Goal: Task Accomplishment & Management: Complete application form

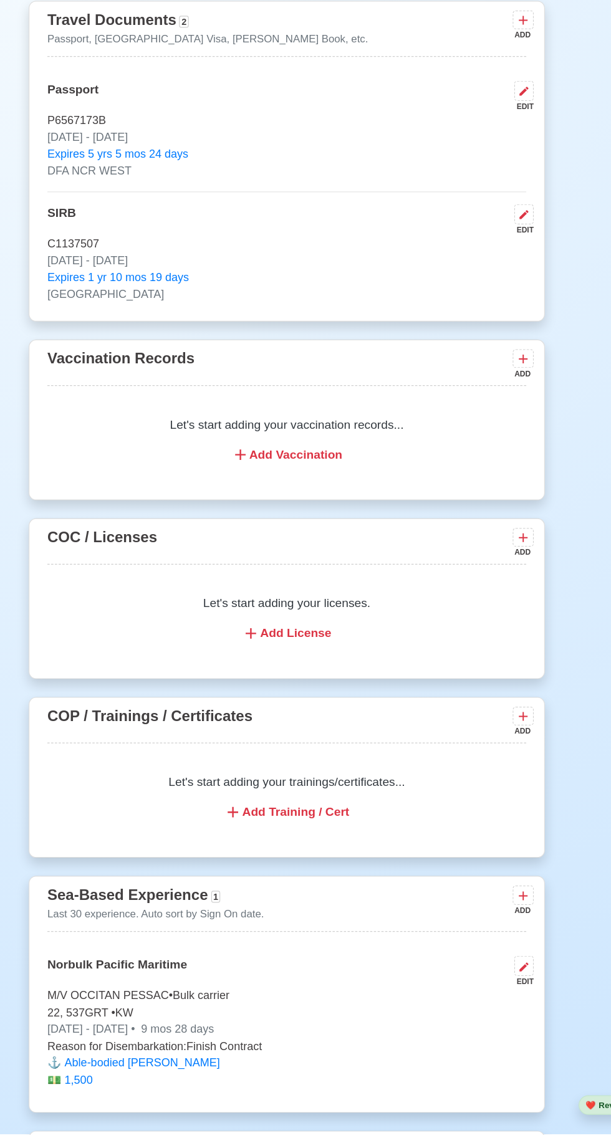
scroll to position [919, 0]
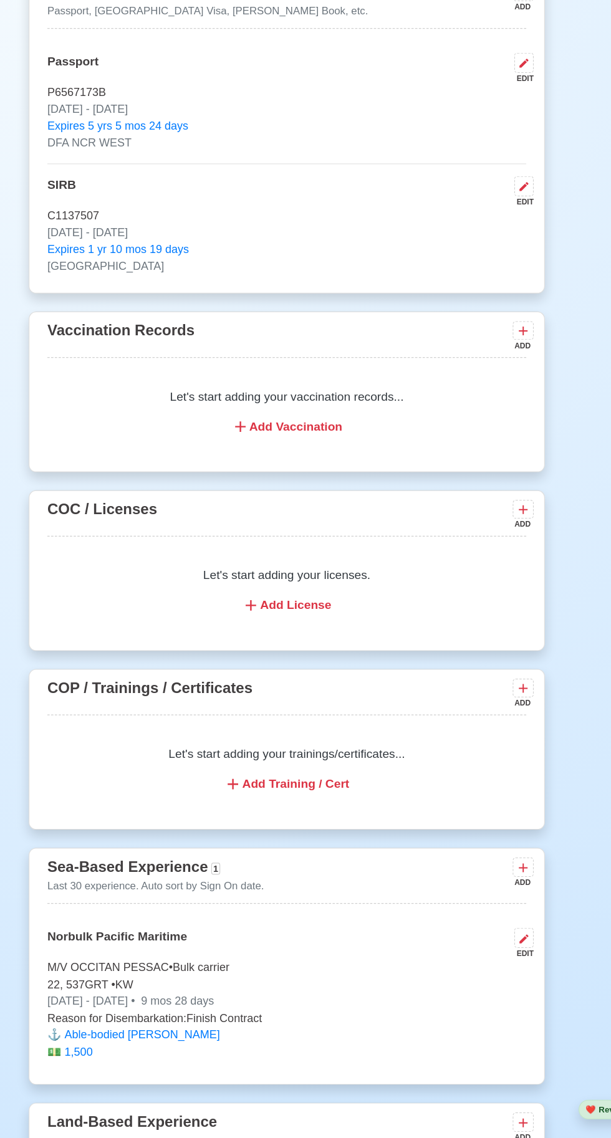
click at [288, 552] on div "Add Vaccination" at bounding box center [305, 544] width 369 height 15
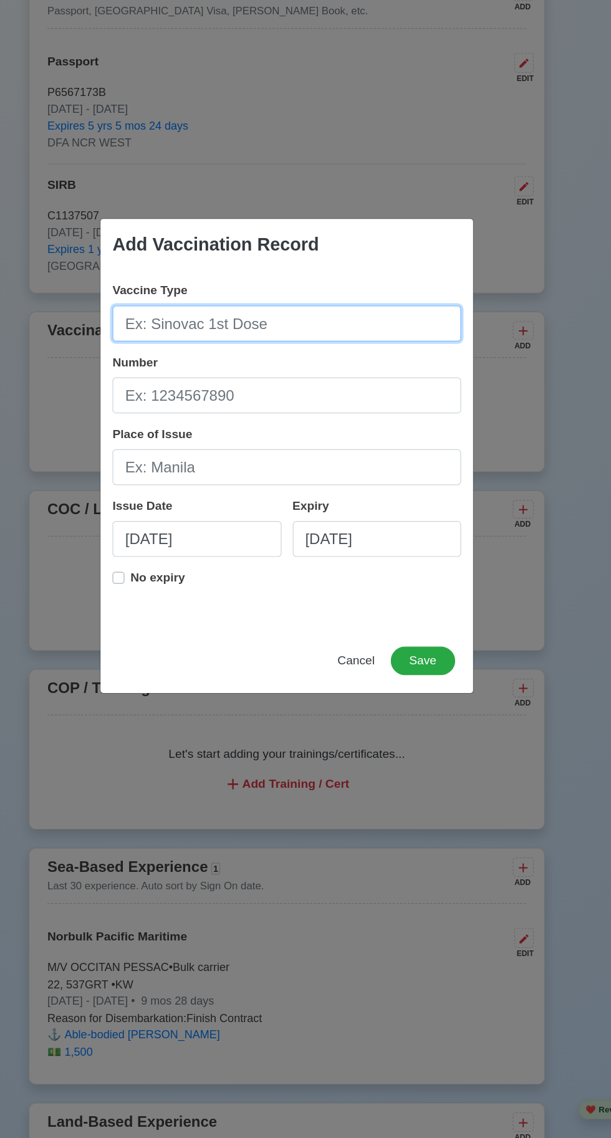
click at [230, 461] on input "Vaccine Type" at bounding box center [305, 459] width 291 height 30
type input "[MEDICAL_DATA]"
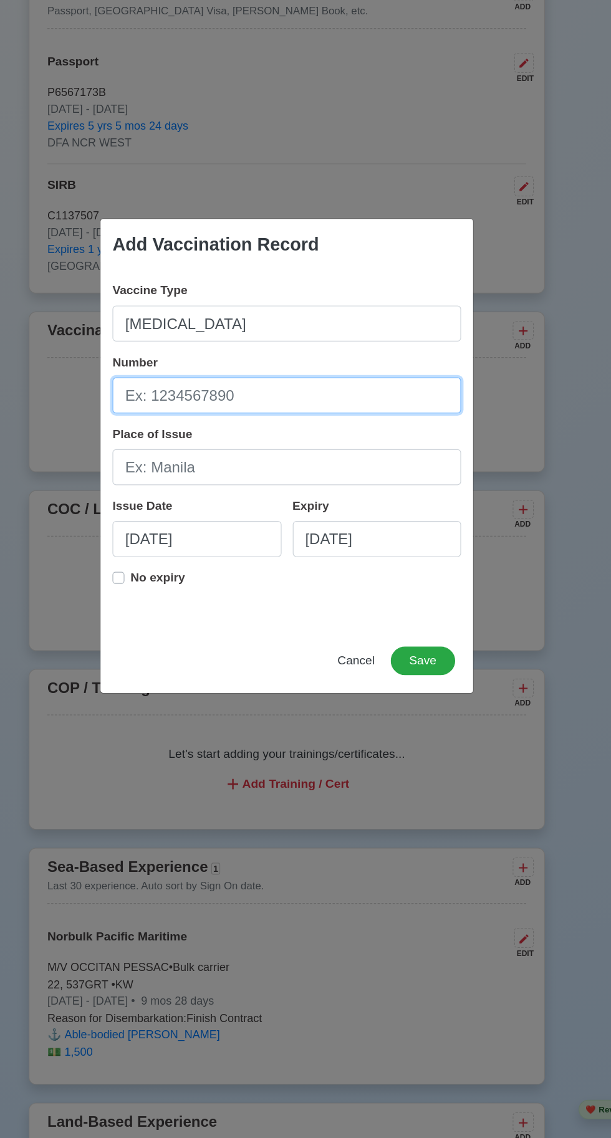
click at [194, 518] on input "Number" at bounding box center [305, 519] width 291 height 30
click at [199, 522] on input "Number" at bounding box center [305, 519] width 291 height 30
type input "QL 078195"
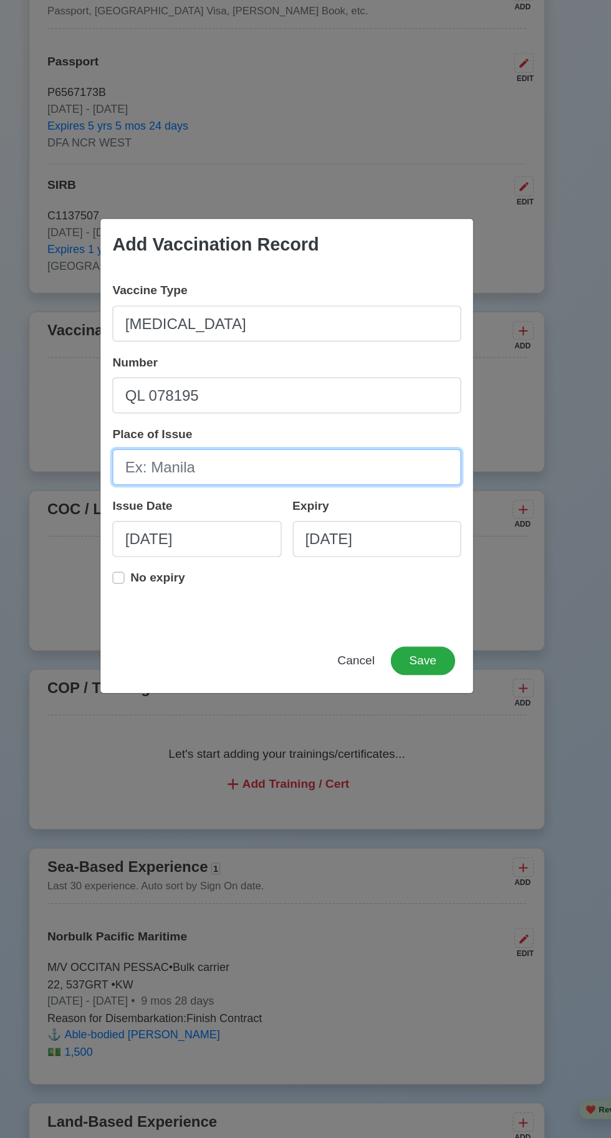
click at [202, 583] on input "Place of Issue" at bounding box center [305, 579] width 291 height 30
type input "[GEOGRAPHIC_DATA]"
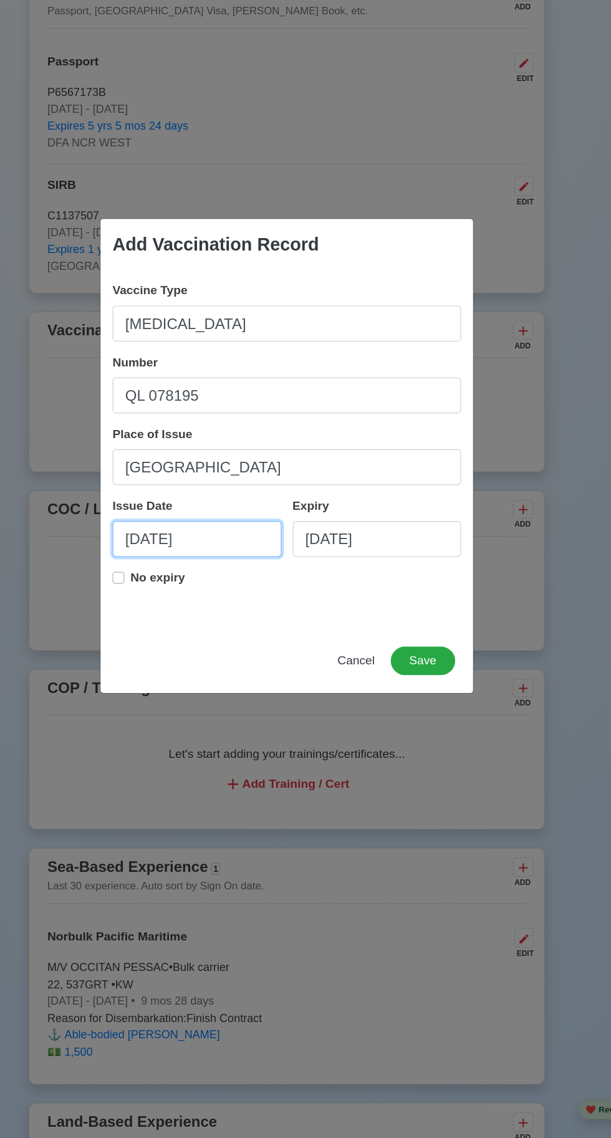
click at [207, 637] on input "[DATE]" at bounding box center [230, 638] width 141 height 30
select select "****"
select select "*******"
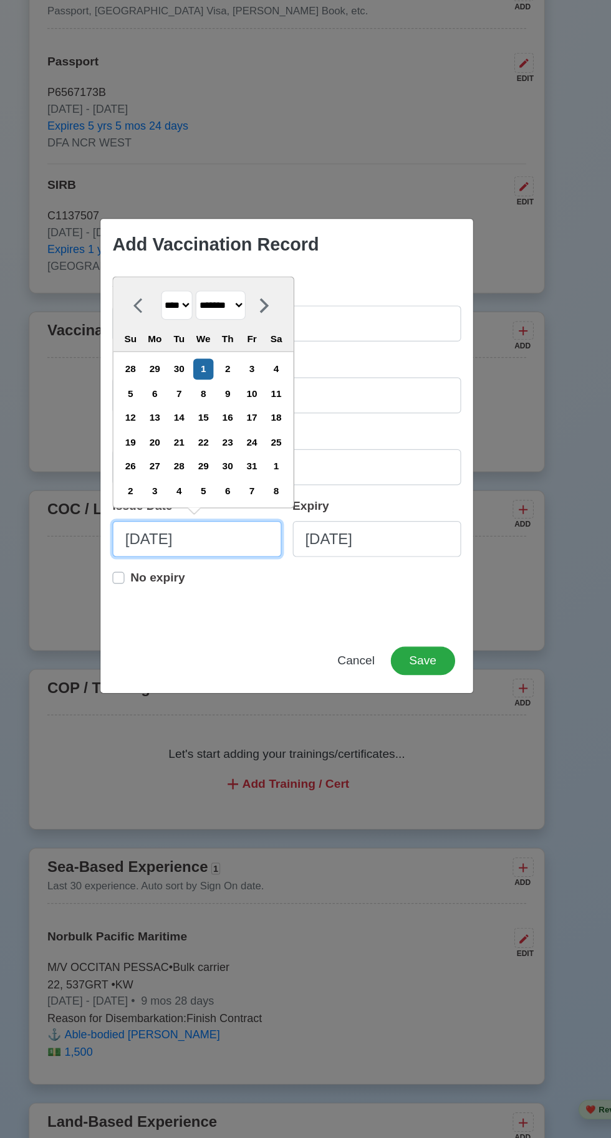
click at [243, 633] on input "[DATE]" at bounding box center [230, 638] width 141 height 30
type input "[DATE]"
select select "****"
type input "10/01/2"
select select "****"
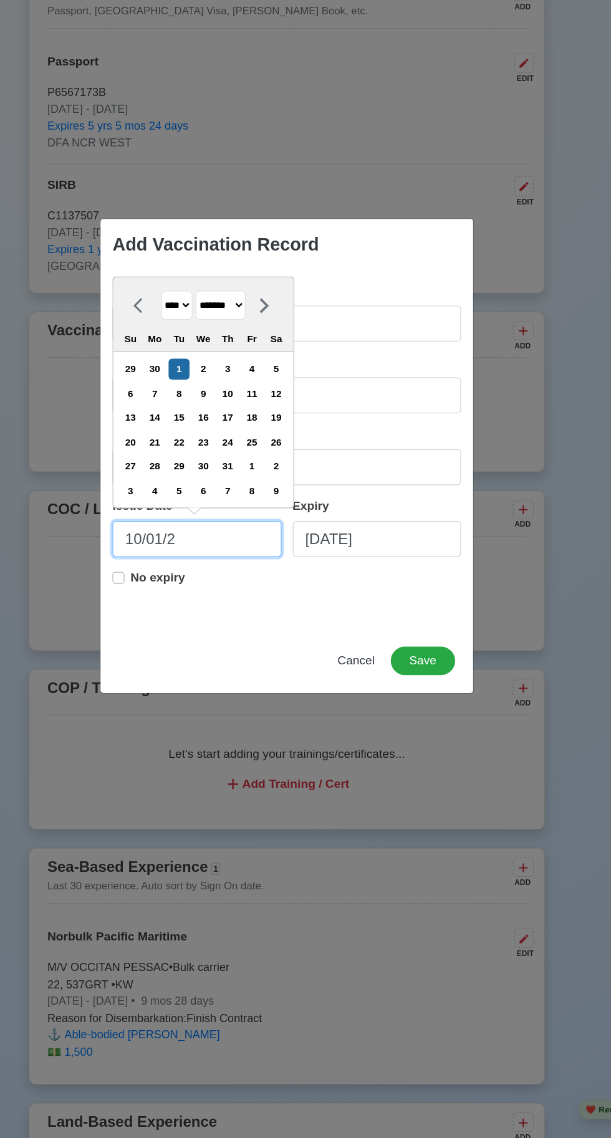
type input "10/01/"
select select "****"
type input "1"
select select "*******"
type input "0"
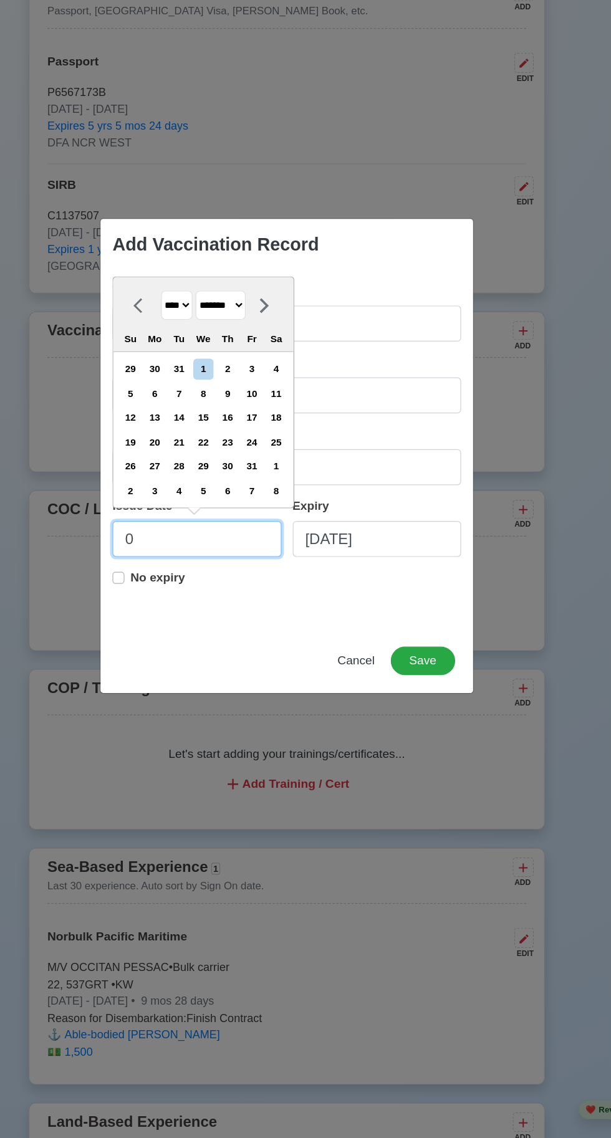
select select "****"
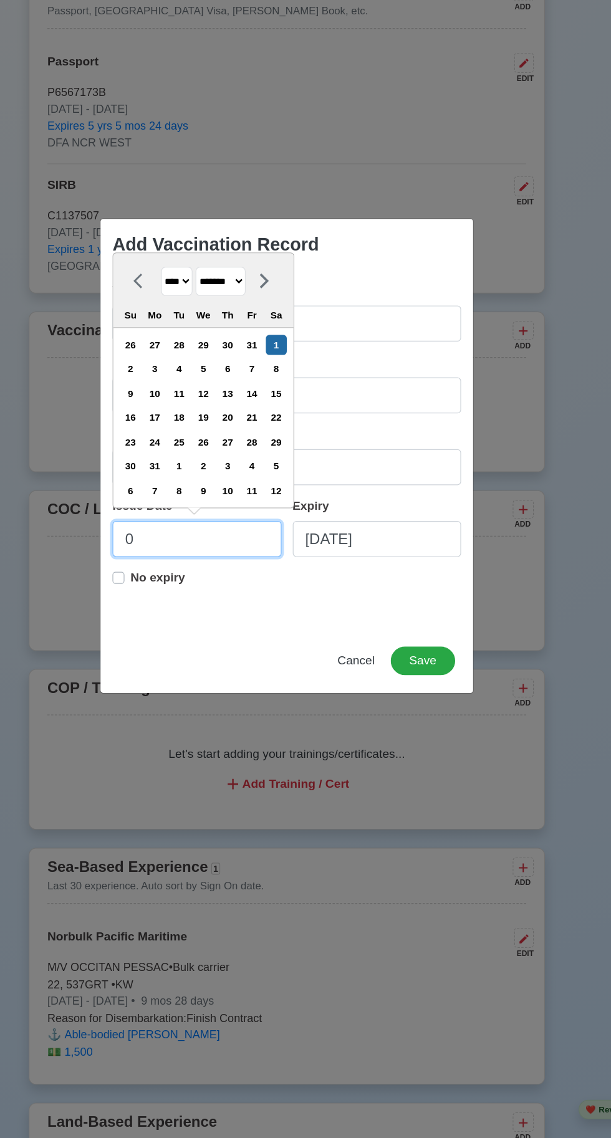
type input "08"
select select "****"
select select "******"
type input "08/11/2"
select select "****"
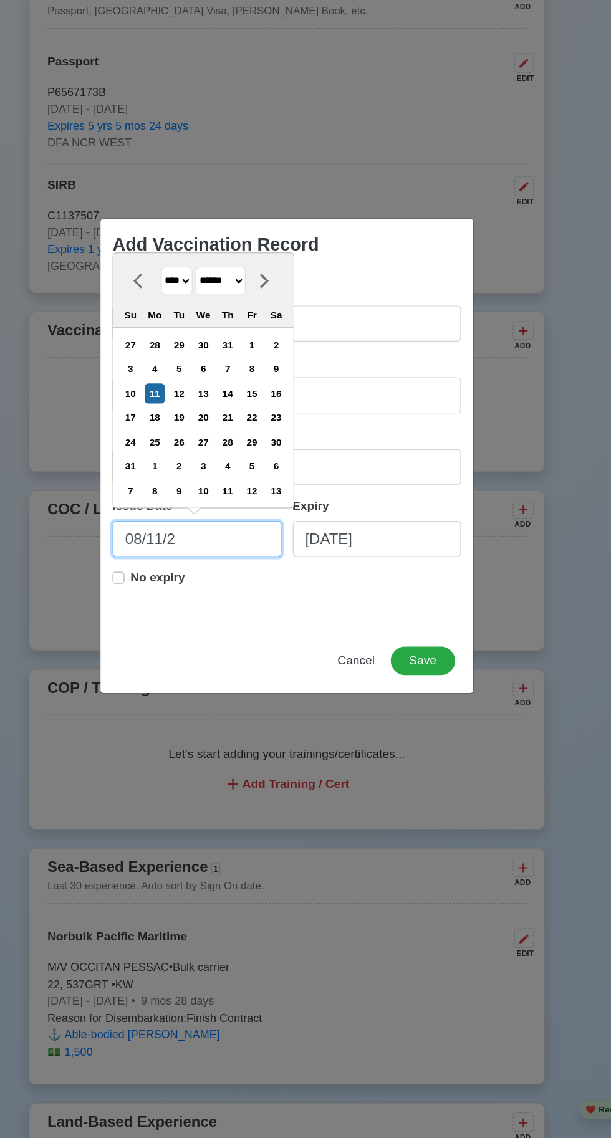
type input "[DATE]"
select select "****"
type input "[DATE]"
select select "****"
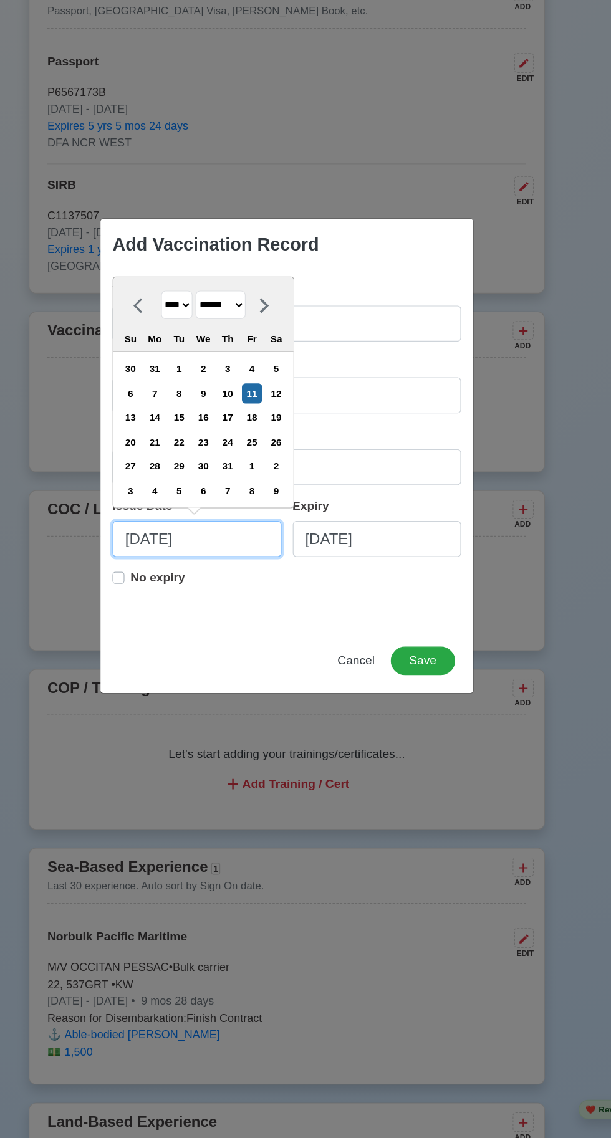
type input "[DATE]"
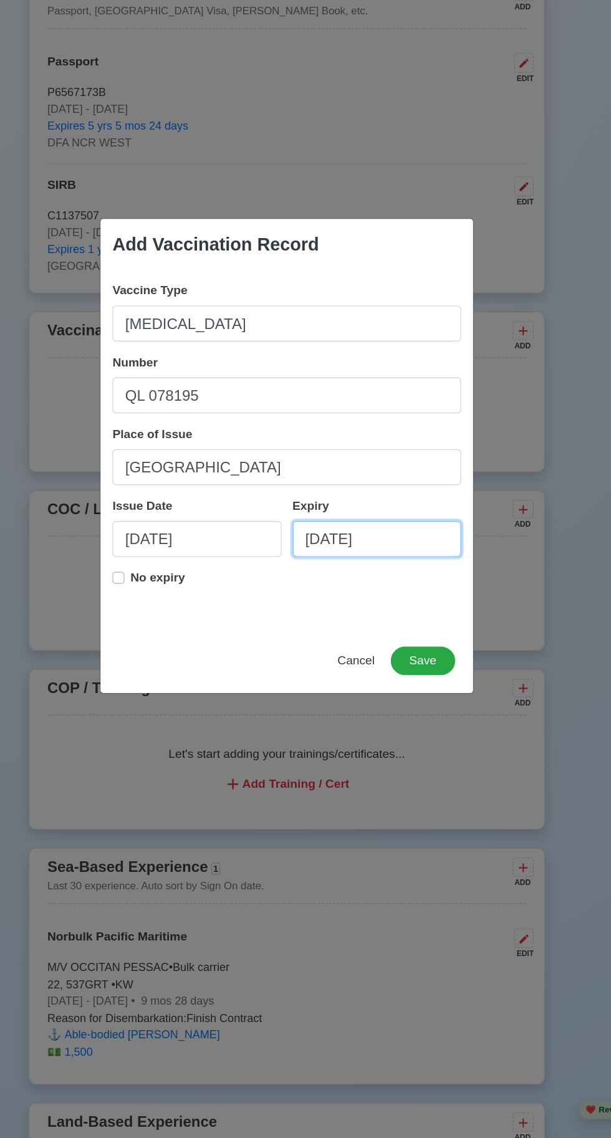
click at [387, 643] on input "[DATE]" at bounding box center [380, 638] width 141 height 30
select select "****"
select select "*******"
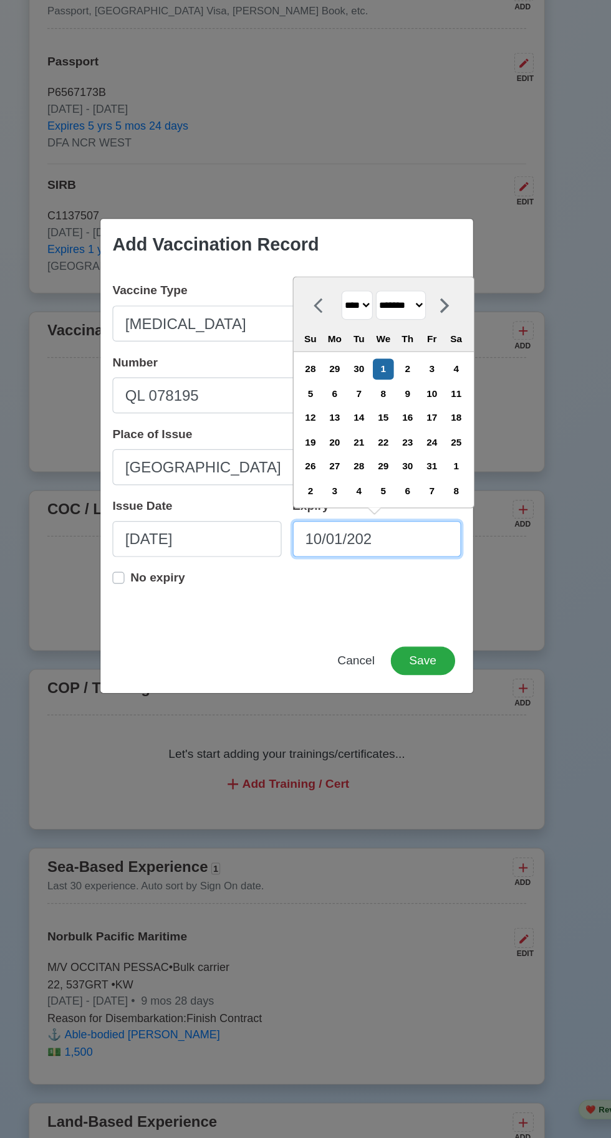
type input "[DATE]"
select select "****"
type input "10/01/2"
select select "****"
type input "10/01/"
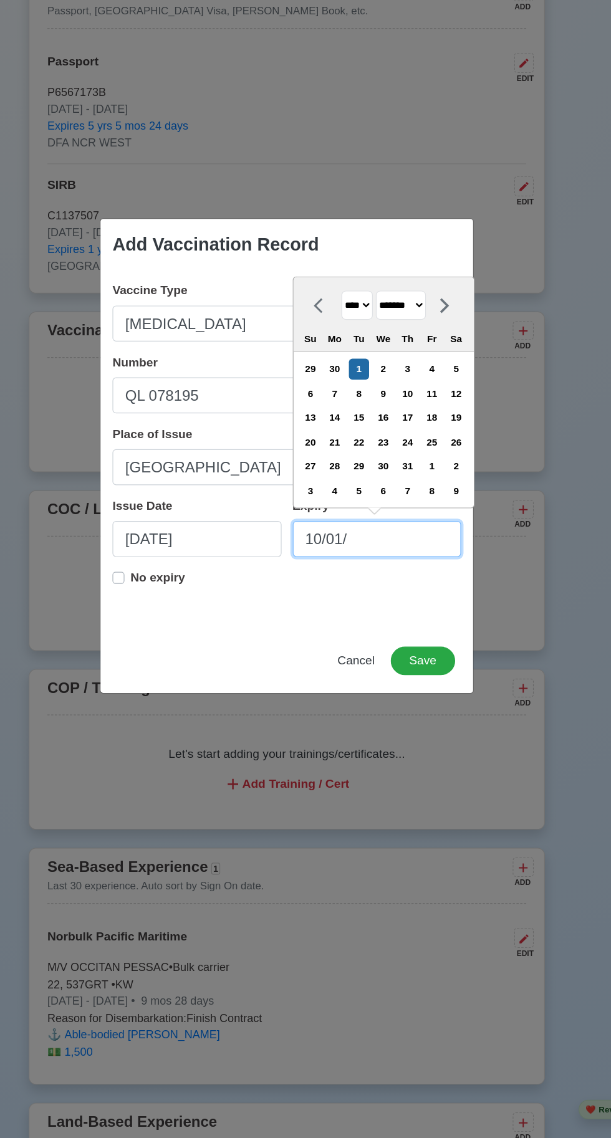
select select "****"
type input "1"
select select "*******"
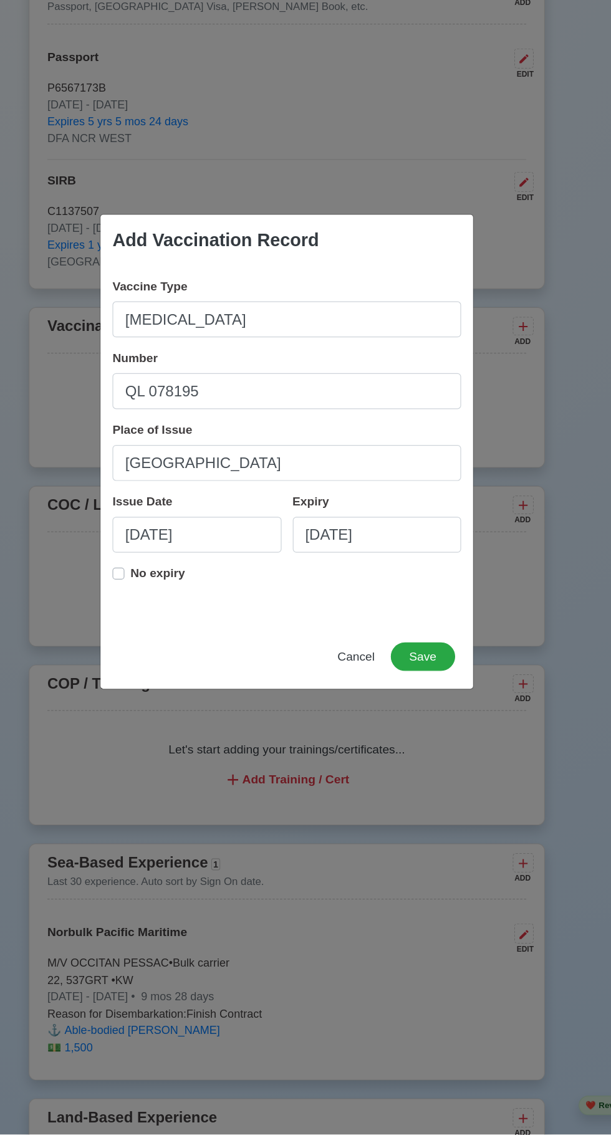
click at [175, 688] on label "No expiry" at bounding box center [198, 675] width 46 height 25
type input "[DATE]"
click at [423, 752] on button "Save" at bounding box center [419, 740] width 54 height 24
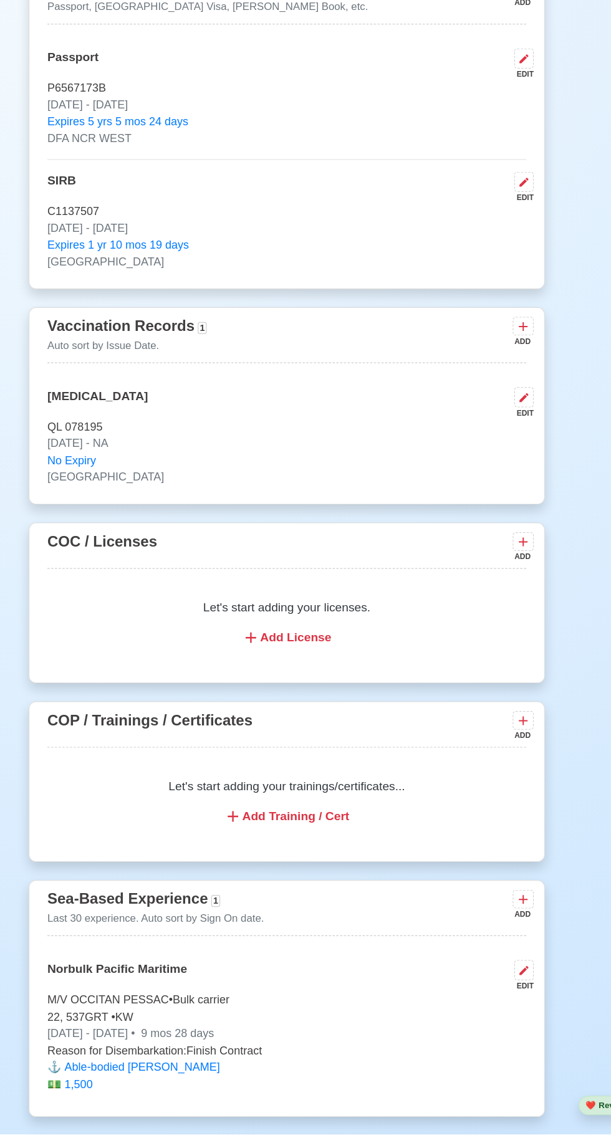
click at [502, 469] on icon at bounding box center [502, 464] width 7 height 7
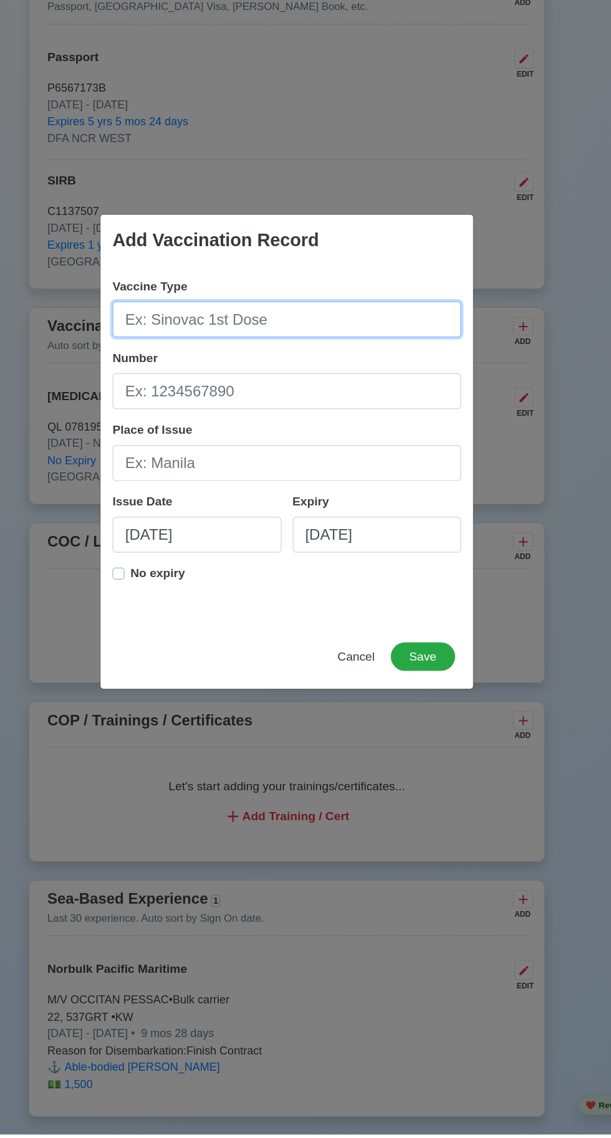
click at [216, 474] on input "Vaccine Type" at bounding box center [305, 459] width 291 height 30
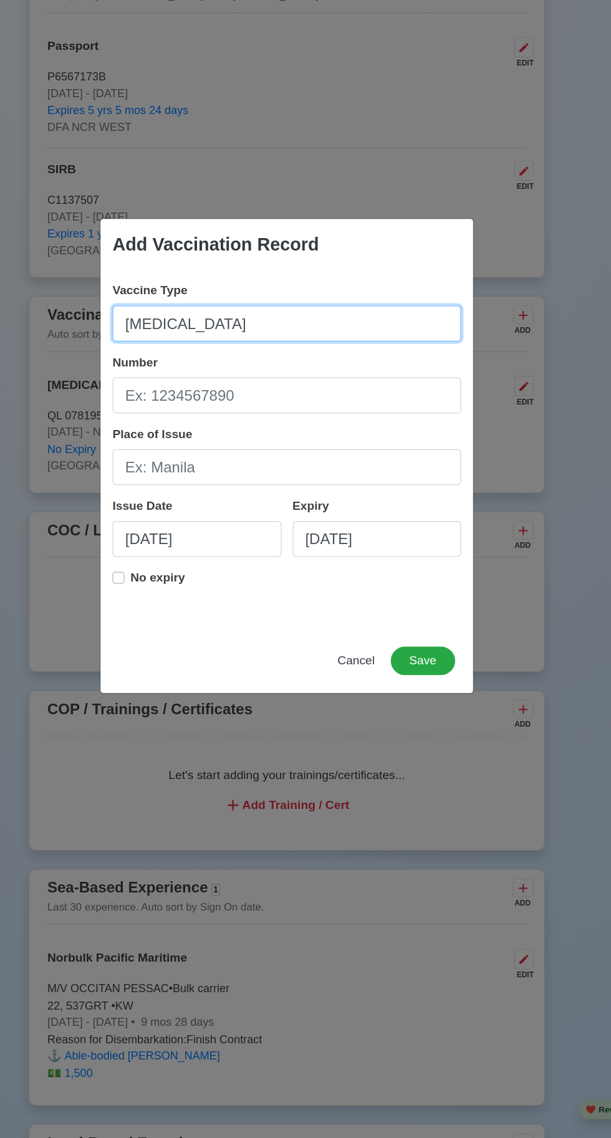
type input "[MEDICAL_DATA]"
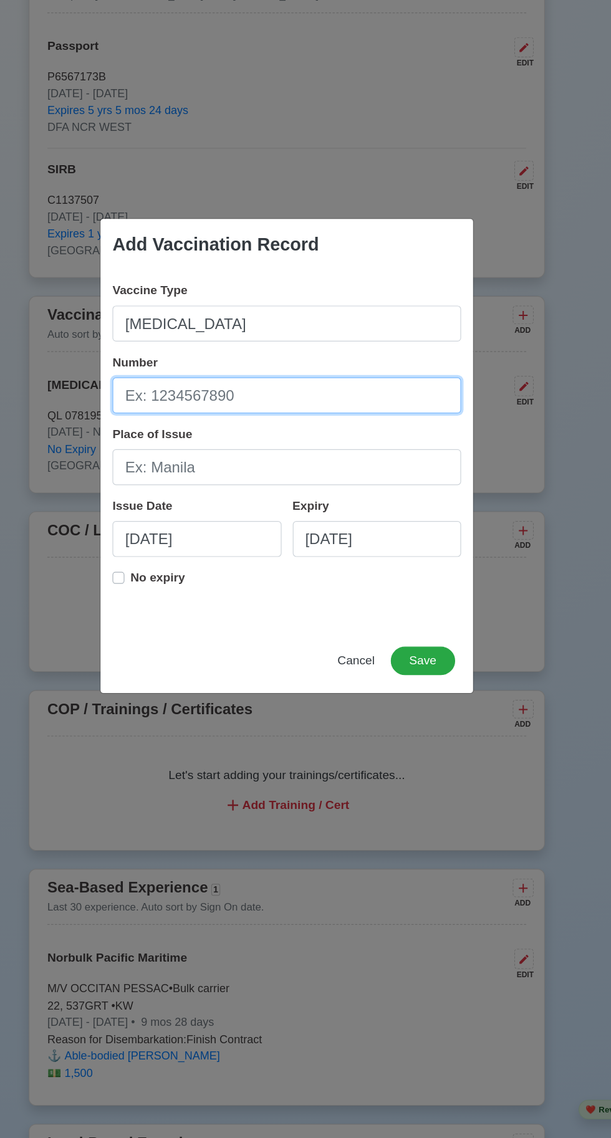
click at [220, 524] on input "Number" at bounding box center [305, 519] width 291 height 30
click at [199, 520] on input "Number" at bounding box center [305, 519] width 291 height 30
type input "FCN-000029380"
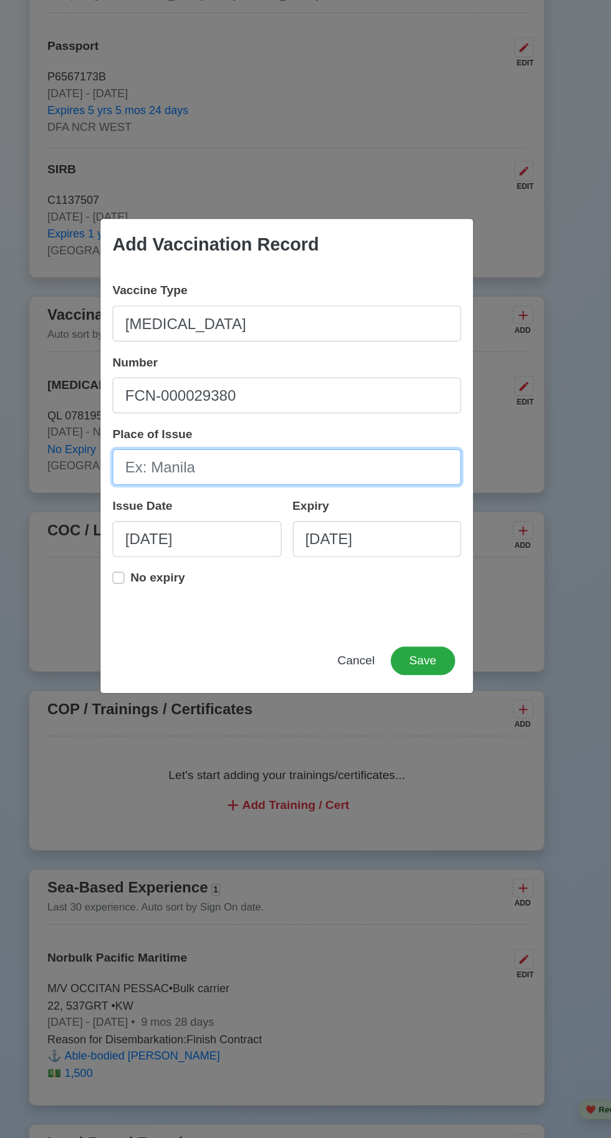
click at [183, 576] on input "Place of Issue" at bounding box center [305, 579] width 291 height 30
type input "[GEOGRAPHIC_DATA]"
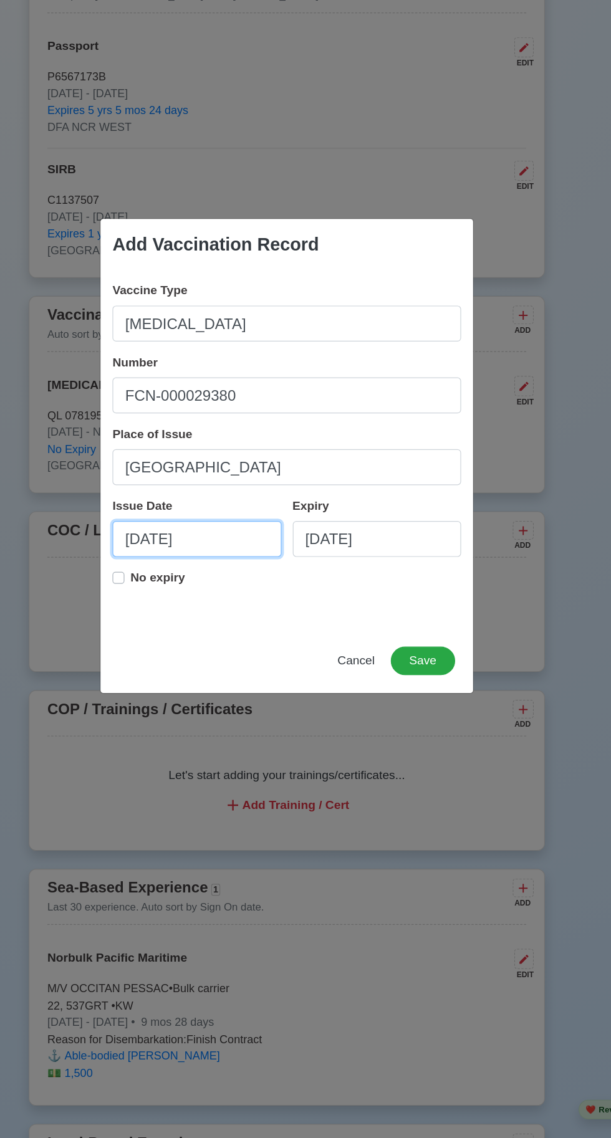
click at [195, 638] on input "[DATE]" at bounding box center [230, 638] width 141 height 30
select select "****"
select select "*******"
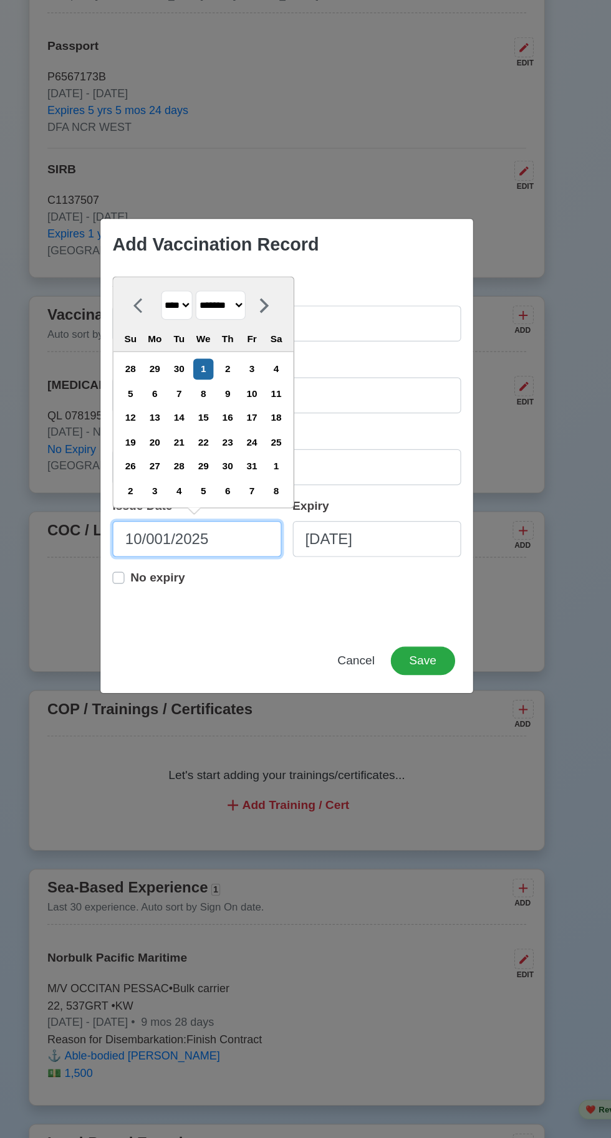
click at [245, 640] on input "10/001/2025" at bounding box center [230, 638] width 141 height 30
type input "10/001/20"
select select "****"
type input "10/001/2"
select select "****"
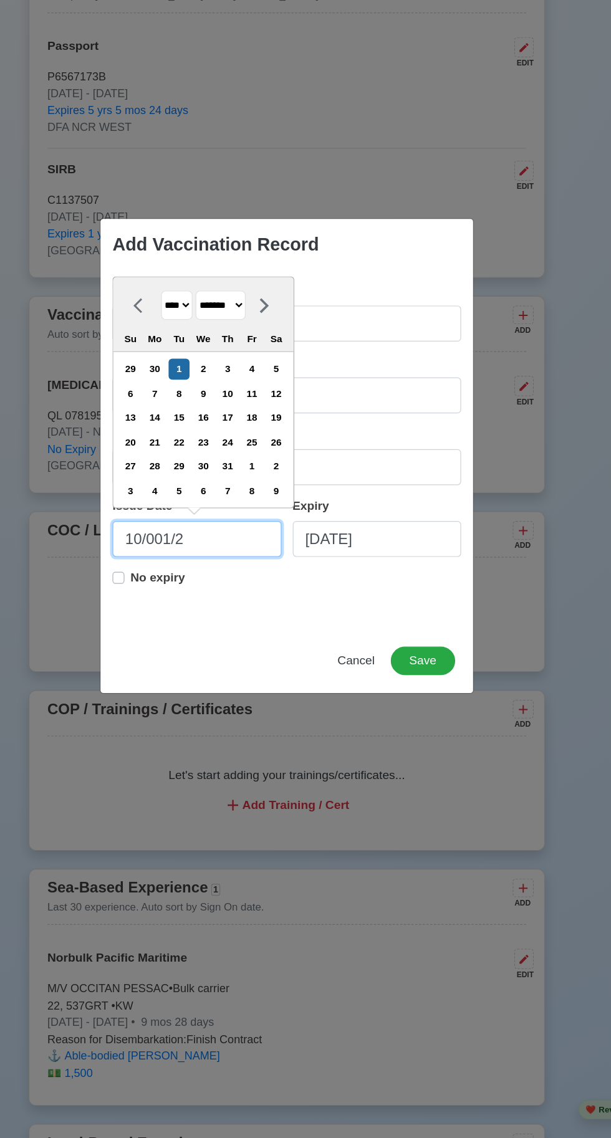
type input "10/001/"
select select "****"
type input "10/"
select select "****"
type input "1"
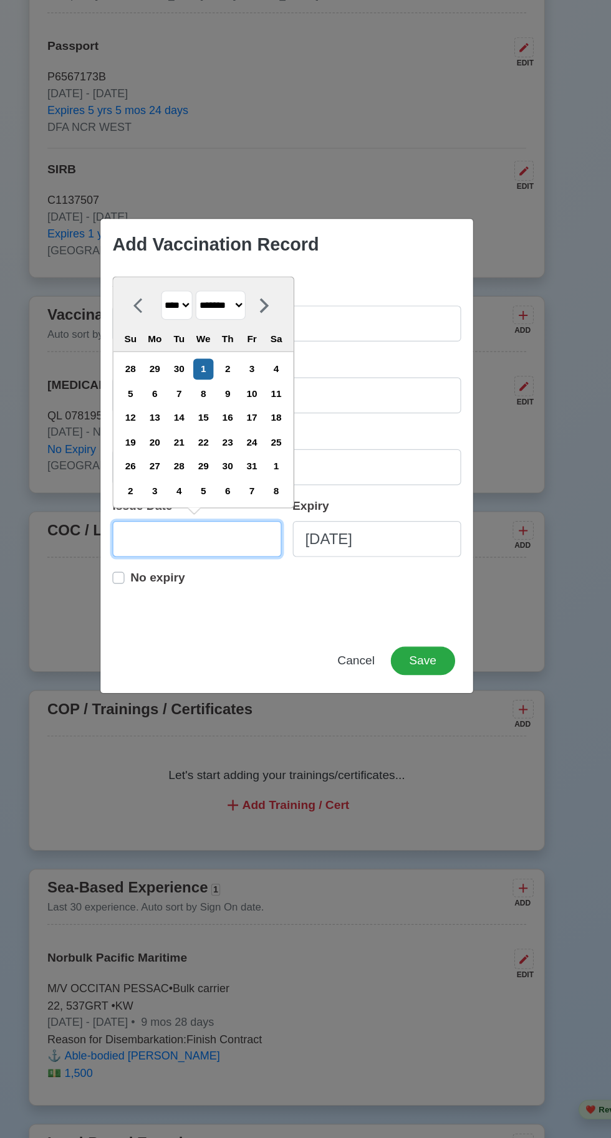
select select "*******"
type input "0"
select select "****"
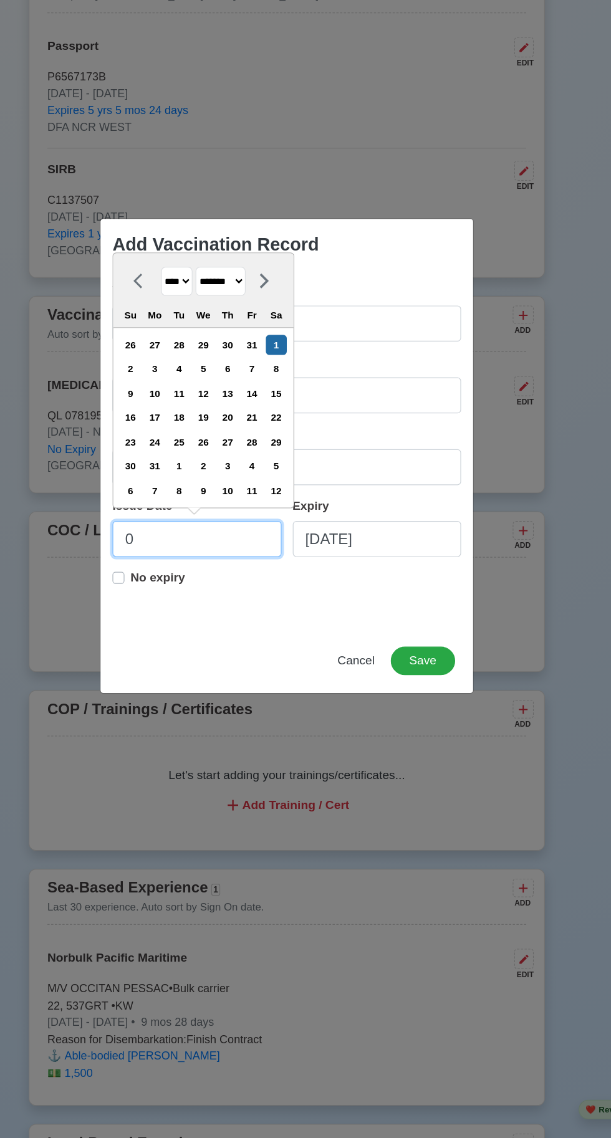
type input "04"
select select "****"
select select "*****"
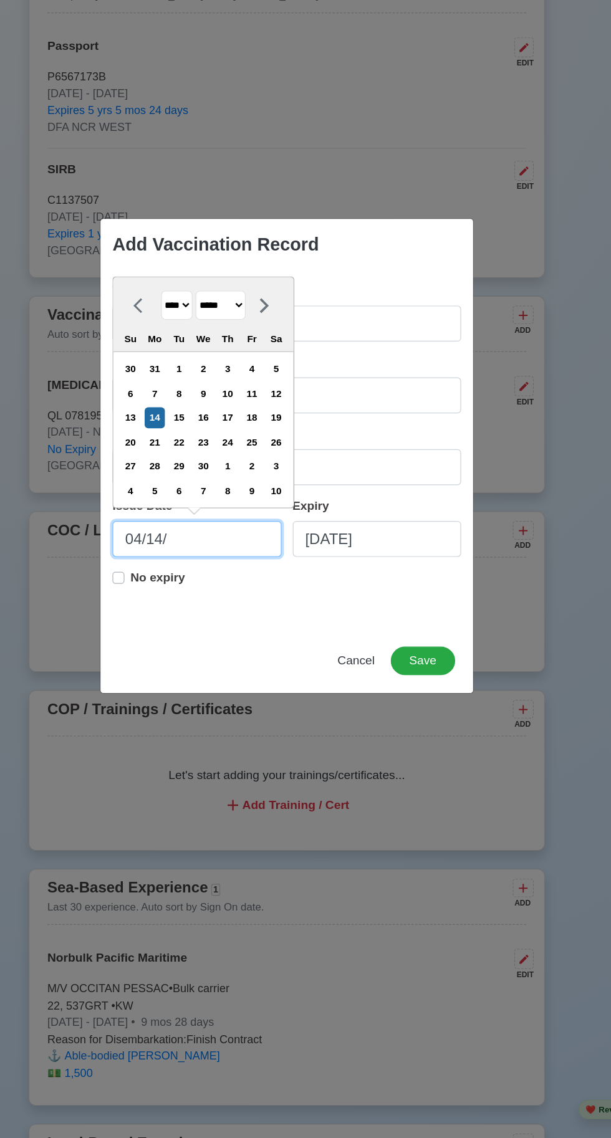
type input "04/14/2"
select select "****"
type input "[DATE]"
select select "****"
type input "[DATE]"
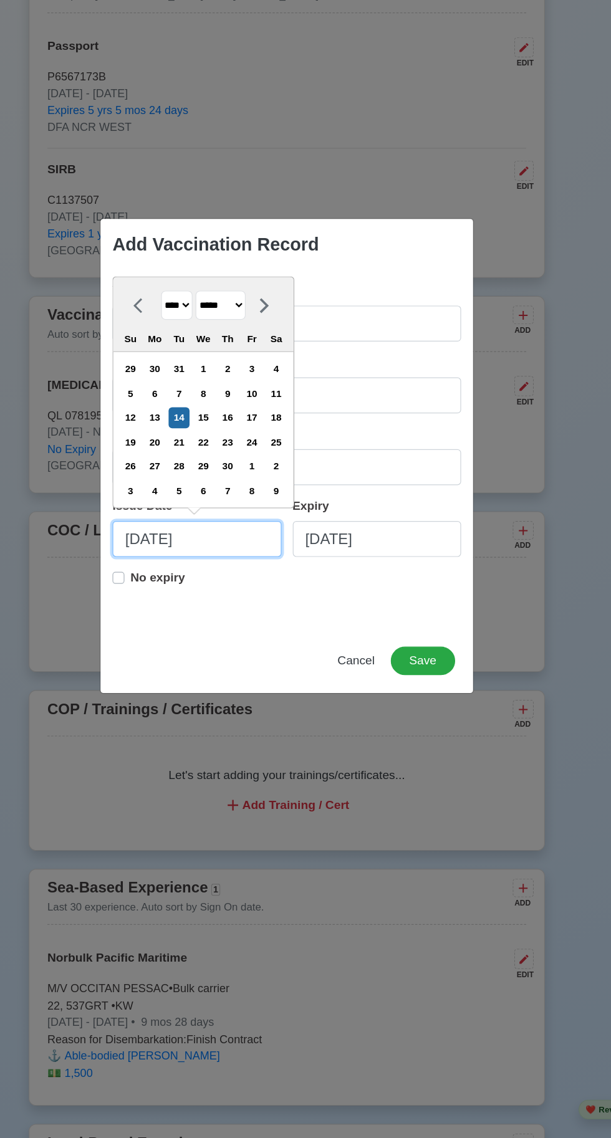
select select "****"
type input "[DATE]"
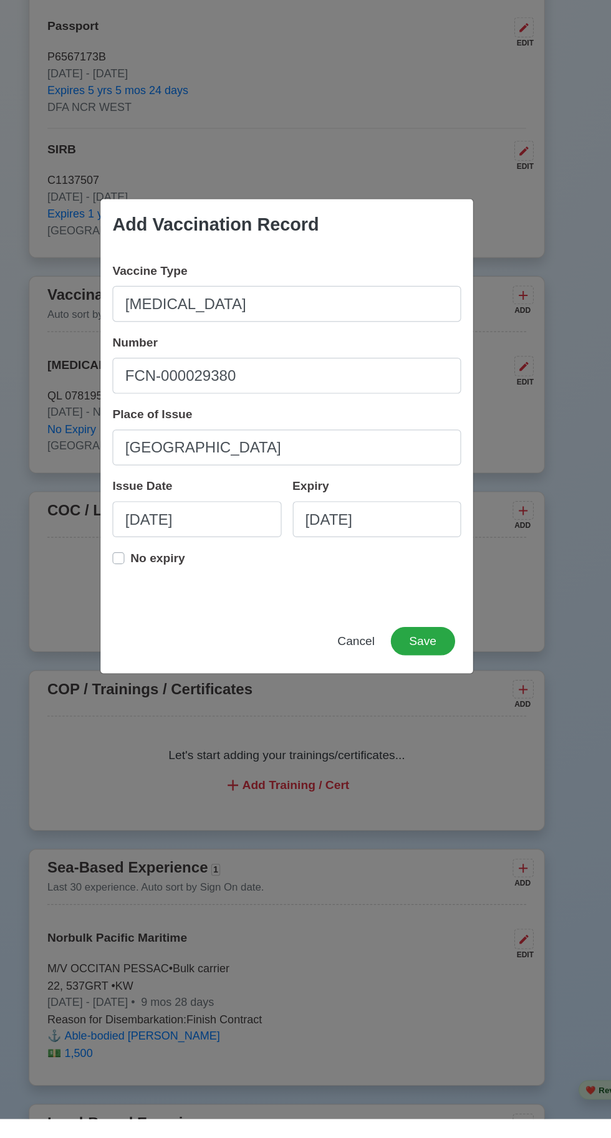
click at [179, 678] on p "No expiry" at bounding box center [198, 670] width 46 height 15
type input "[DATE]"
click at [420, 752] on button "Save" at bounding box center [419, 740] width 54 height 24
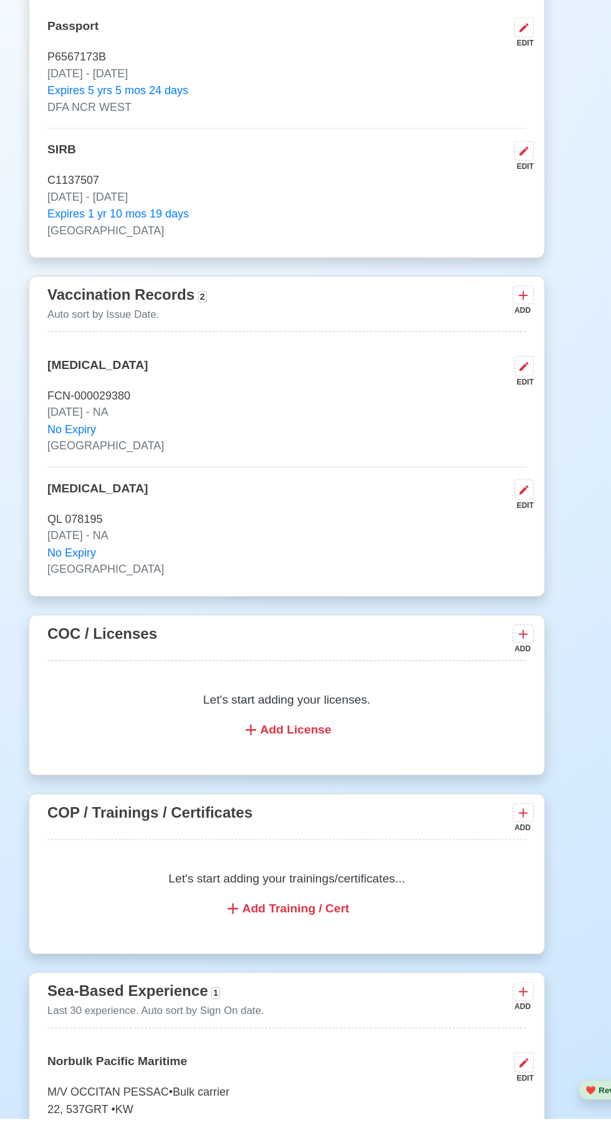
click at [502, 456] on icon at bounding box center [502, 451] width 7 height 7
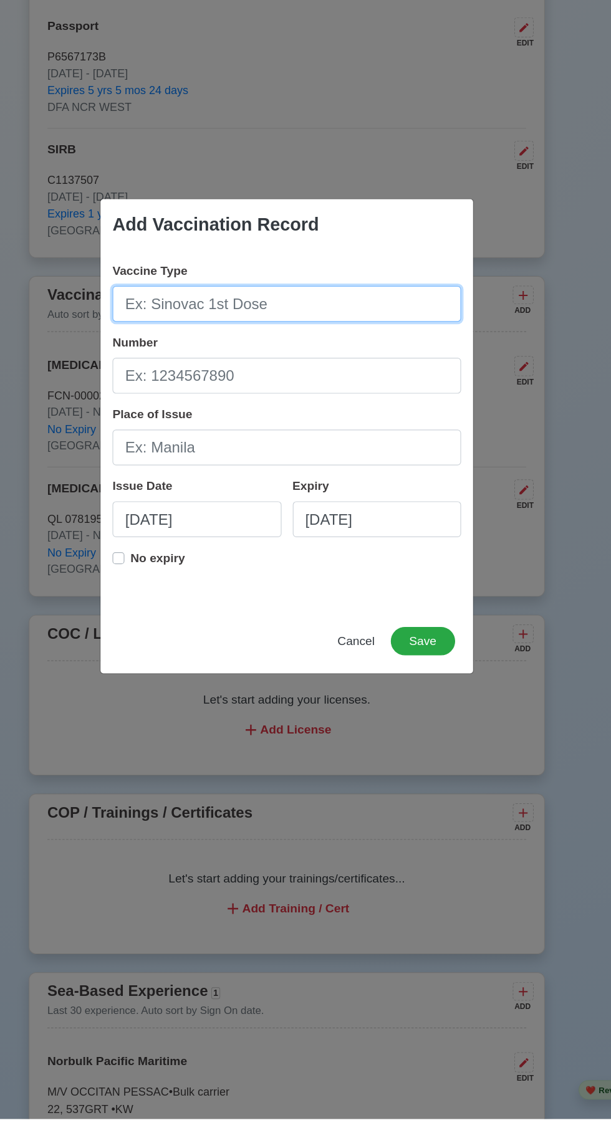
click at [224, 474] on input "Vaccine Type" at bounding box center [305, 459] width 291 height 30
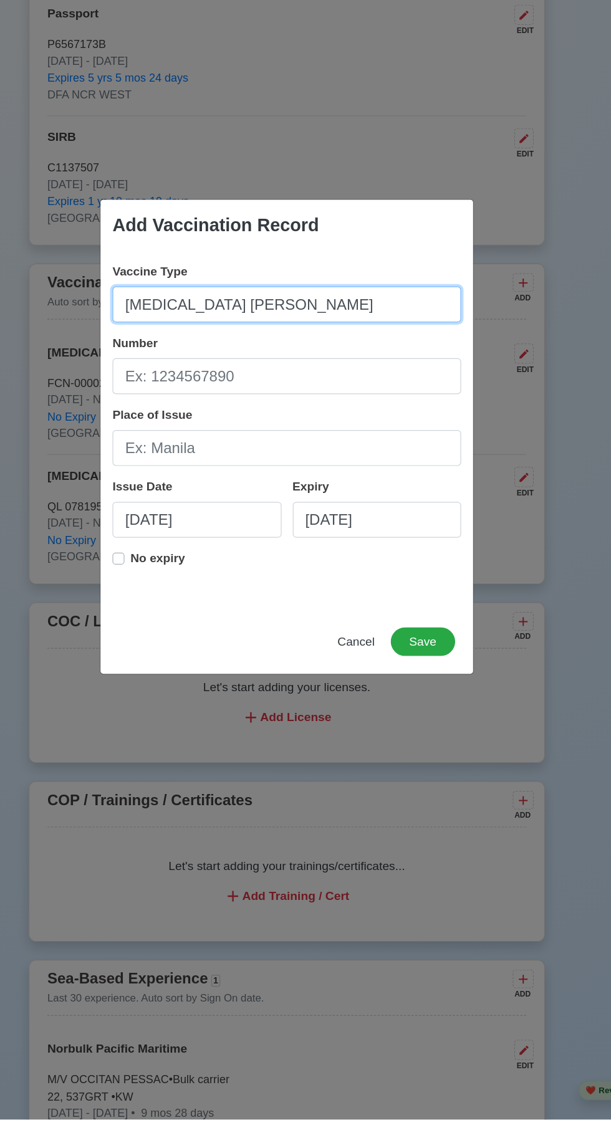
type input "[MEDICAL_DATA] [PERSON_NAME]"
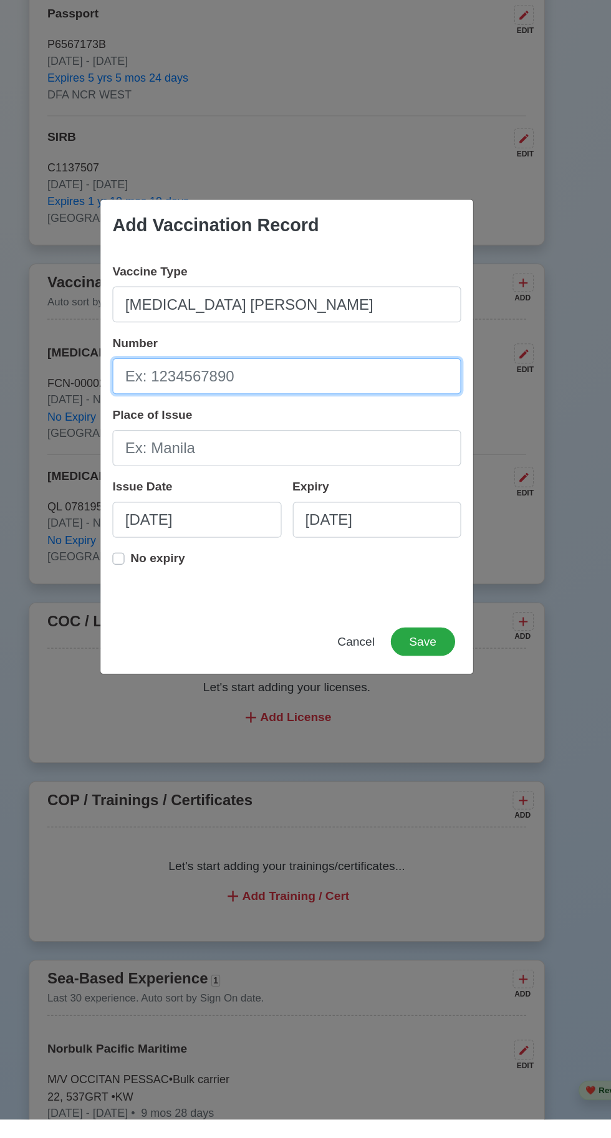
click at [219, 521] on input "Number" at bounding box center [305, 519] width 291 height 30
type input "206A21A"
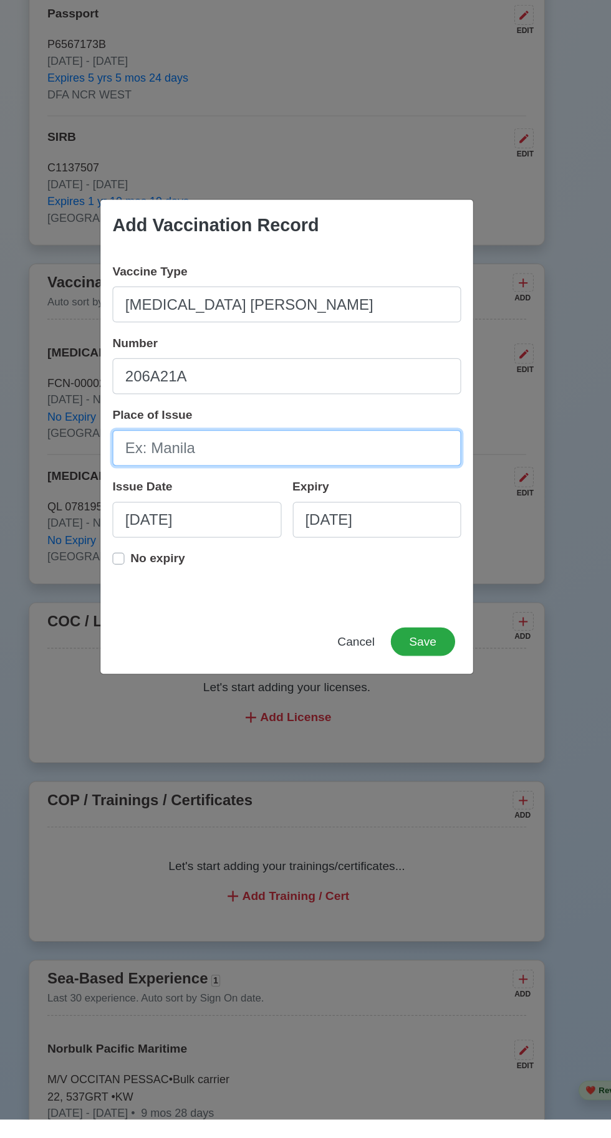
click at [201, 579] on input "Place of Issue" at bounding box center [305, 579] width 291 height 30
type input "[GEOGRAPHIC_DATA]"
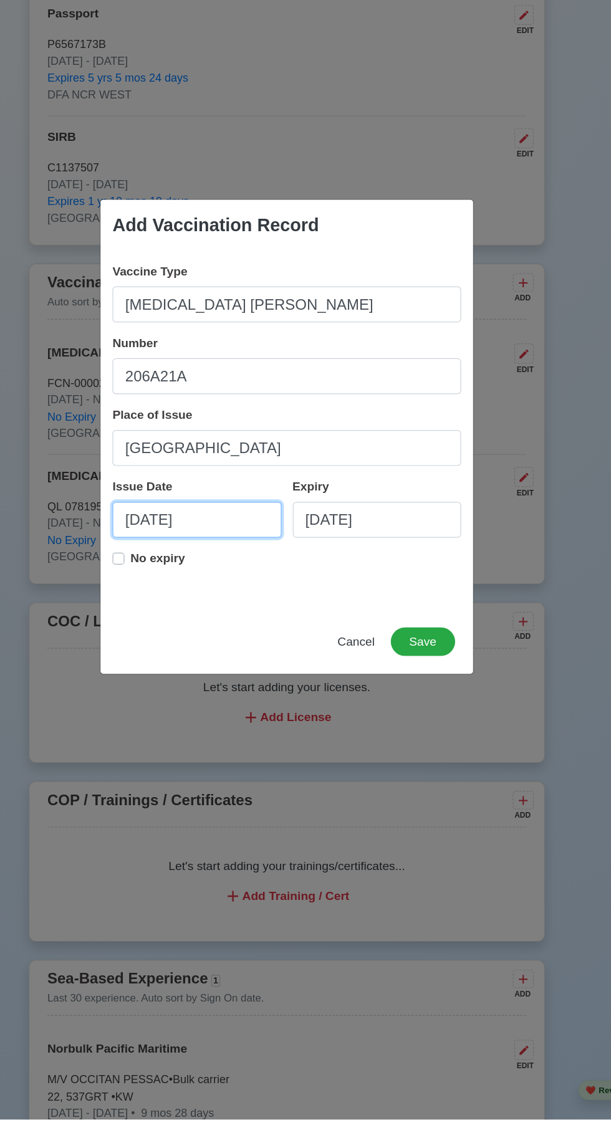
click at [180, 639] on input "[DATE]" at bounding box center [230, 638] width 141 height 30
select select "****"
select select "*******"
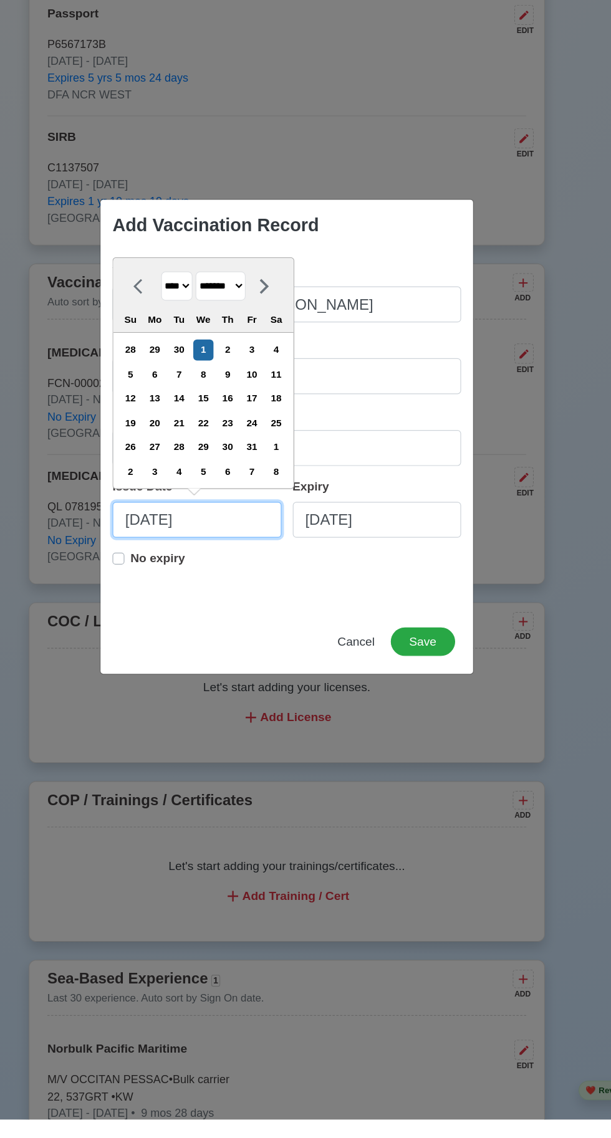
click at [240, 640] on input "[DATE]" at bounding box center [230, 638] width 141 height 30
type input "[DATE]"
select select "****"
type input "10/01/2"
select select "****"
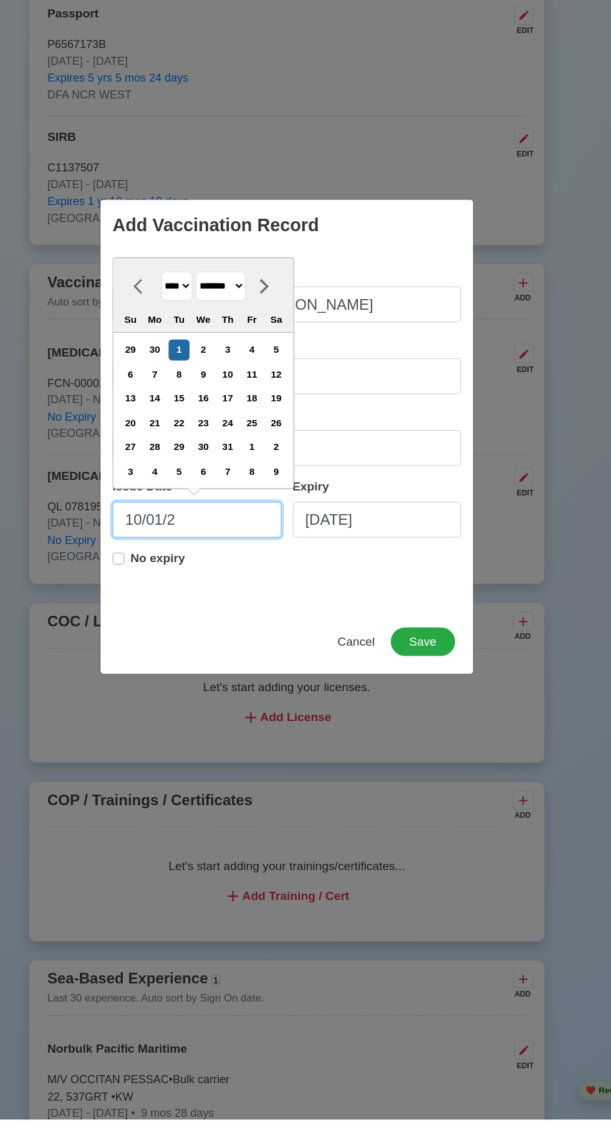
type input "10/01/"
select select "****"
type input "1"
select select "*******"
type input "0"
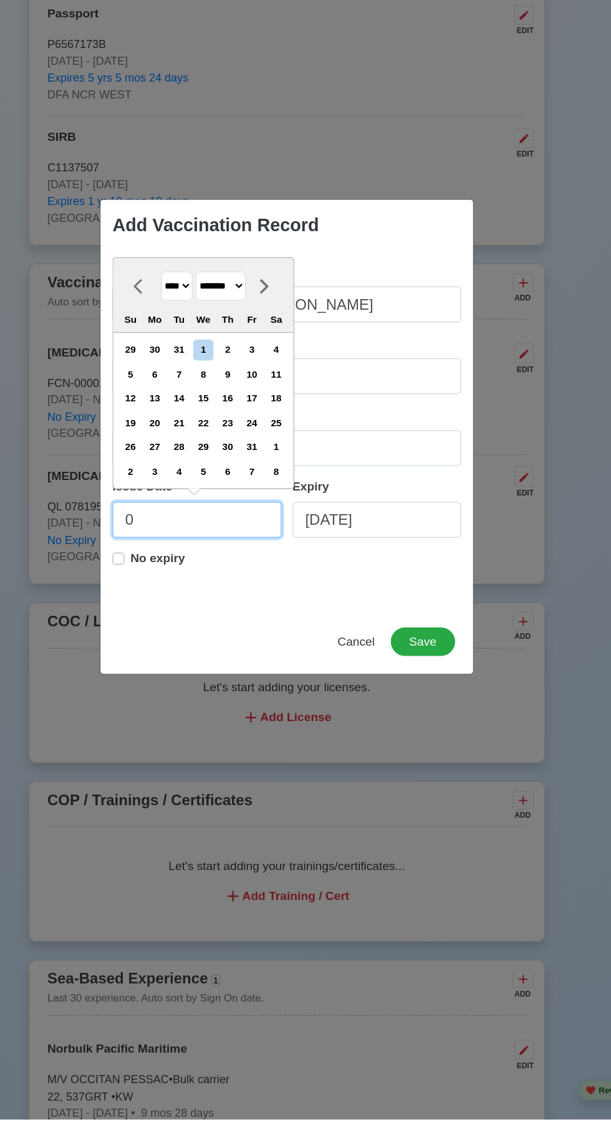
select select "****"
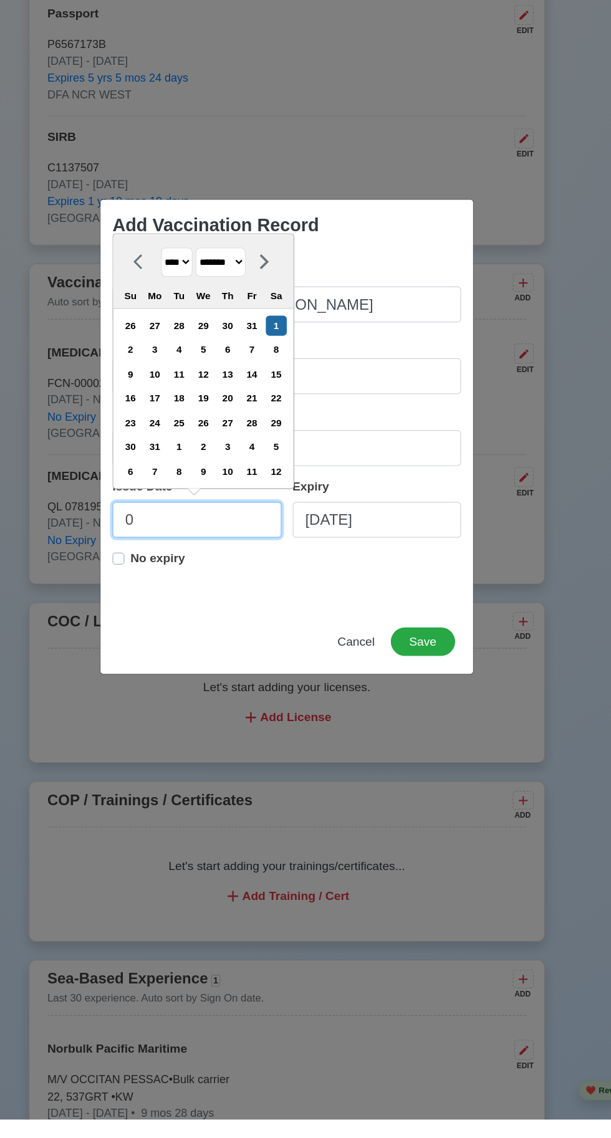
type input "06"
select select "****"
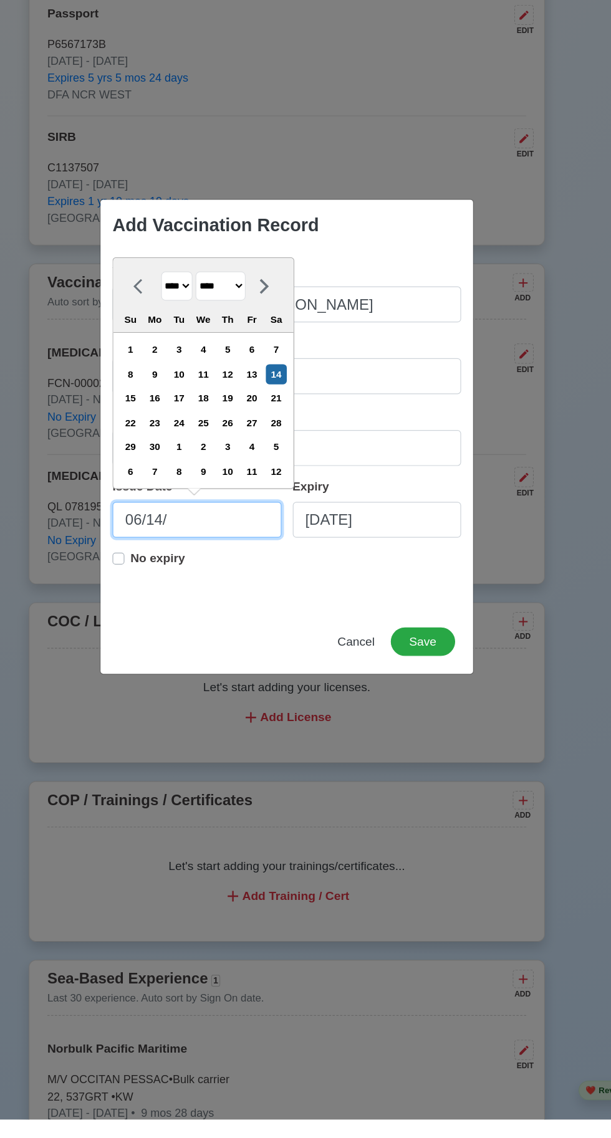
type input "06/14/2"
select select "****"
type input "[DATE]"
select select "****"
type input "[DATE]"
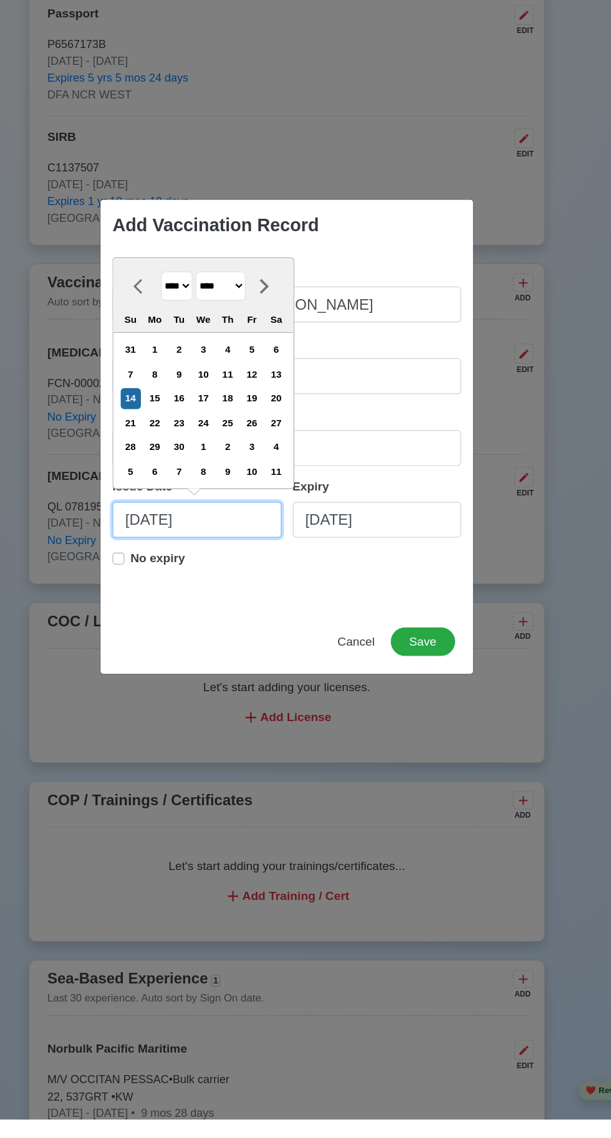
select select "****"
type input "[DATE]"
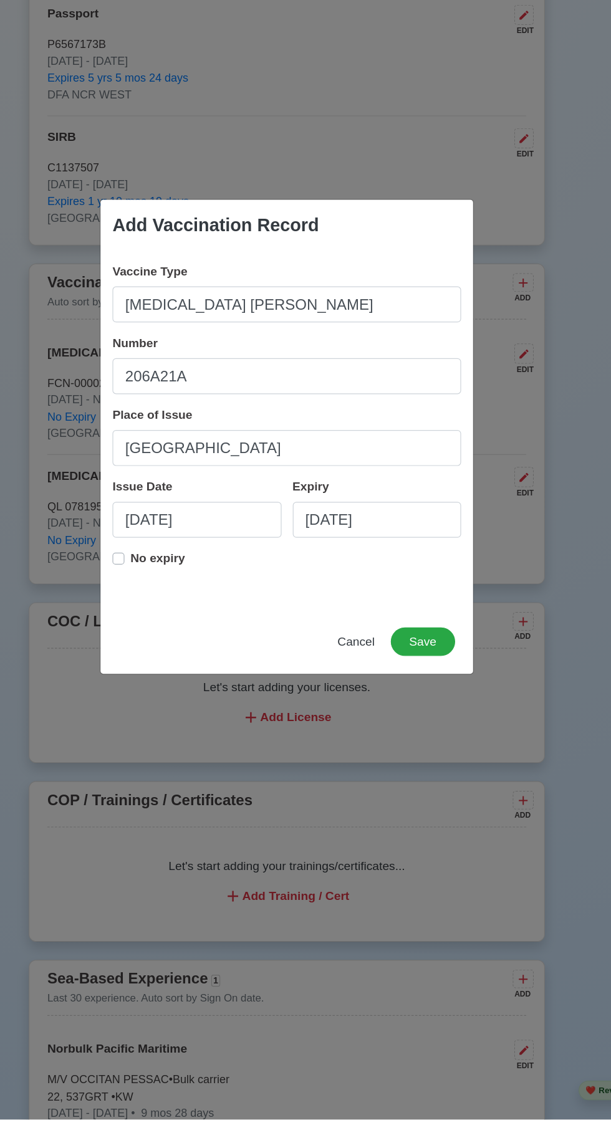
scroll to position [944, 0]
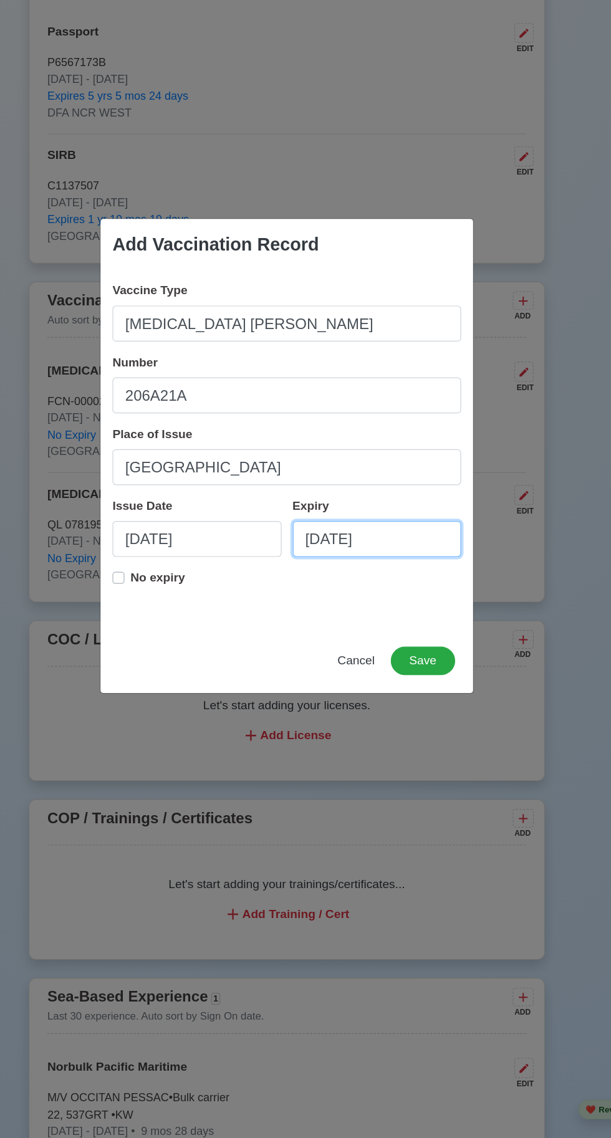
click at [360, 636] on input "[DATE]" at bounding box center [380, 638] width 141 height 30
select select "****"
select select "*******"
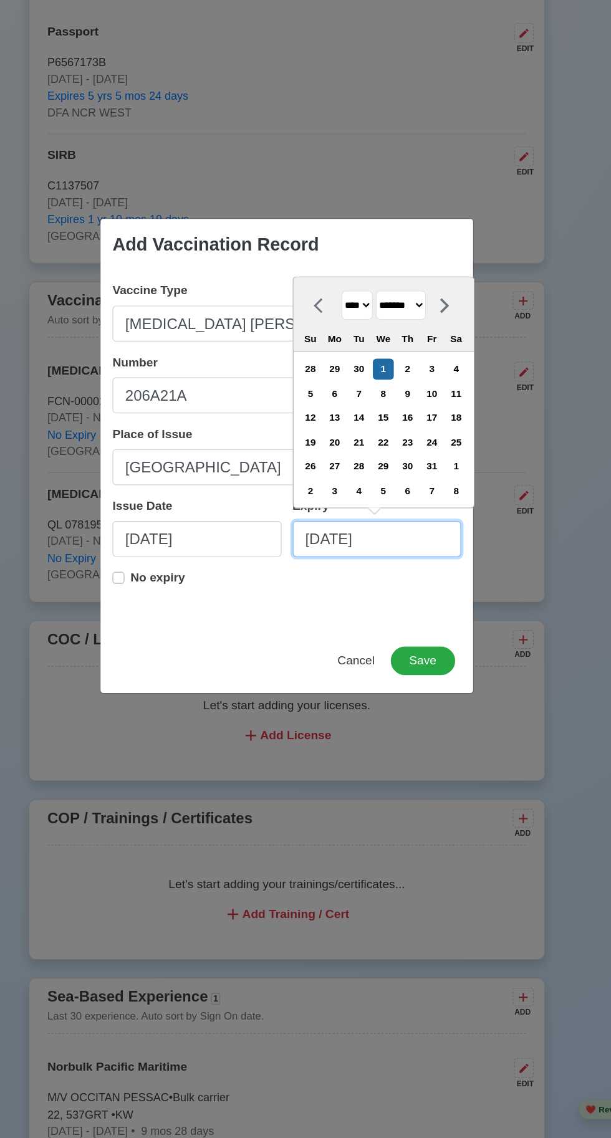
click at [400, 640] on input "[DATE]" at bounding box center [380, 638] width 141 height 30
type input "[DATE]"
select select "****"
type input "10/01/2"
select select "****"
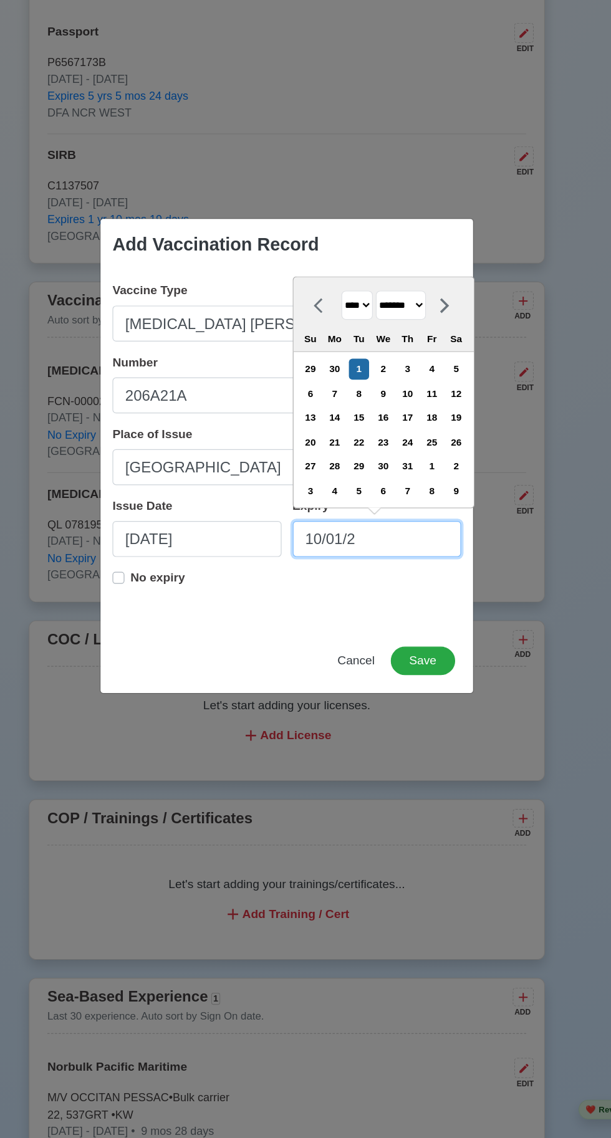
type input "10/01/"
select select "****"
type input "1"
select select "*******"
type input "0"
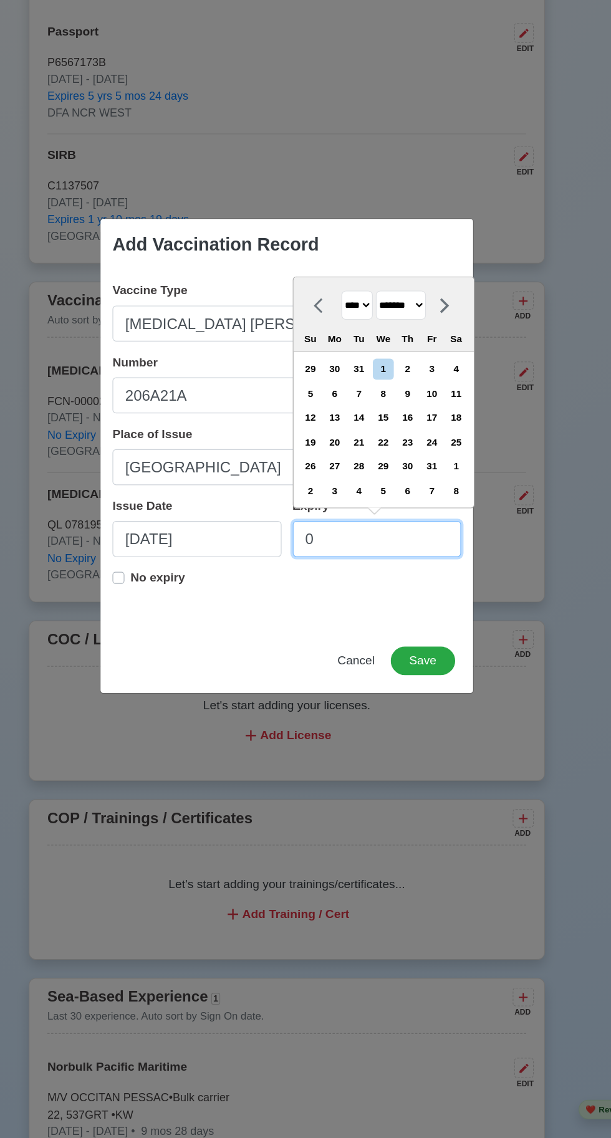
select select "****"
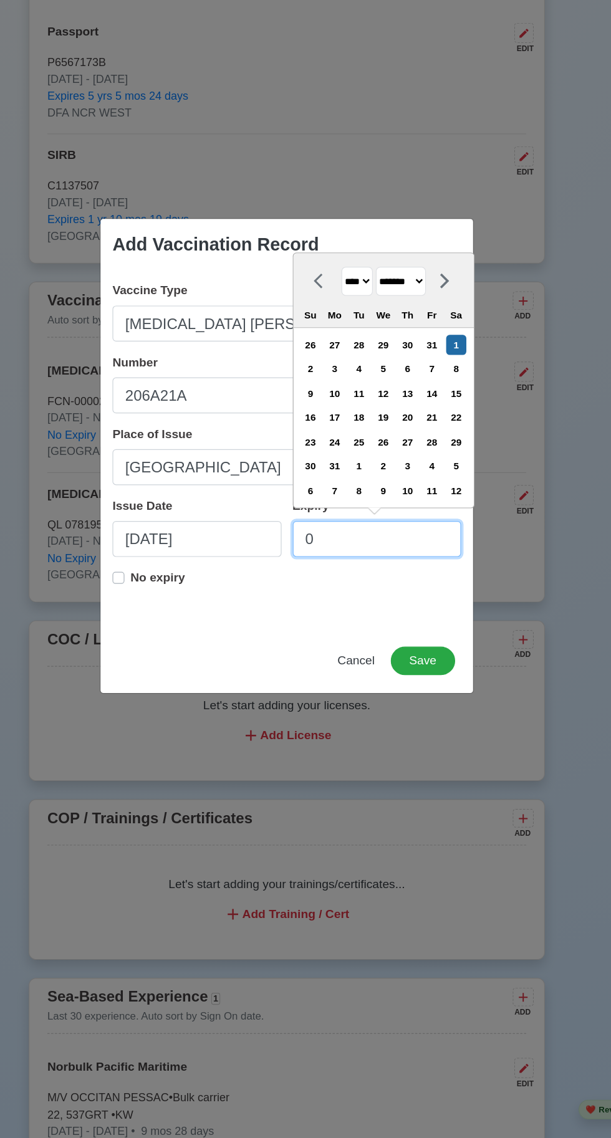
type input "08"
select select "****"
select select "******"
type input "08/7/"
select select "****"
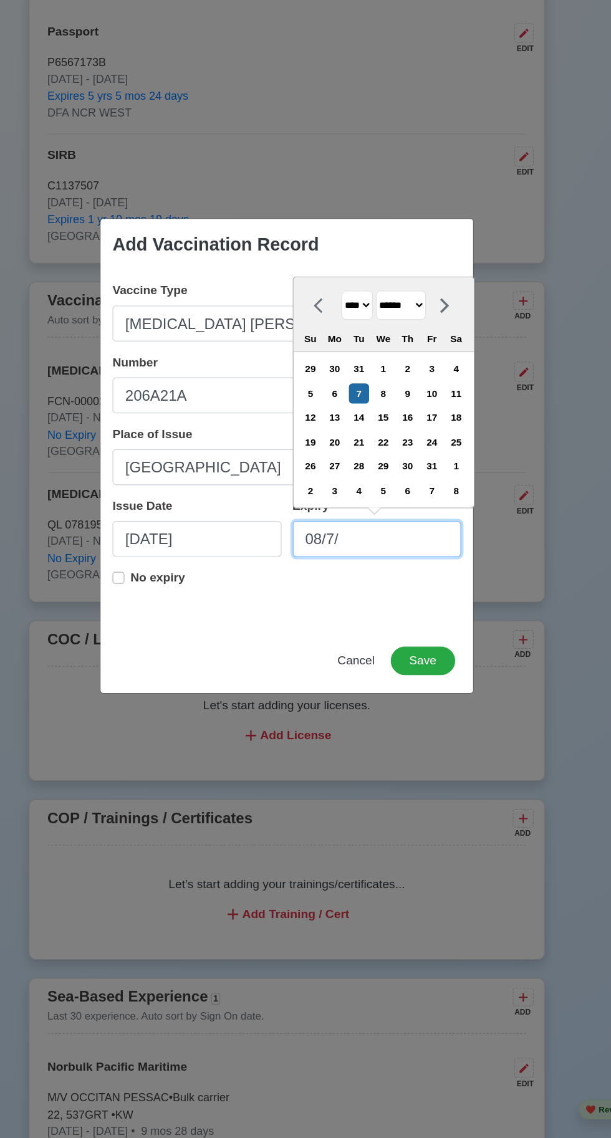
type input "08/7/2"
select select "****"
type input "[DATE]"
select select "****"
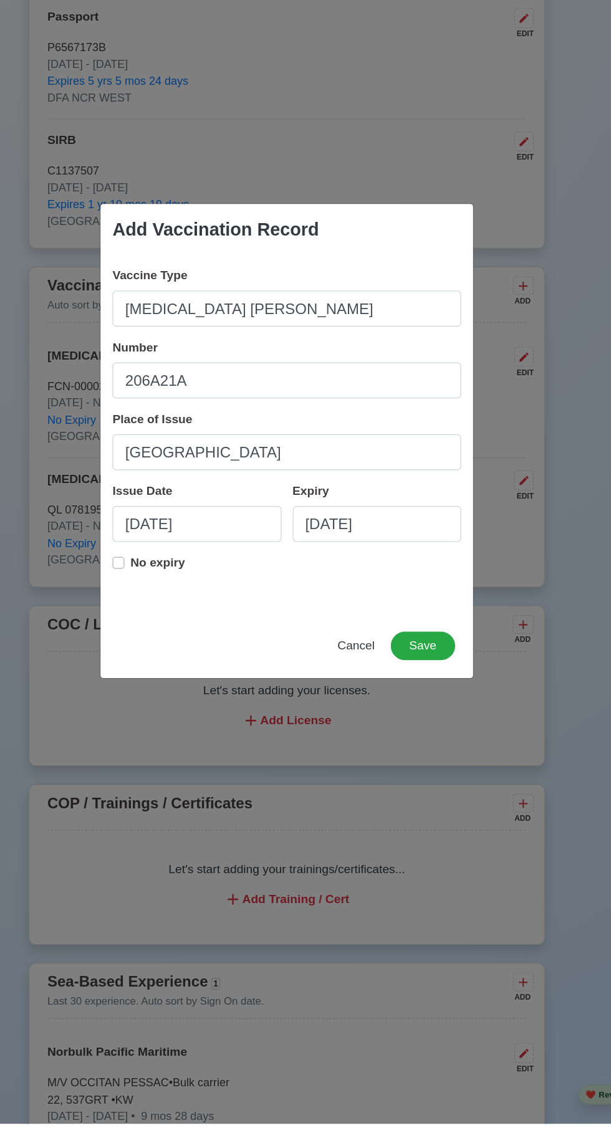
scroll to position [943, 0]
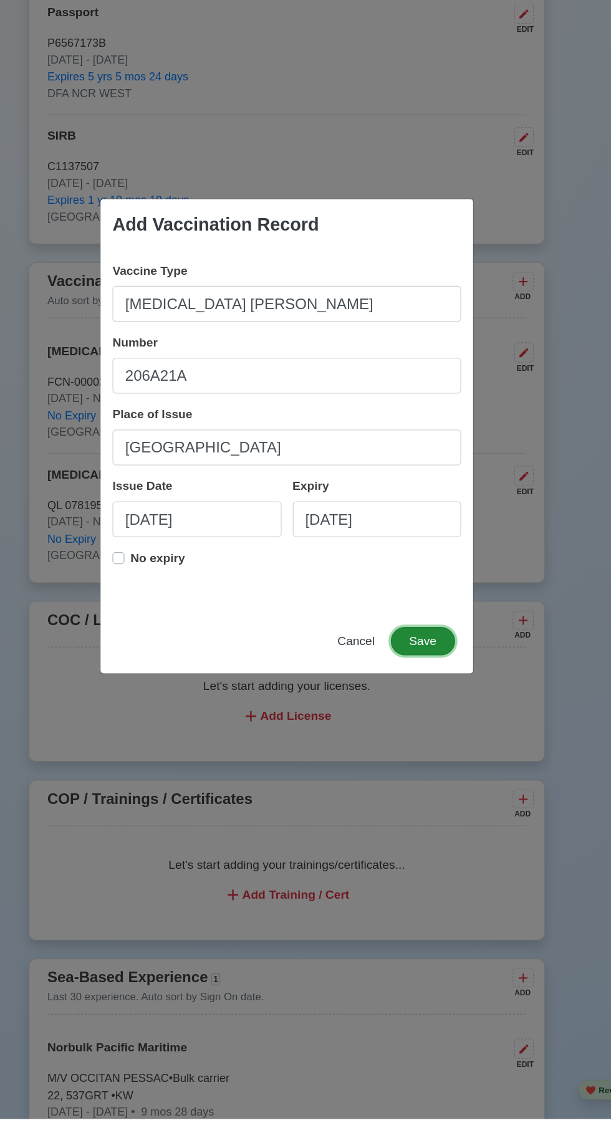
click at [419, 752] on button "Save" at bounding box center [419, 740] width 54 height 24
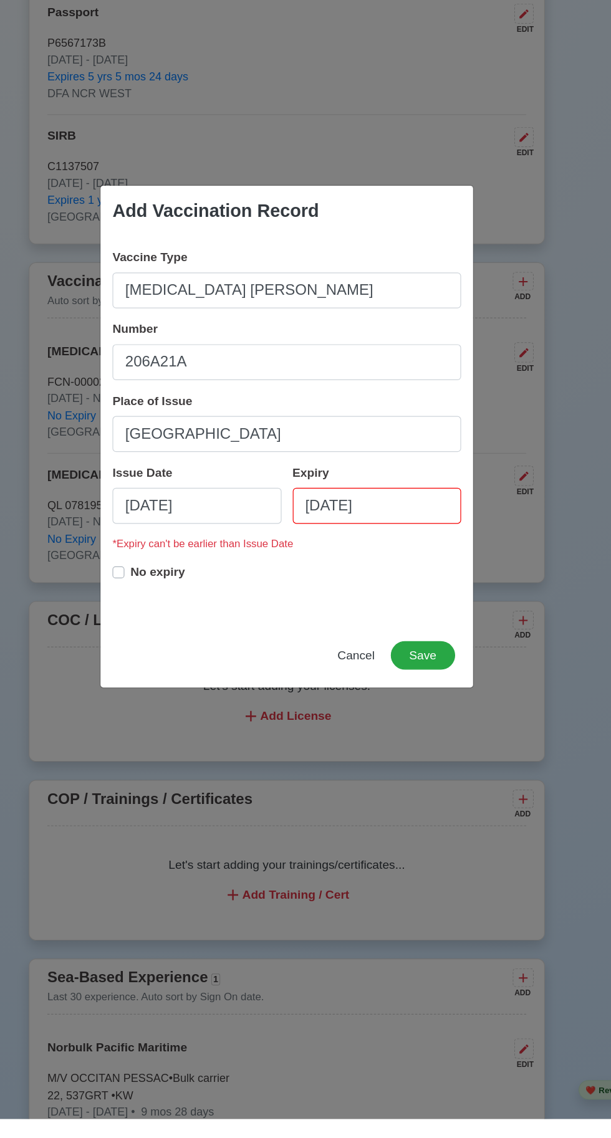
click at [175, 700] on label "No expiry" at bounding box center [198, 687] width 46 height 25
type input "[DATE]"
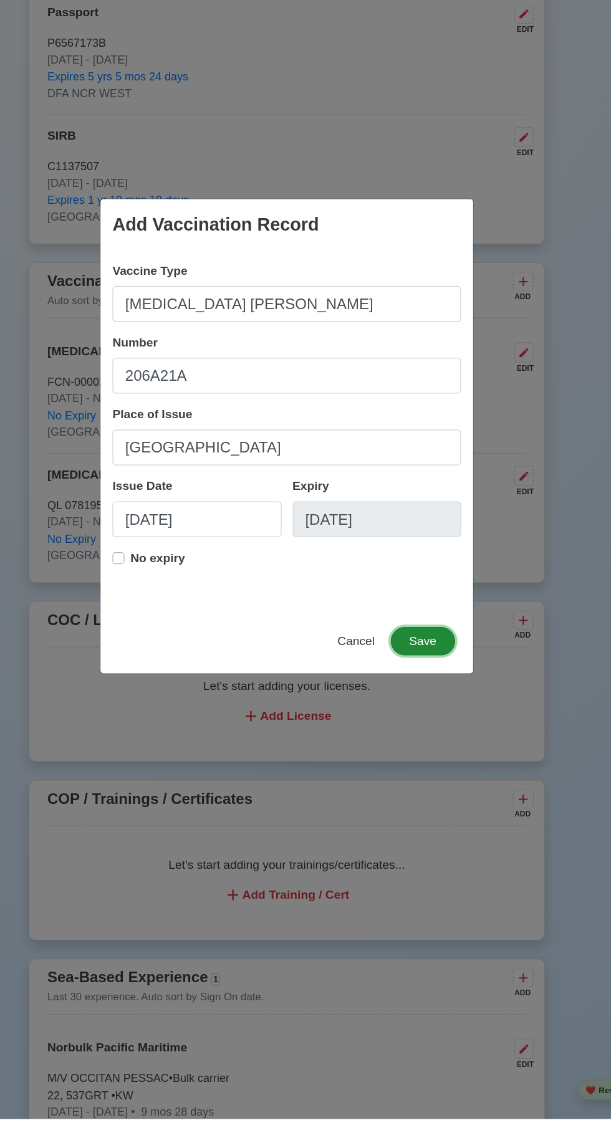
click at [428, 752] on button "Save" at bounding box center [419, 740] width 54 height 24
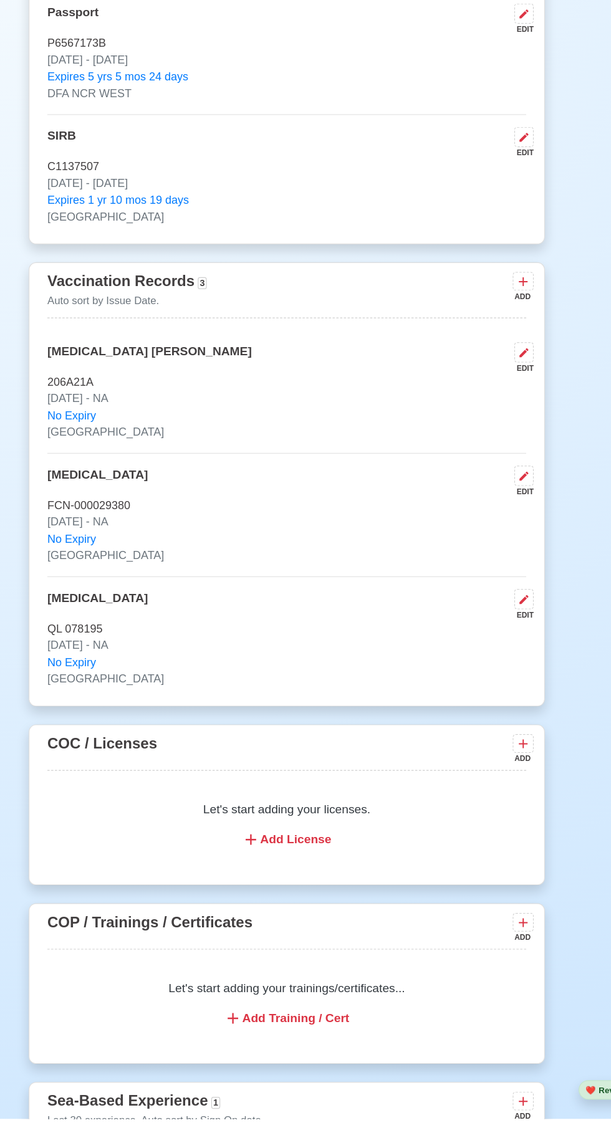
click at [502, 446] on icon at bounding box center [502, 440] width 12 height 12
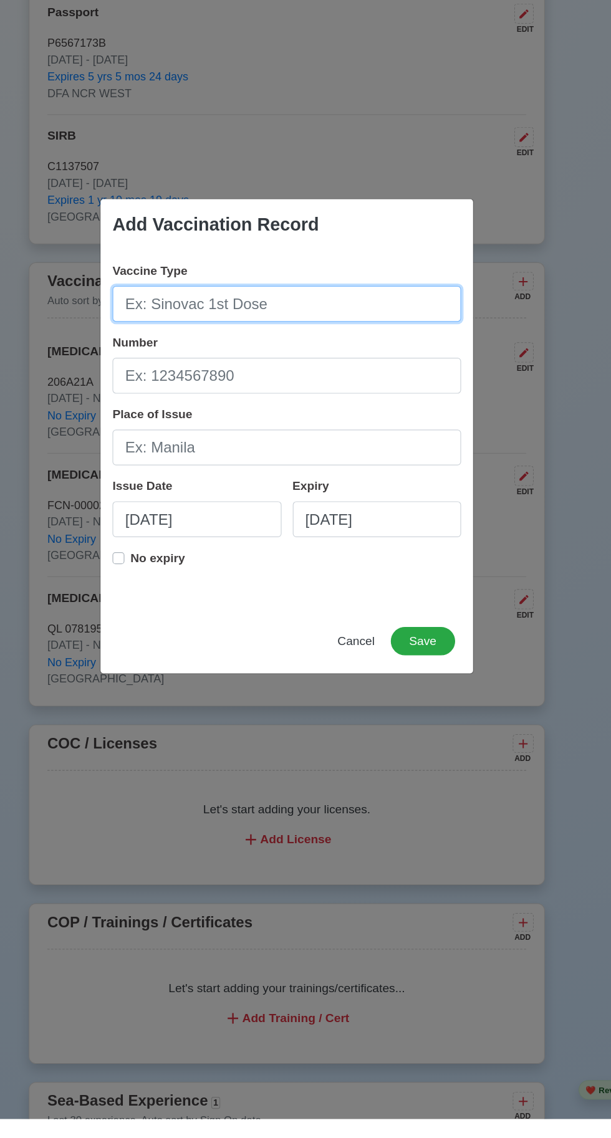
click at [205, 474] on input "Vaccine Type" at bounding box center [305, 459] width 291 height 30
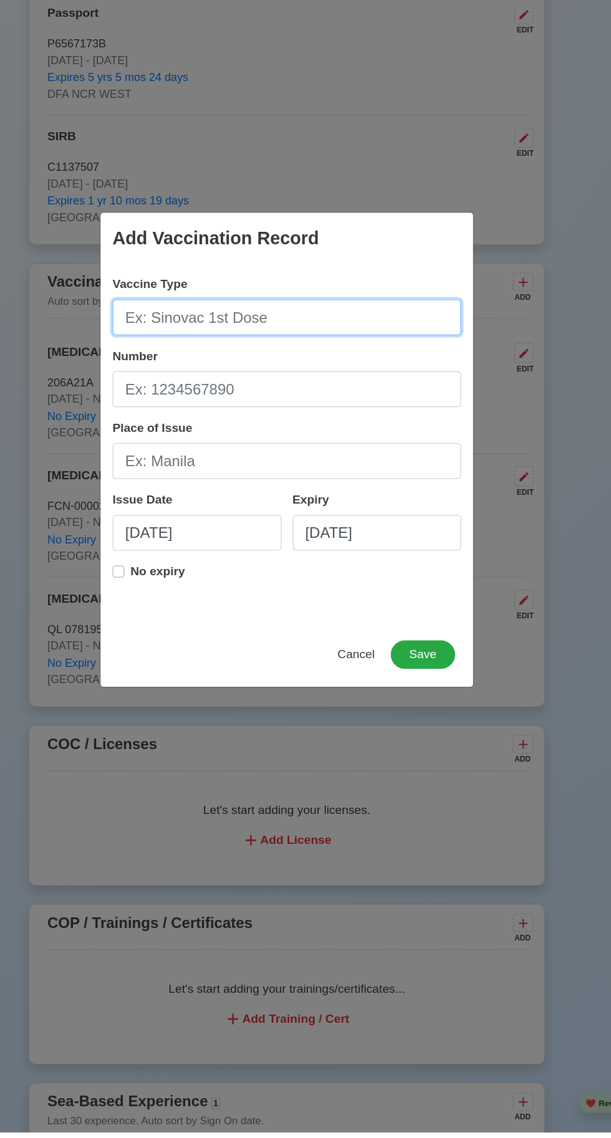
scroll to position [956, 0]
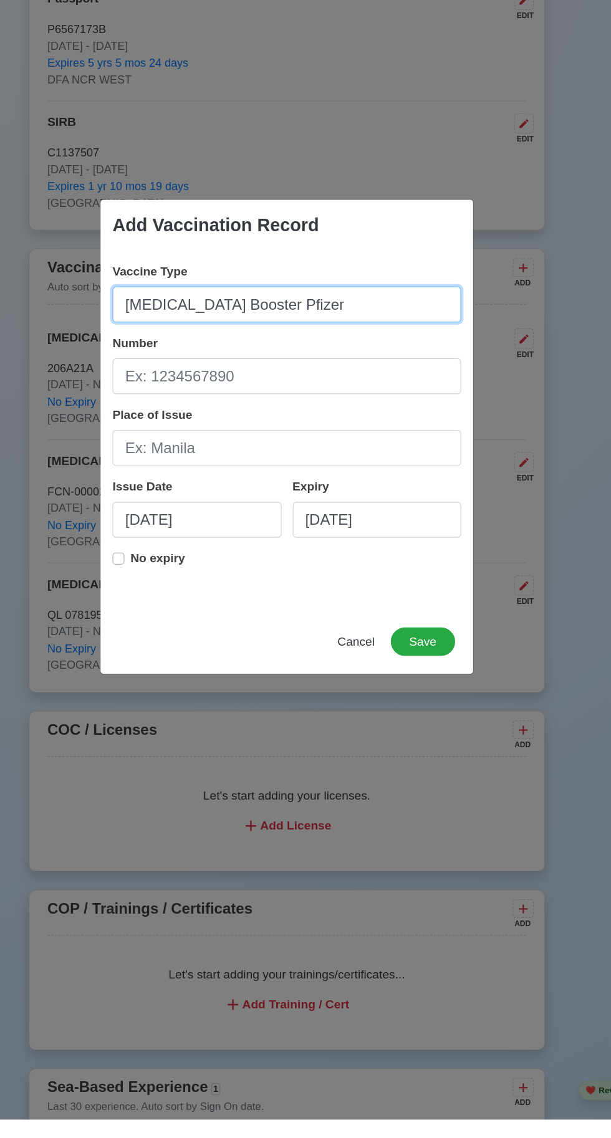
type input "[MEDICAL_DATA] Booster Pfizer"
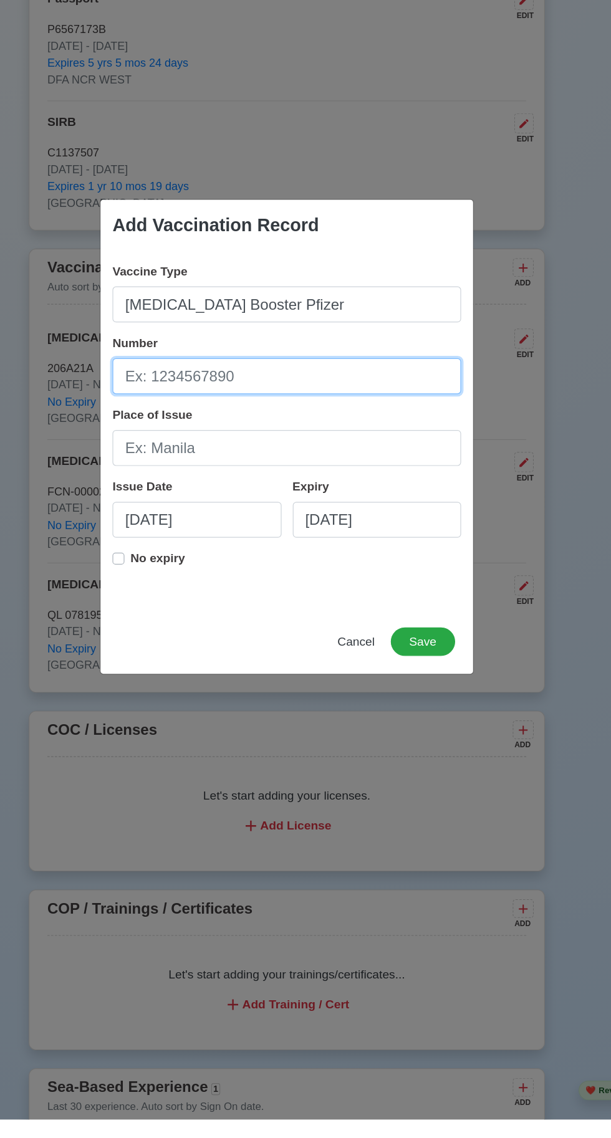
click at [247, 519] on input "Number" at bounding box center [305, 519] width 291 height 30
type input "FN4365"
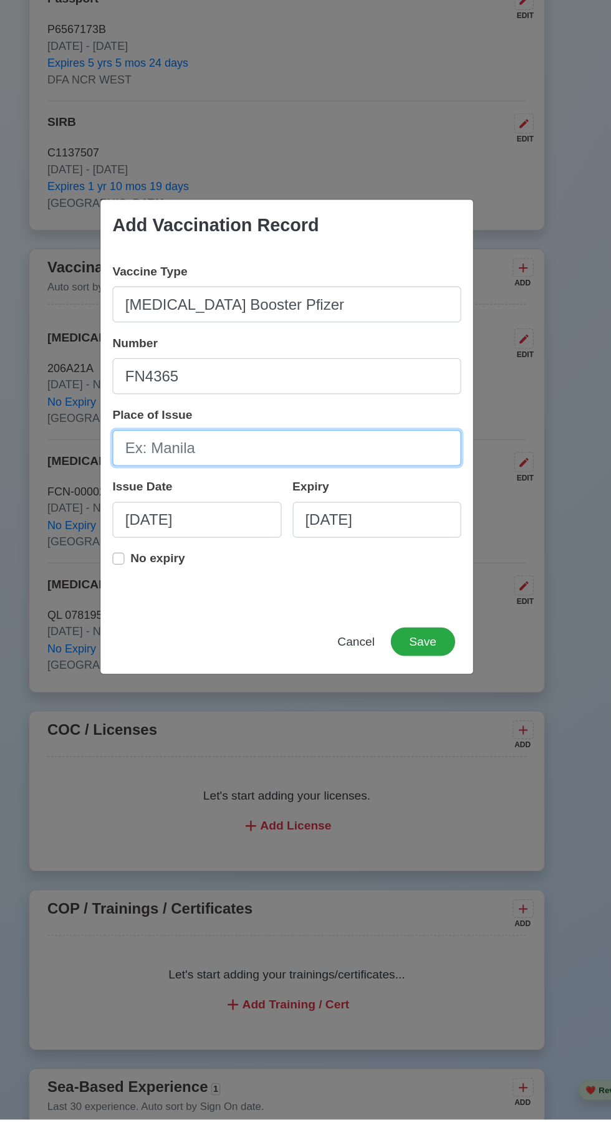
click at [190, 577] on input "Place of Issue" at bounding box center [305, 579] width 291 height 30
type input "Cavite"
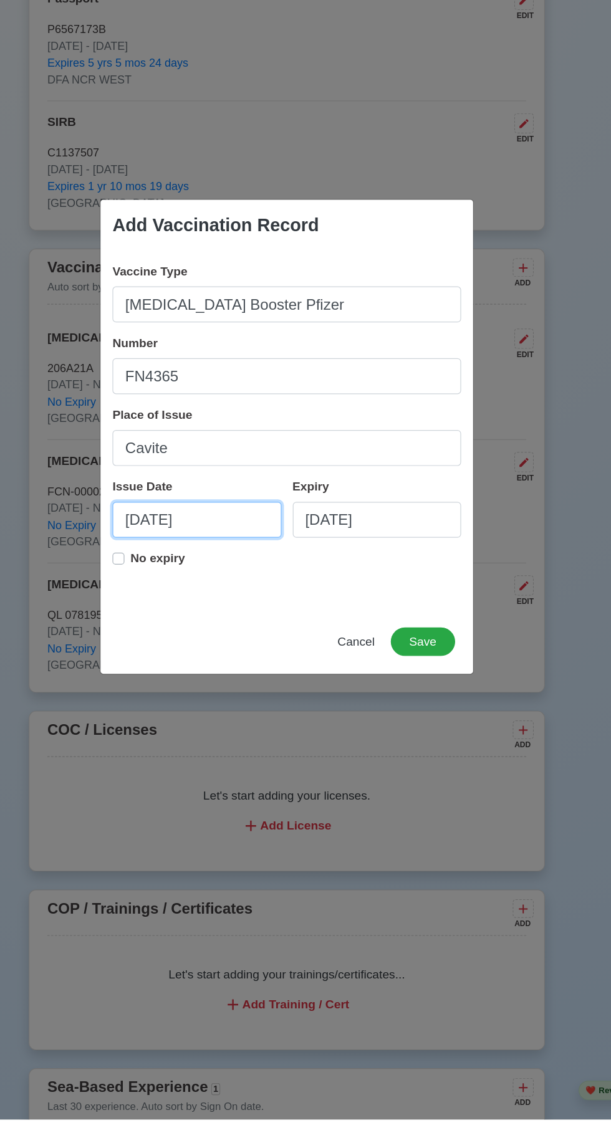
click at [200, 633] on input "[DATE]" at bounding box center [230, 638] width 141 height 30
select select "****"
select select "*******"
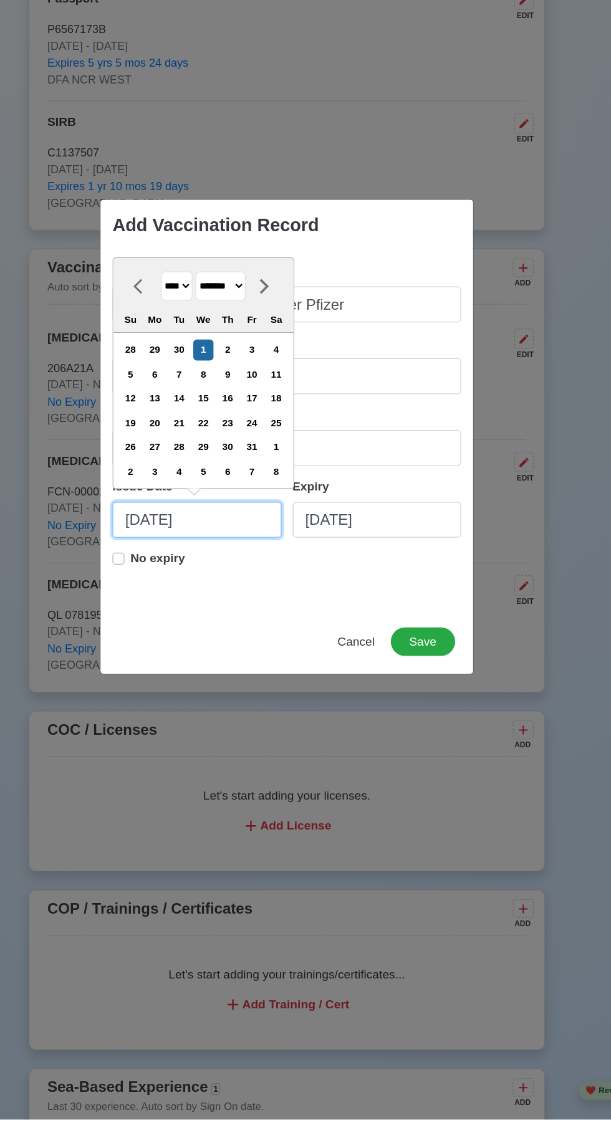
click at [243, 638] on input "[DATE]" at bounding box center [230, 638] width 141 height 30
type input "[DATE]"
select select "****"
type input "10/01/"
select select "****"
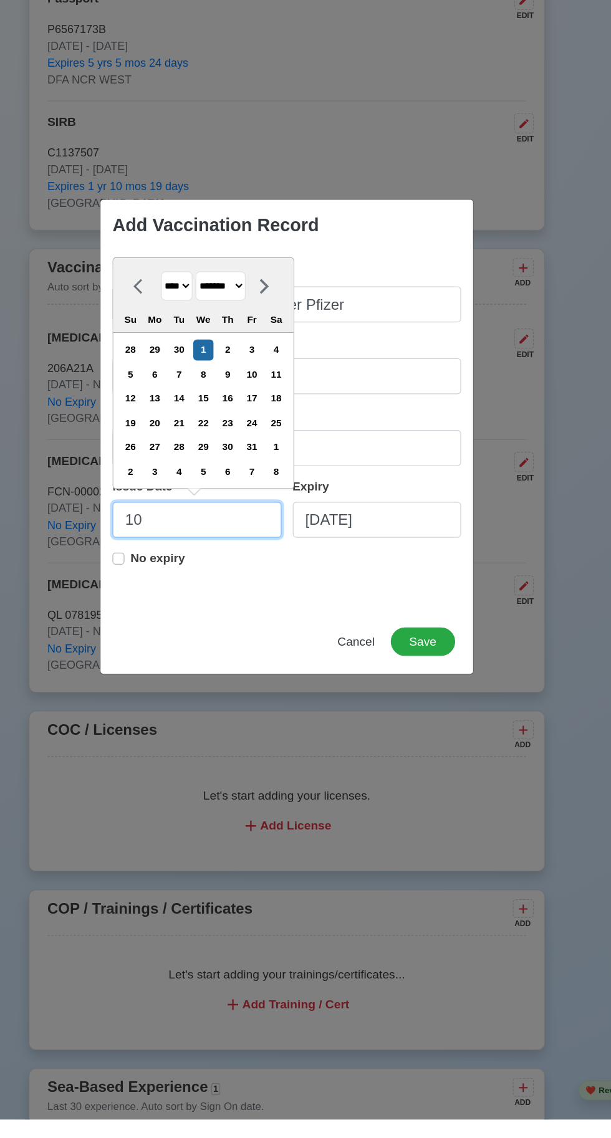
type input "1"
select select "*******"
type input "0"
select select "****"
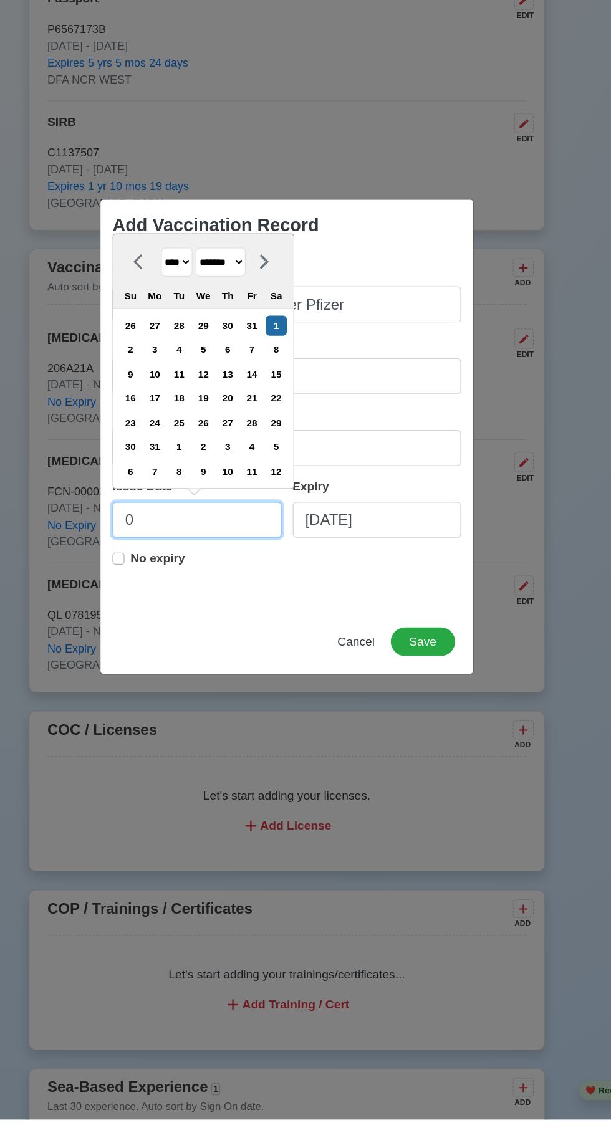
type input "02"
select select "****"
select select "********"
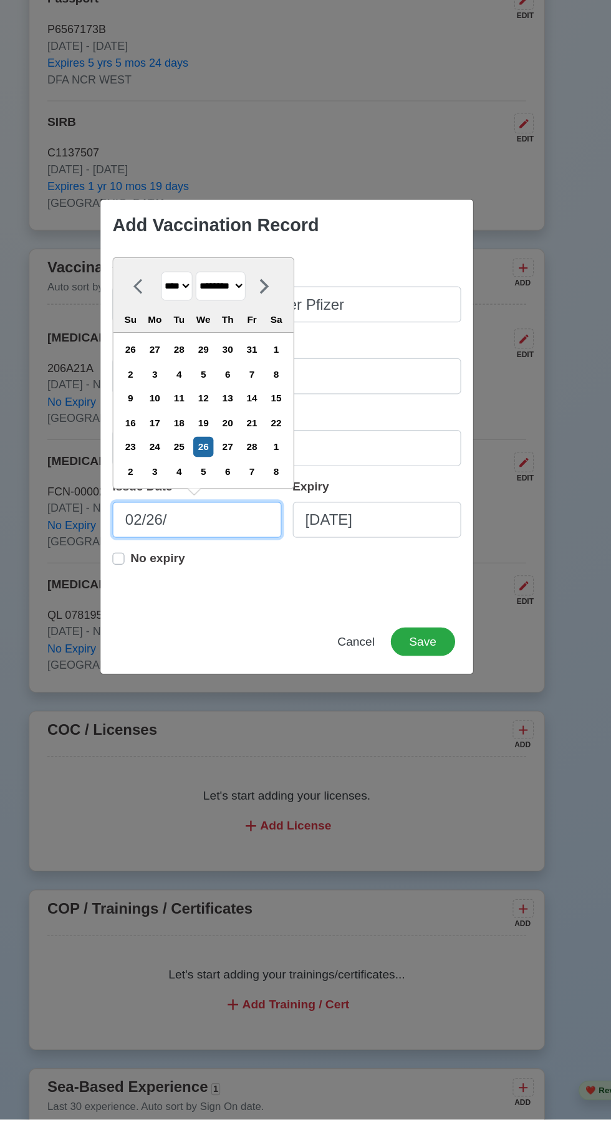
type input "02/26/2"
select select "****"
type input "[DATE]"
select select "****"
type input "[DATE]"
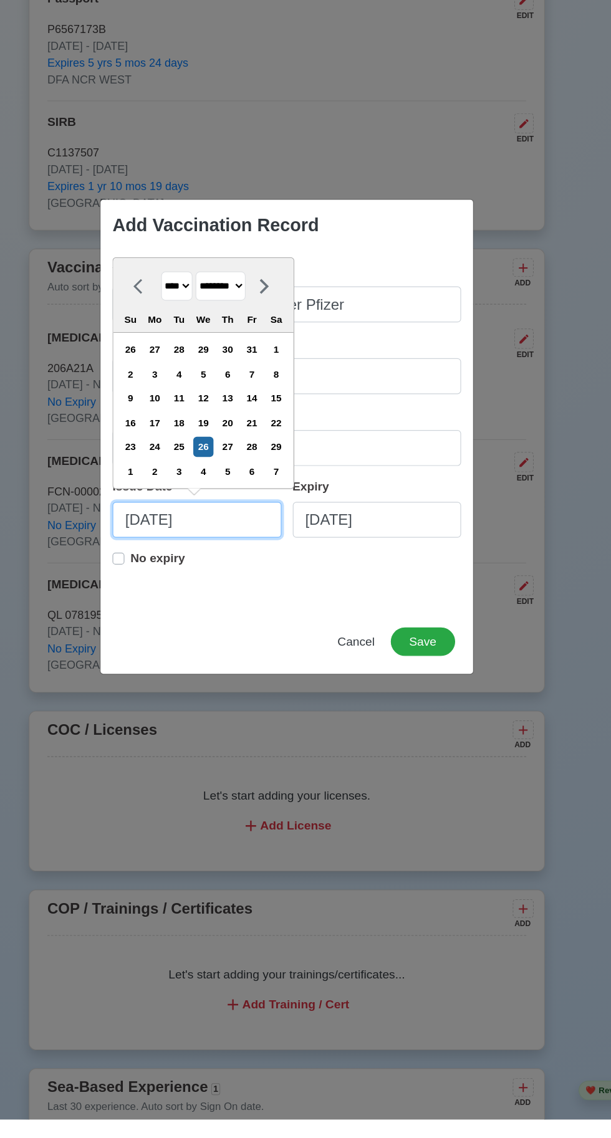
select select "****"
type input "[DATE]"
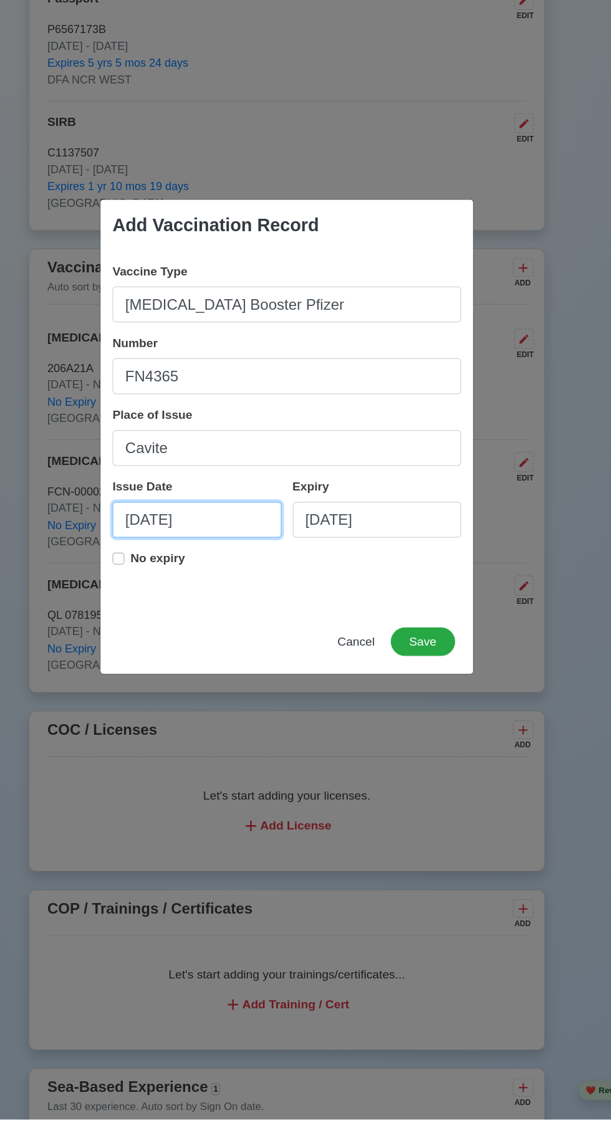
click at [175, 640] on input "[DATE]" at bounding box center [230, 638] width 141 height 30
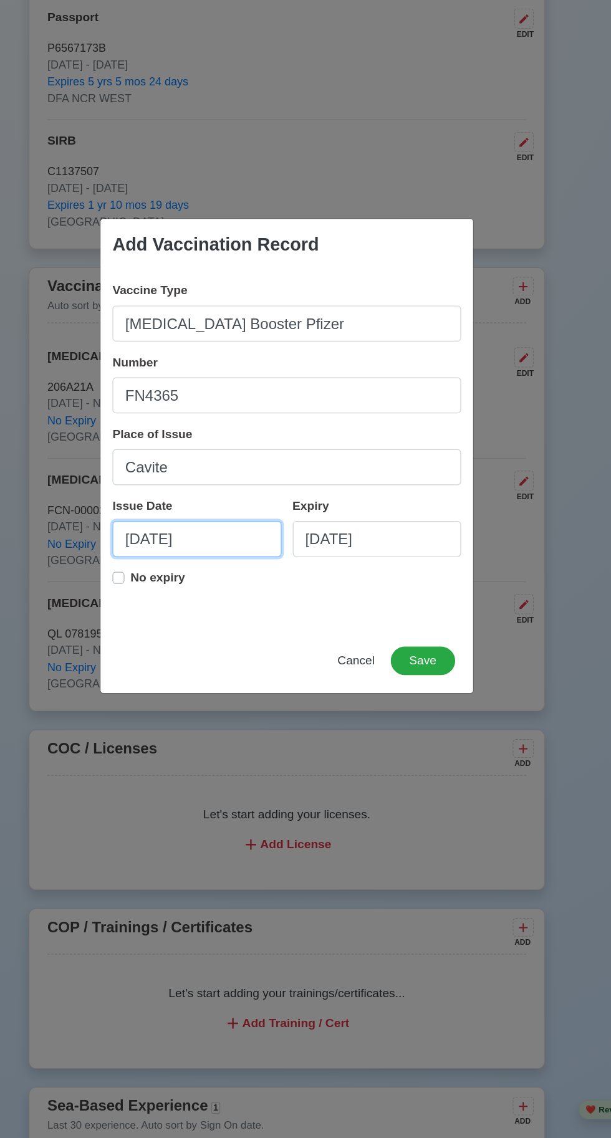
select select "****"
select select "********"
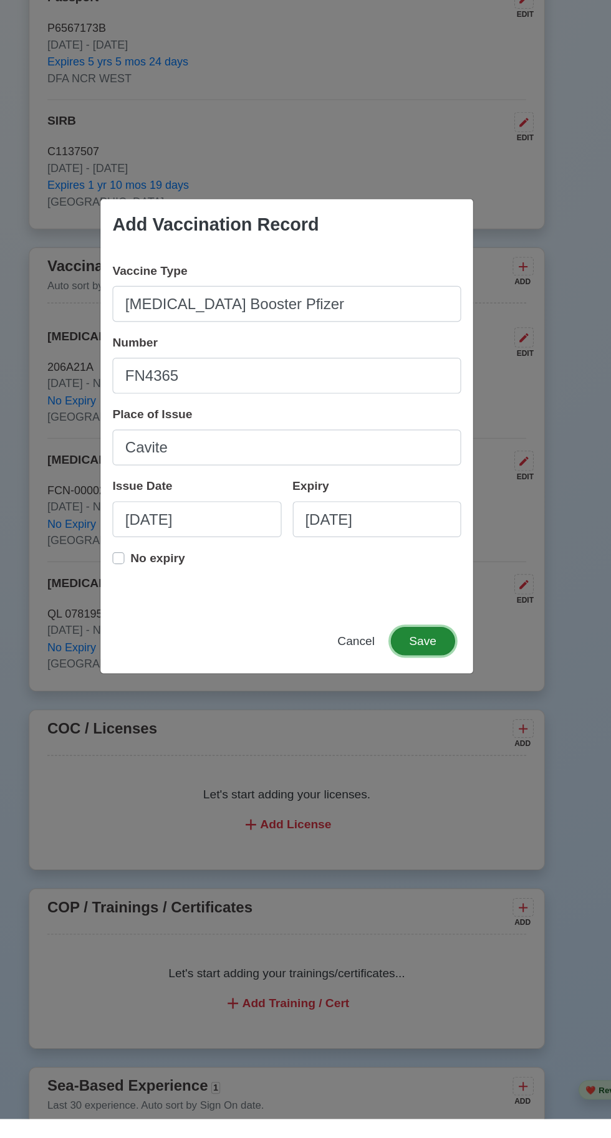
click at [428, 752] on button "Save" at bounding box center [419, 740] width 54 height 24
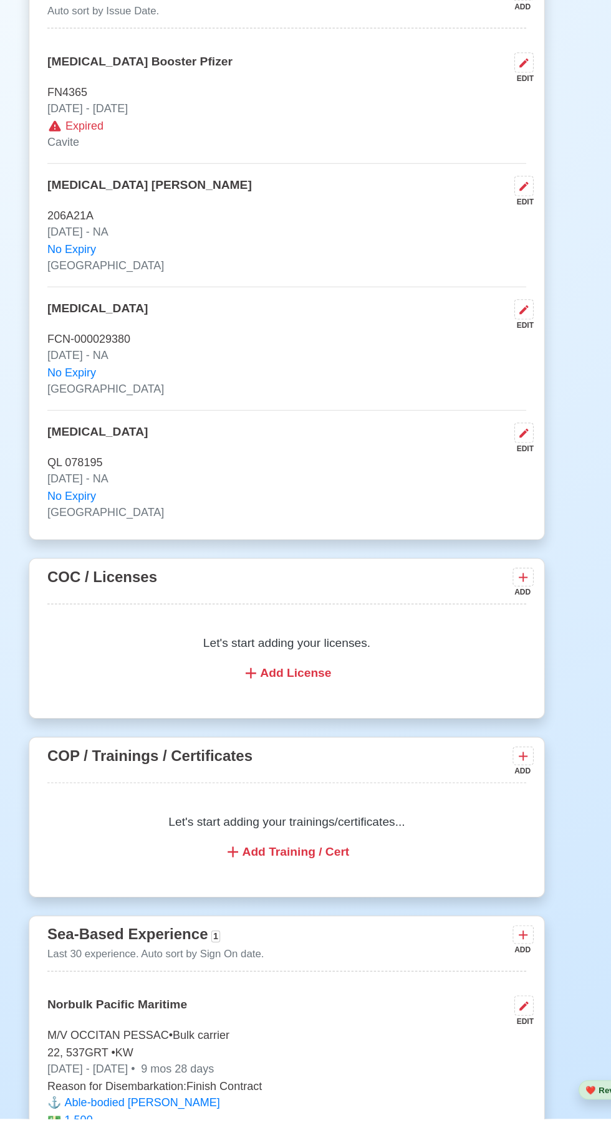
scroll to position [1188, 0]
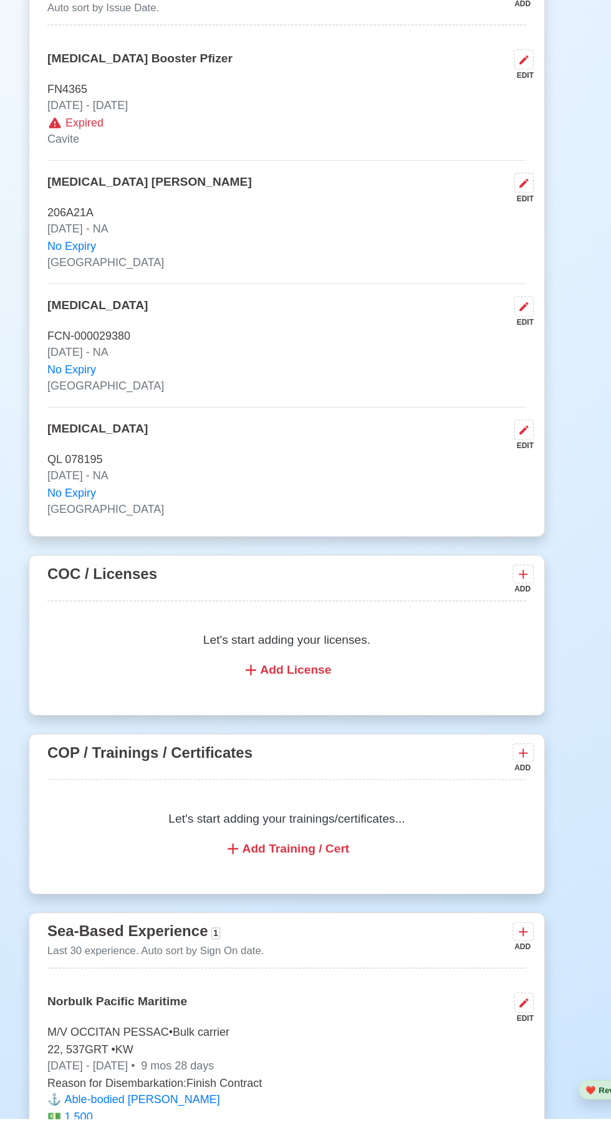
click at [507, 840] on icon at bounding box center [502, 833] width 12 height 12
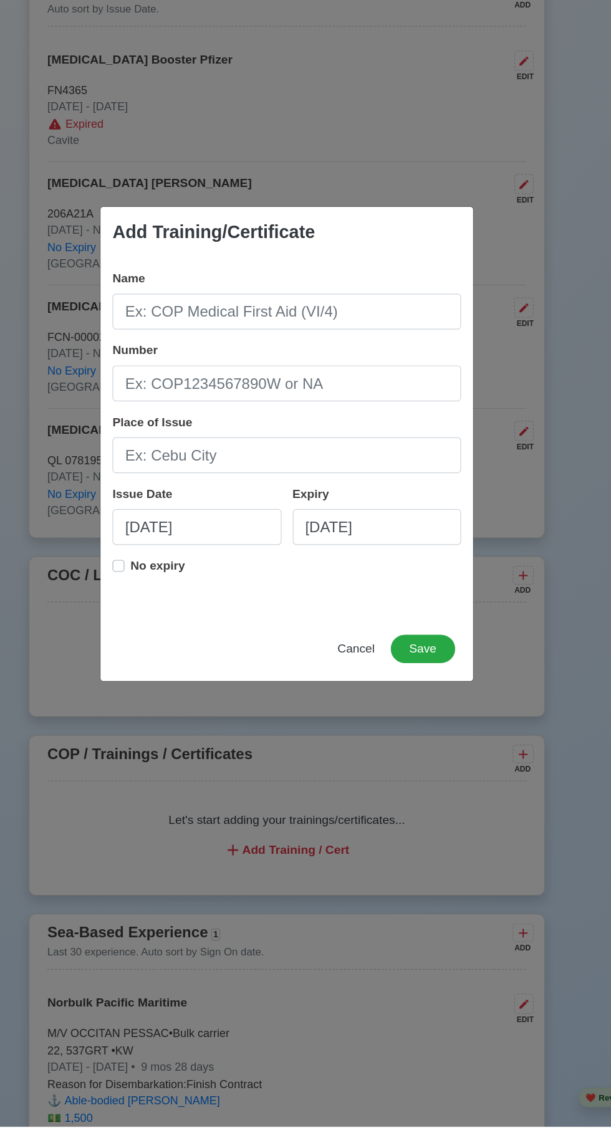
scroll to position [1203, 0]
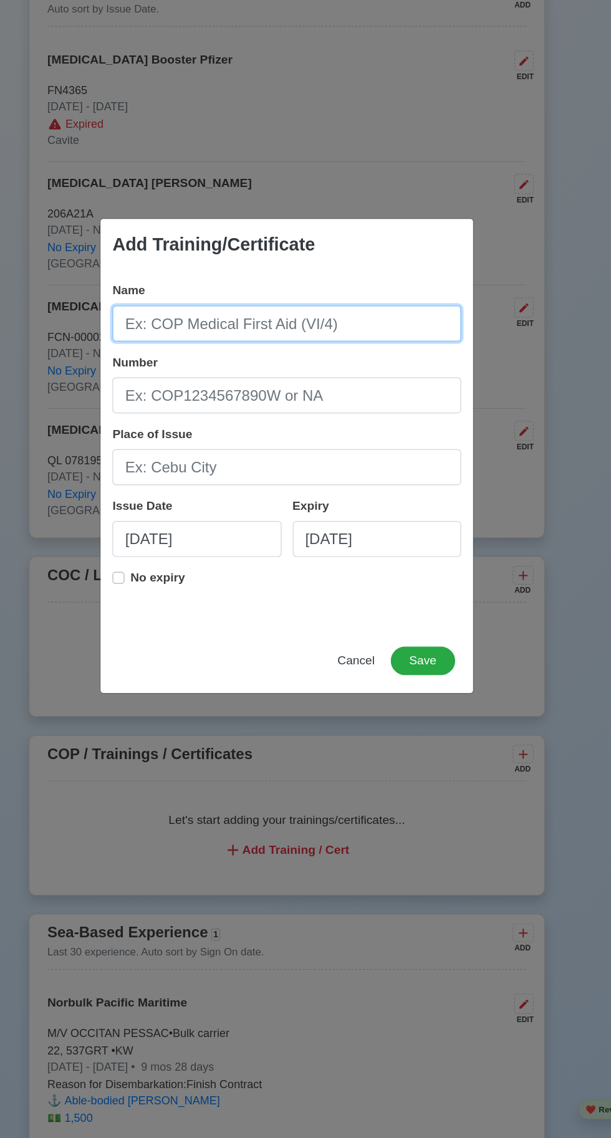
click at [353, 463] on input "Name" at bounding box center [305, 459] width 291 height 30
type input "COP 2/5"
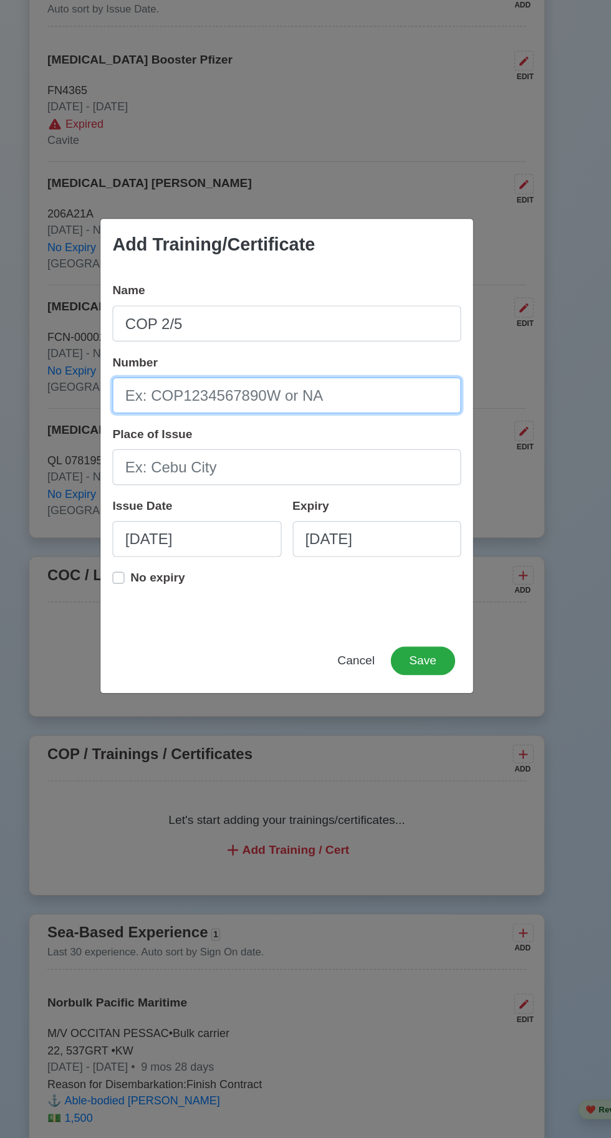
click at [355, 521] on input "Number" at bounding box center [305, 519] width 291 height 30
type input "28-25312"
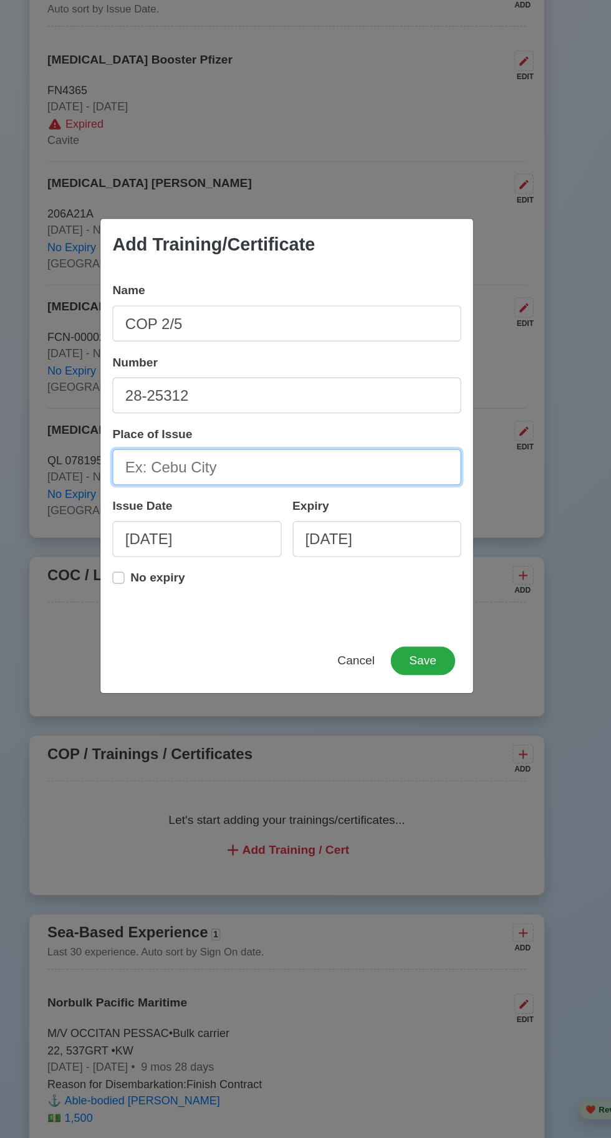
click at [229, 585] on input "Place of Issue" at bounding box center [305, 579] width 291 height 30
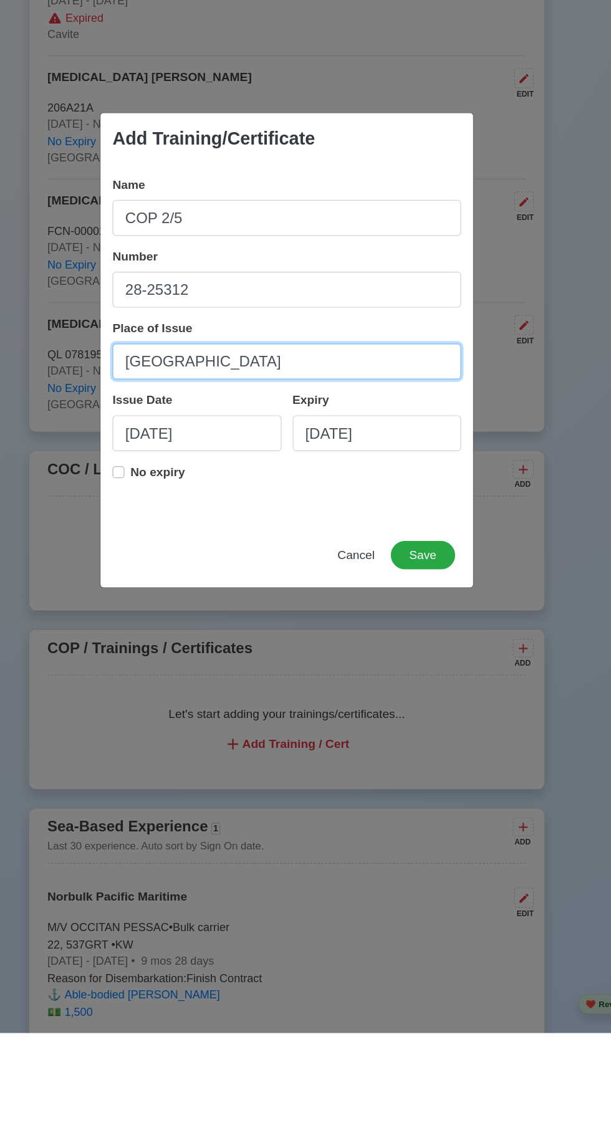
type input "[GEOGRAPHIC_DATA]"
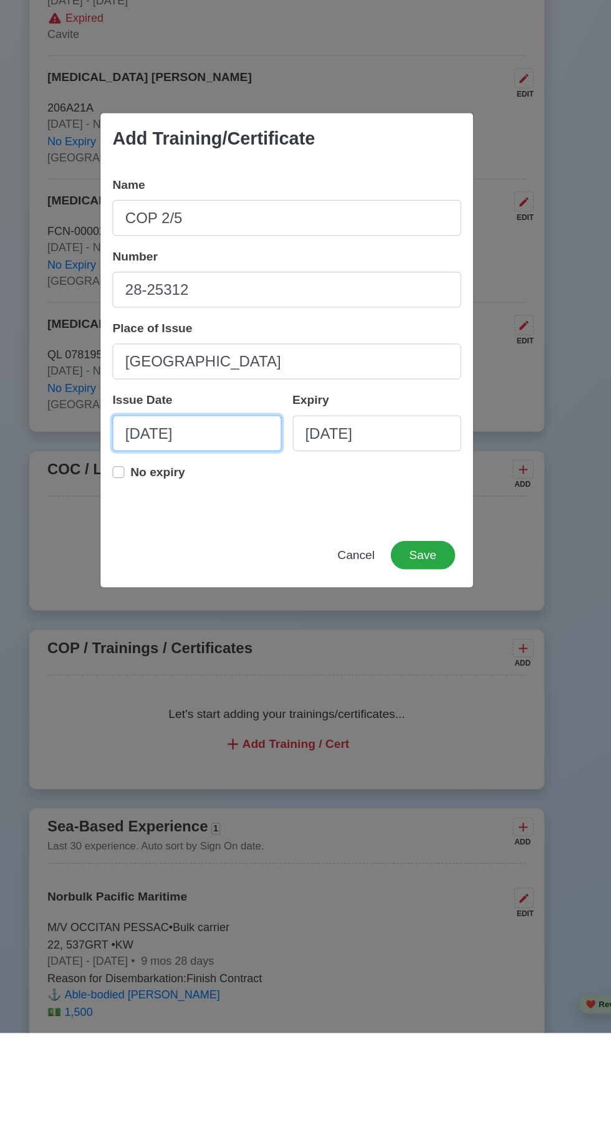
click at [252, 641] on input "[DATE]" at bounding box center [230, 638] width 141 height 30
select select "****"
select select "*******"
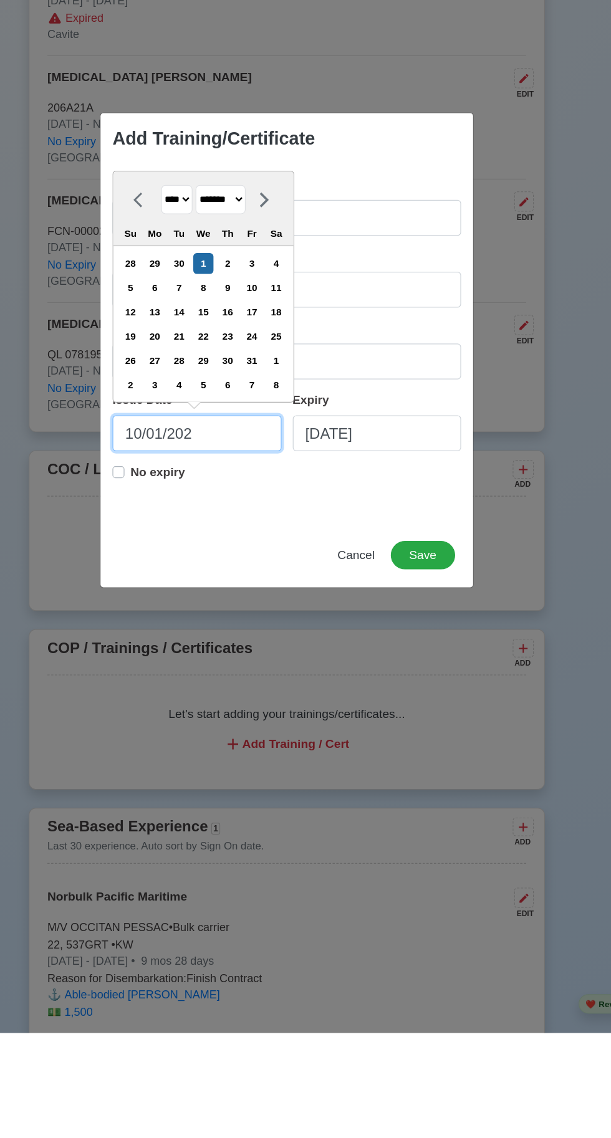
type input "[DATE]"
select select "****"
type input "10/01/2"
select select "****"
type input "10/01/"
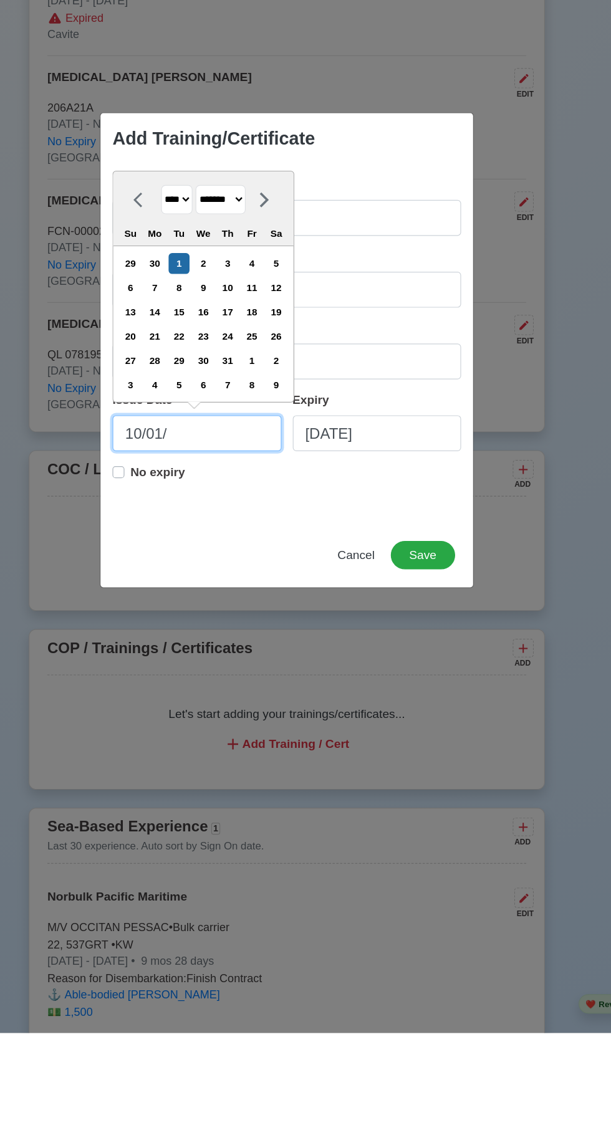
select select "****"
type input "1"
select select "*******"
type input "0"
select select "****"
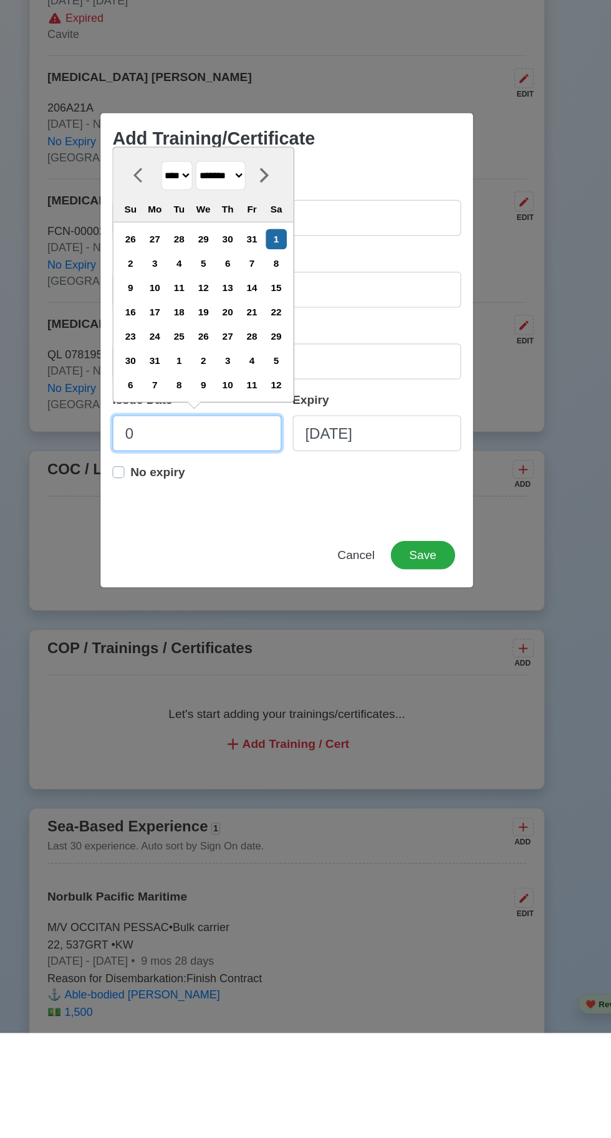
type input "01"
select select "****"
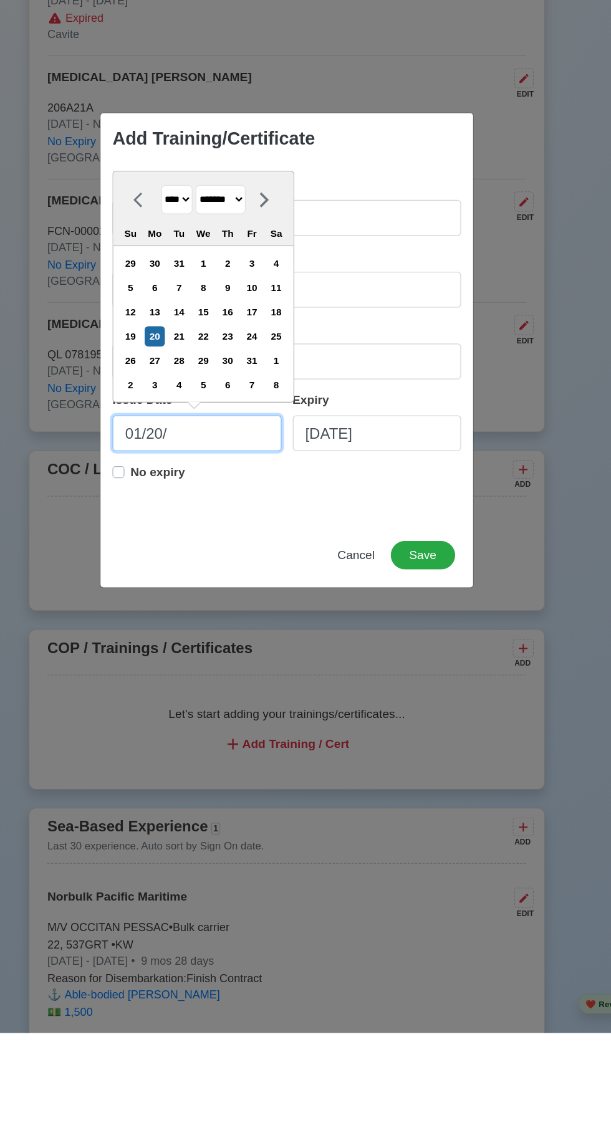
type input "01/20/2"
select select "****"
type input "[DATE]"
select select "****"
type input "[DATE]"
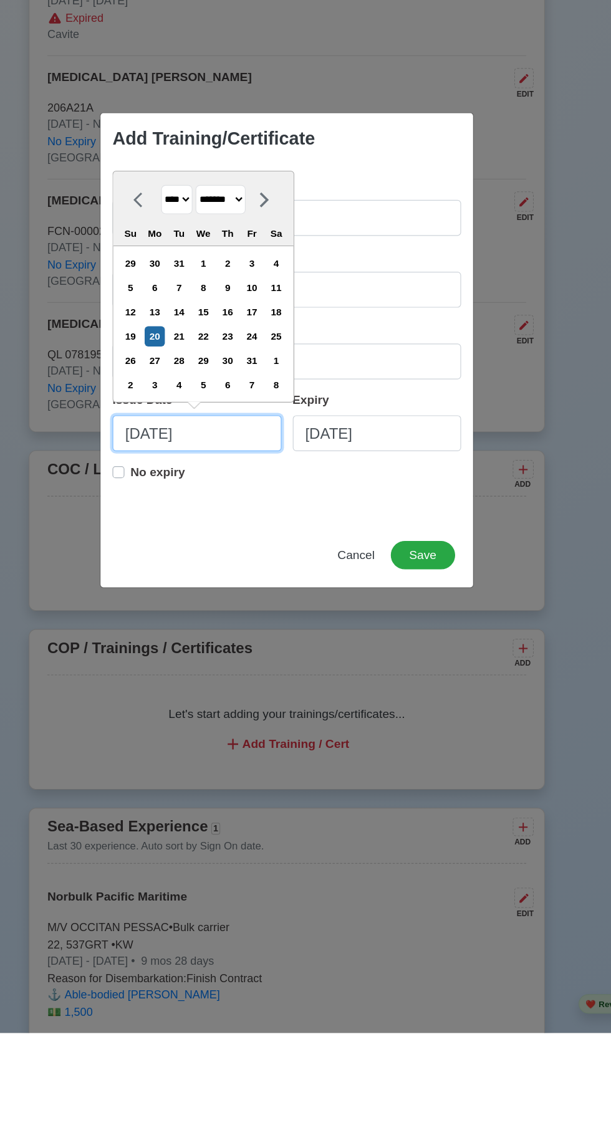
select select "****"
type input "[DATE]"
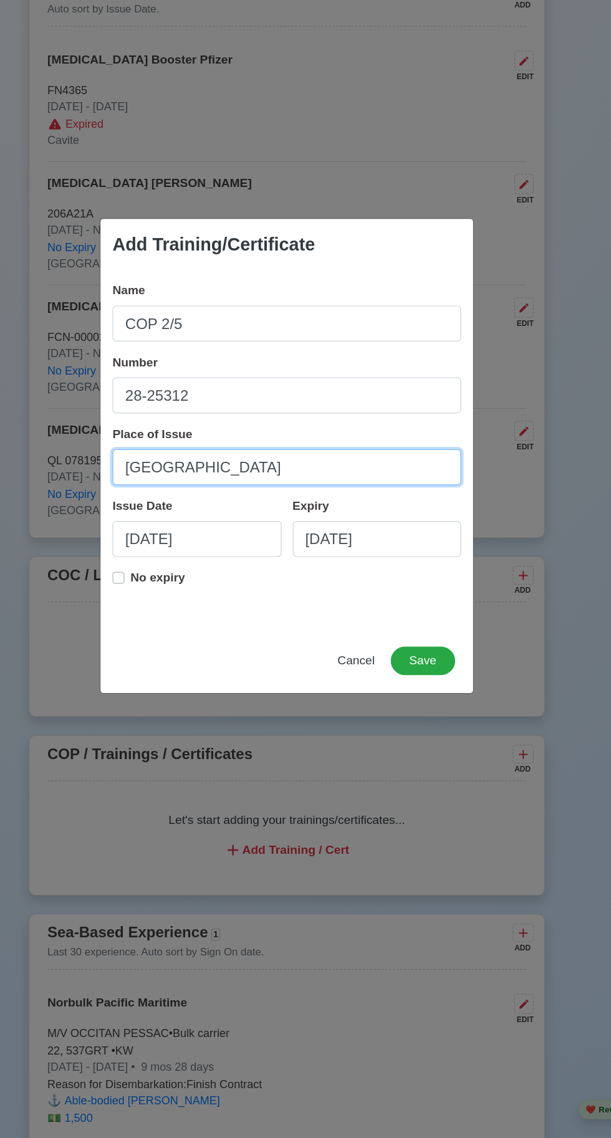
click at [174, 579] on input "[GEOGRAPHIC_DATA]" at bounding box center [305, 579] width 291 height 30
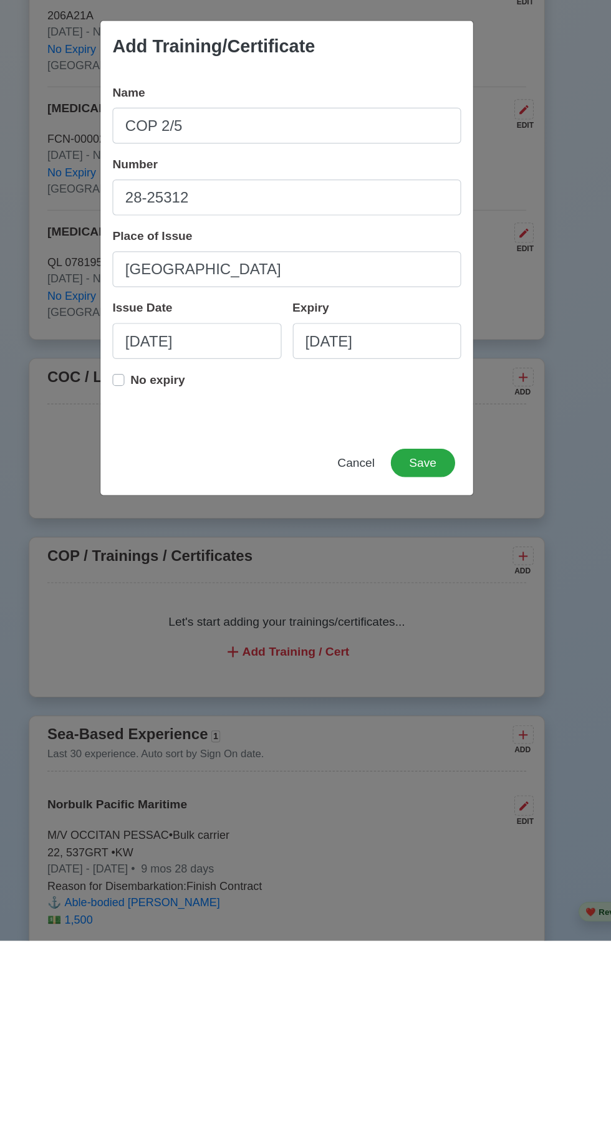
click at [175, 671] on label "No expiry" at bounding box center [198, 675] width 46 height 25
type input "[DATE]"
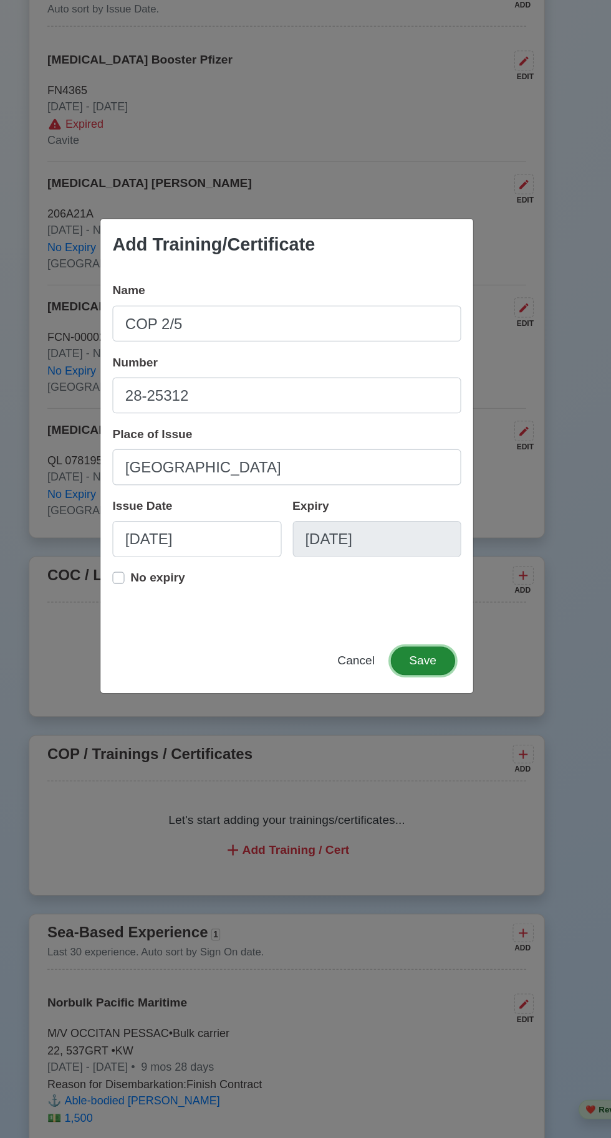
click at [429, 743] on button "Save" at bounding box center [419, 740] width 54 height 24
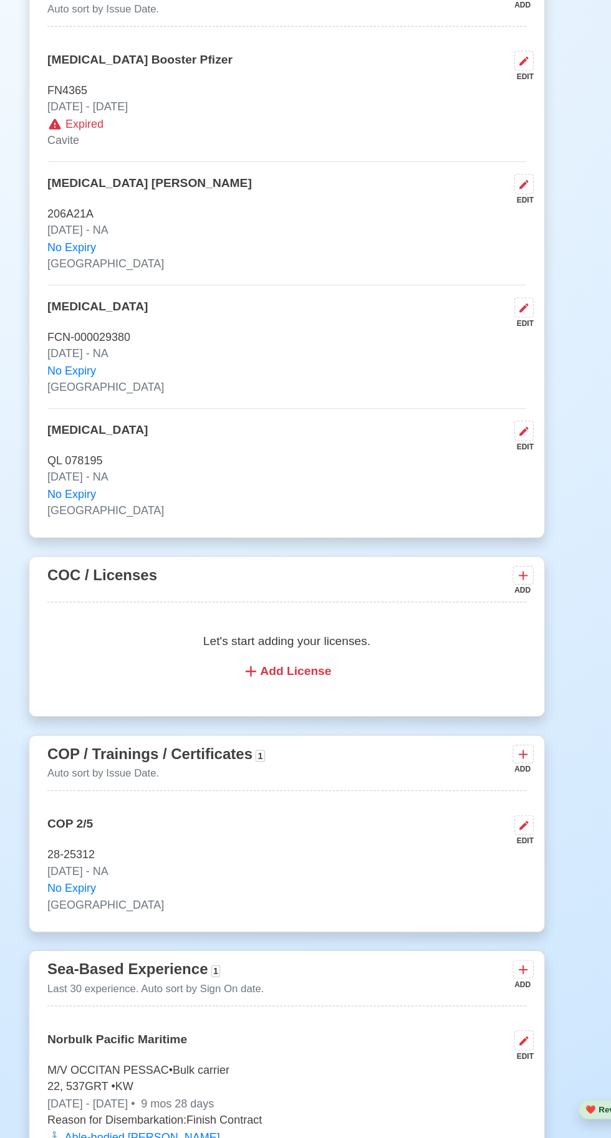
click at [507, 824] on icon at bounding box center [502, 818] width 12 height 12
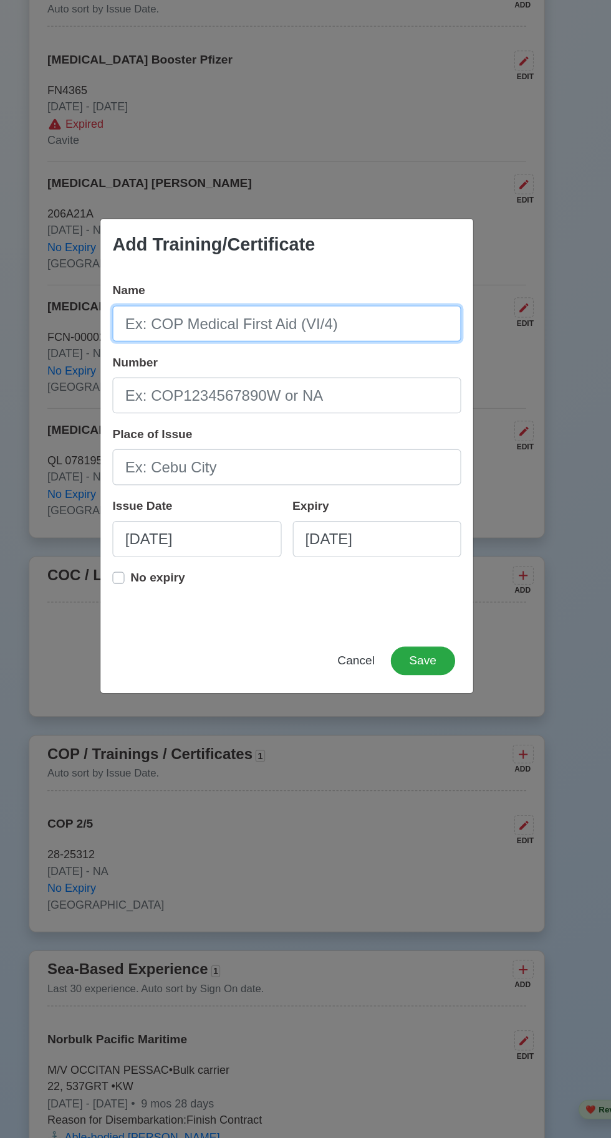
click at [222, 464] on input "Name" at bounding box center [305, 459] width 291 height 30
type input "COP 2/4"
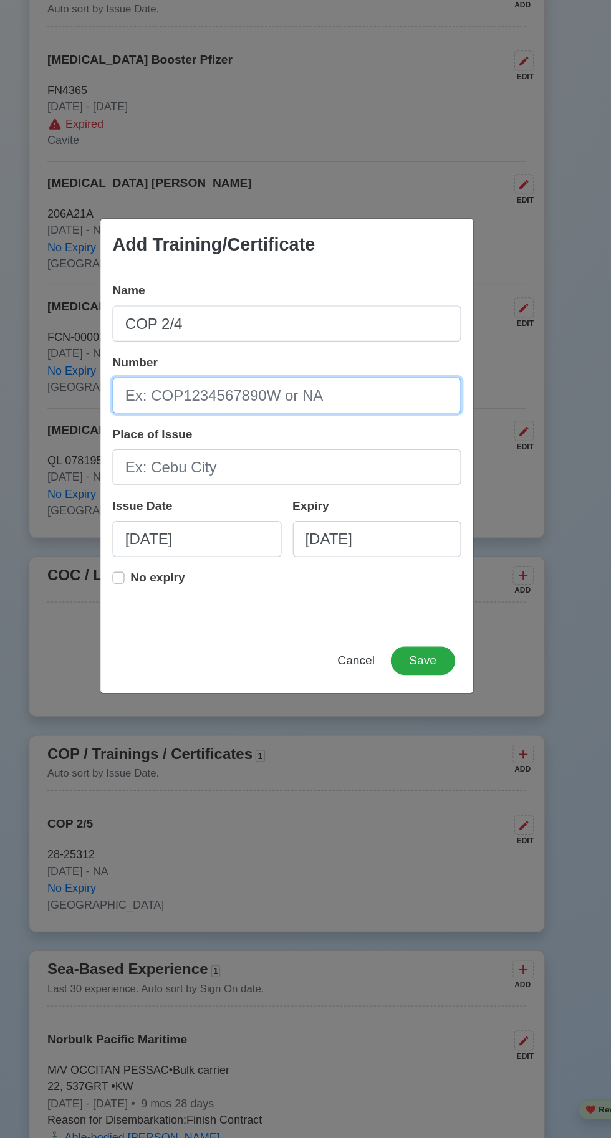
click at [223, 519] on input "Number" at bounding box center [305, 519] width 291 height 30
type input "25-3718"
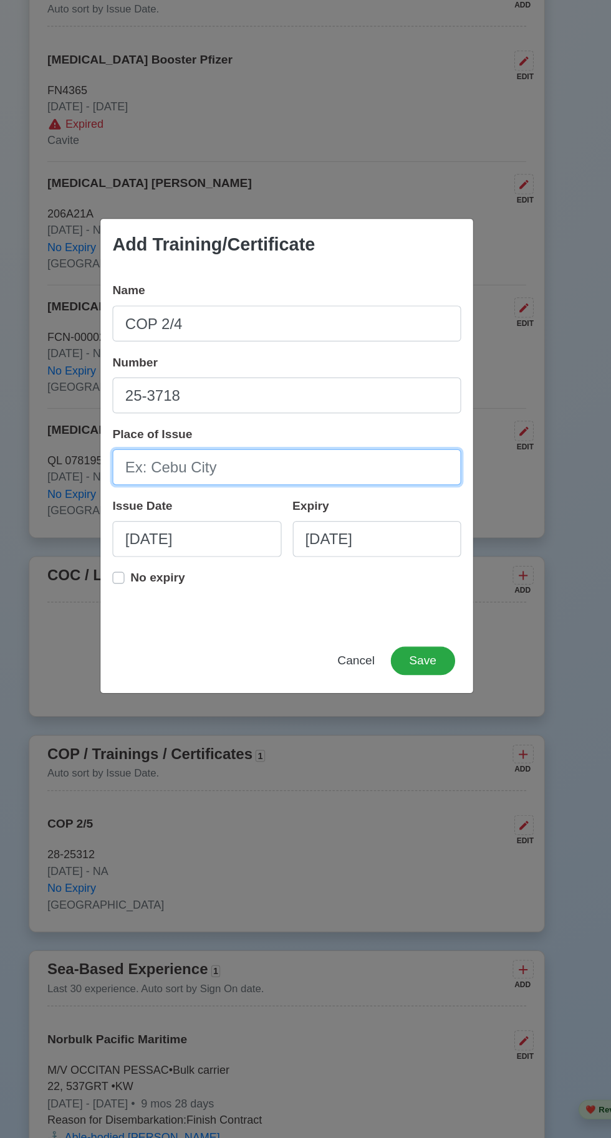
click at [238, 584] on input "Place of Issue" at bounding box center [305, 579] width 291 height 30
type input "[GEOGRAPHIC_DATA]"
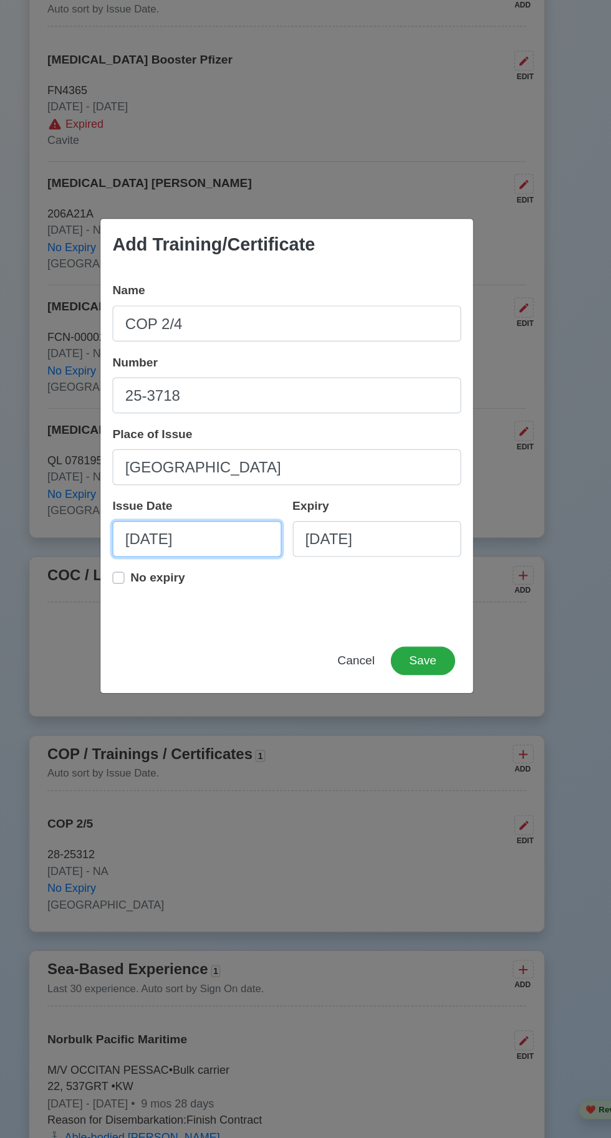
click at [233, 644] on input "[DATE]" at bounding box center [230, 638] width 141 height 30
select select "****"
select select "*******"
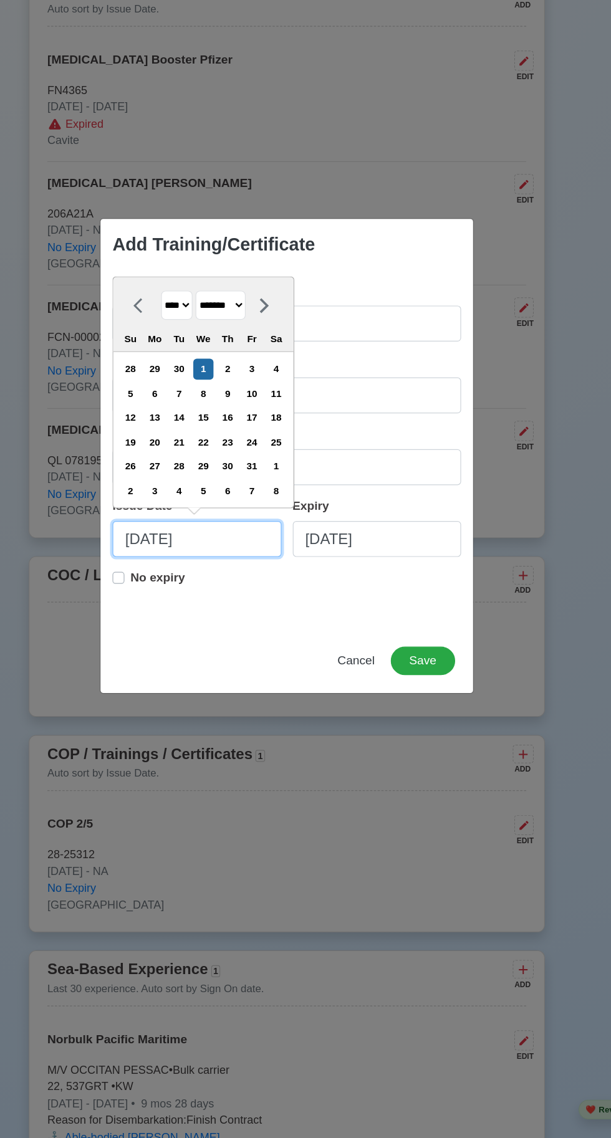
type input "10/01/5"
select select "****"
type input "10/015"
select select "****"
click at [226, 635] on input "10/015" at bounding box center [230, 638] width 141 height 30
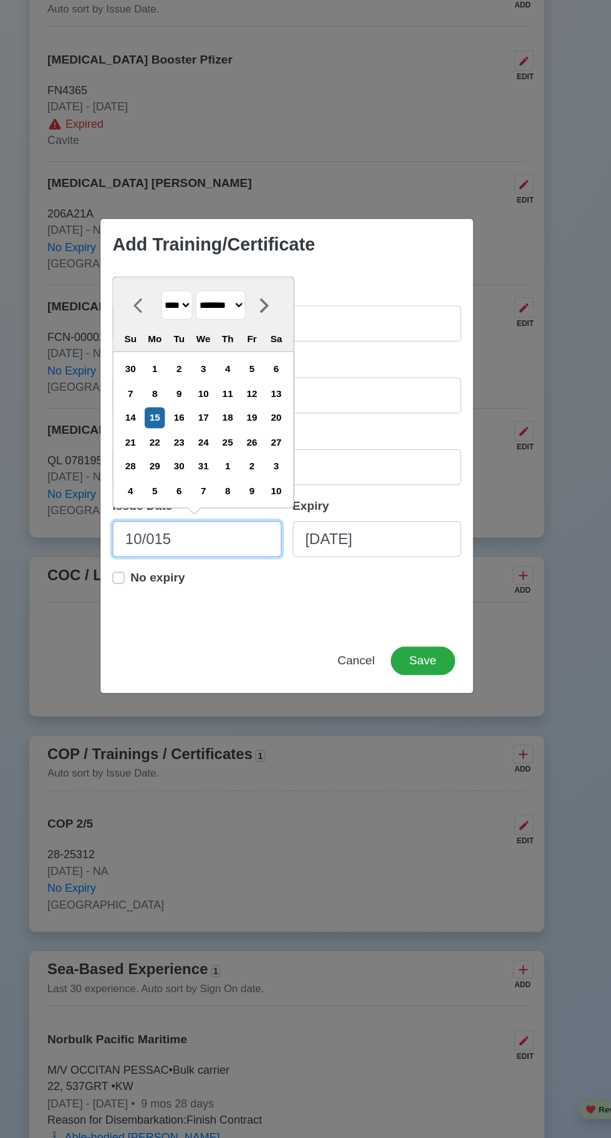
type input "10/01"
select select "****"
type input "1"
select select "*******"
type input "0"
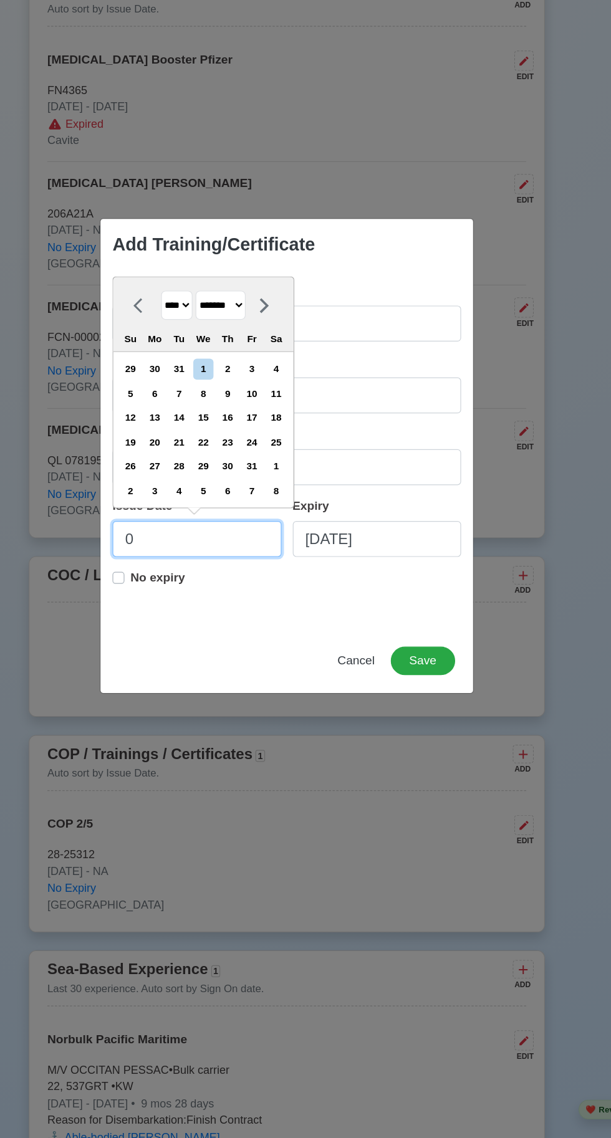
select select "****"
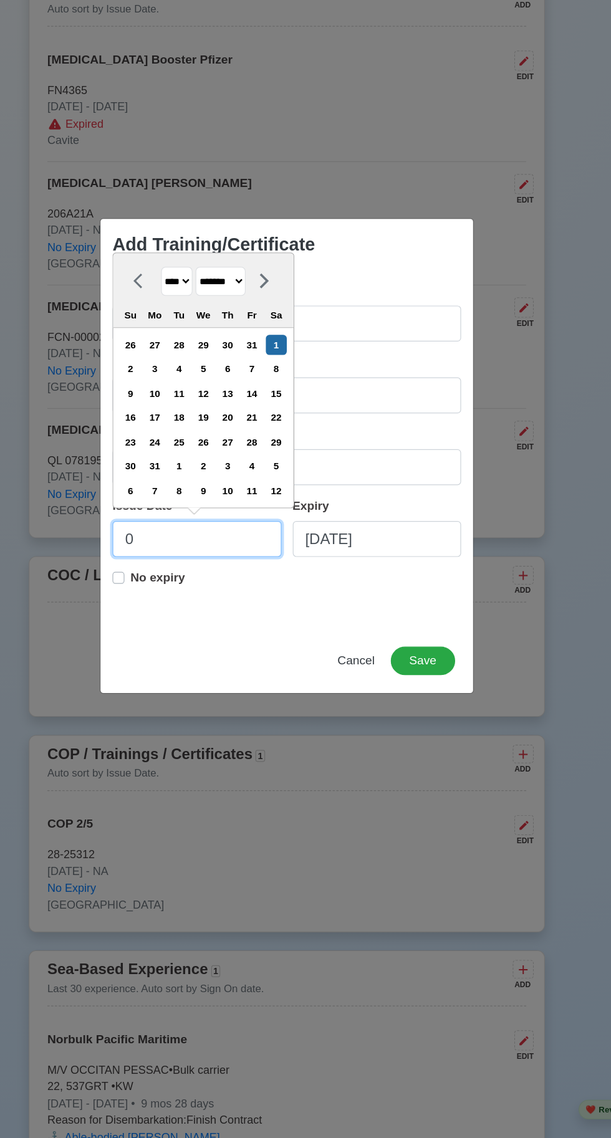
type input "09"
select select "****"
select select "*********"
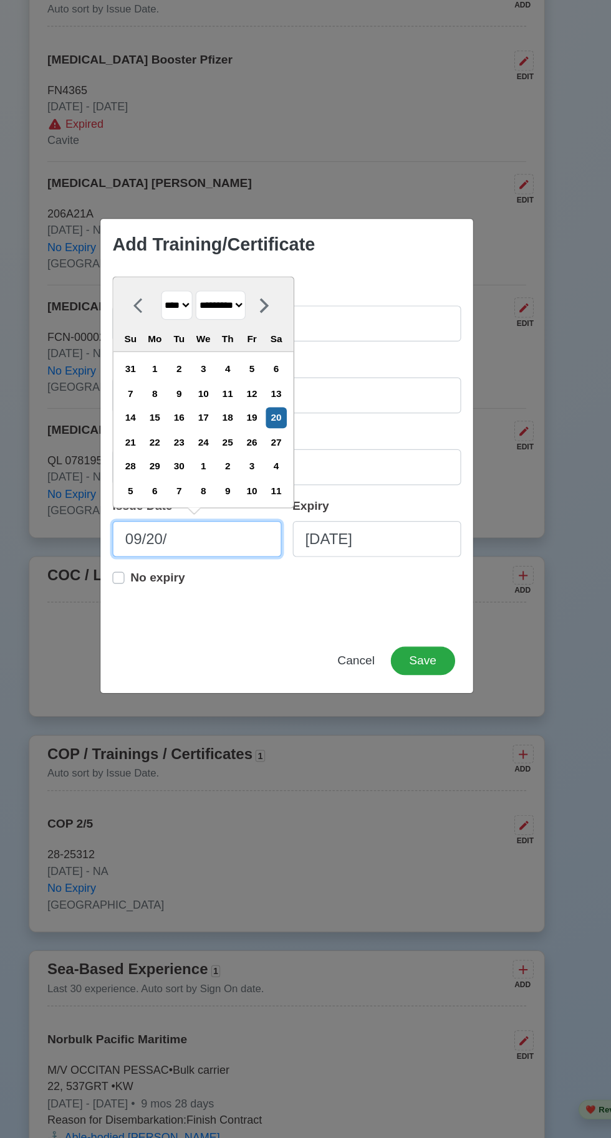
type input "09/20/2"
select select "****"
type input "[DATE]"
select select "****"
type input "[DATE]"
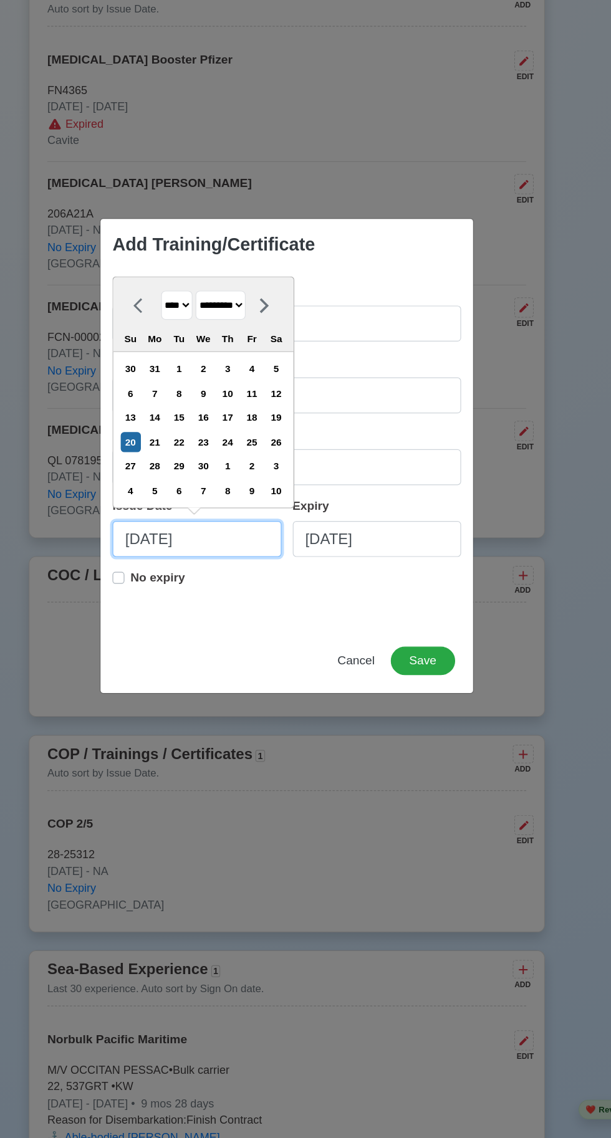
select select "****"
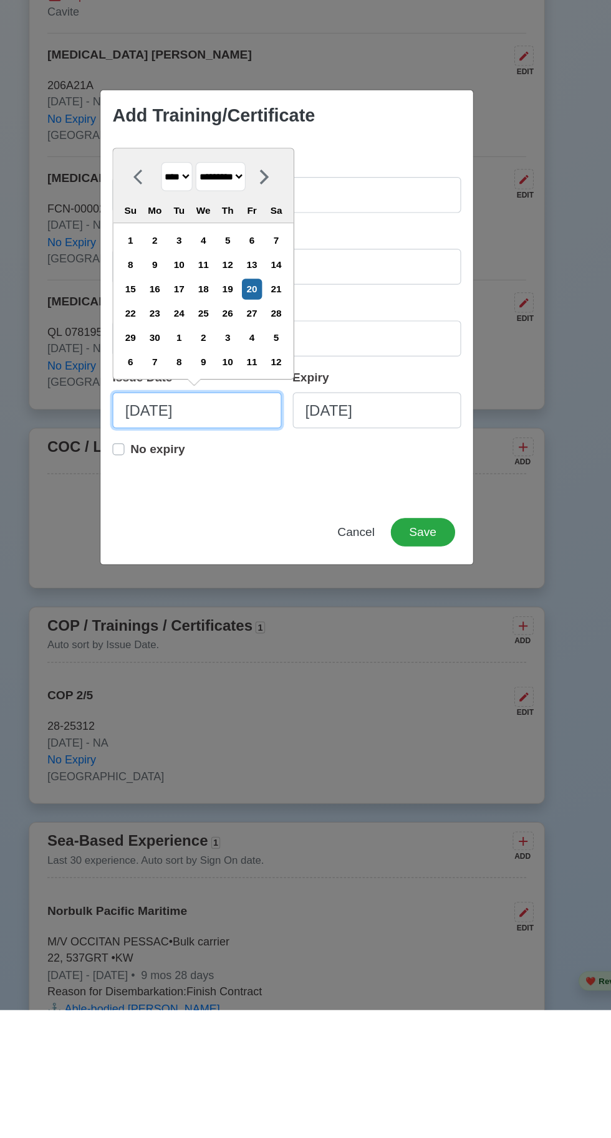
type input "[DATE]"
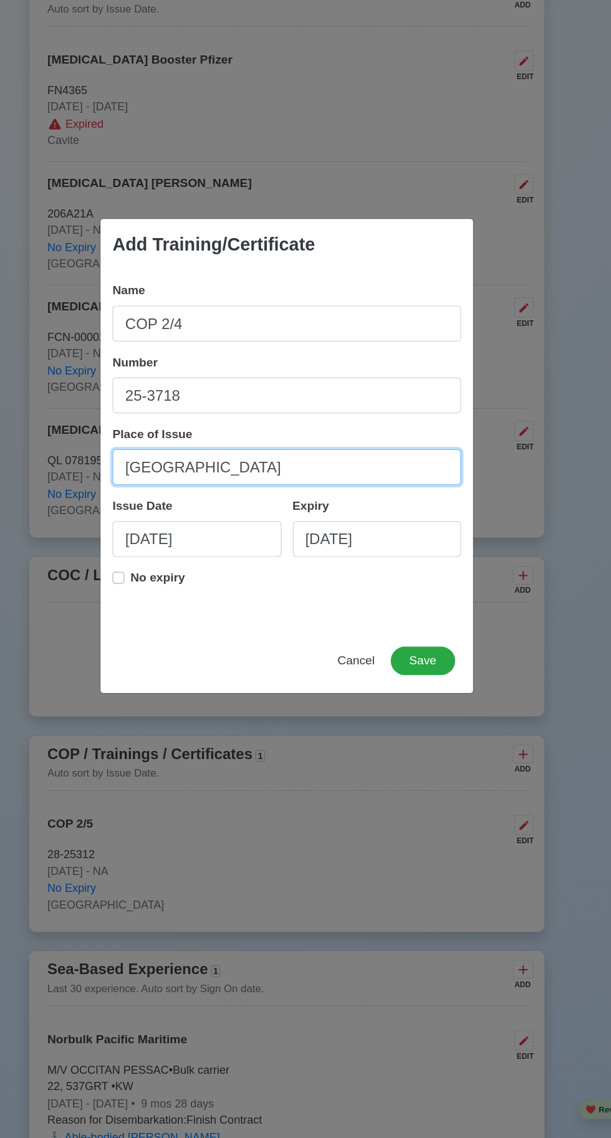
click at [175, 579] on input "[GEOGRAPHIC_DATA]" at bounding box center [305, 579] width 291 height 30
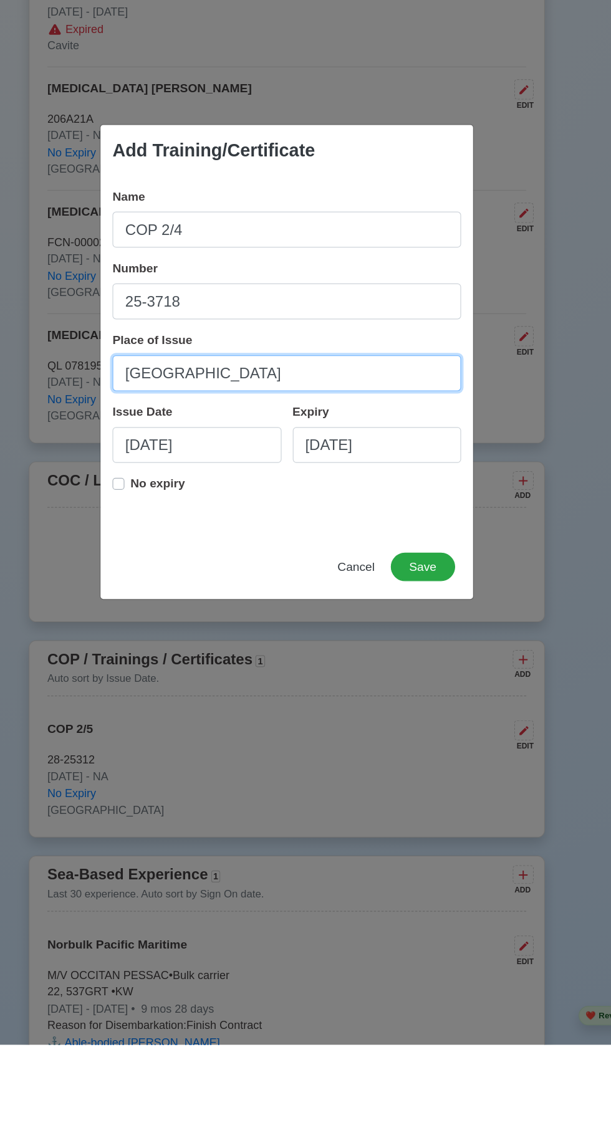
scroll to position [1204, 0]
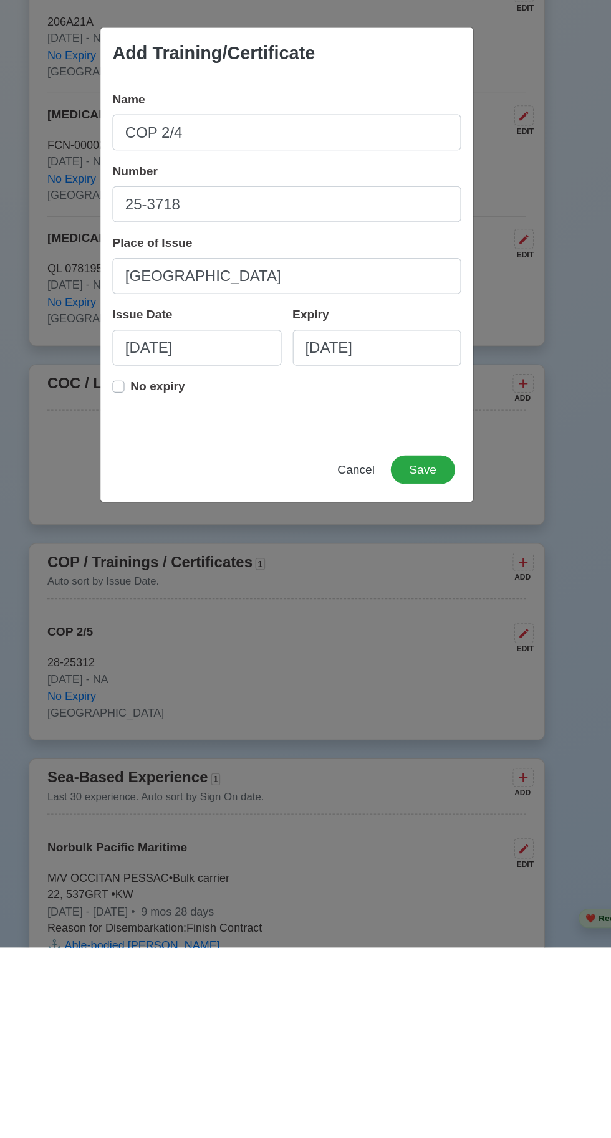
click at [175, 671] on label "No expiry" at bounding box center [198, 675] width 46 height 25
type input "[DATE]"
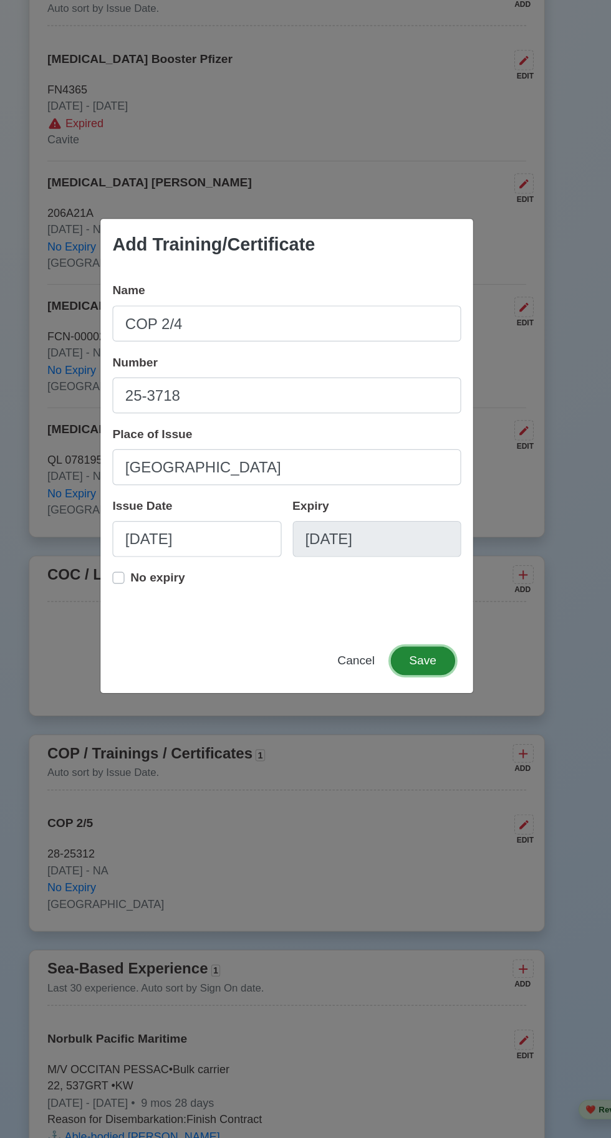
click at [423, 740] on button "Save" at bounding box center [419, 740] width 54 height 24
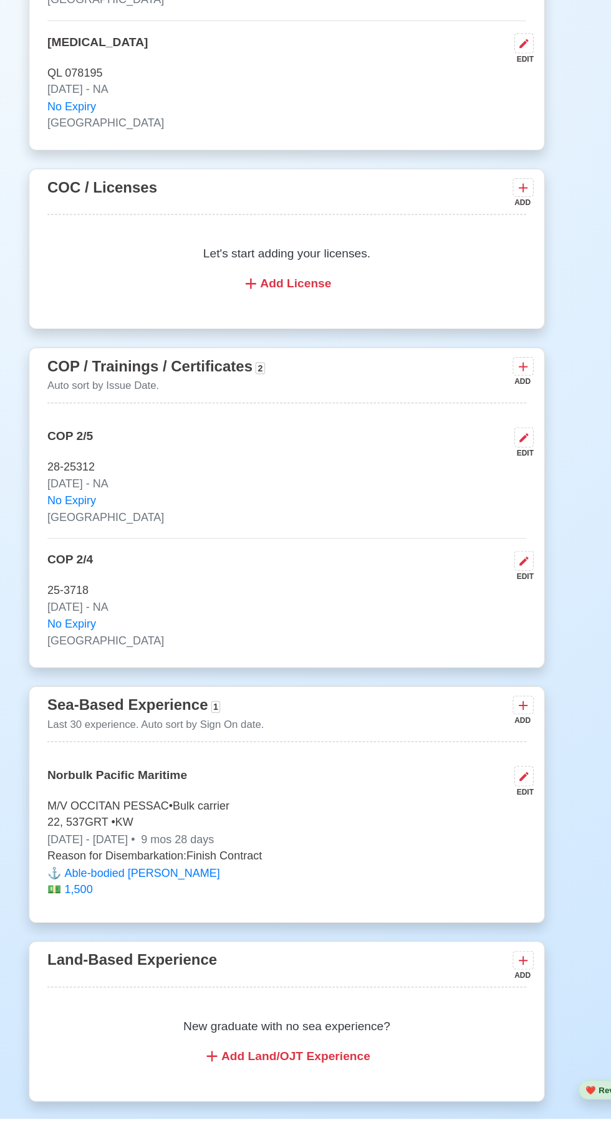
scroll to position [1513, 0]
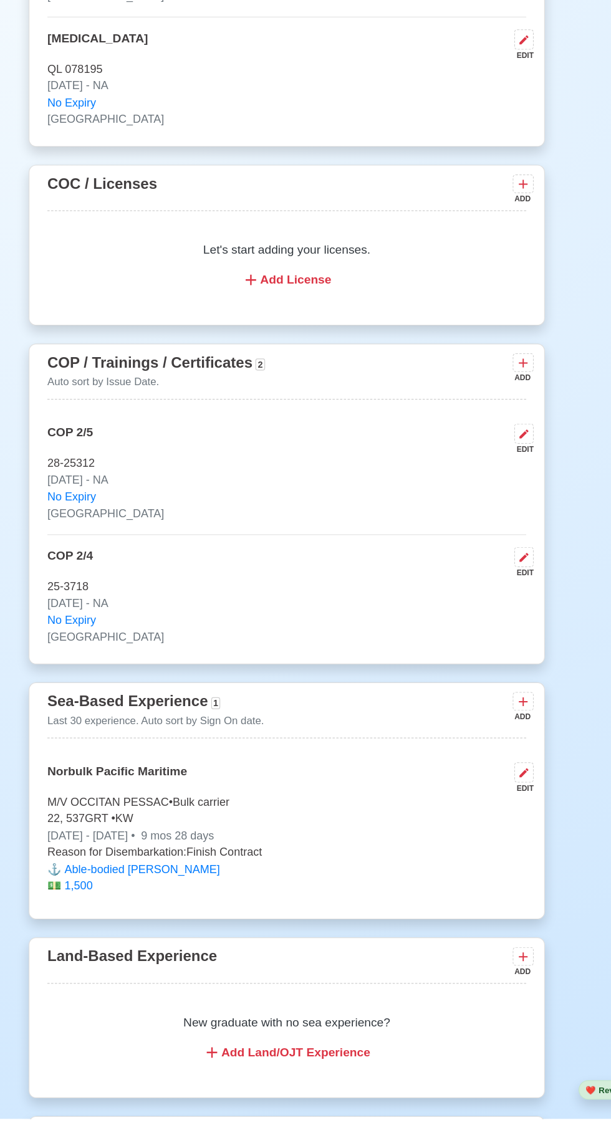
click at [502, 512] on icon at bounding box center [502, 507] width 7 height 7
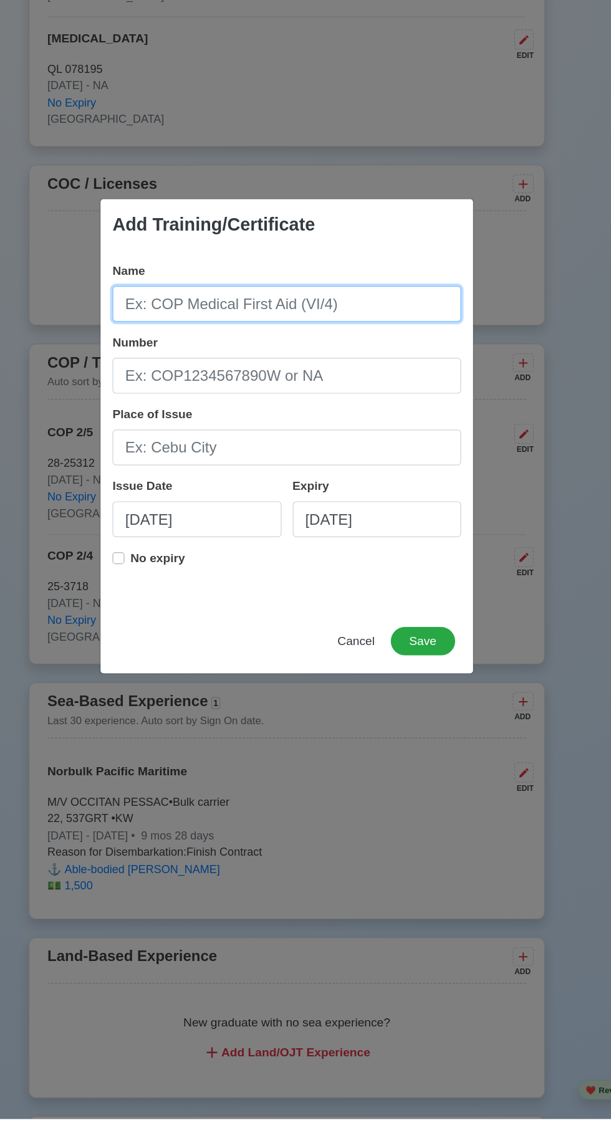
click at [233, 474] on input "Name" at bounding box center [305, 459] width 291 height 30
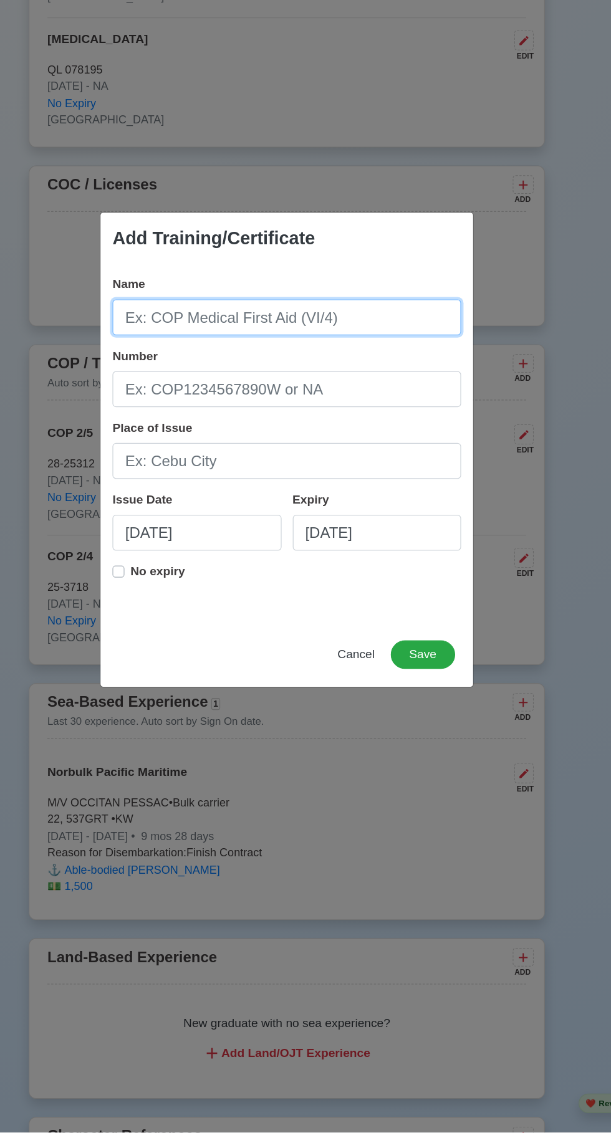
scroll to position [1525, 0]
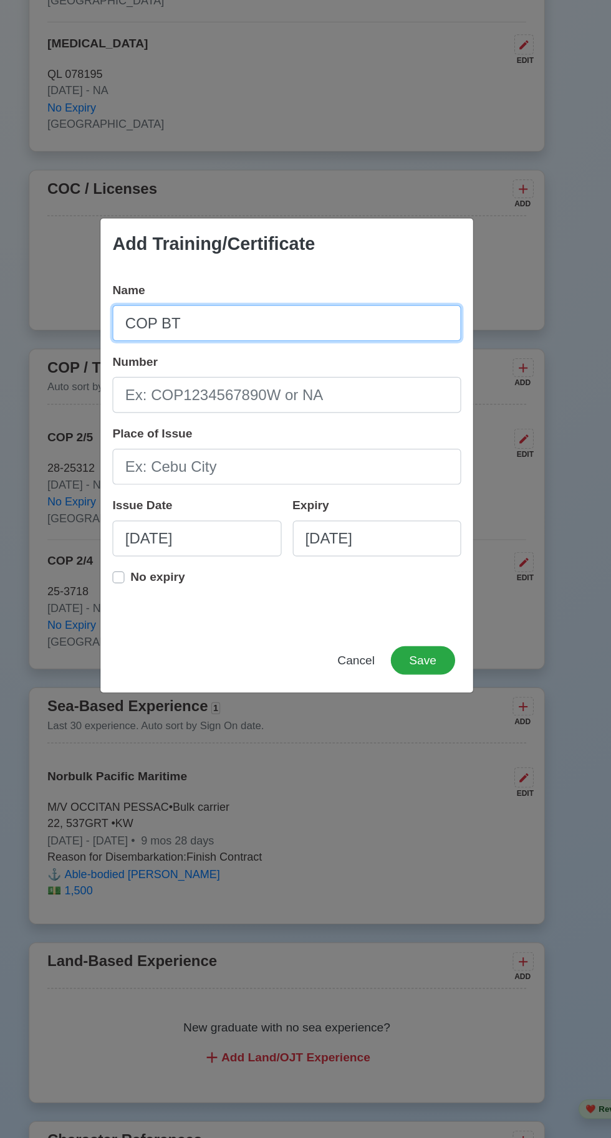
type input "COP BT"
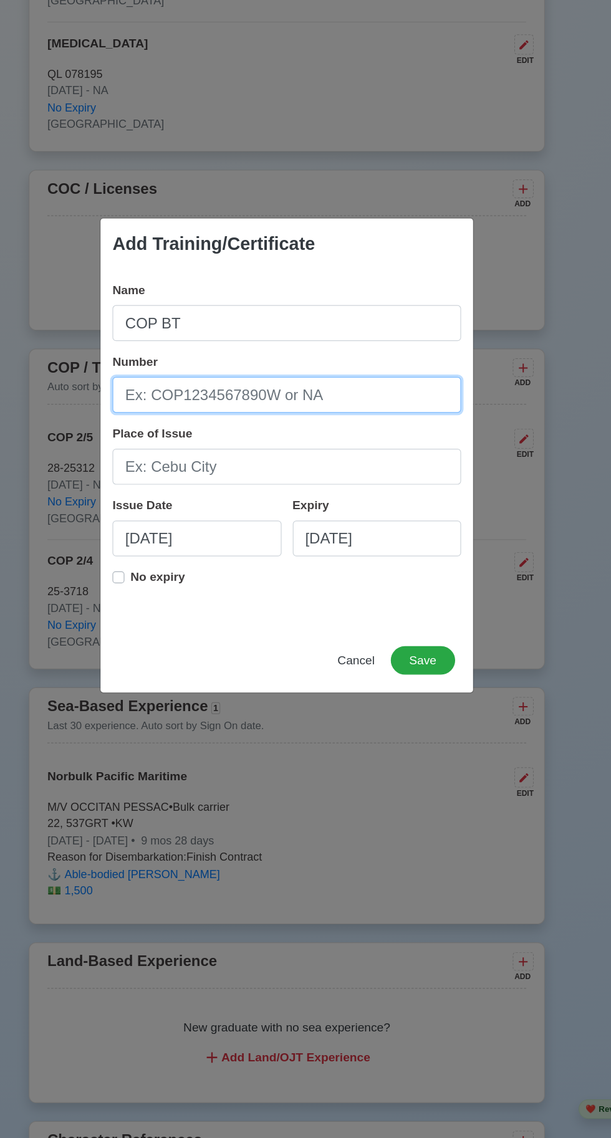
click at [202, 524] on input "Number" at bounding box center [305, 519] width 291 height 30
type input "BT200093797724"
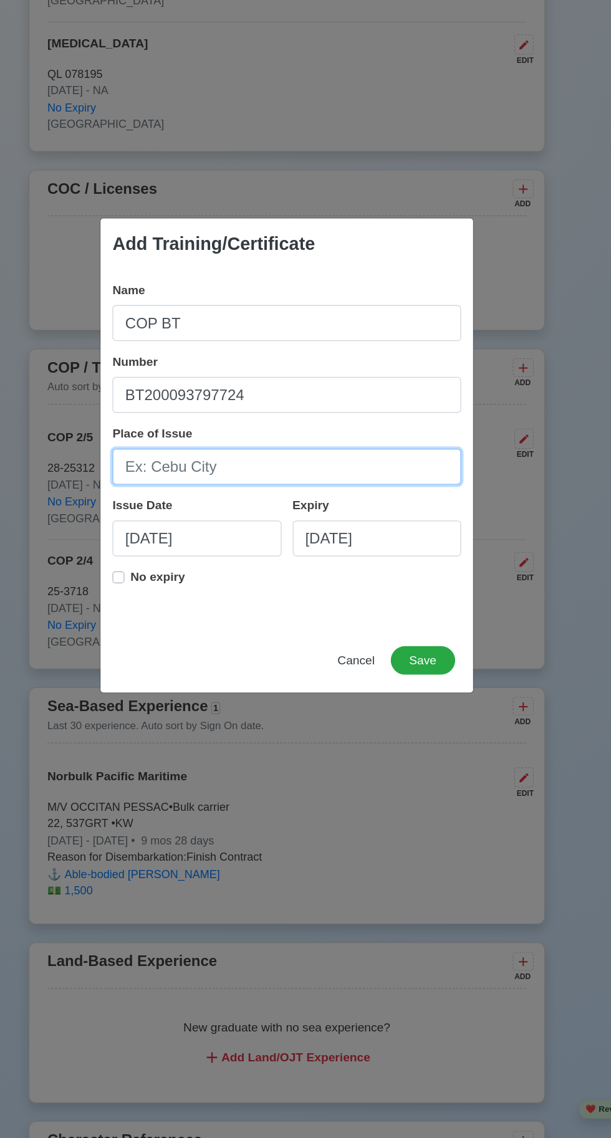
click at [195, 574] on input "Place of Issue" at bounding box center [305, 579] width 291 height 30
type input "[GEOGRAPHIC_DATA]"
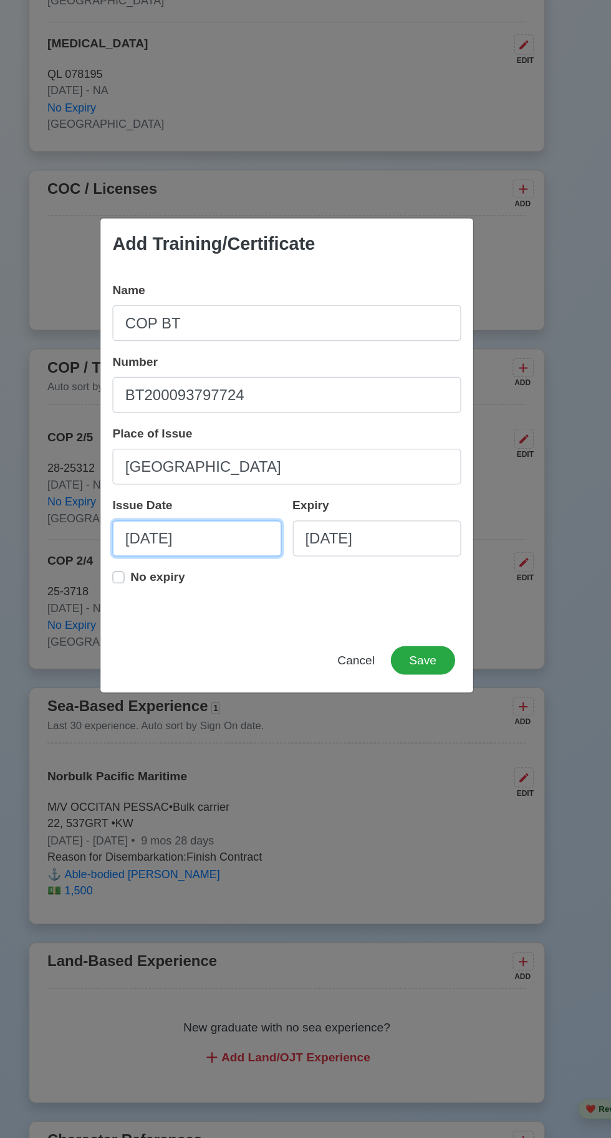
click at [246, 639] on input "[DATE]" at bounding box center [230, 638] width 141 height 30
select select "****"
select select "*******"
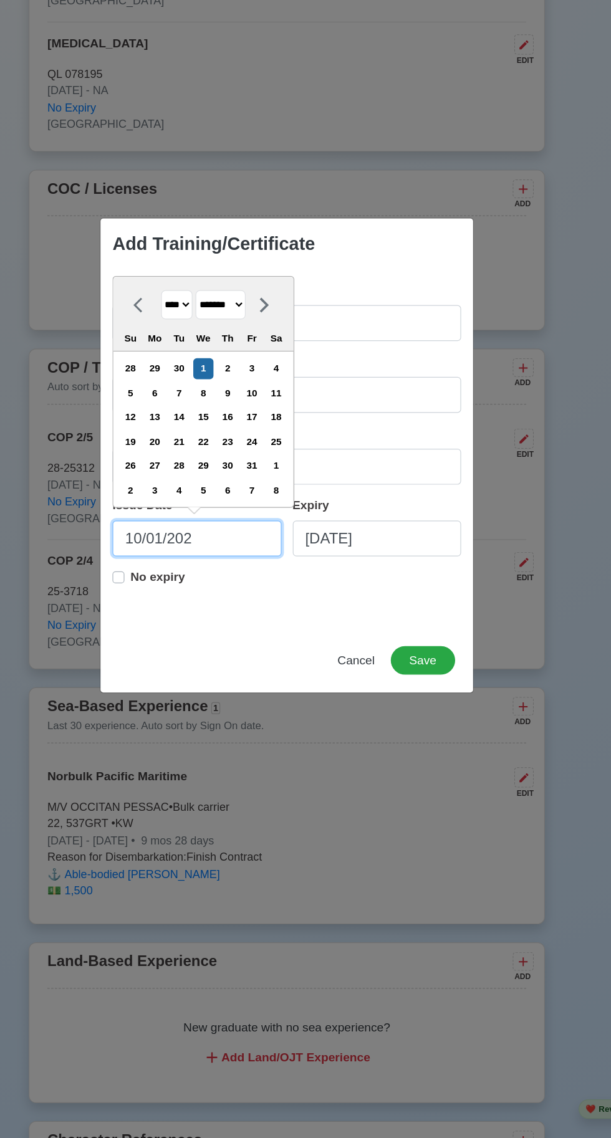
type input "[DATE]"
select select "****"
type input "10/01/2"
select select "****"
type input "10/01/"
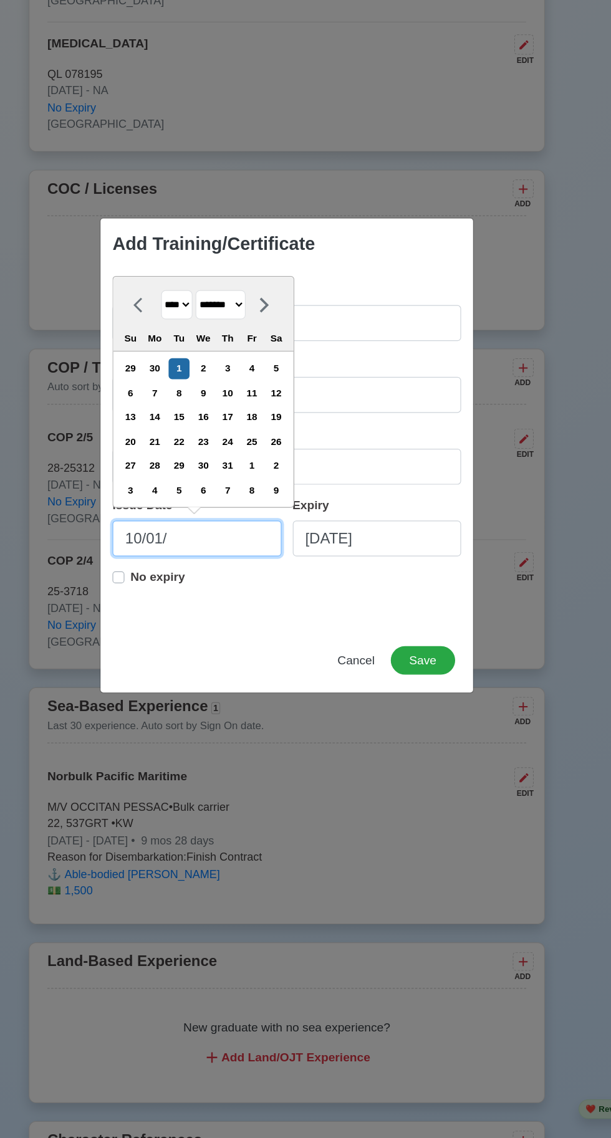
select select "****"
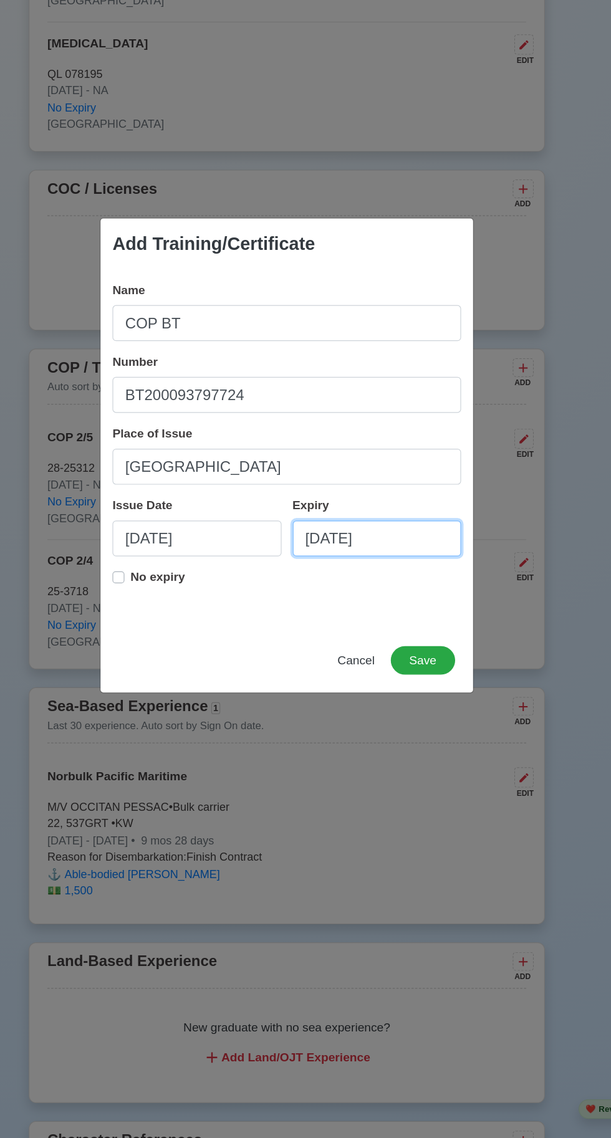
click at [373, 642] on input "[DATE]" at bounding box center [380, 638] width 141 height 30
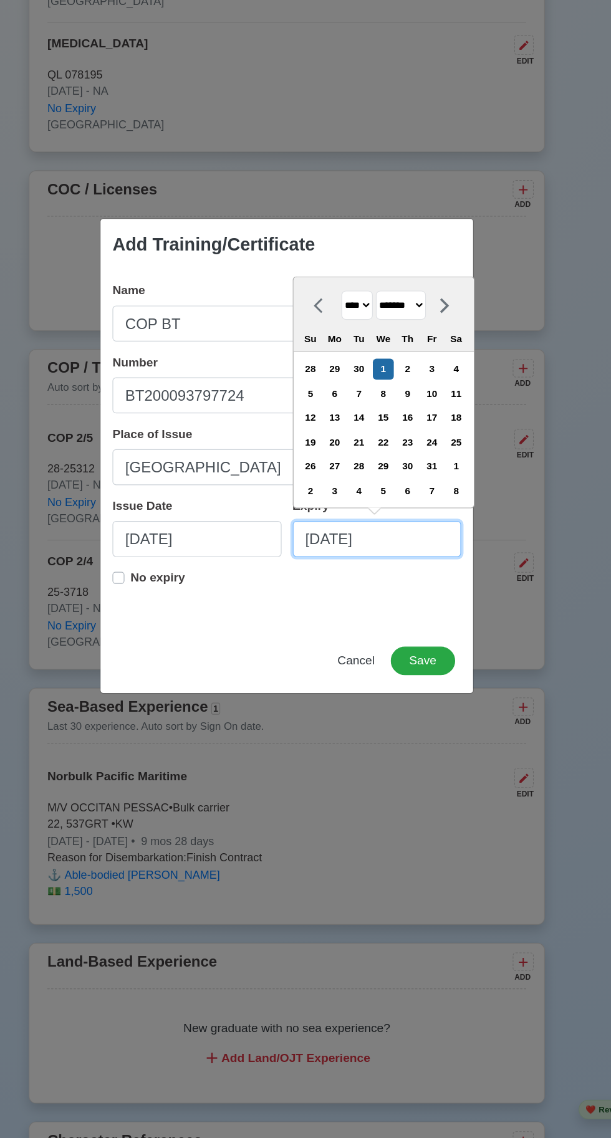
click at [393, 639] on input "[DATE]" at bounding box center [380, 638] width 141 height 30
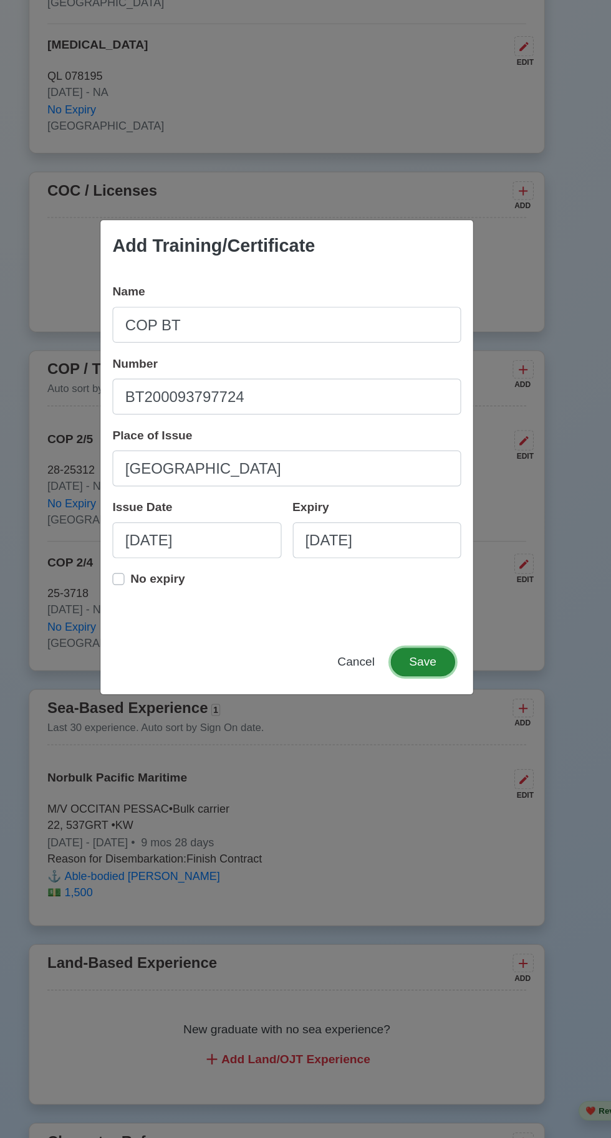
click at [412, 752] on button "Save" at bounding box center [419, 740] width 54 height 24
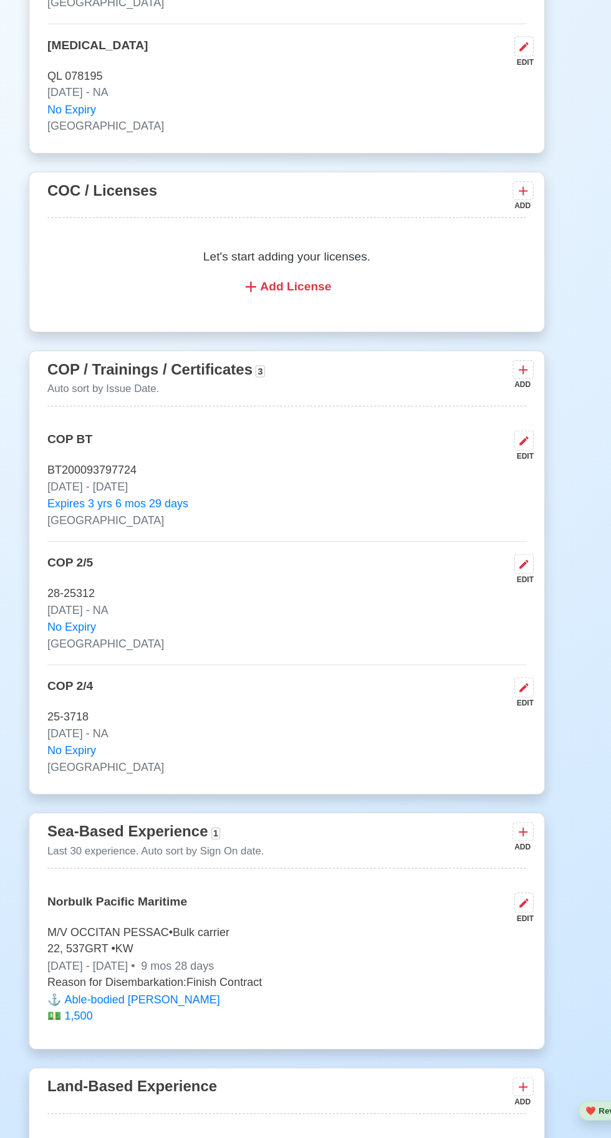
click at [504, 502] on icon at bounding box center [502, 496] width 12 height 12
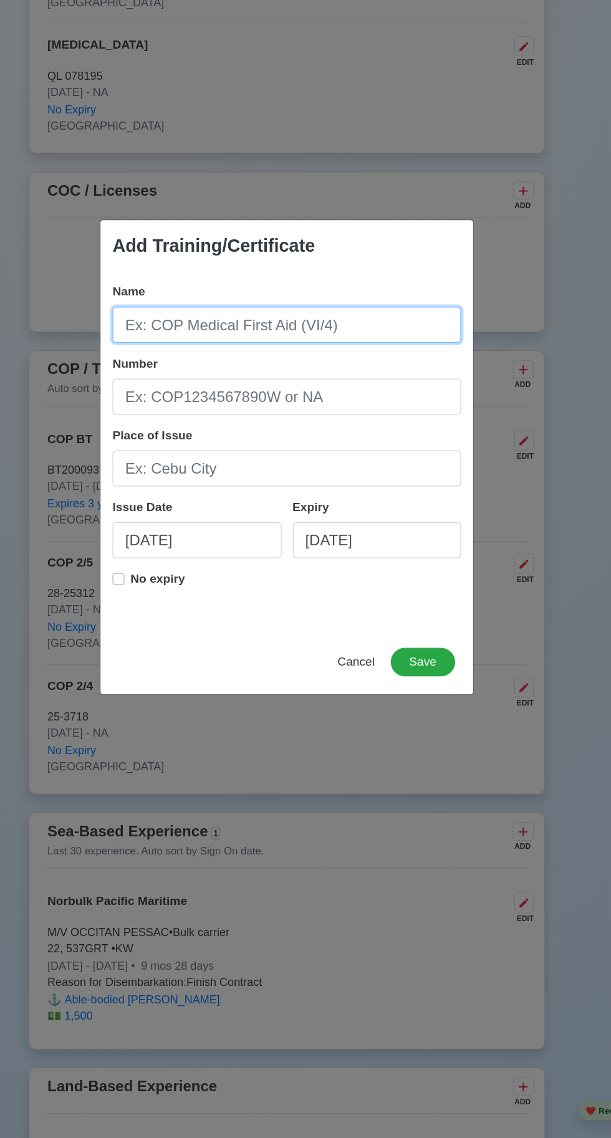
click at [234, 474] on input "Name" at bounding box center [305, 459] width 291 height 30
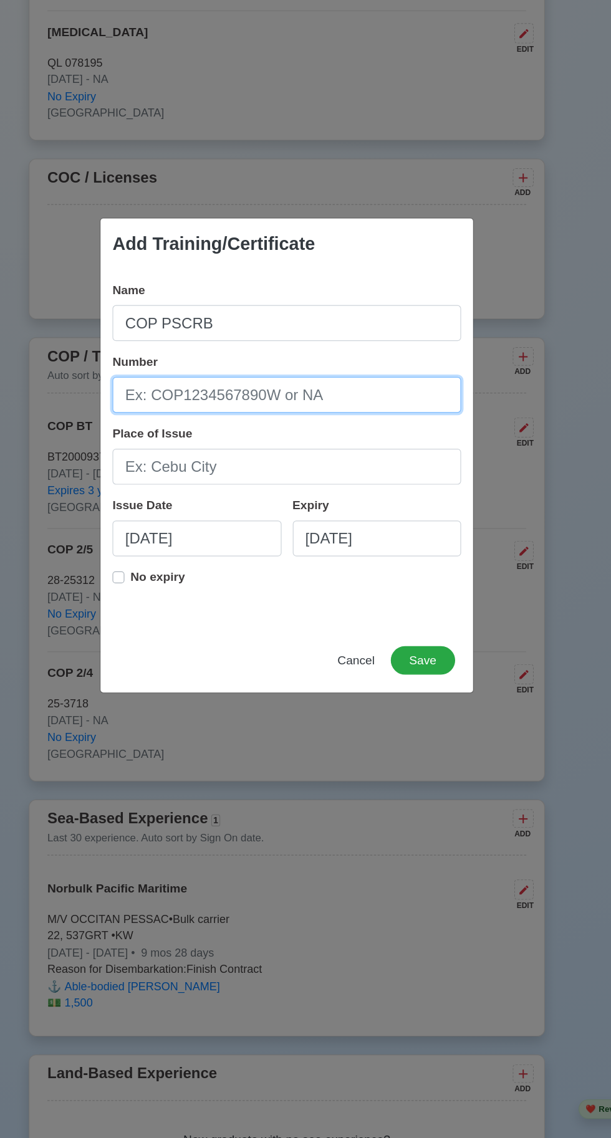
click at [229, 521] on input "Number" at bounding box center [305, 519] width 291 height 30
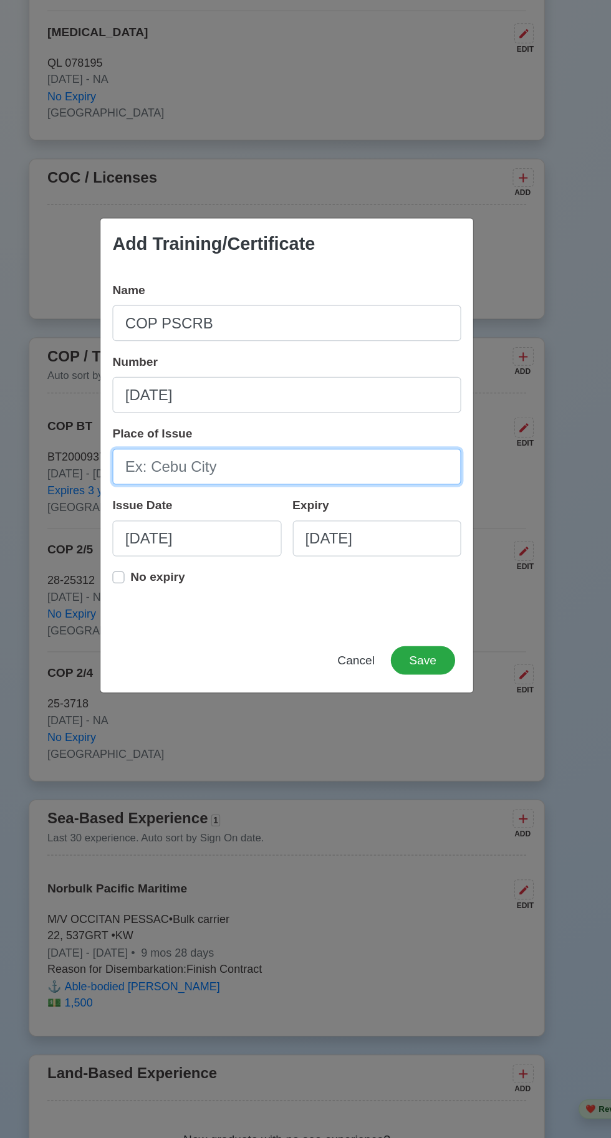
click at [207, 573] on input "Place of Issue" at bounding box center [305, 579] width 291 height 30
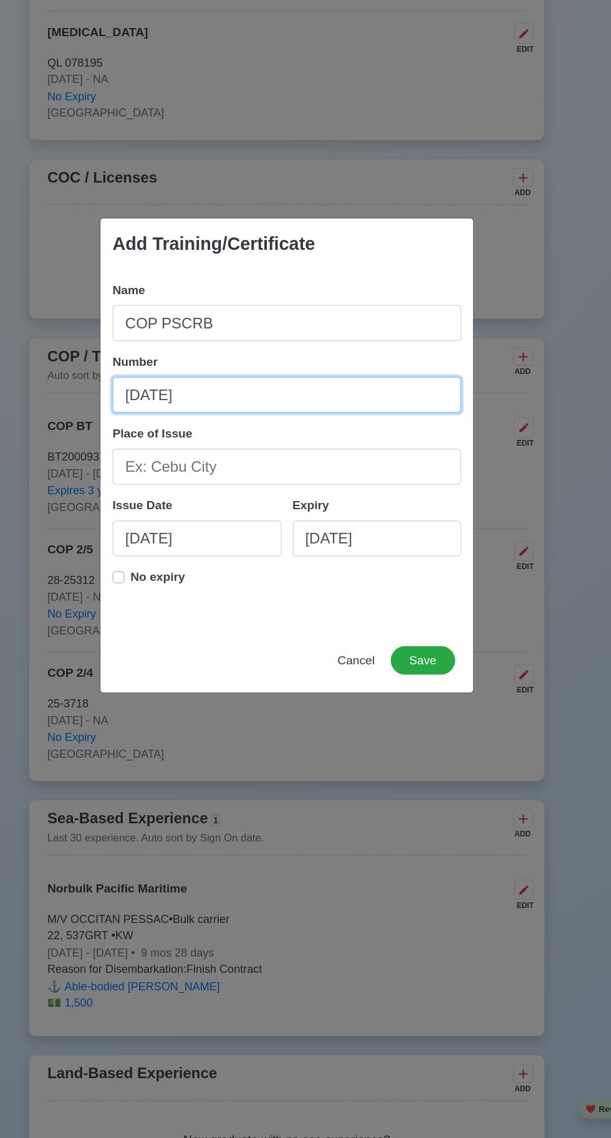
click at [250, 522] on input "[DATE]" at bounding box center [305, 519] width 291 height 30
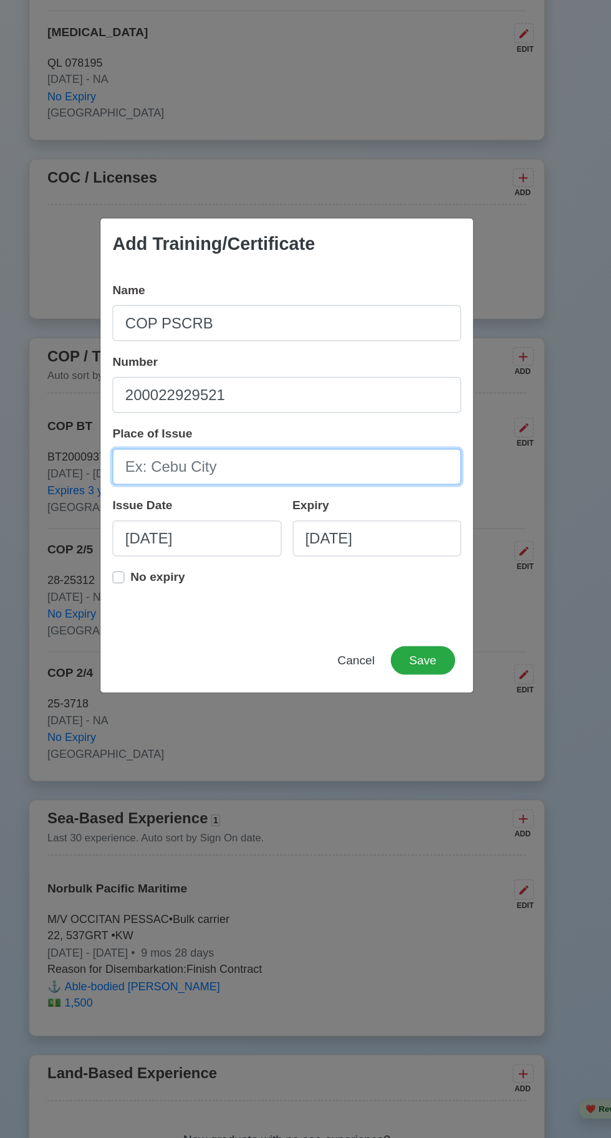
click at [207, 572] on input "Place of Issue" at bounding box center [305, 579] width 291 height 30
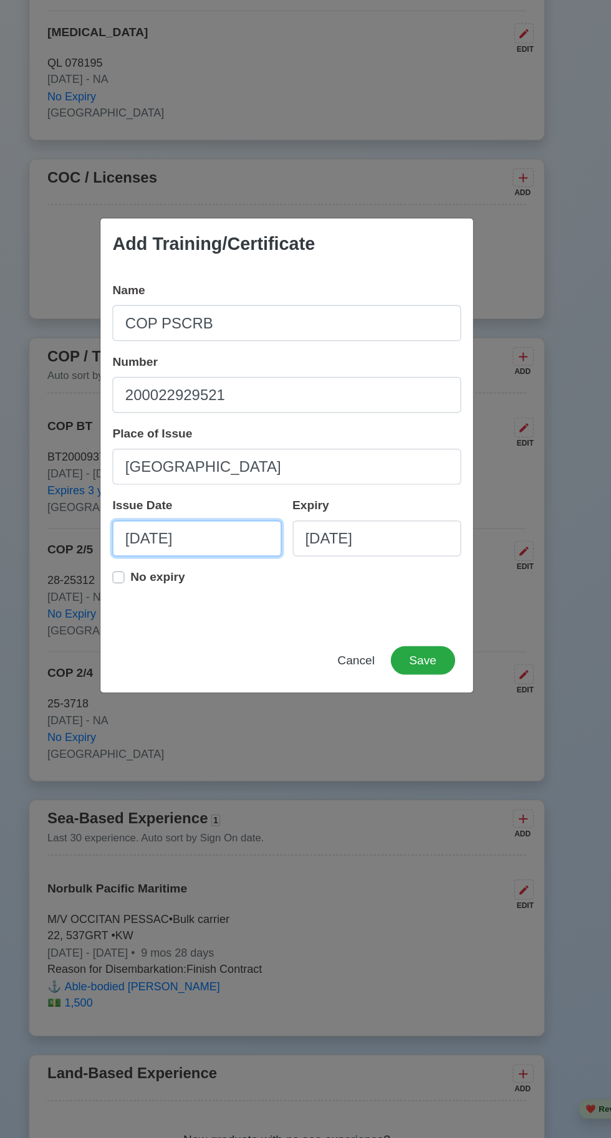
click at [256, 640] on input "[DATE]" at bounding box center [230, 638] width 141 height 30
click at [374, 641] on input "[DATE]" at bounding box center [380, 638] width 141 height 30
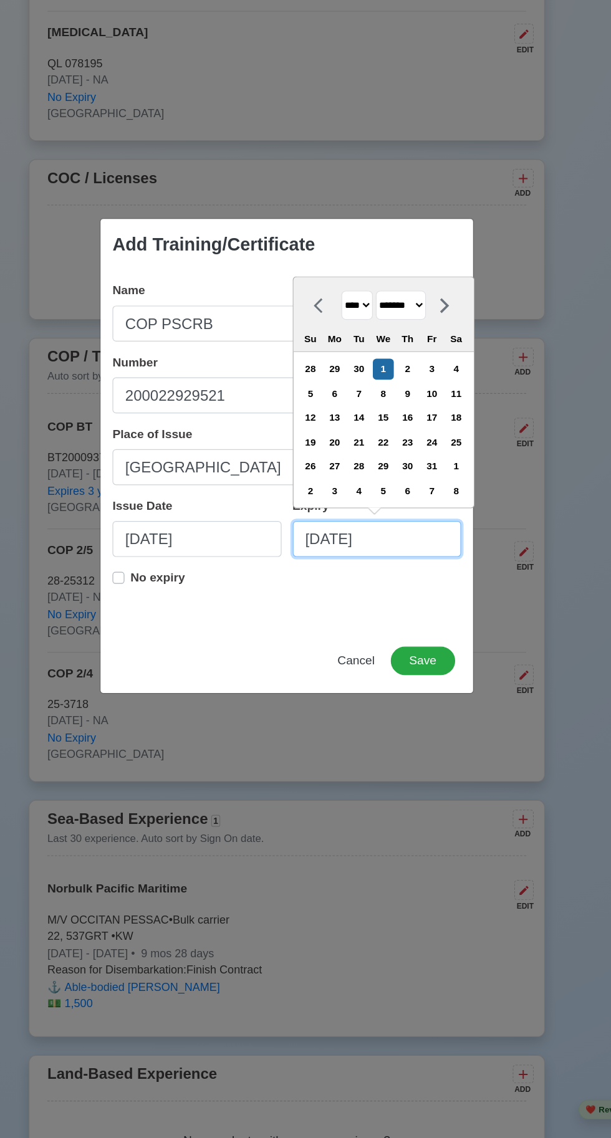
click at [399, 640] on input "[DATE]" at bounding box center [380, 638] width 141 height 30
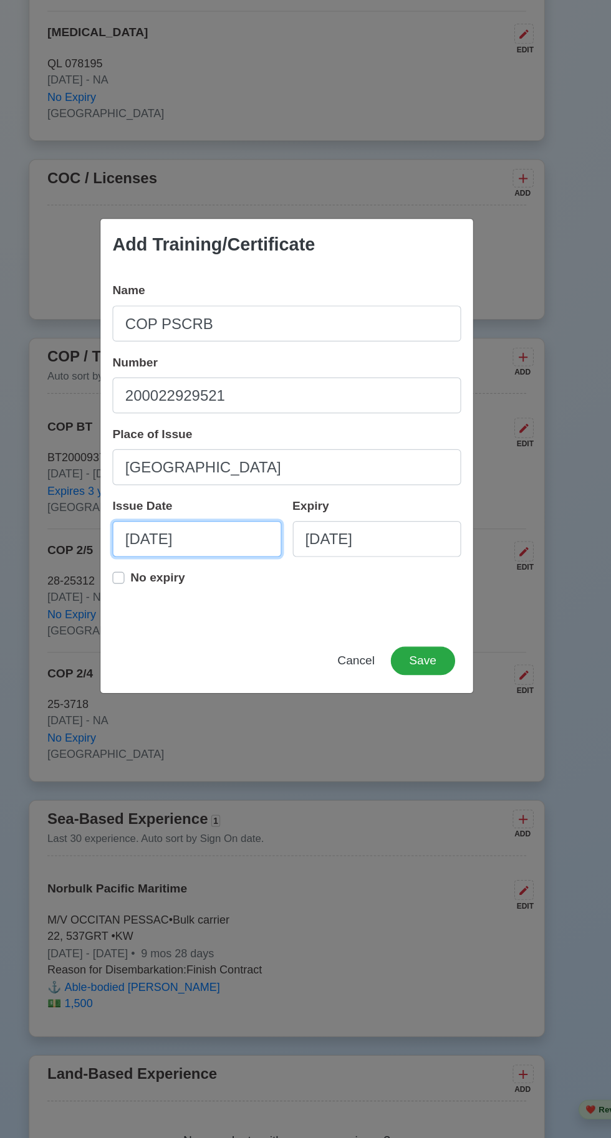
click at [248, 640] on input "[DATE]" at bounding box center [230, 638] width 141 height 30
click at [416, 644] on input "[DATE]" at bounding box center [380, 638] width 141 height 30
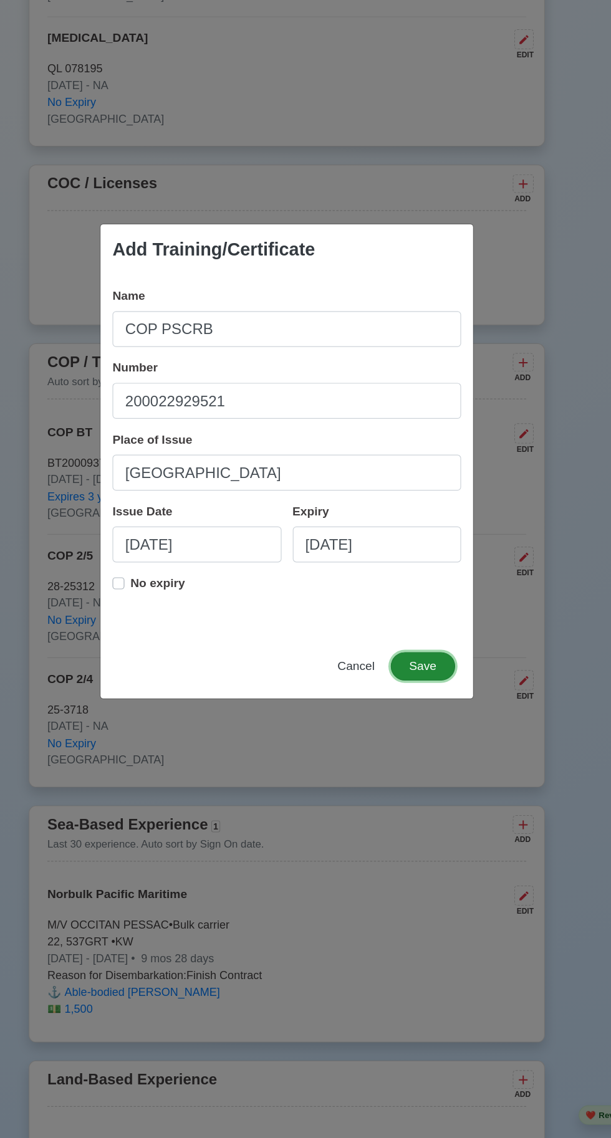
click at [416, 752] on button "Save" at bounding box center [419, 740] width 54 height 24
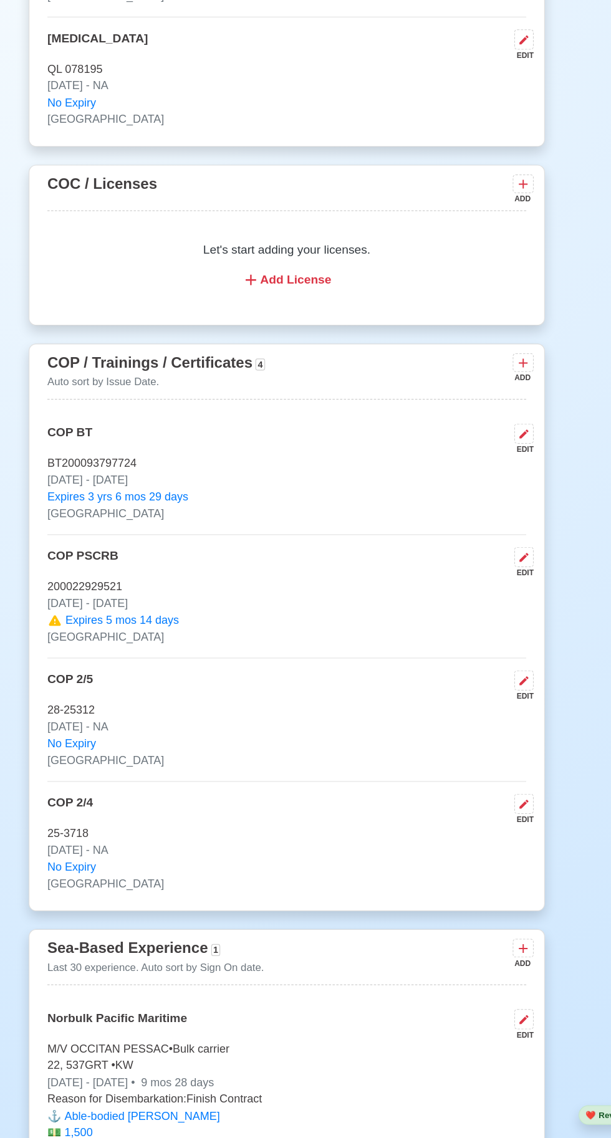
click at [497, 493] on icon at bounding box center [502, 487] width 12 height 12
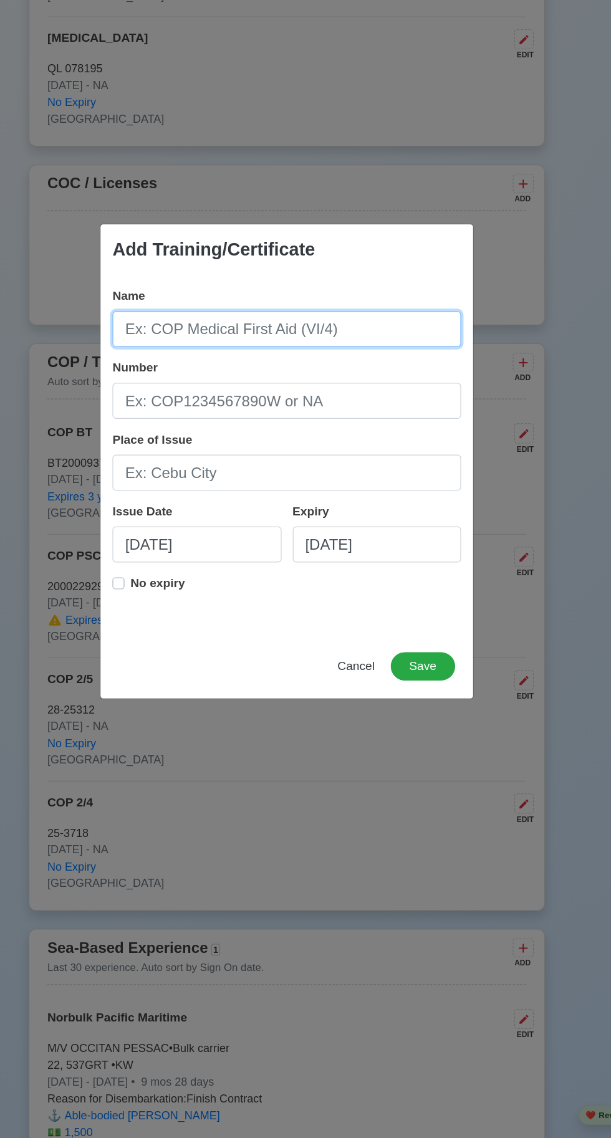
click at [355, 474] on input "Name" at bounding box center [305, 459] width 291 height 30
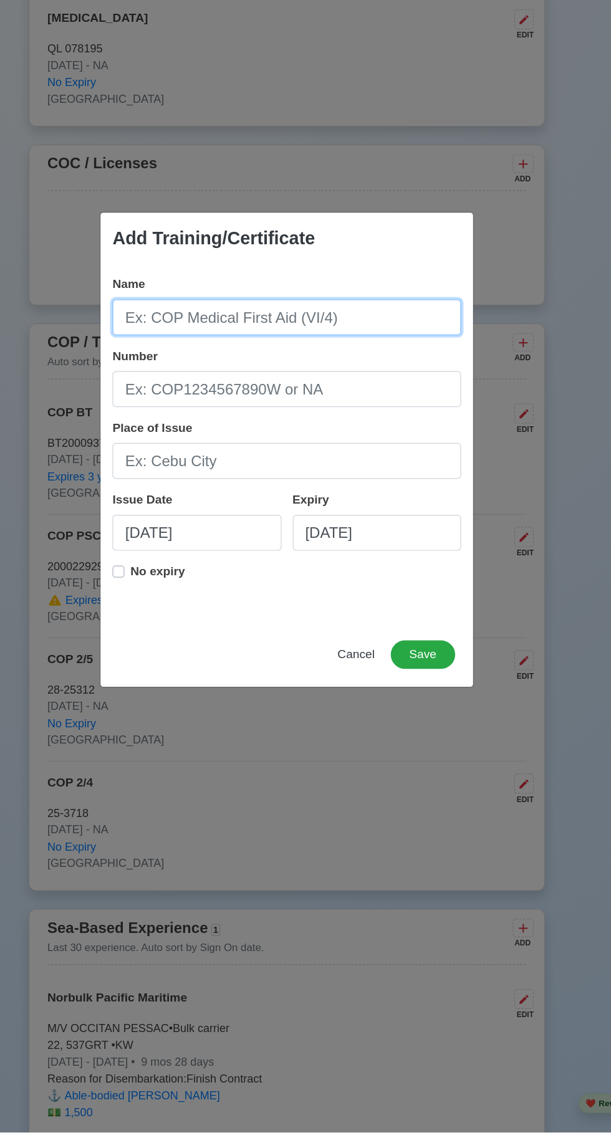
scroll to position [1545, 0]
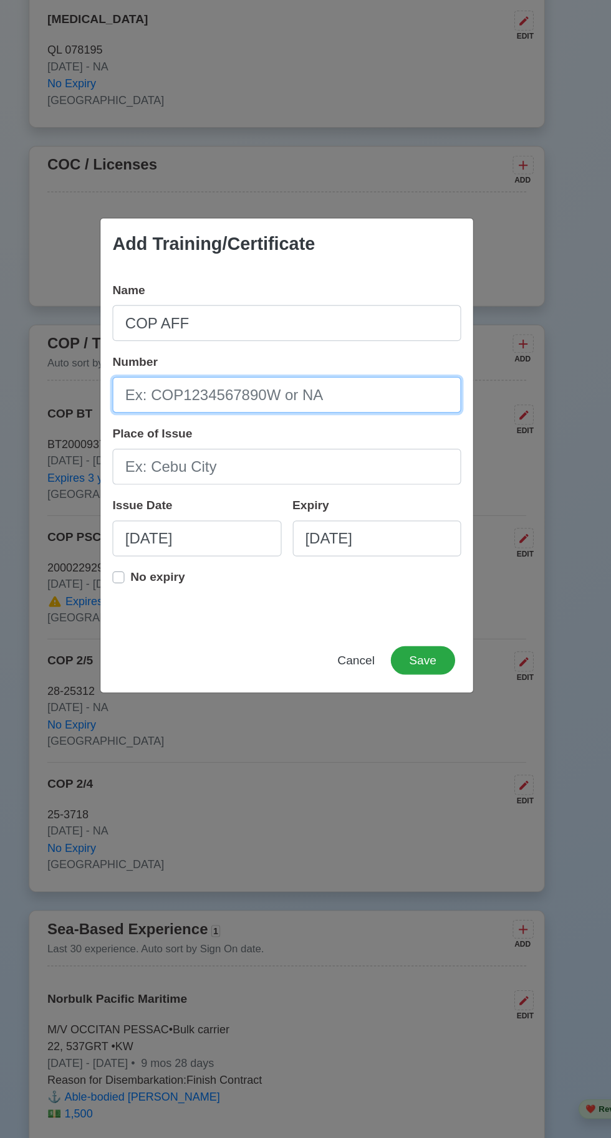
click at [332, 521] on input "Number" at bounding box center [305, 519] width 291 height 30
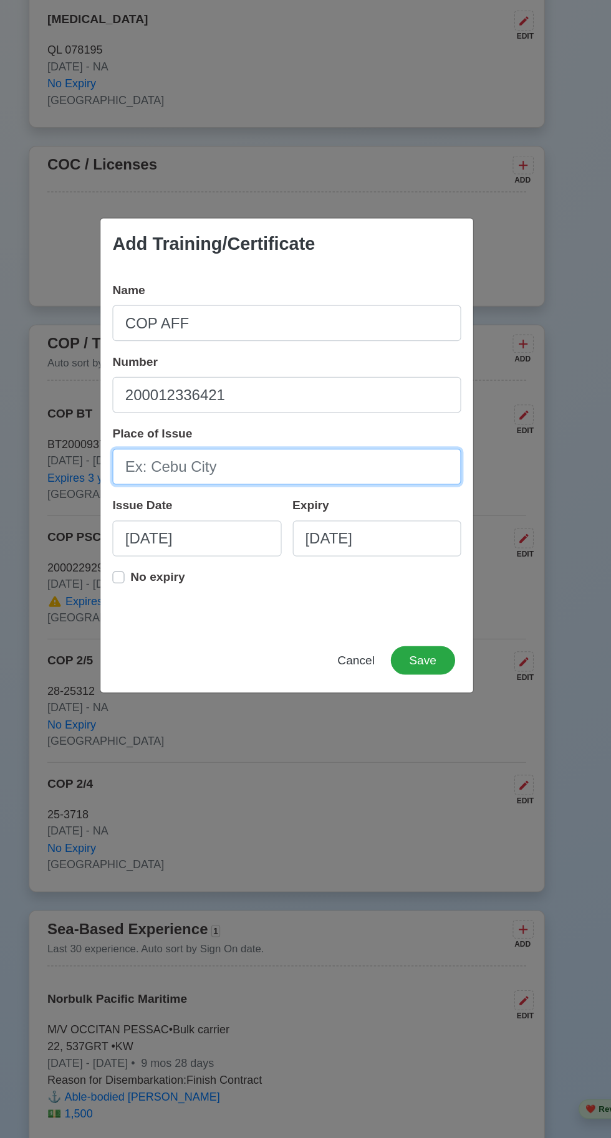
click at [244, 585] on input "Place of Issue" at bounding box center [305, 579] width 291 height 30
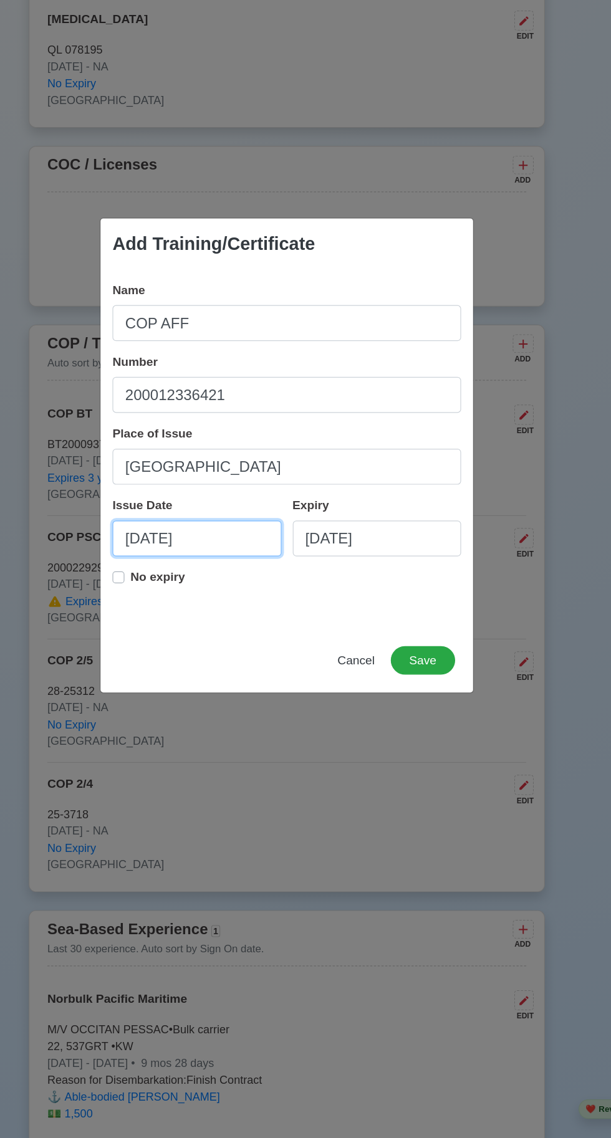
click at [249, 640] on input "[DATE]" at bounding box center [230, 638] width 141 height 30
click at [410, 642] on input "[DATE]" at bounding box center [380, 638] width 141 height 30
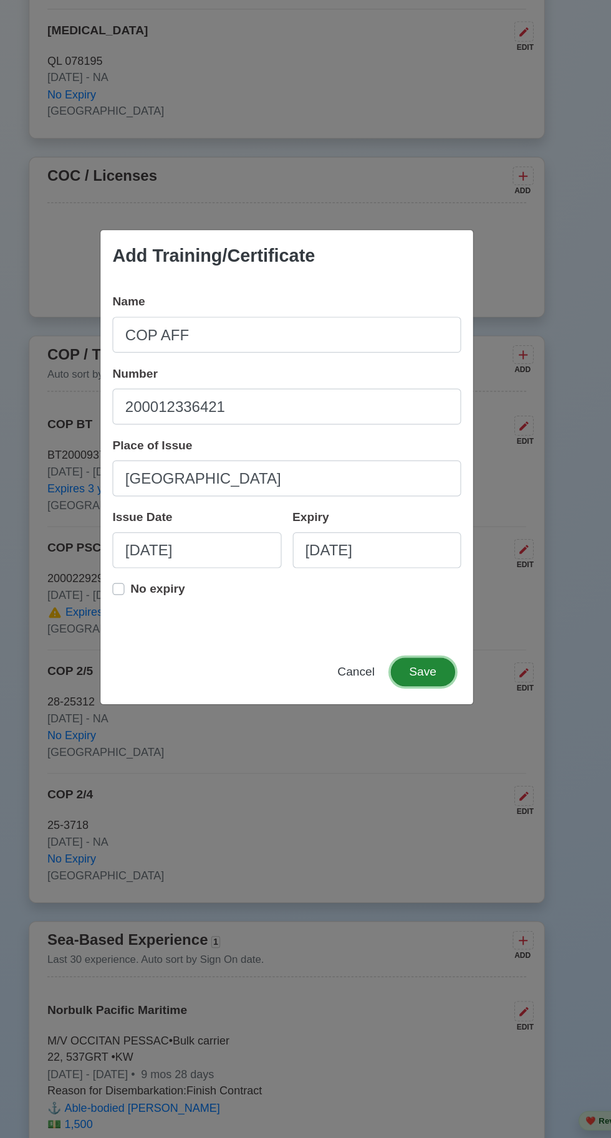
click at [419, 752] on button "Save" at bounding box center [419, 740] width 54 height 24
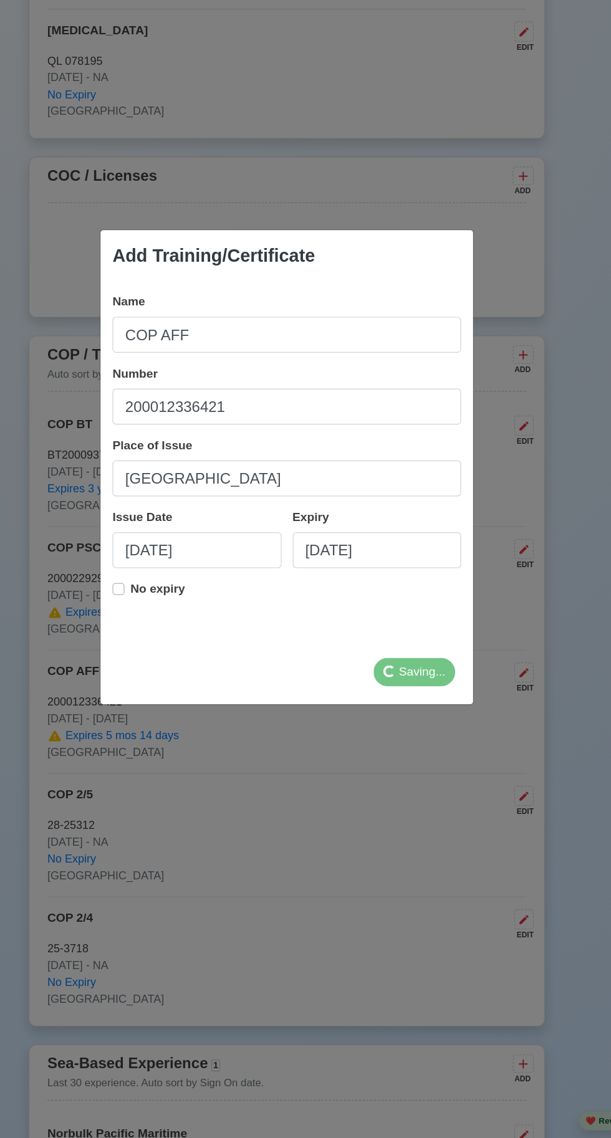
scroll to position [1574, 0]
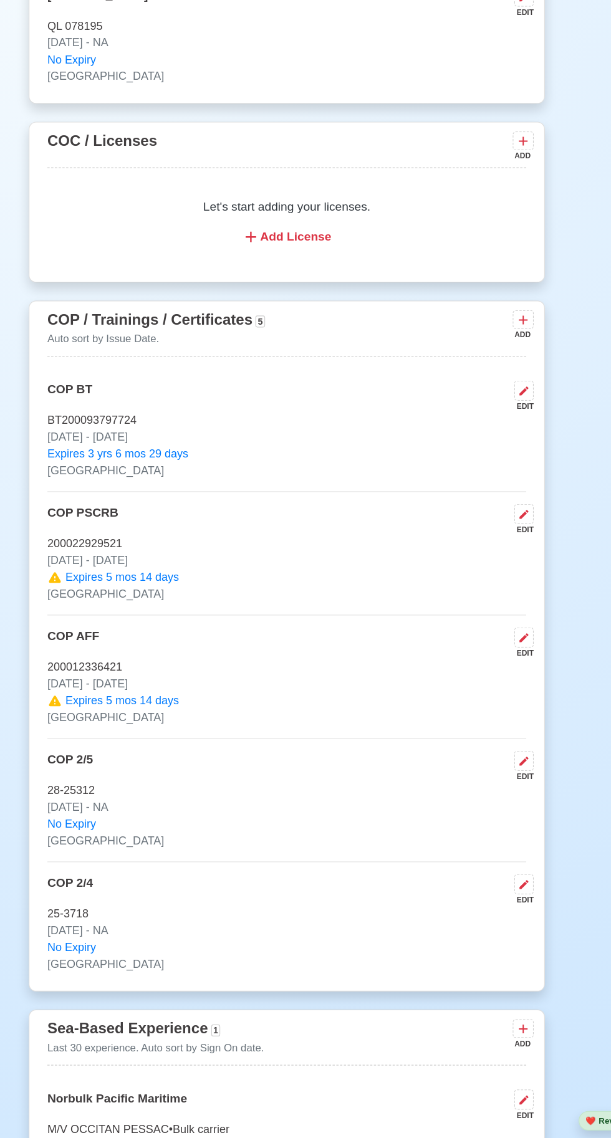
click at [498, 453] on icon at bounding box center [502, 446] width 12 height 12
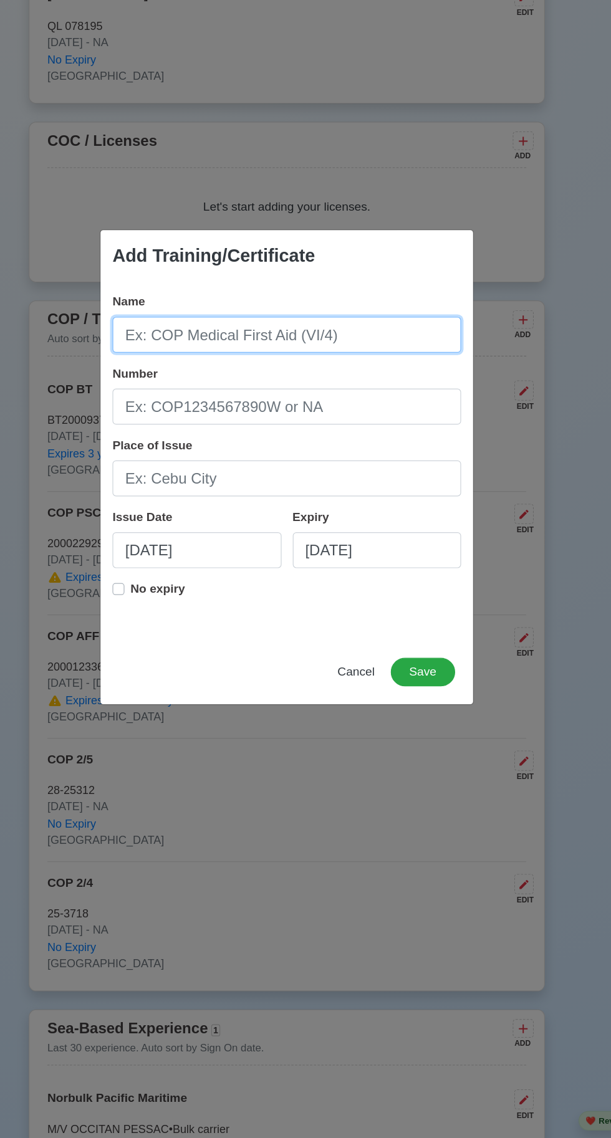
click at [257, 474] on input "Name" at bounding box center [305, 459] width 291 height 30
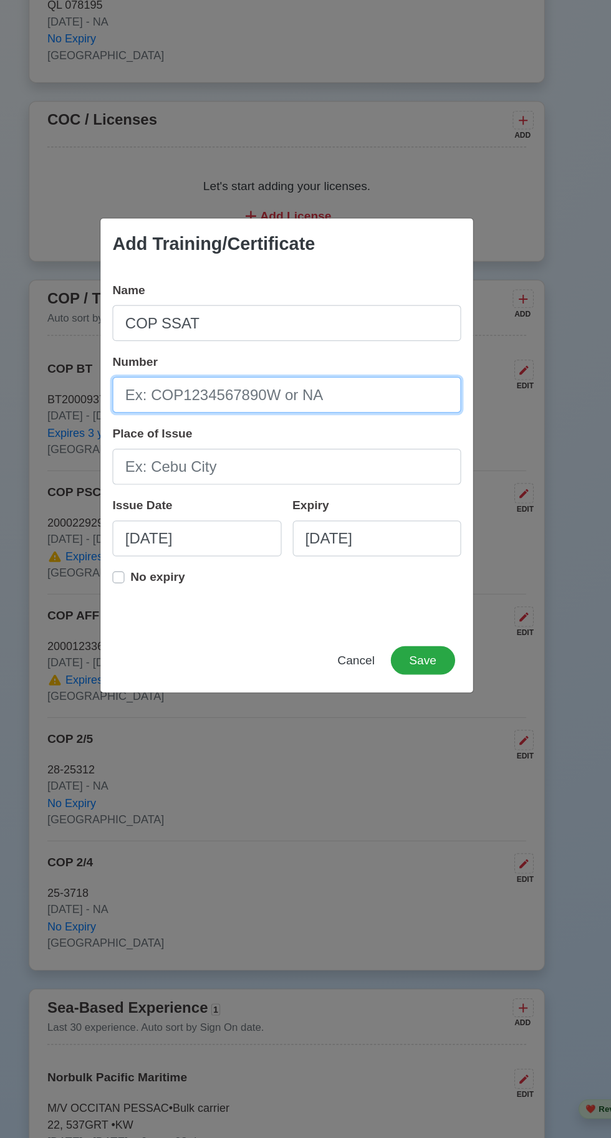
click at [223, 521] on input "Number" at bounding box center [305, 519] width 291 height 30
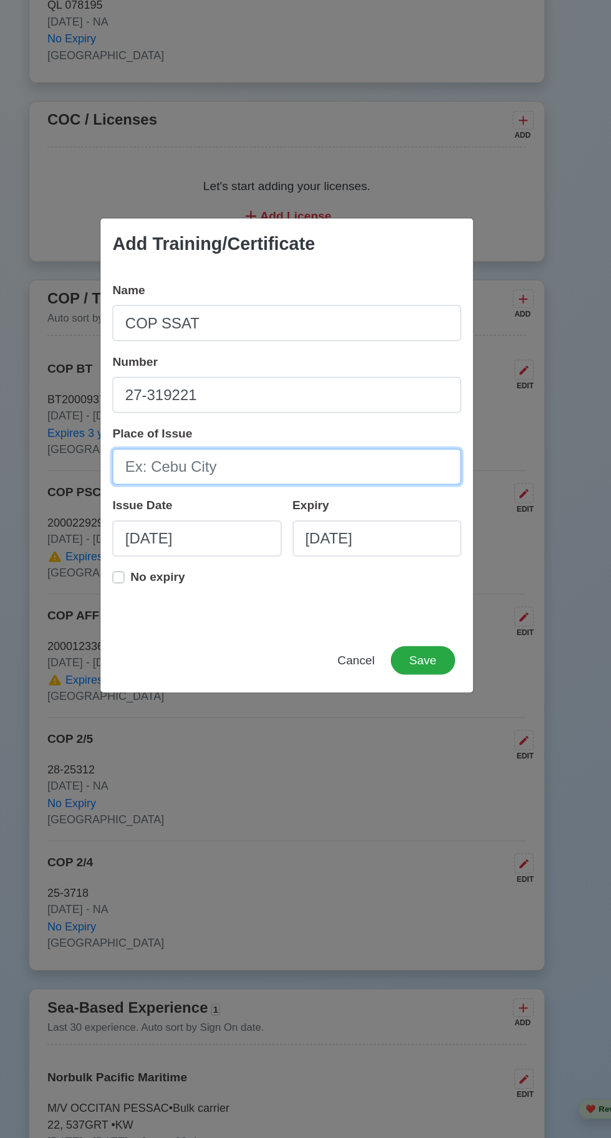
click at [244, 581] on input "Place of Issue" at bounding box center [305, 579] width 291 height 30
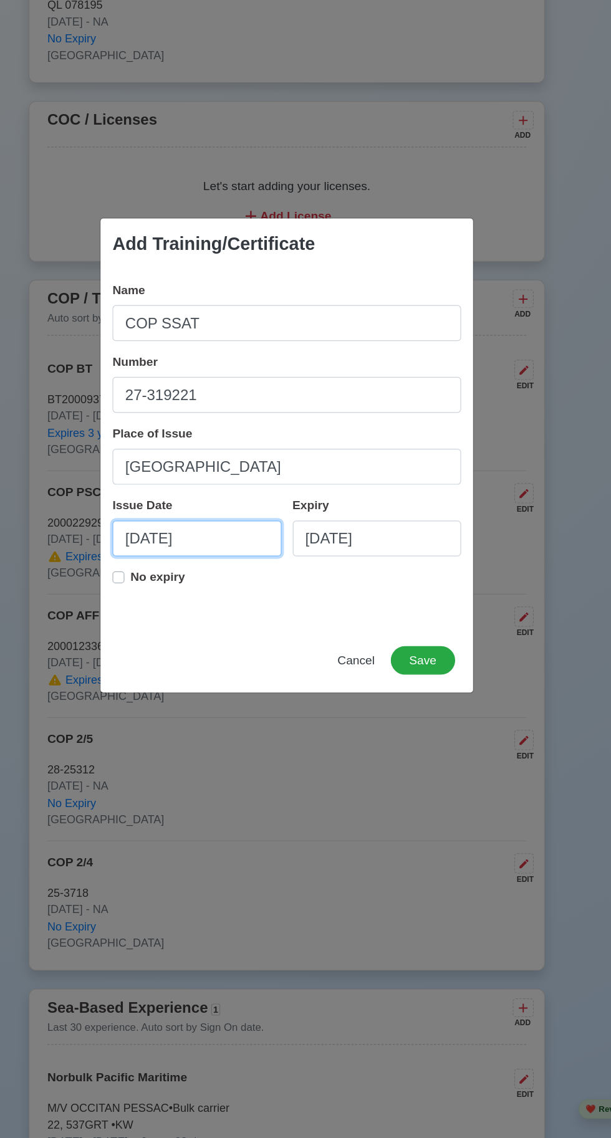
click at [247, 643] on input "[DATE]" at bounding box center [230, 638] width 141 height 30
click at [161, 609] on div "Issue Date" at bounding box center [187, 610] width 55 height 15
click at [161, 623] on input "[DATE]" at bounding box center [230, 638] width 141 height 30
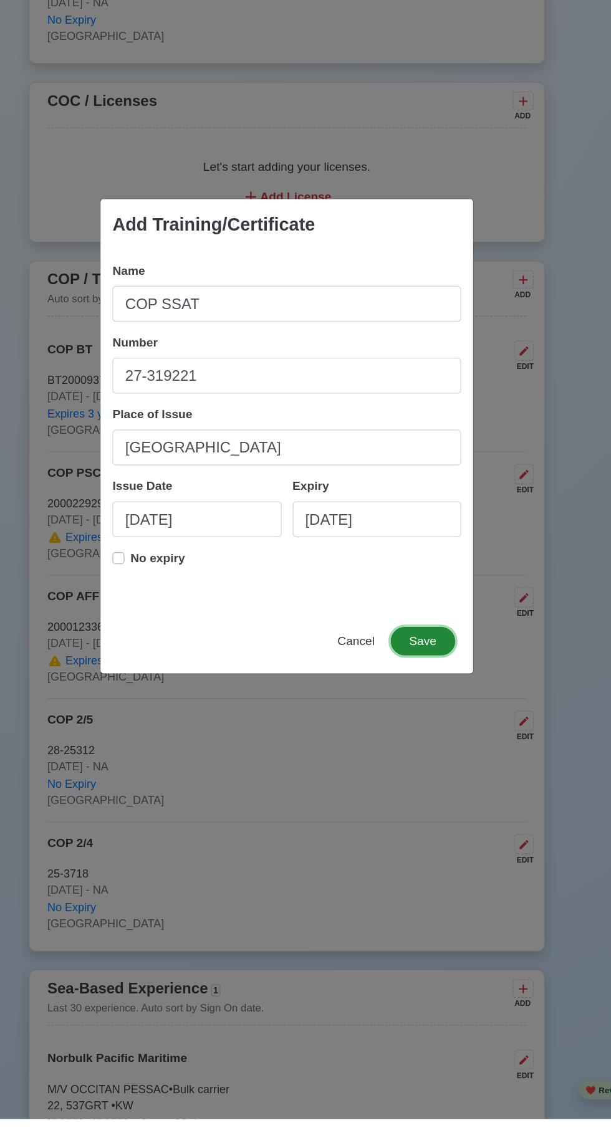
click at [419, 752] on button "Save" at bounding box center [419, 740] width 54 height 24
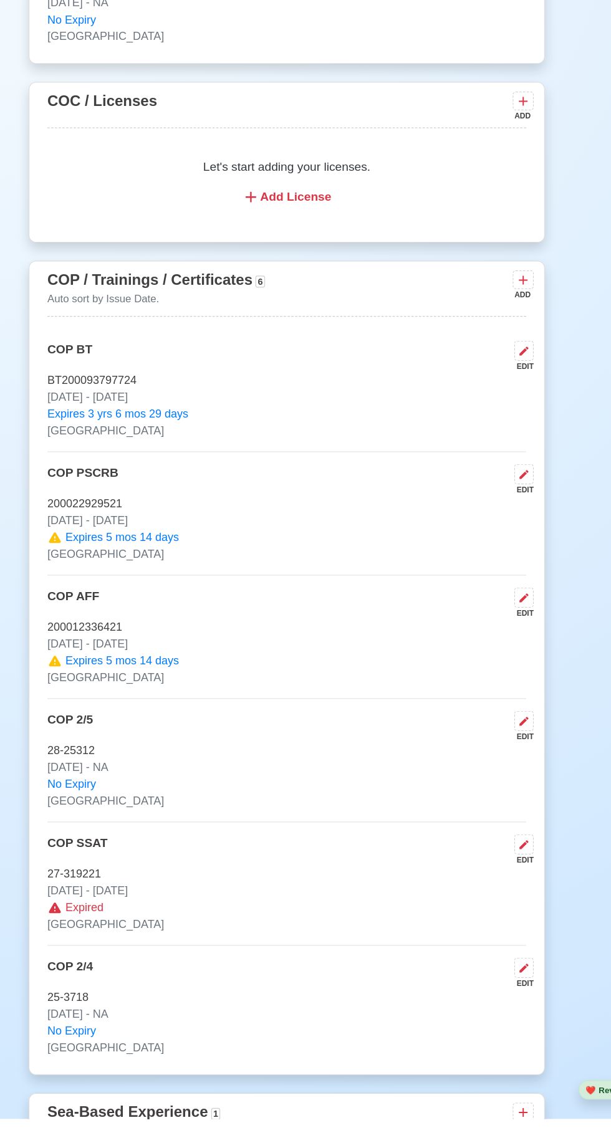
click at [498, 445] on icon at bounding box center [502, 439] width 12 height 12
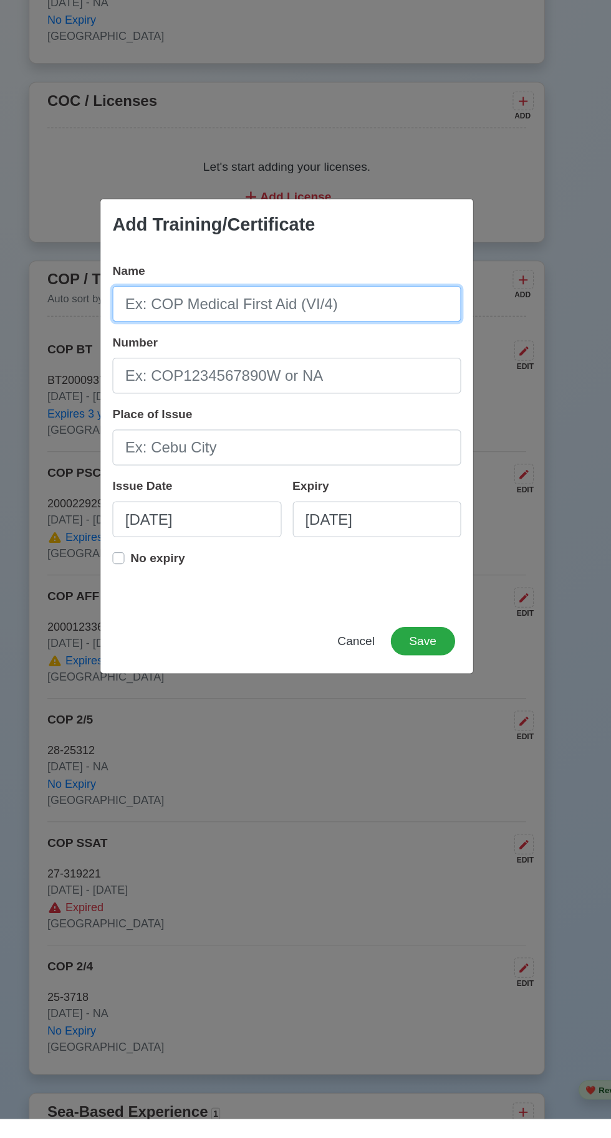
click at [223, 474] on input "Name" at bounding box center [305, 459] width 291 height 30
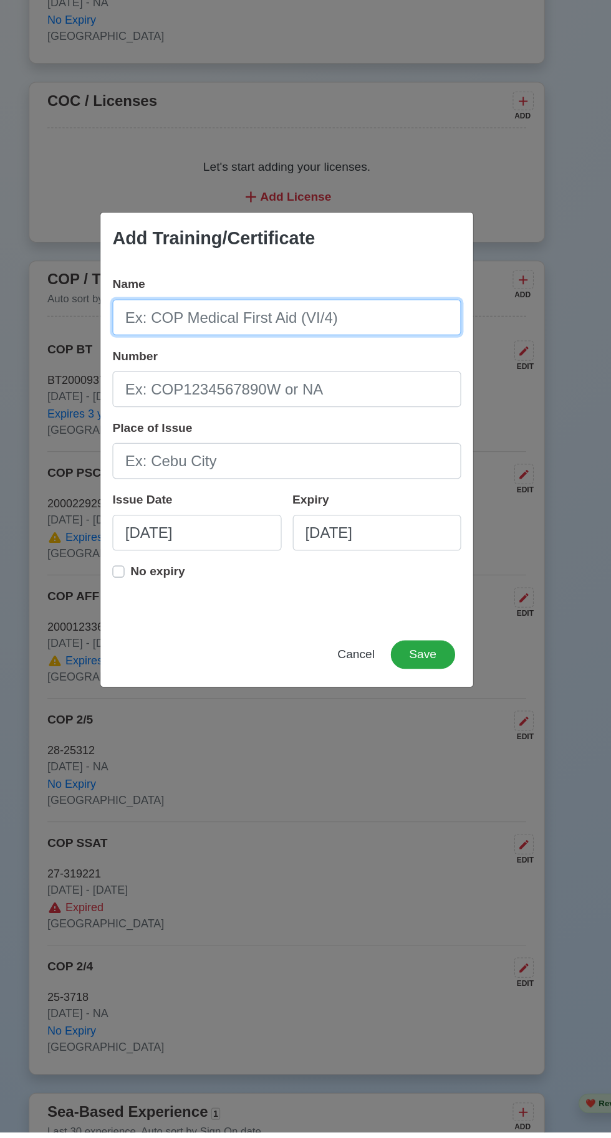
scroll to position [1593, 0]
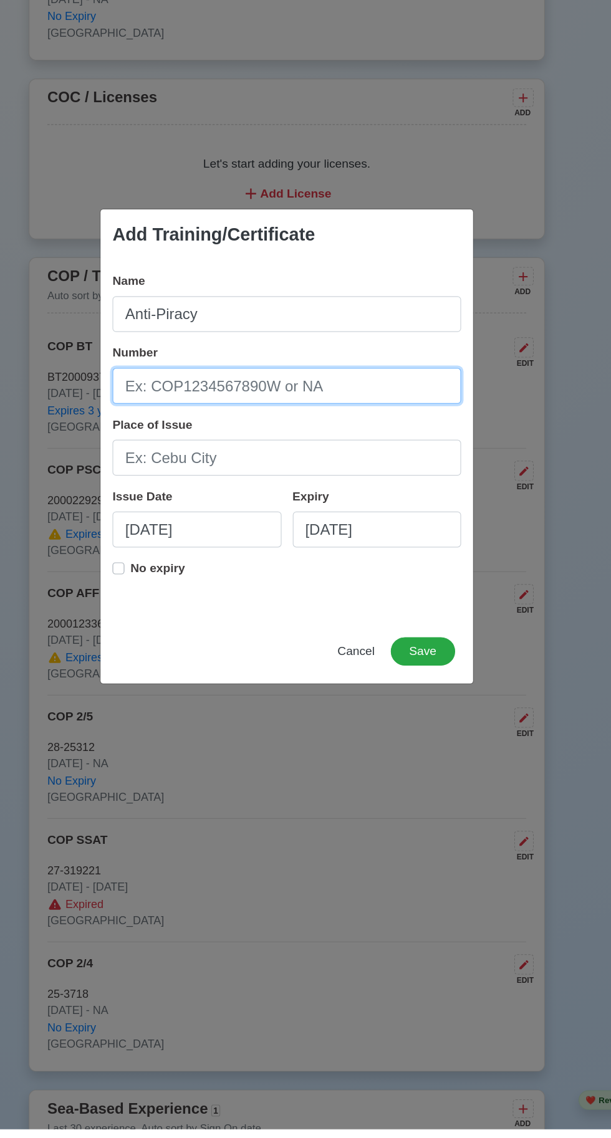
click at [205, 520] on input "Number" at bounding box center [305, 519] width 291 height 30
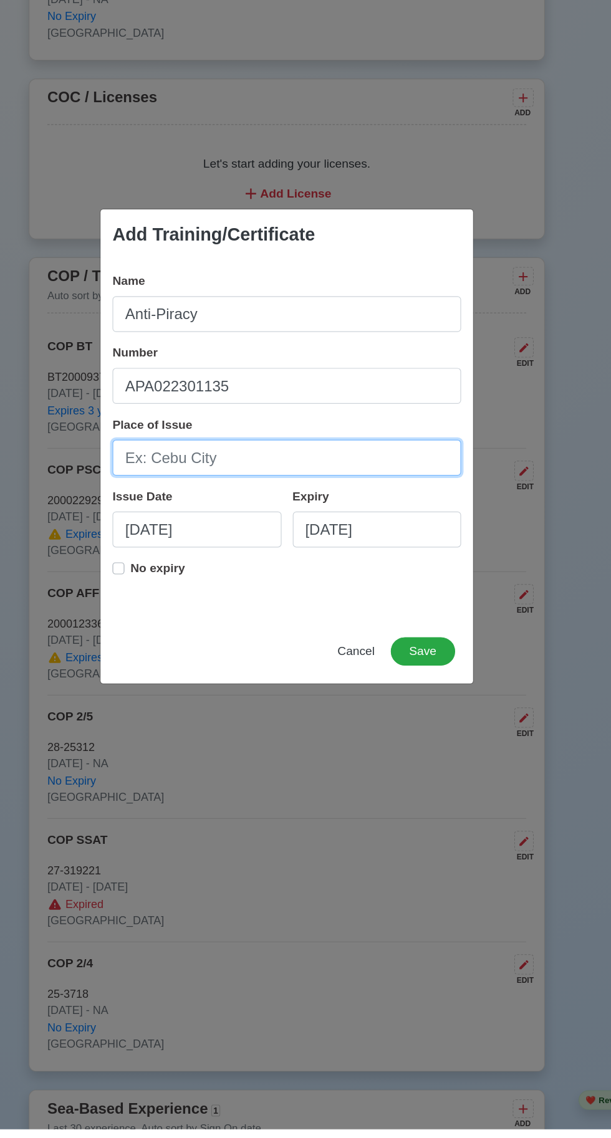
click at [243, 580] on input "Place of Issue" at bounding box center [305, 579] width 291 height 30
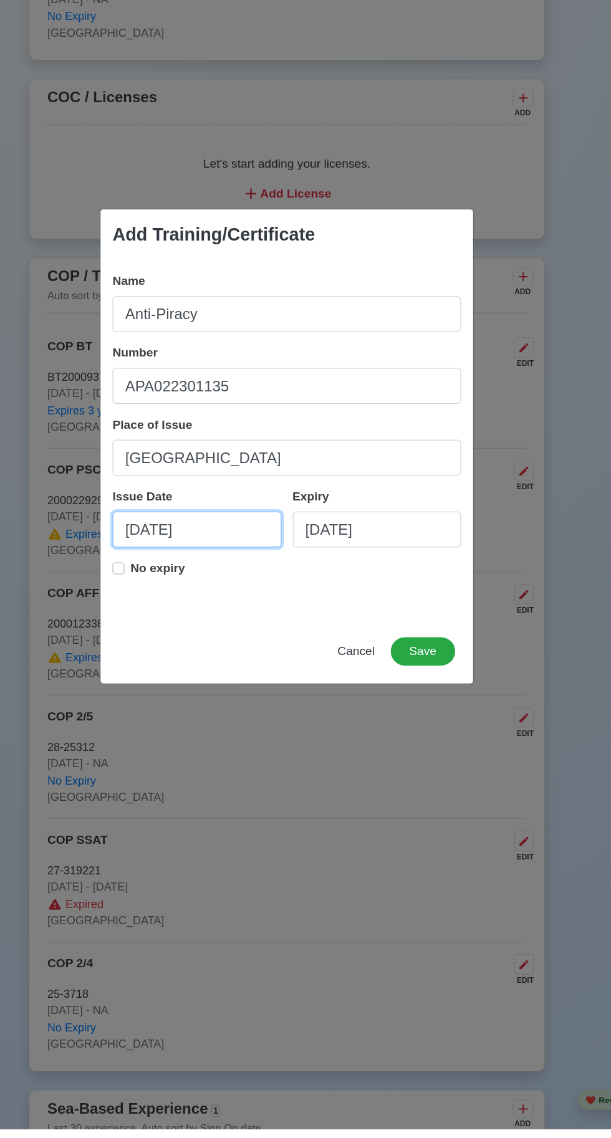
click at [235, 641] on input "[DATE]" at bounding box center [230, 638] width 141 height 30
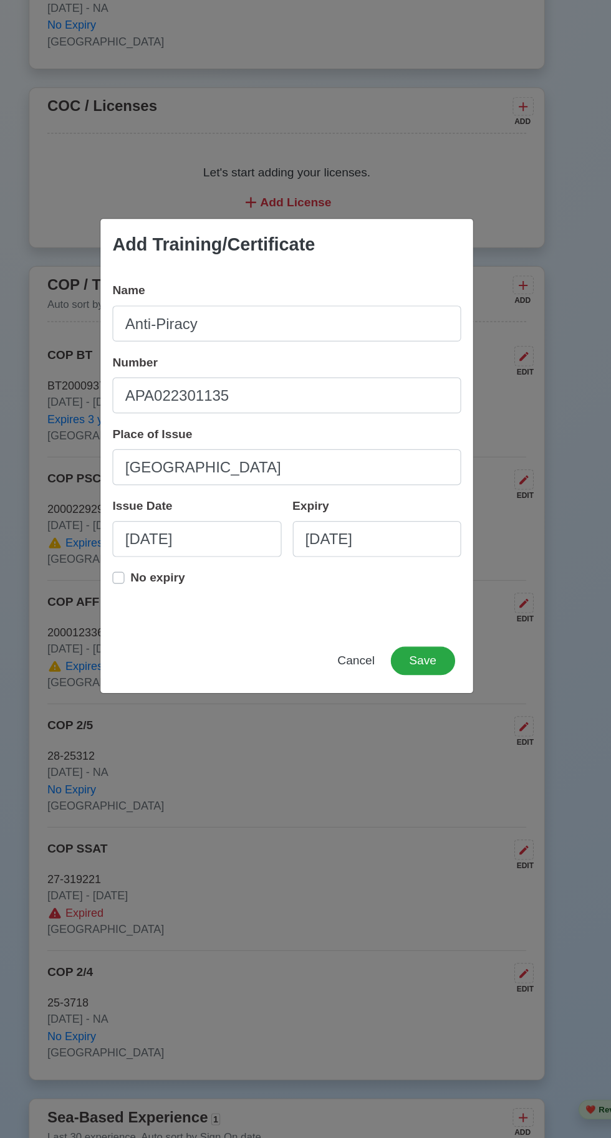
click at [170, 610] on div "Issue Date" at bounding box center [187, 610] width 55 height 15
click at [170, 623] on input "[DATE]" at bounding box center [230, 638] width 141 height 30
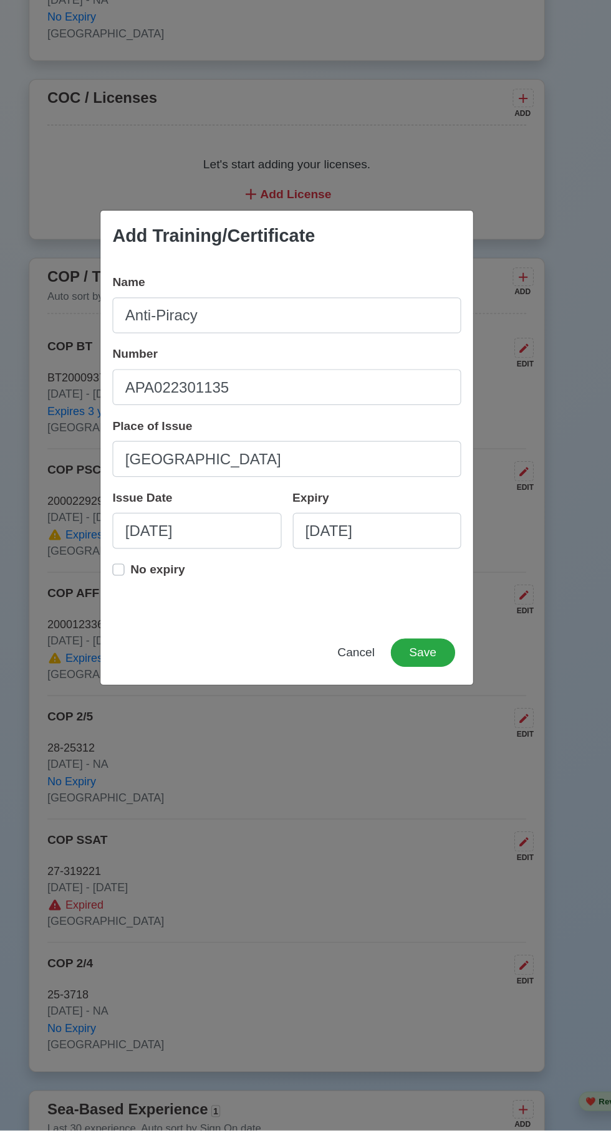
scroll to position [1594, 0]
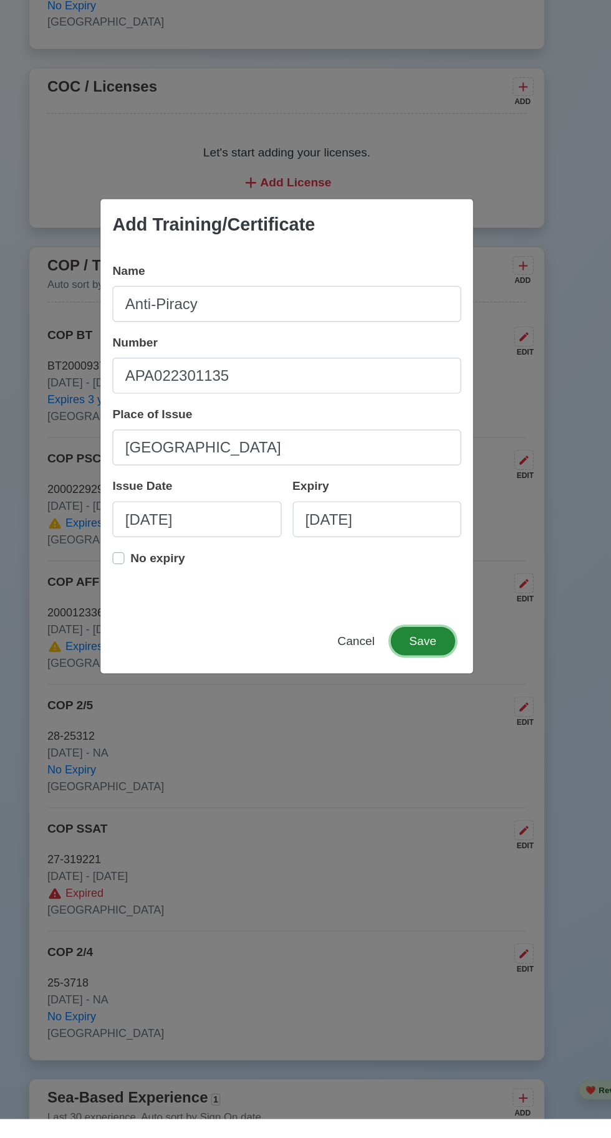
click at [418, 752] on button "Save" at bounding box center [419, 740] width 54 height 24
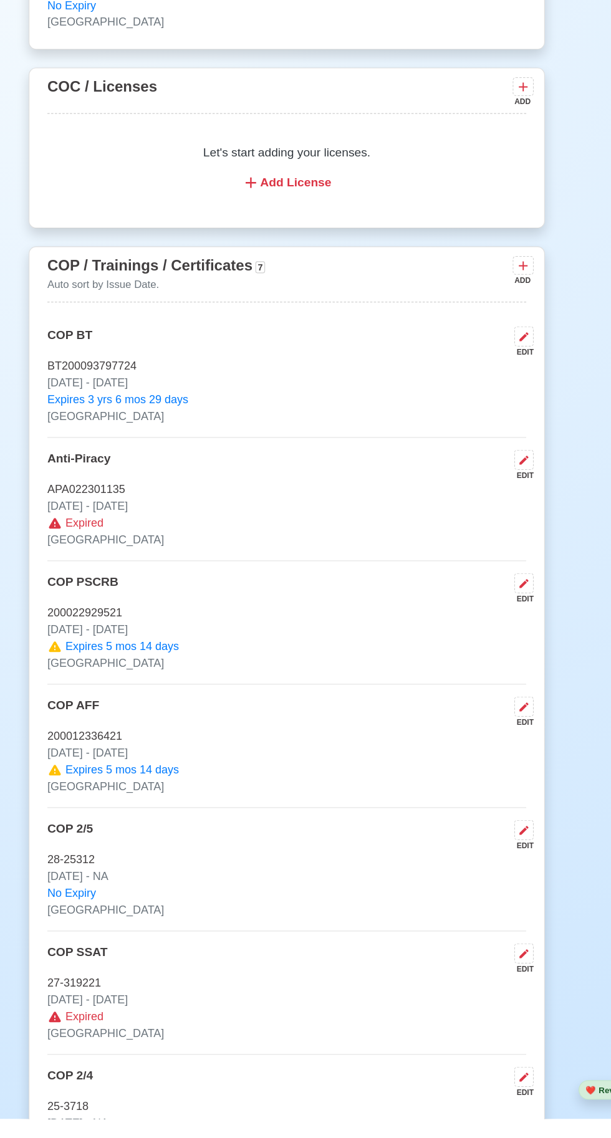
click at [501, 621] on p "APA022301135" at bounding box center [305, 614] width 399 height 14
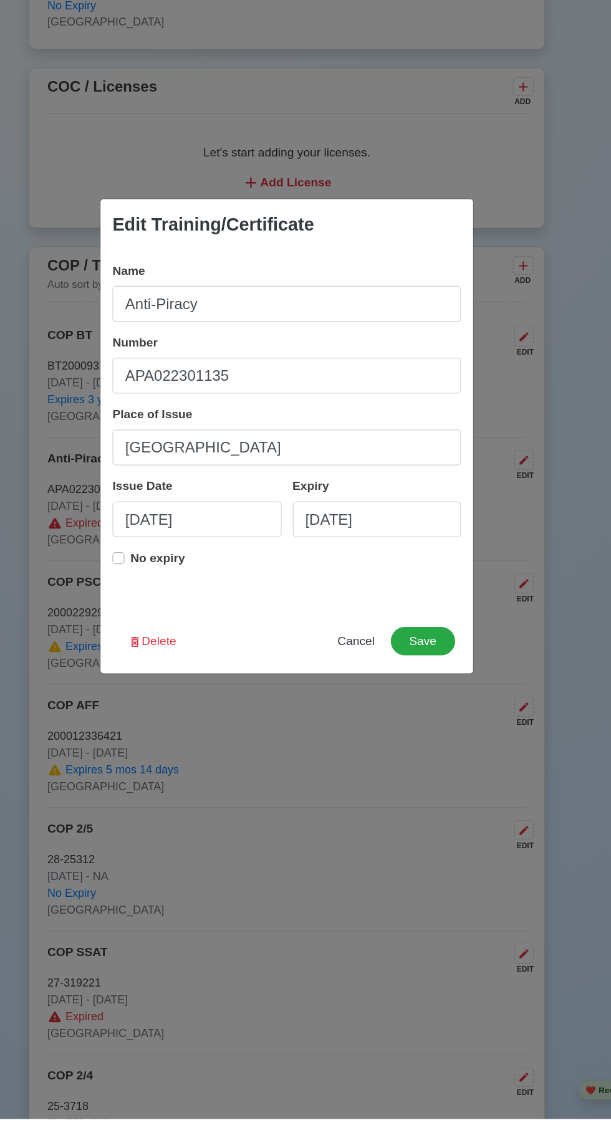
click at [175, 688] on label "No expiry" at bounding box center [198, 675] width 46 height 25
click at [426, 752] on button "Save" at bounding box center [419, 740] width 54 height 24
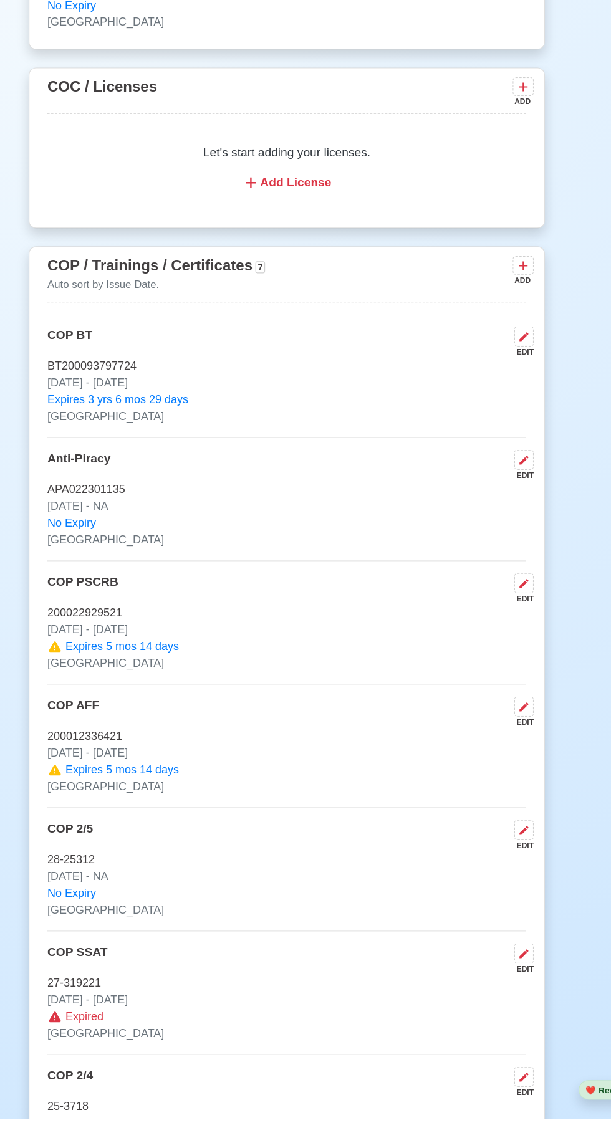
click at [501, 433] on icon at bounding box center [502, 427] width 12 height 12
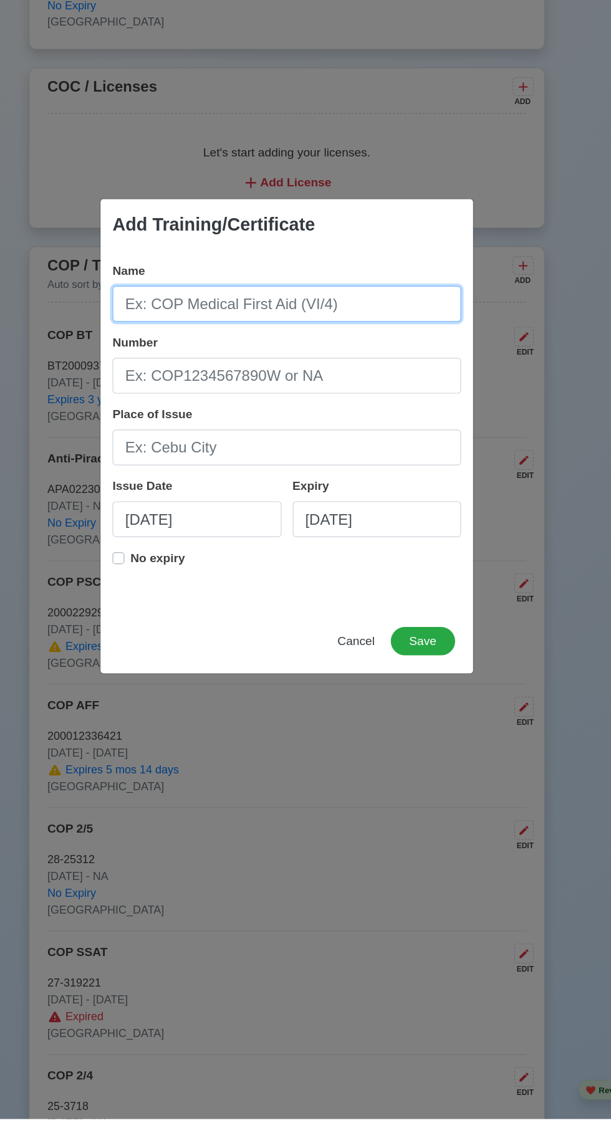
click at [292, 474] on input "Name" at bounding box center [305, 459] width 291 height 30
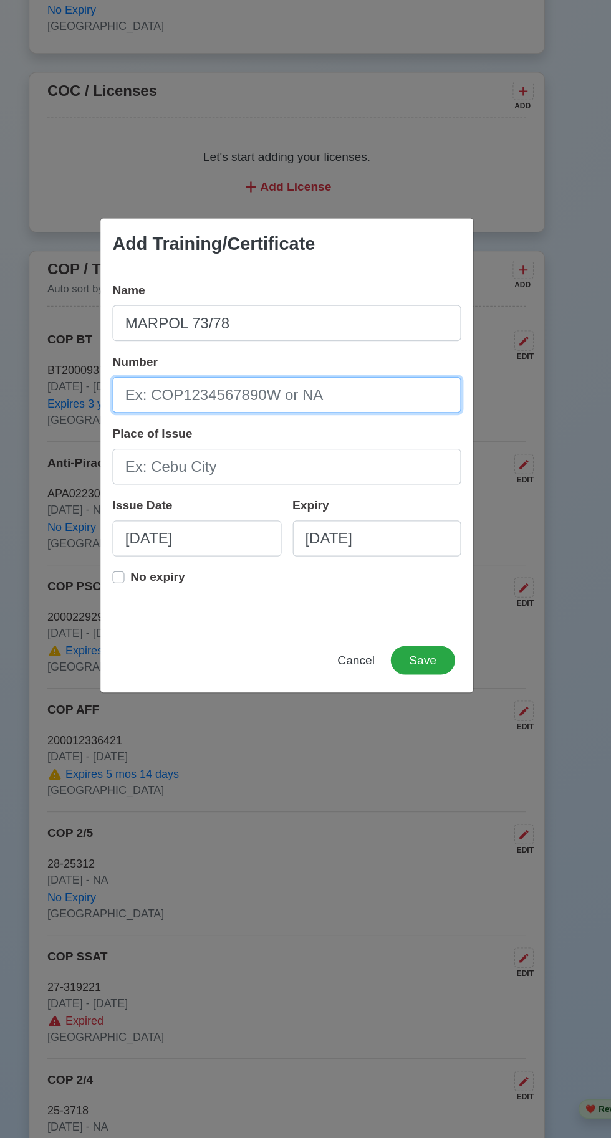
click at [290, 521] on input "Number" at bounding box center [305, 519] width 291 height 30
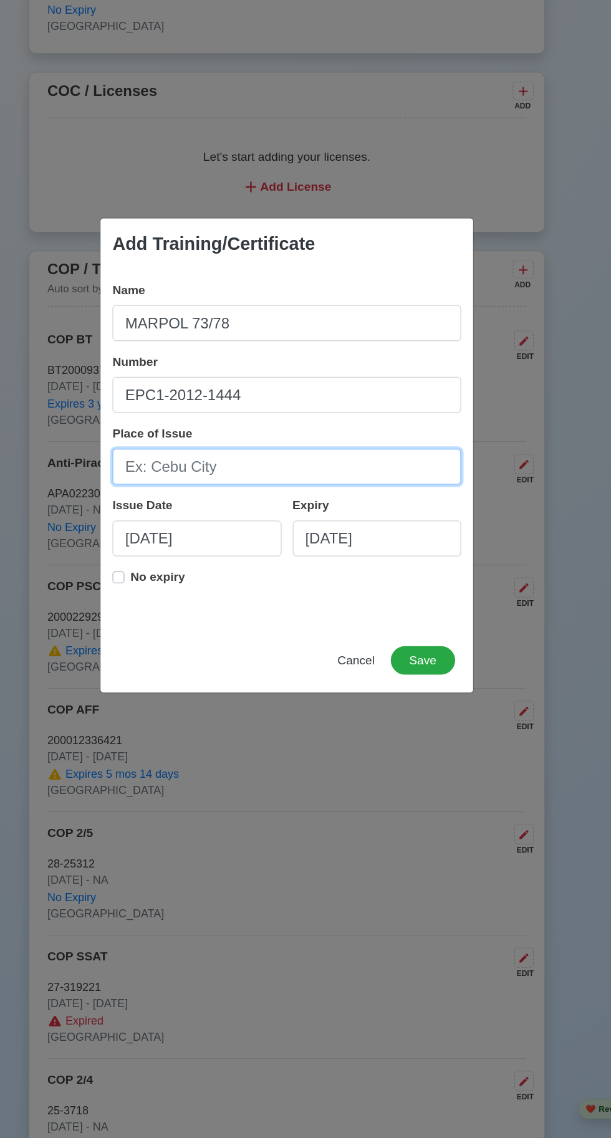
click at [218, 585] on input "Place of Issue" at bounding box center [305, 579] width 291 height 30
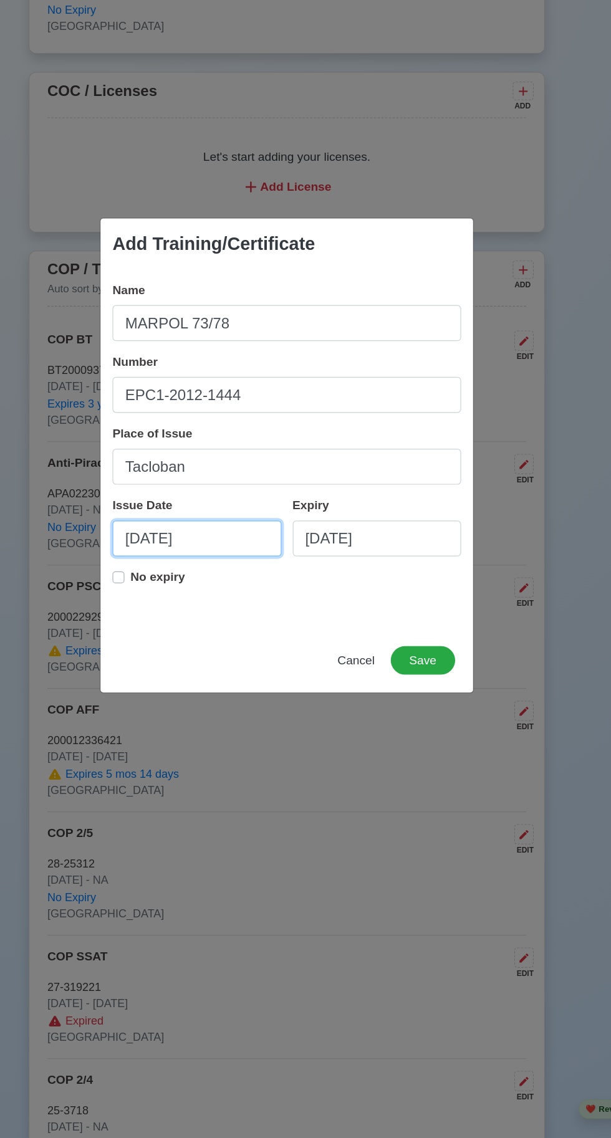
click at [237, 641] on input "[DATE]" at bounding box center [230, 638] width 141 height 30
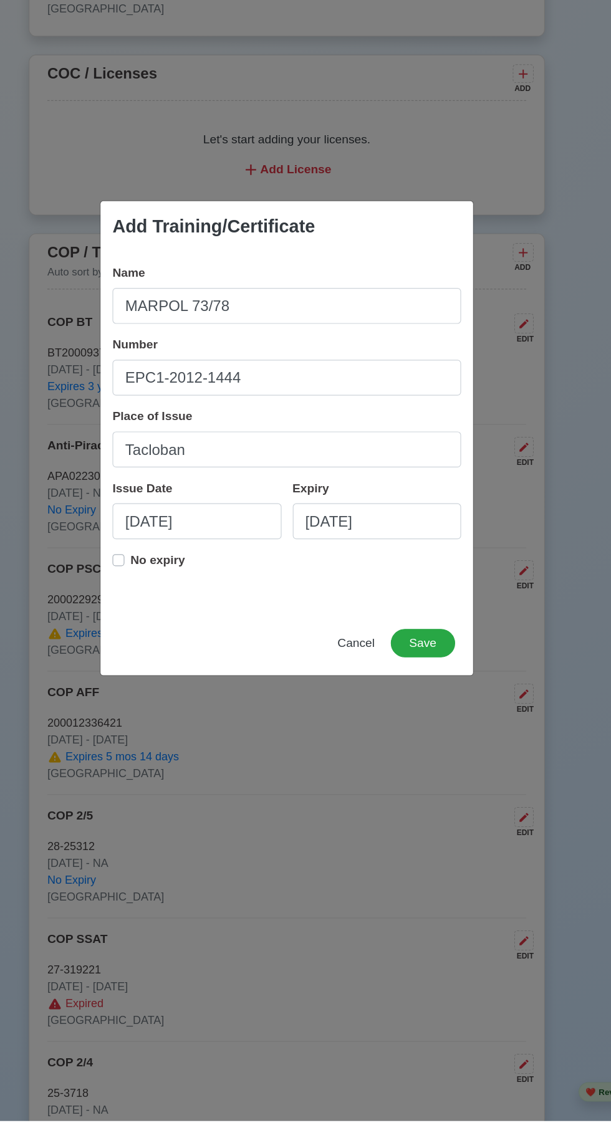
click at [175, 688] on label "No expiry" at bounding box center [198, 675] width 46 height 25
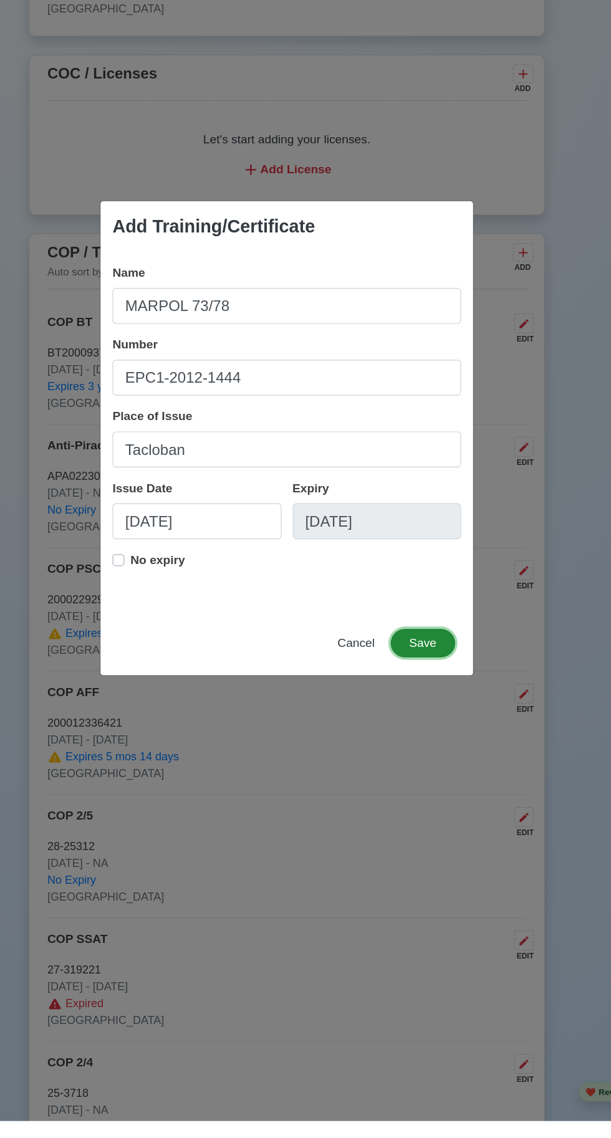
click at [419, 752] on button "Save" at bounding box center [419, 740] width 54 height 24
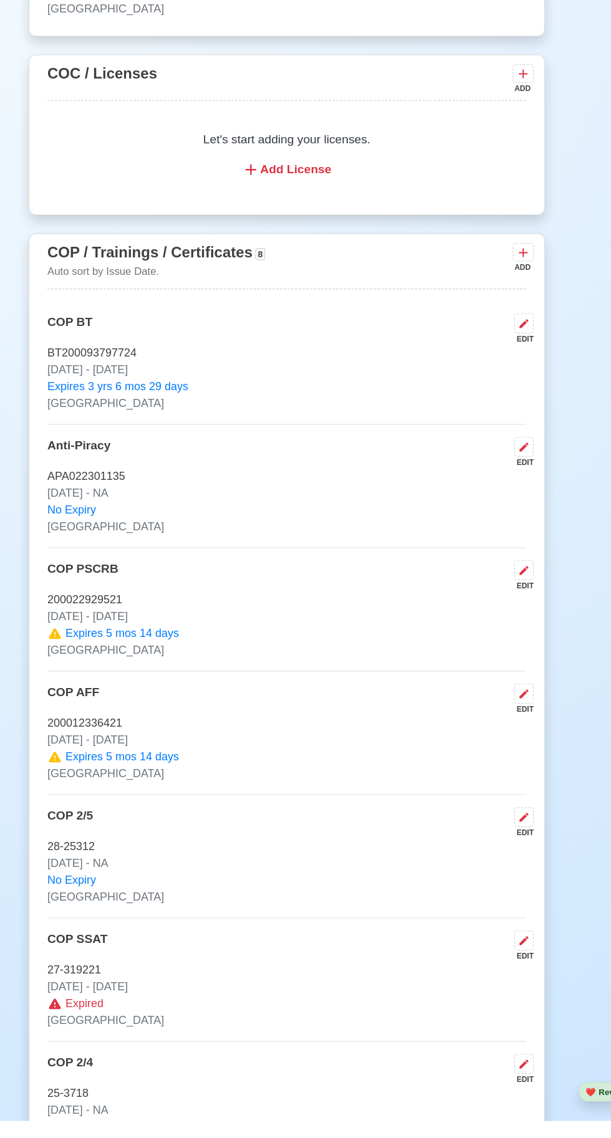
click at [502, 421] on icon at bounding box center [502, 414] width 12 height 12
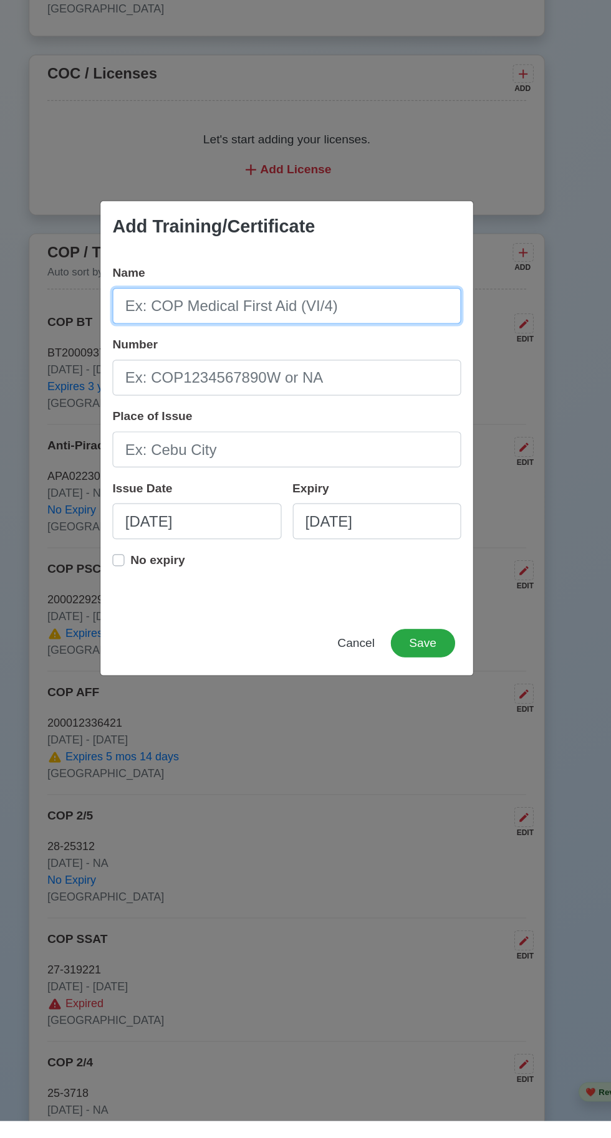
click at [309, 474] on input "Name" at bounding box center [305, 459] width 291 height 30
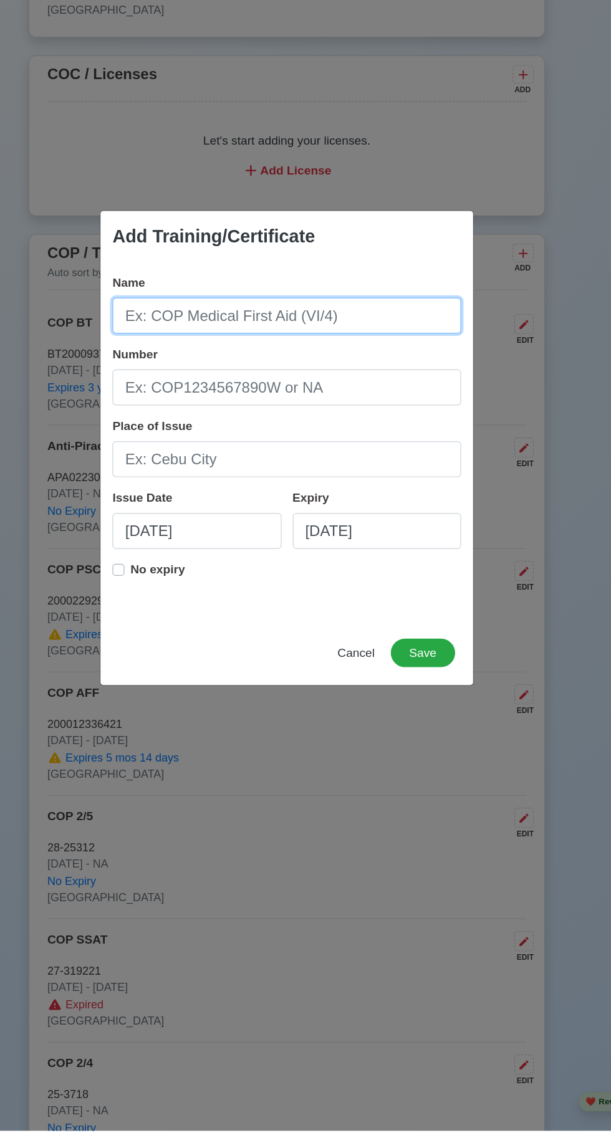
scroll to position [1618, 0]
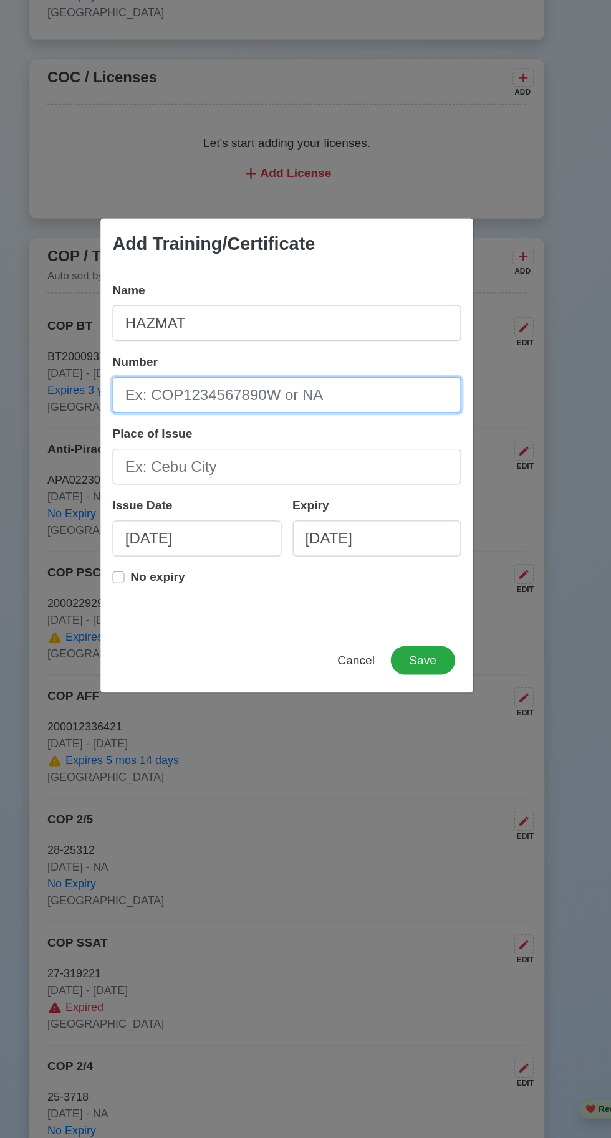
click at [255, 517] on input "Number" at bounding box center [305, 519] width 291 height 30
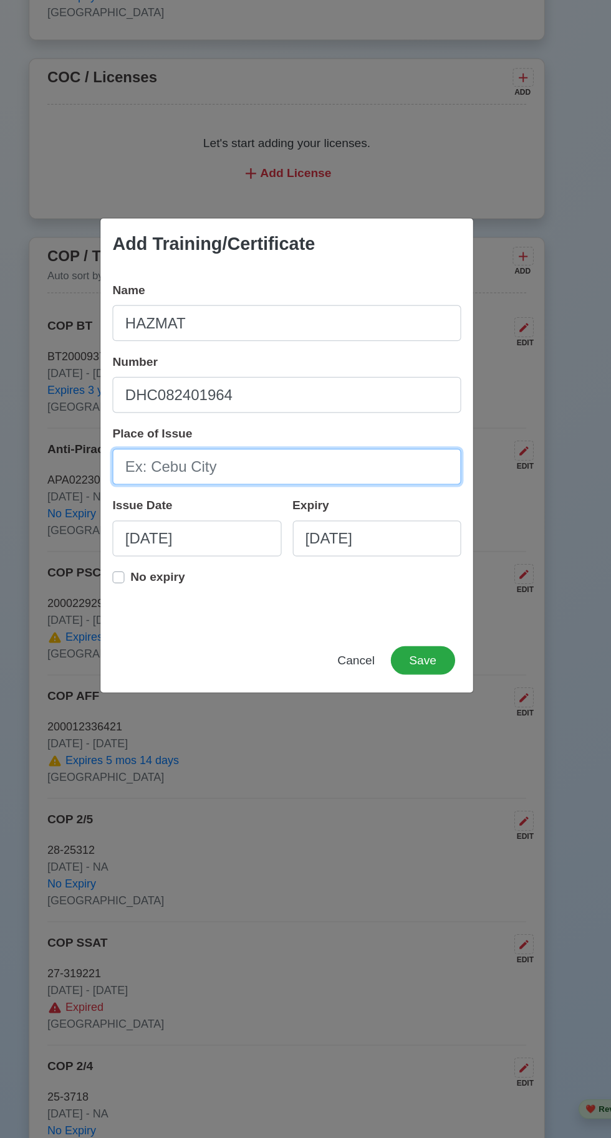
click at [227, 585] on input "Place of Issue" at bounding box center [305, 579] width 291 height 30
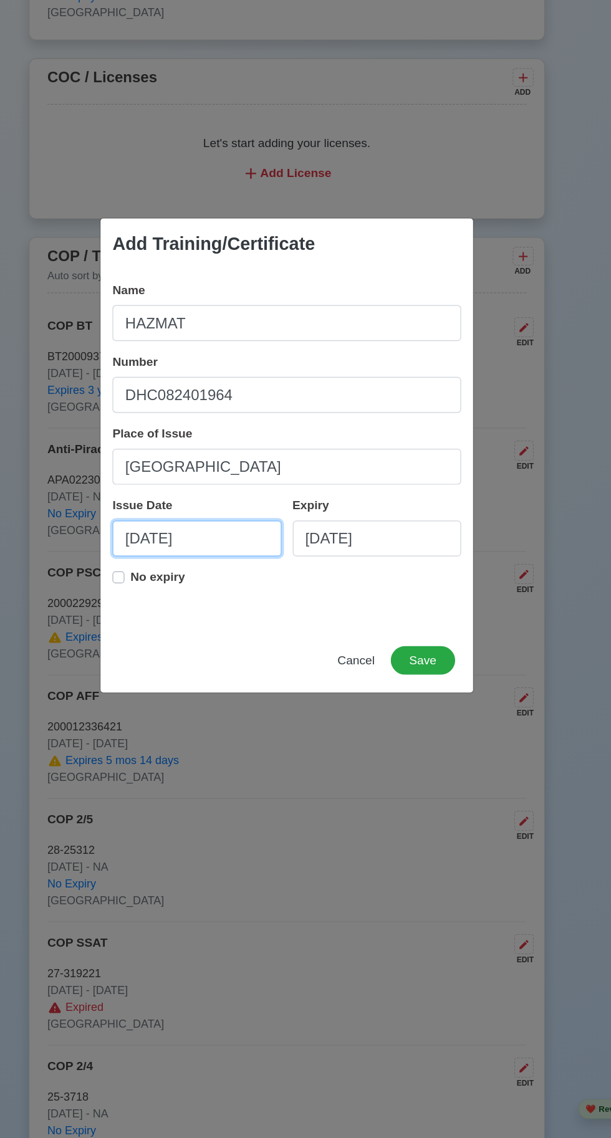
click at [234, 646] on input "[DATE]" at bounding box center [230, 638] width 141 height 30
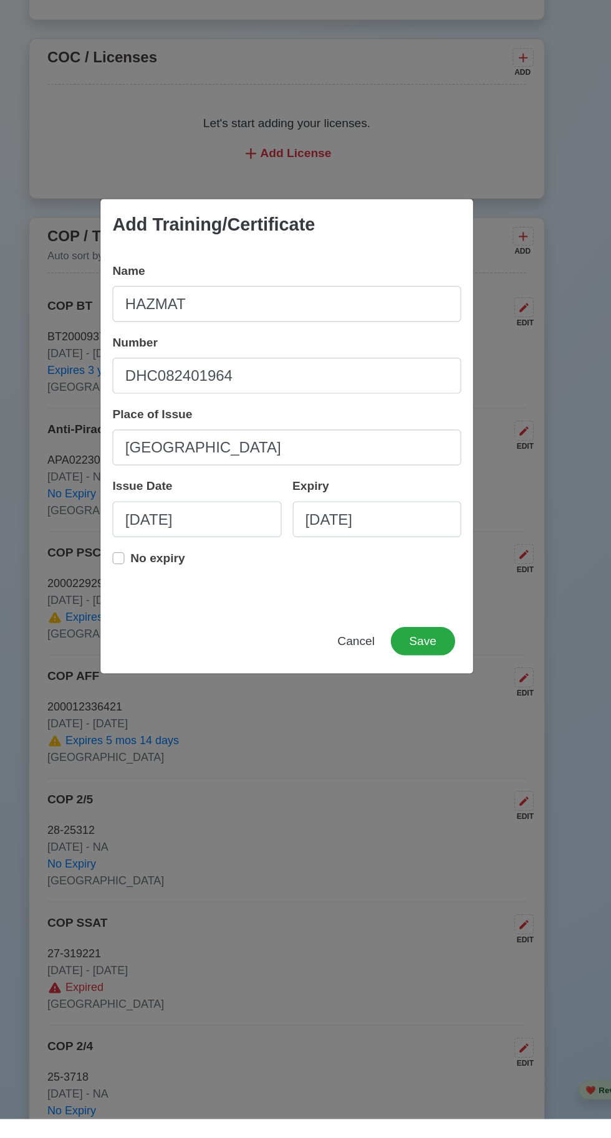
click at [175, 688] on label "No expiry" at bounding box center [198, 675] width 46 height 25
click at [410, 752] on button "Save" at bounding box center [419, 740] width 54 height 24
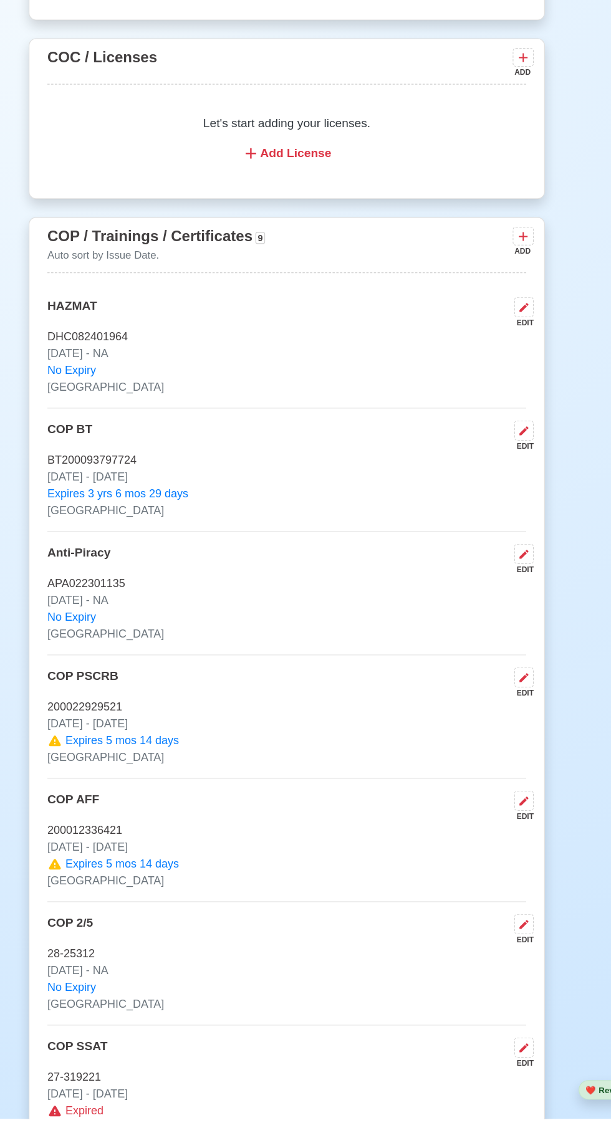
click at [497, 409] on icon at bounding box center [502, 402] width 12 height 12
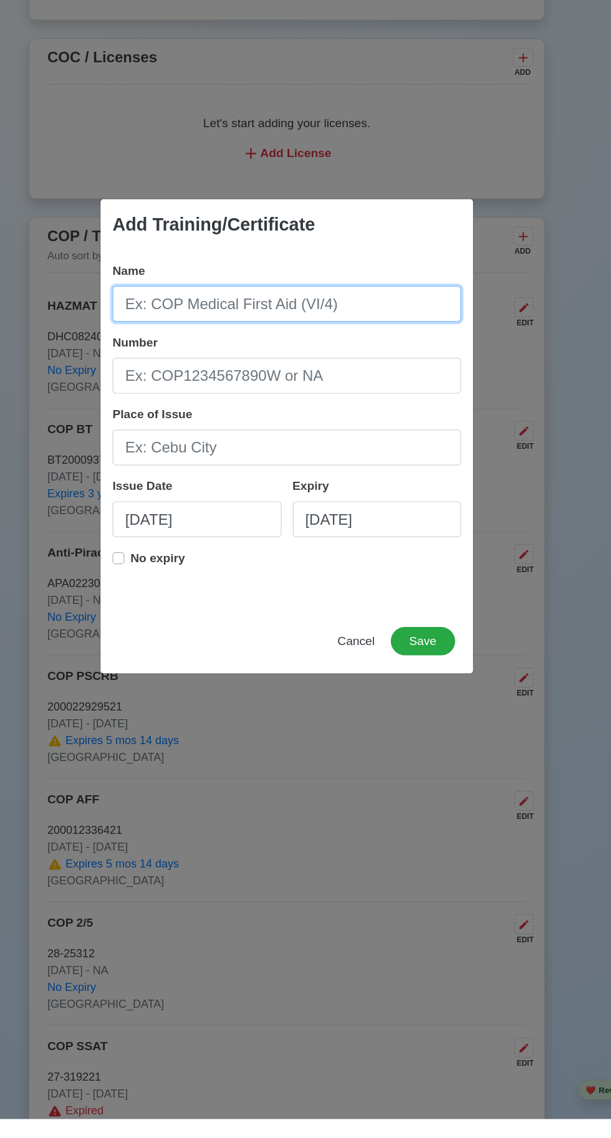
click at [230, 474] on input "Name" at bounding box center [305, 459] width 291 height 30
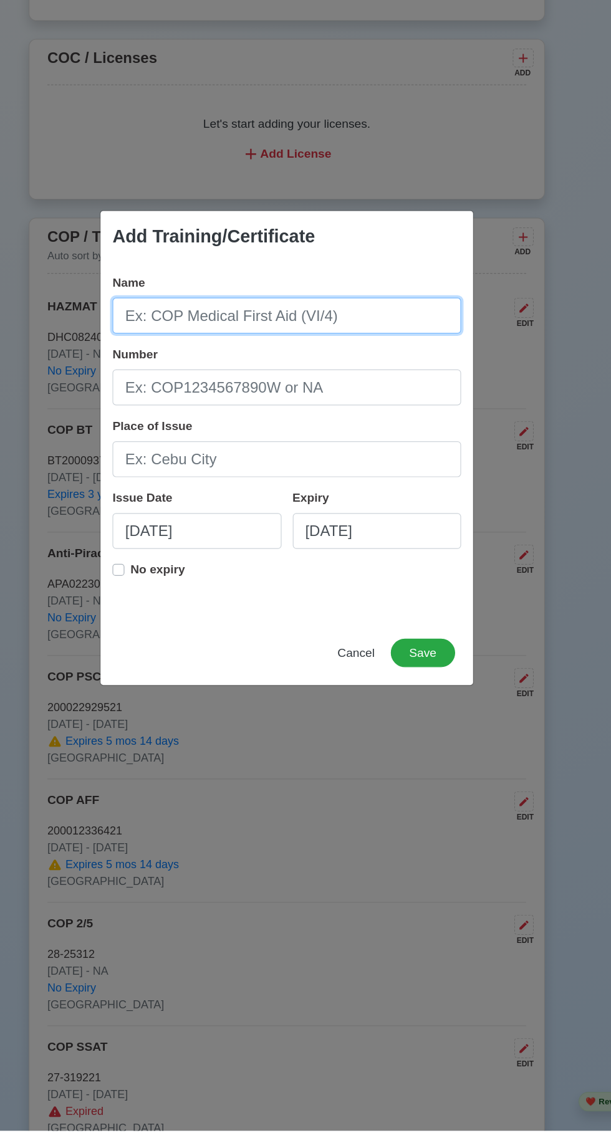
scroll to position [1633, 0]
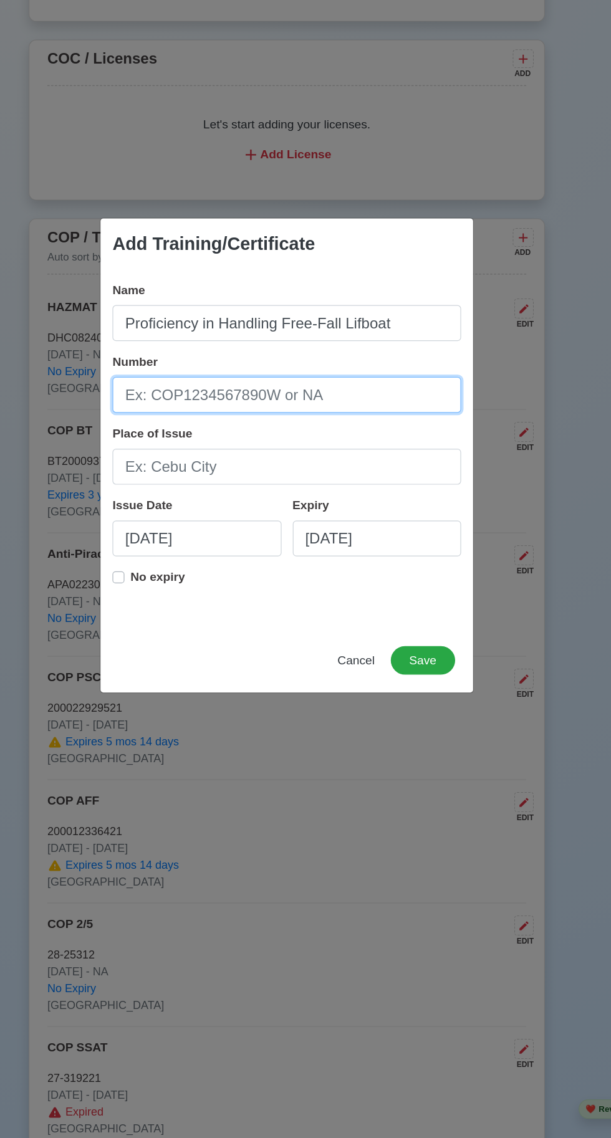
click at [338, 519] on input "Number" at bounding box center [305, 519] width 291 height 30
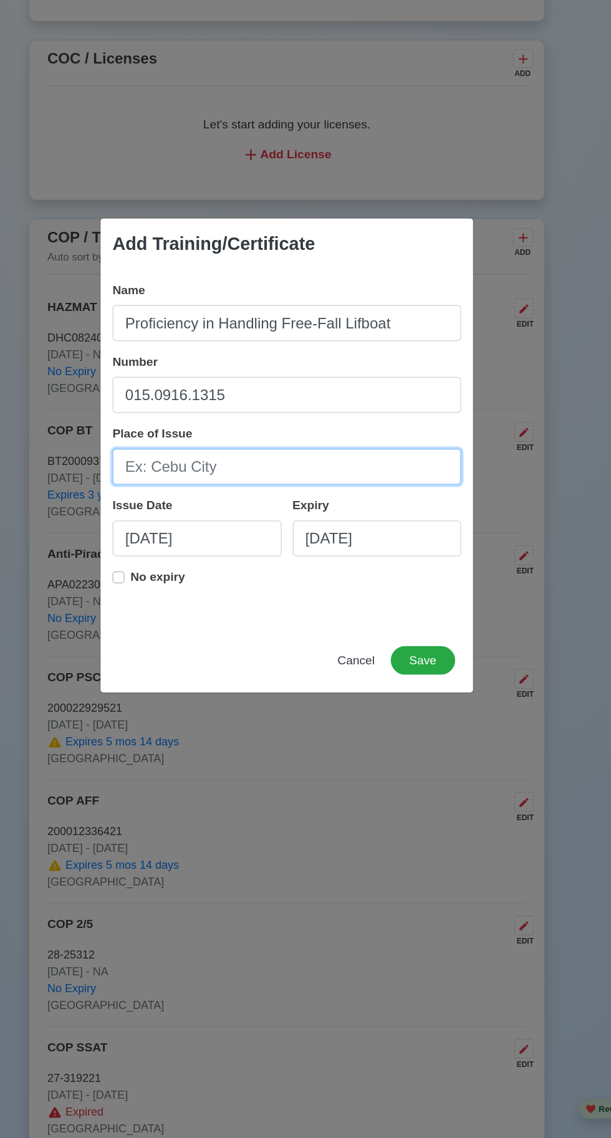
click at [220, 580] on input "Place of Issue" at bounding box center [305, 579] width 291 height 30
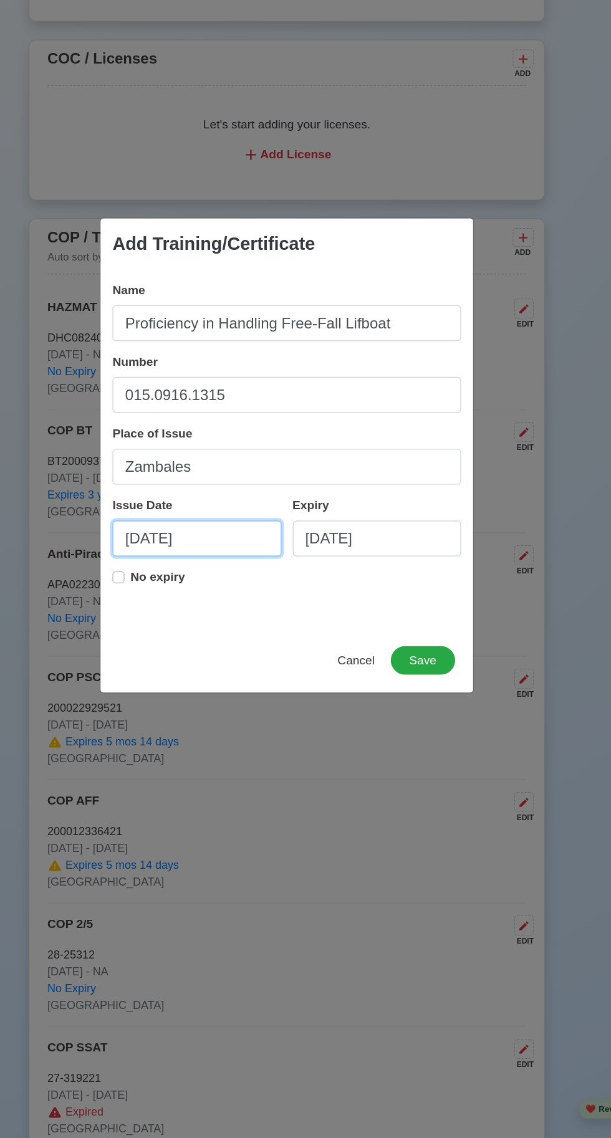
click at [238, 639] on input "[DATE]" at bounding box center [230, 638] width 141 height 30
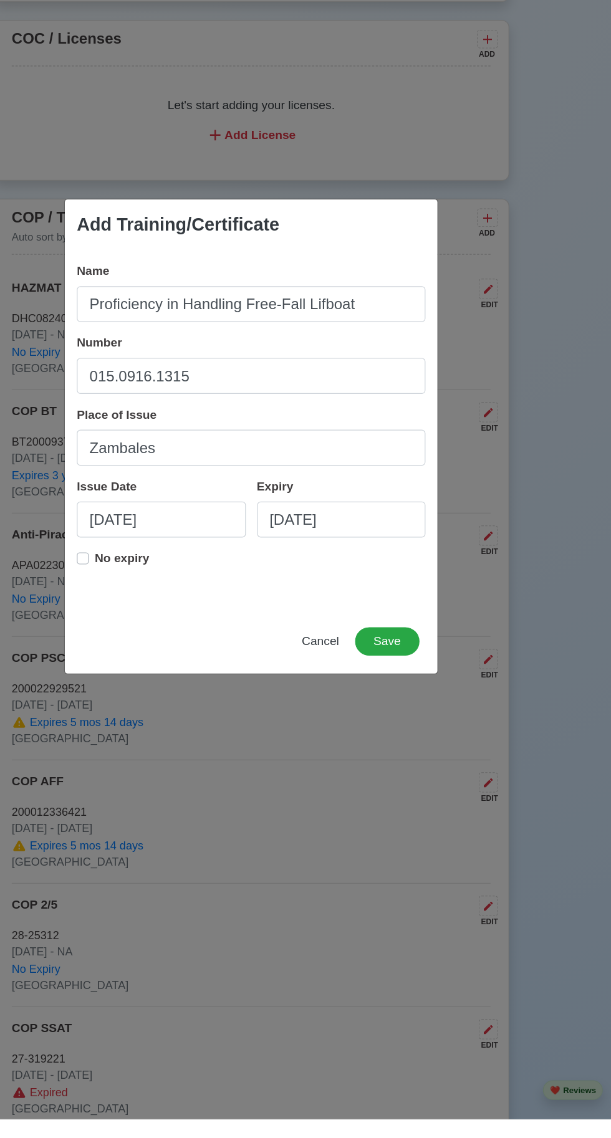
scroll to position [1634, 0]
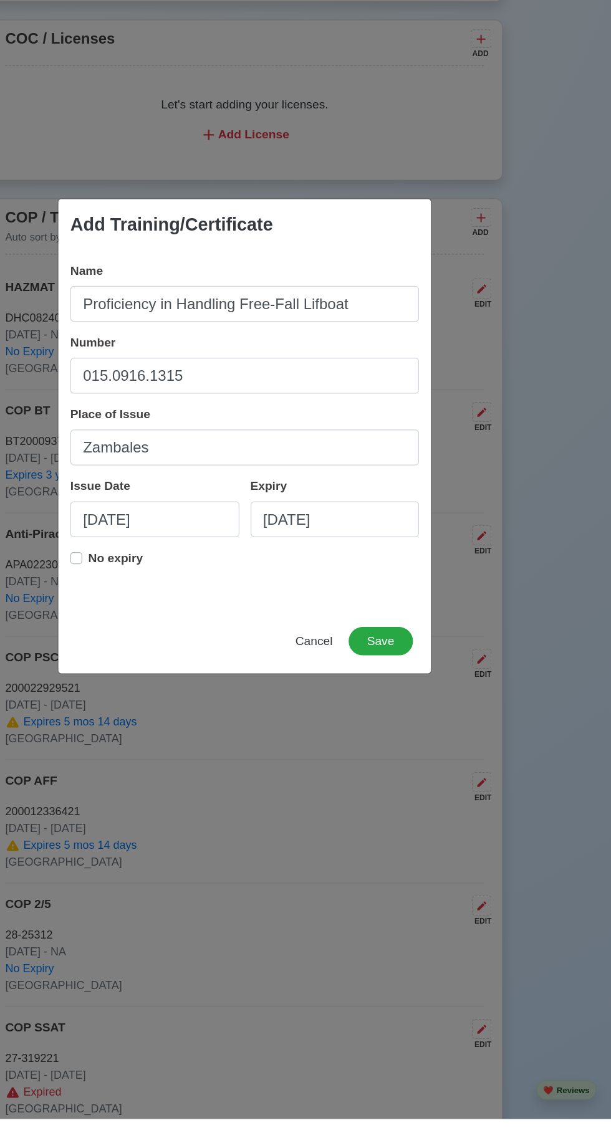
click at [175, 688] on label "No expiry" at bounding box center [198, 675] width 46 height 25
click at [416, 752] on button "Save" at bounding box center [419, 740] width 54 height 24
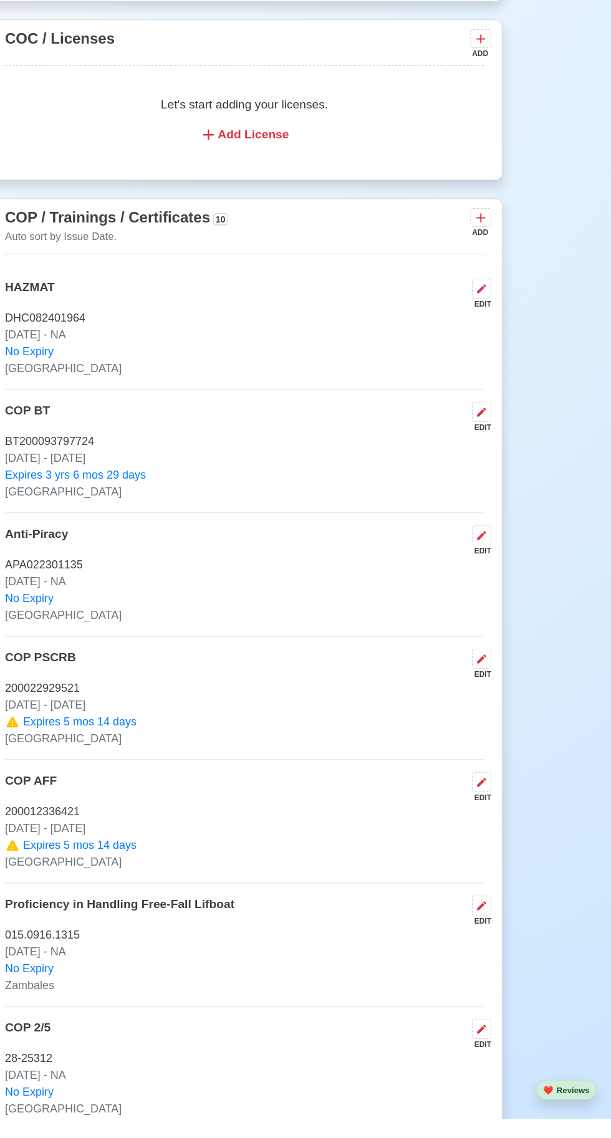
click at [499, 393] on icon at bounding box center [502, 387] width 12 height 12
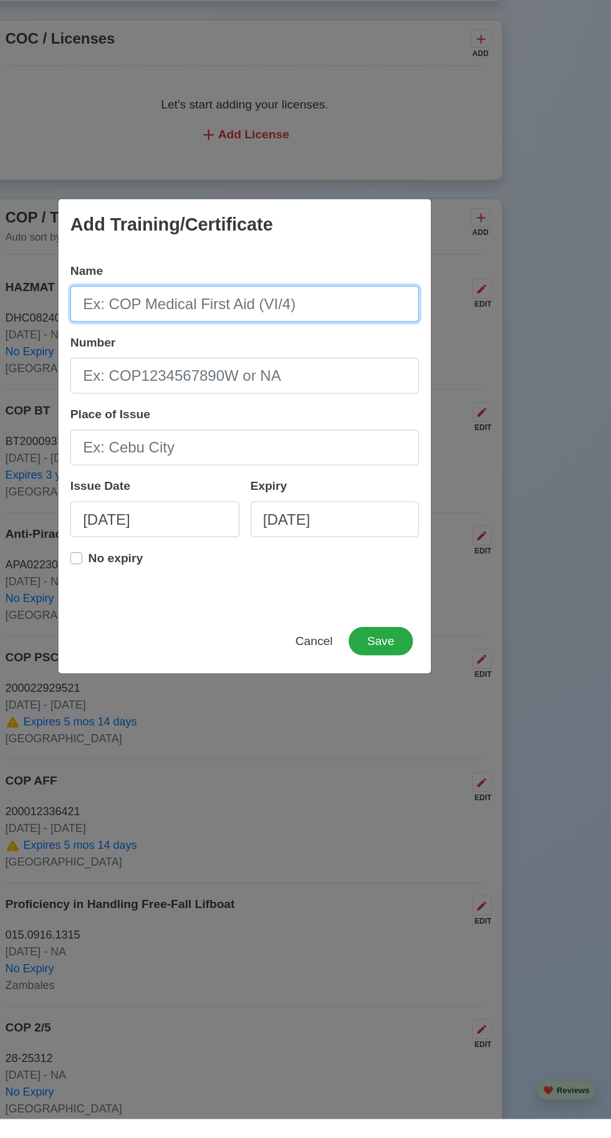
click at [291, 474] on input "Name" at bounding box center [305, 459] width 291 height 30
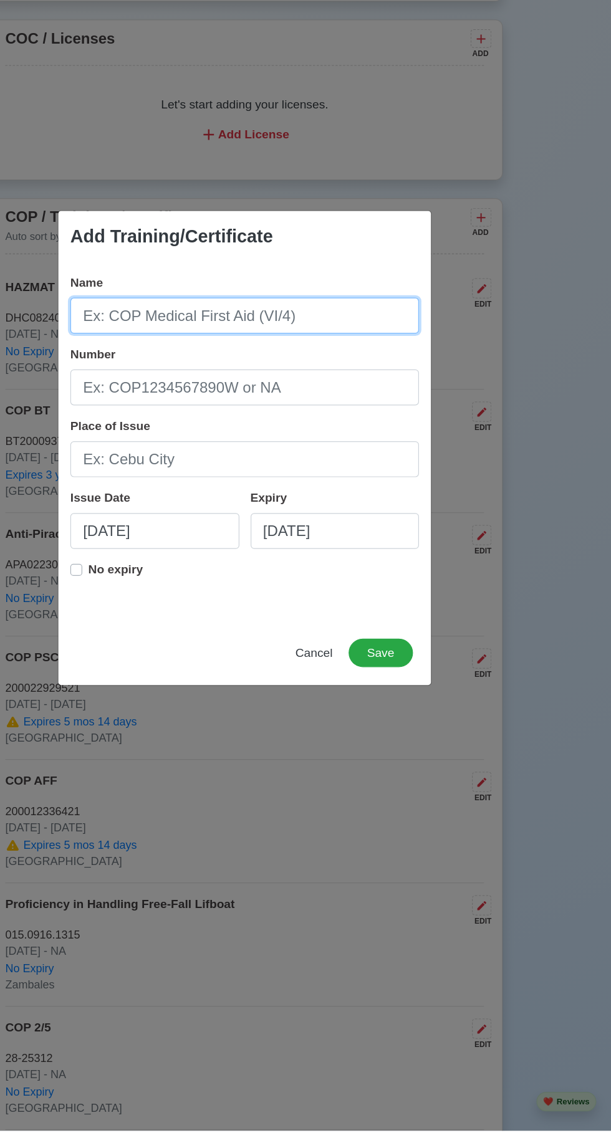
scroll to position [1648, 0]
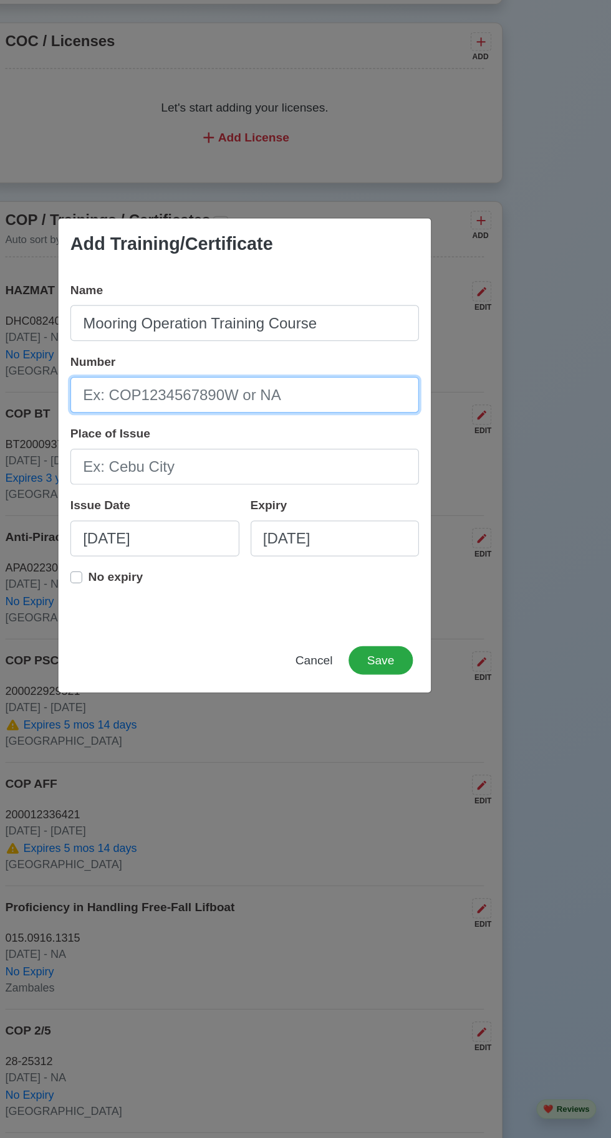
click at [256, 524] on input "Number" at bounding box center [305, 519] width 291 height 30
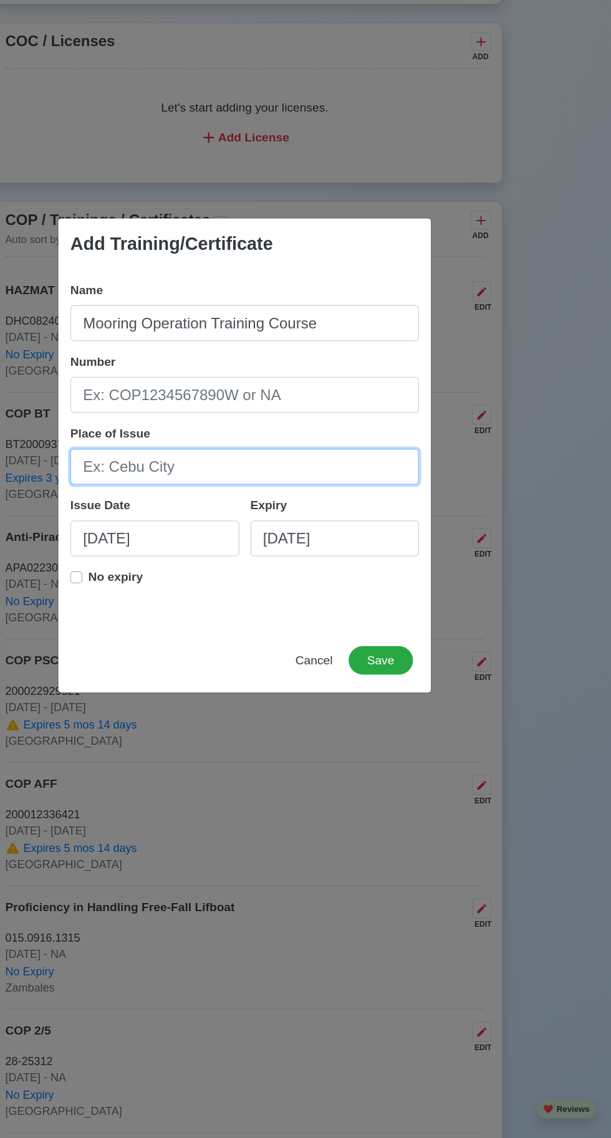
click at [208, 572] on input "Place of Issue" at bounding box center [305, 579] width 291 height 30
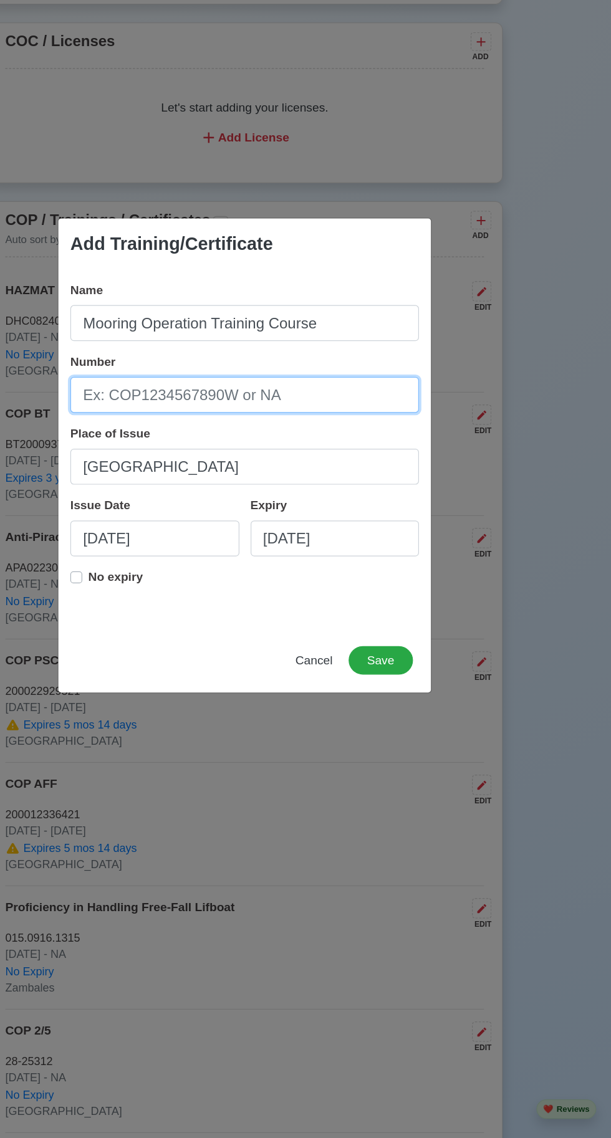
click at [268, 524] on input "Number" at bounding box center [305, 519] width 291 height 30
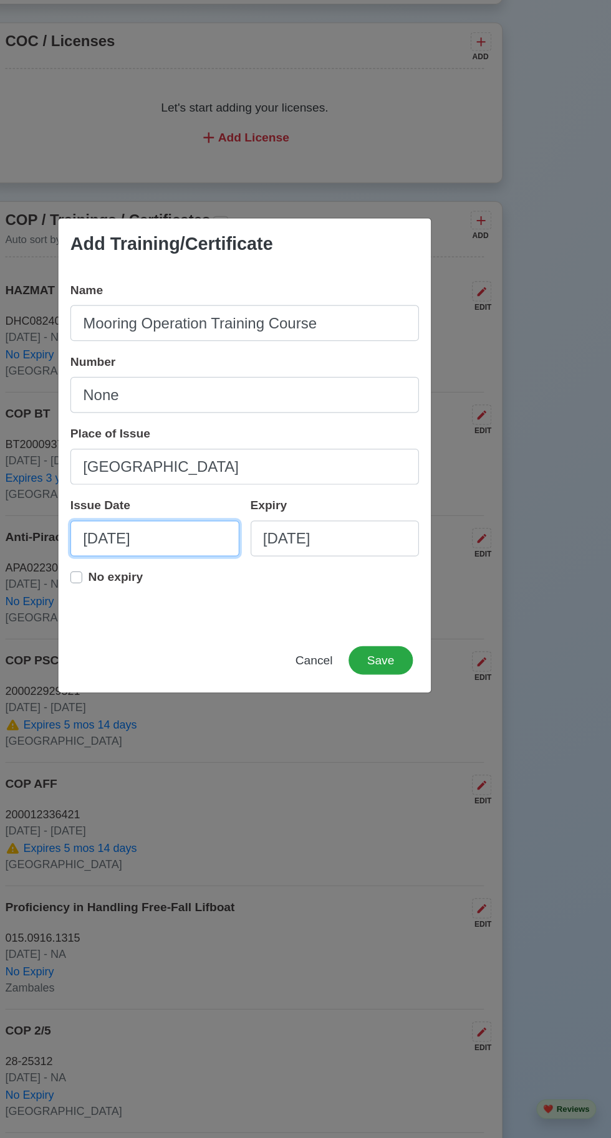
click at [216, 638] on input "[DATE]" at bounding box center [230, 638] width 141 height 30
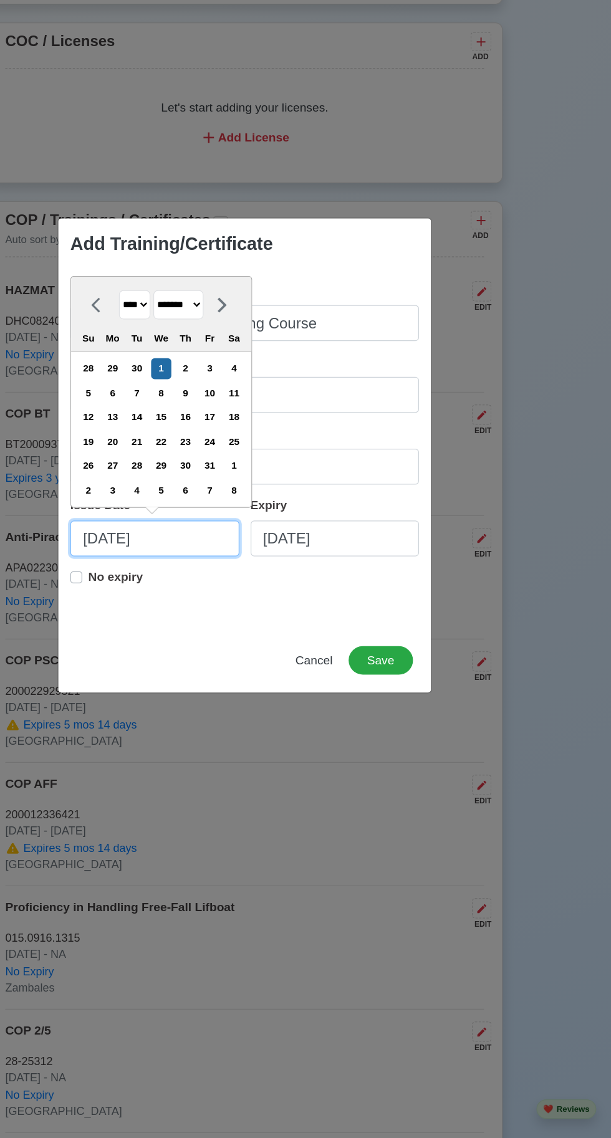
click at [251, 643] on input "[DATE]" at bounding box center [230, 638] width 141 height 30
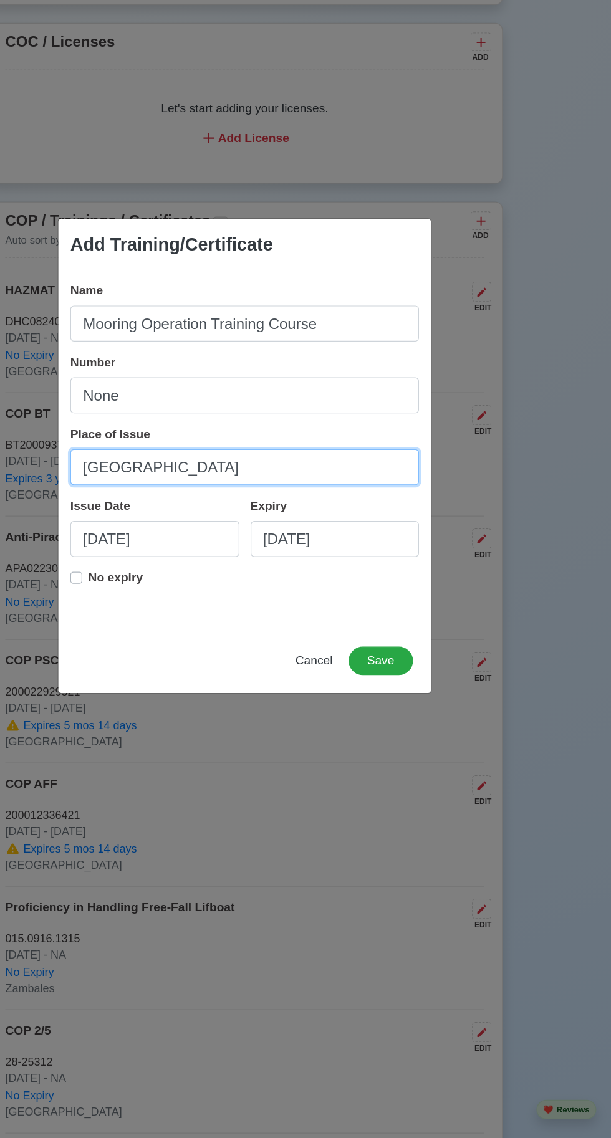
click at [178, 579] on input "[GEOGRAPHIC_DATA]" at bounding box center [305, 579] width 291 height 30
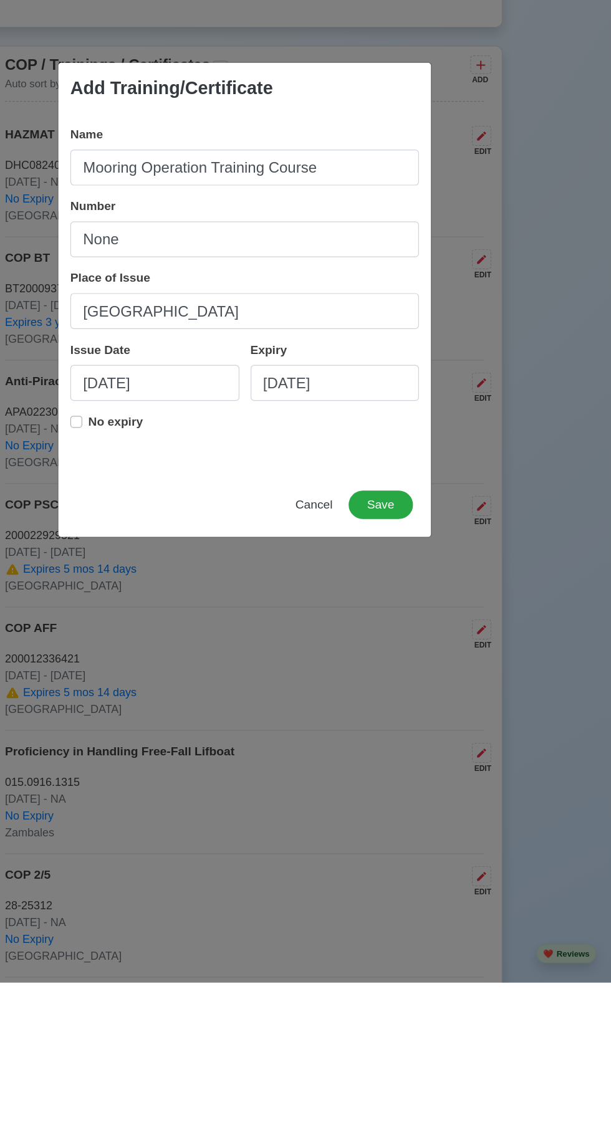
click at [175, 669] on label "No expiry" at bounding box center [198, 675] width 46 height 25
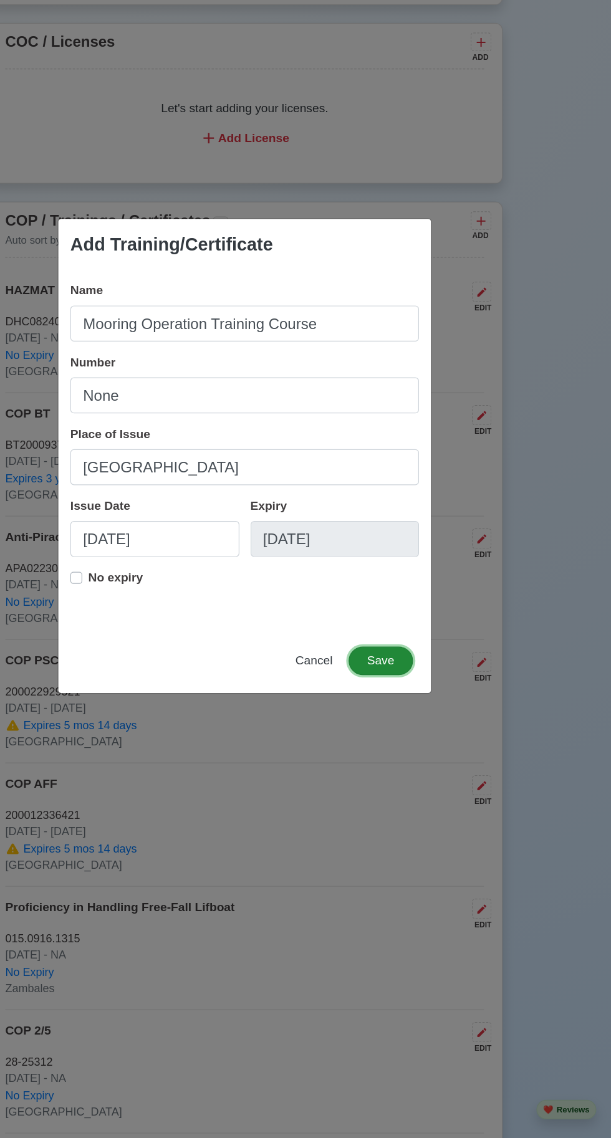
click at [423, 740] on button "Save" at bounding box center [419, 740] width 54 height 24
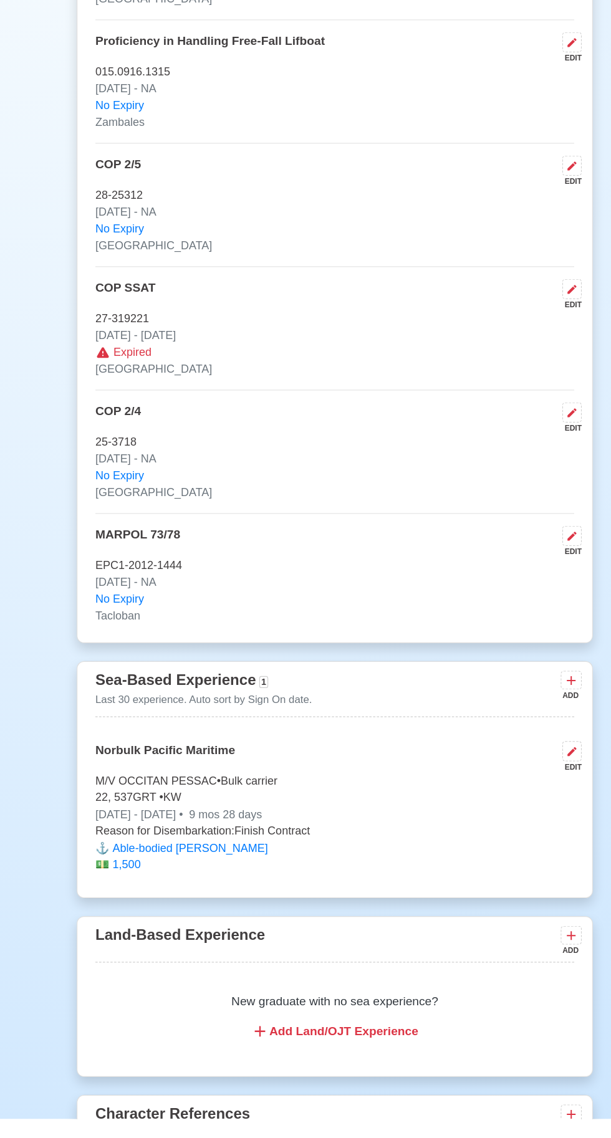
scroll to position [2460, 0]
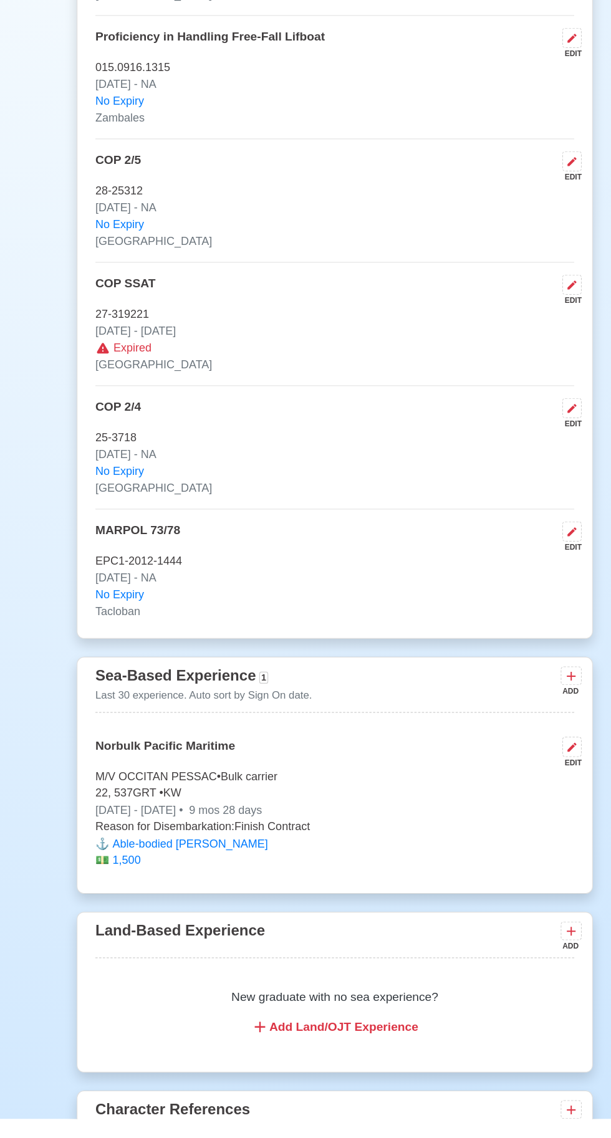
click at [497, 475] on p "27-319221" at bounding box center [305, 468] width 399 height 14
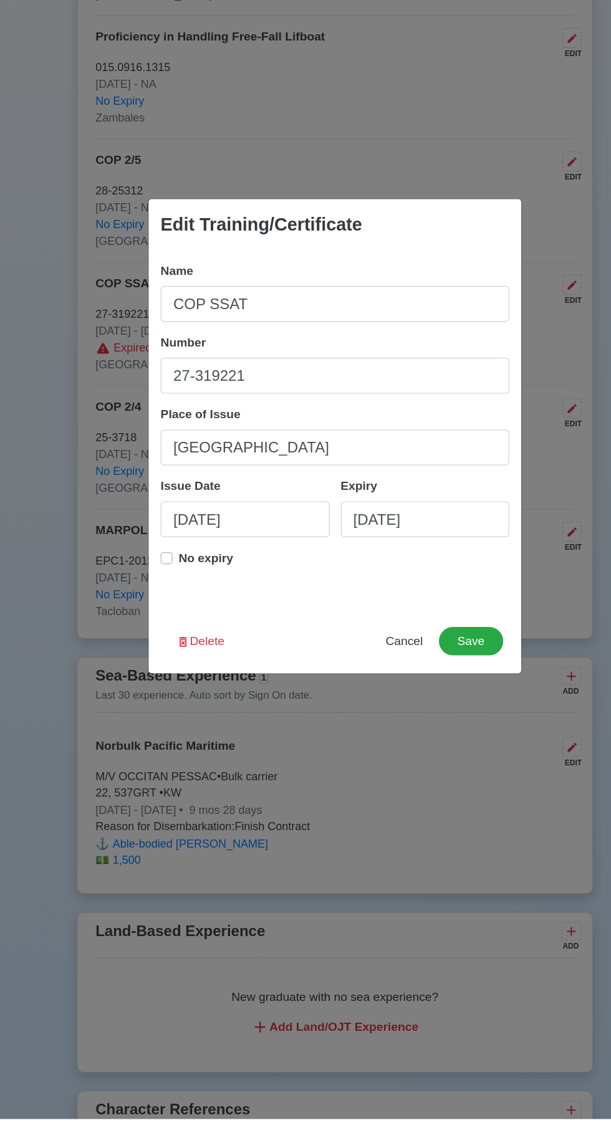
click at [175, 688] on label "No expiry" at bounding box center [198, 675] width 46 height 25
click at [424, 752] on button "Save" at bounding box center [419, 740] width 54 height 24
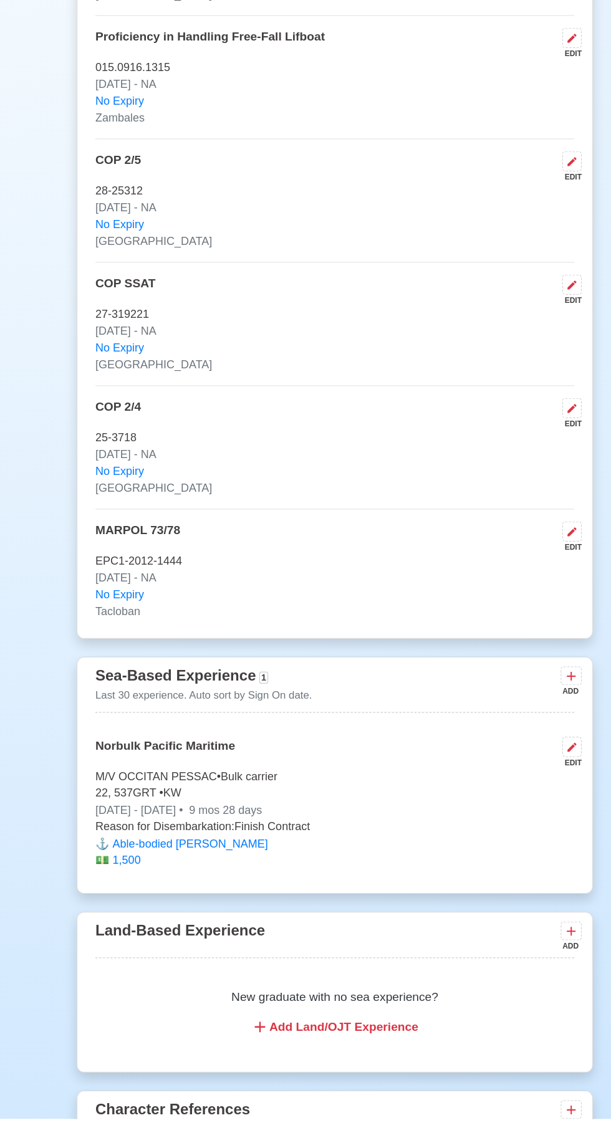
click at [499, 776] on icon at bounding box center [502, 769] width 12 height 12
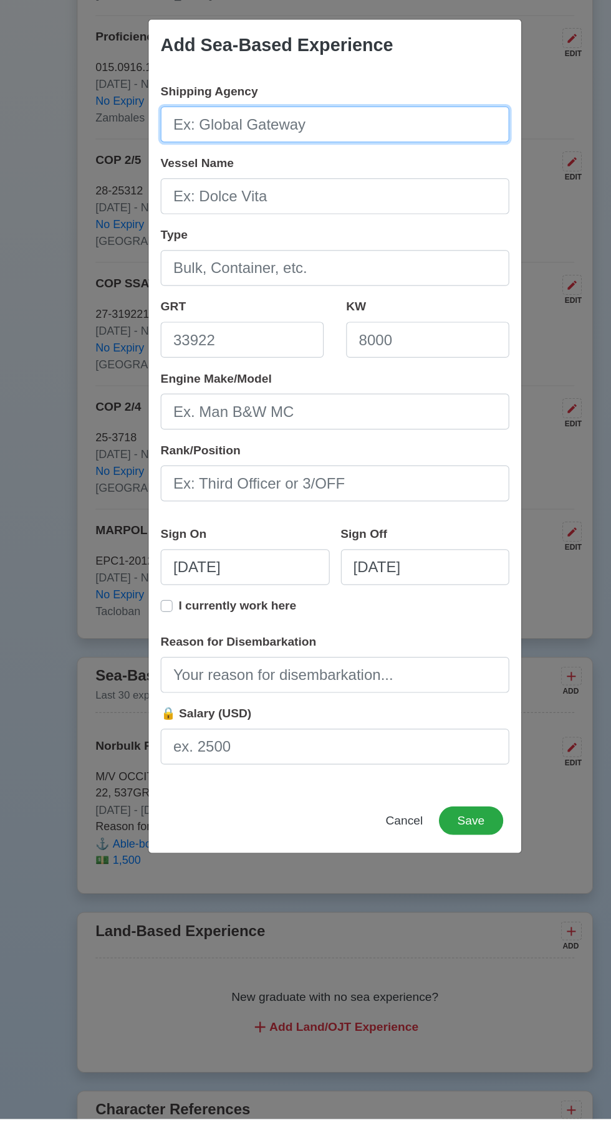
click at [257, 324] on input "Shipping Agency" at bounding box center [305, 309] width 291 height 30
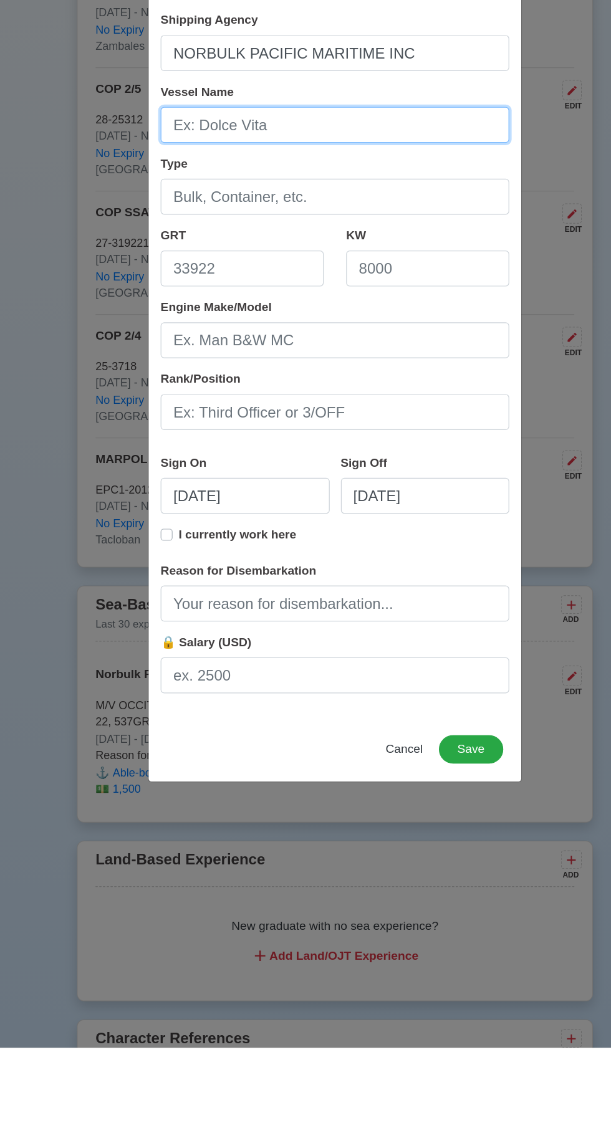
click at [197, 373] on input "Vessel Name" at bounding box center [305, 369] width 291 height 30
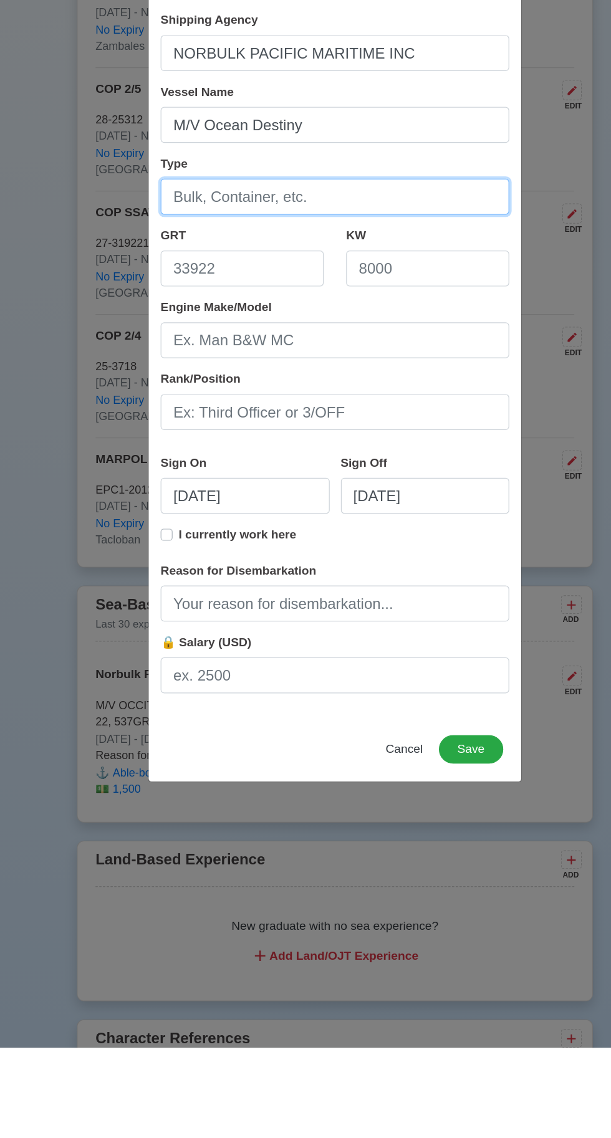
click at [216, 431] on input "Type" at bounding box center [305, 429] width 291 height 30
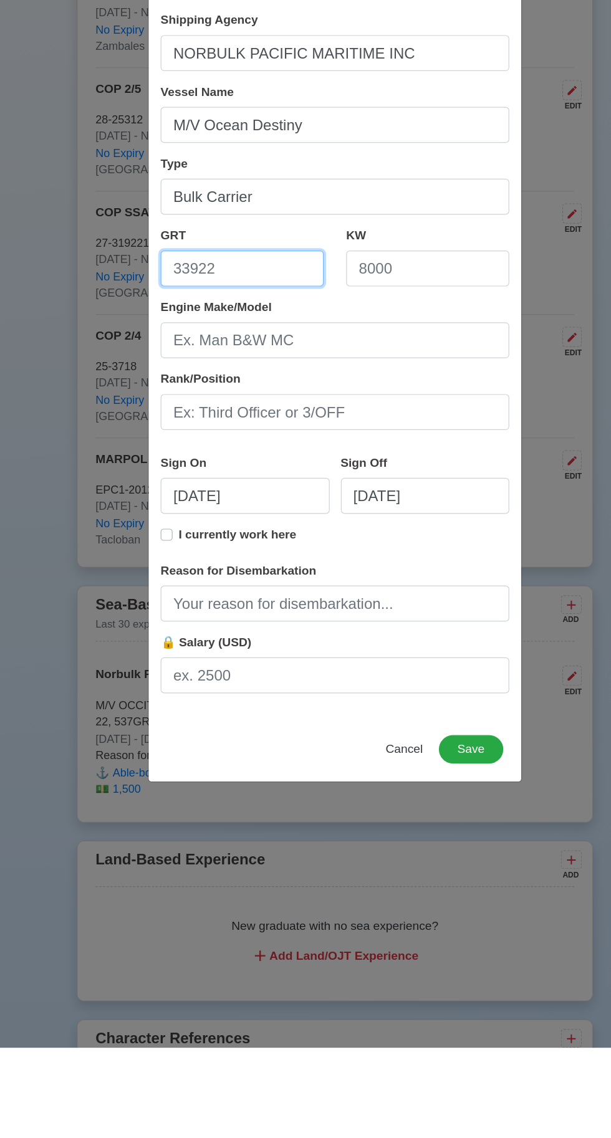
click at [204, 489] on input "GRT" at bounding box center [228, 489] width 136 height 30
click at [355, 489] on input "KW" at bounding box center [383, 489] width 136 height 30
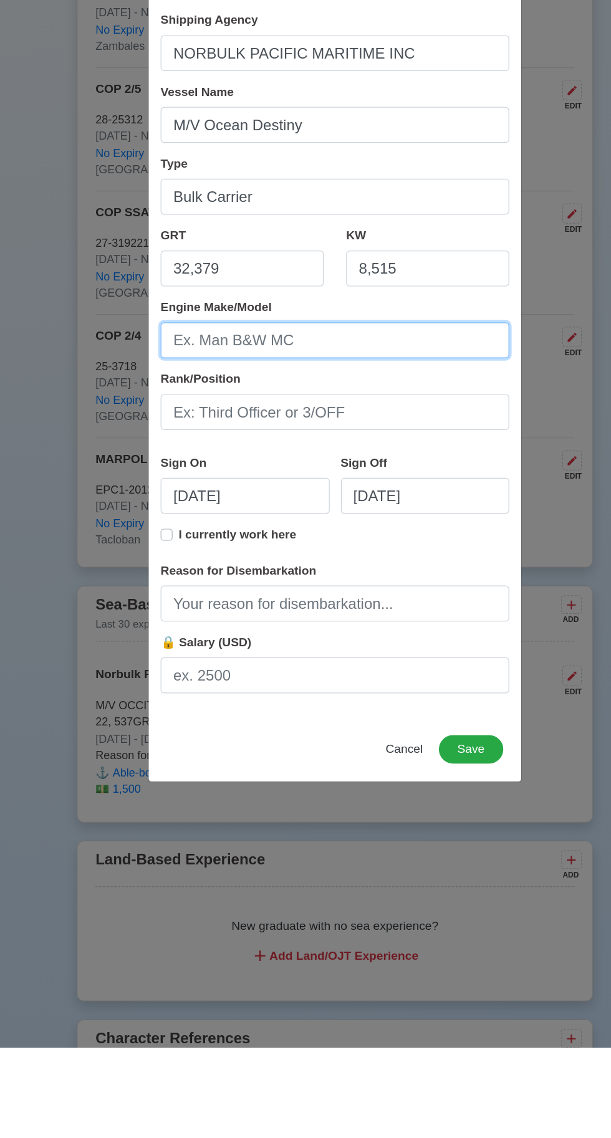
click at [221, 554] on input "Engine Make/Model" at bounding box center [305, 549] width 291 height 30
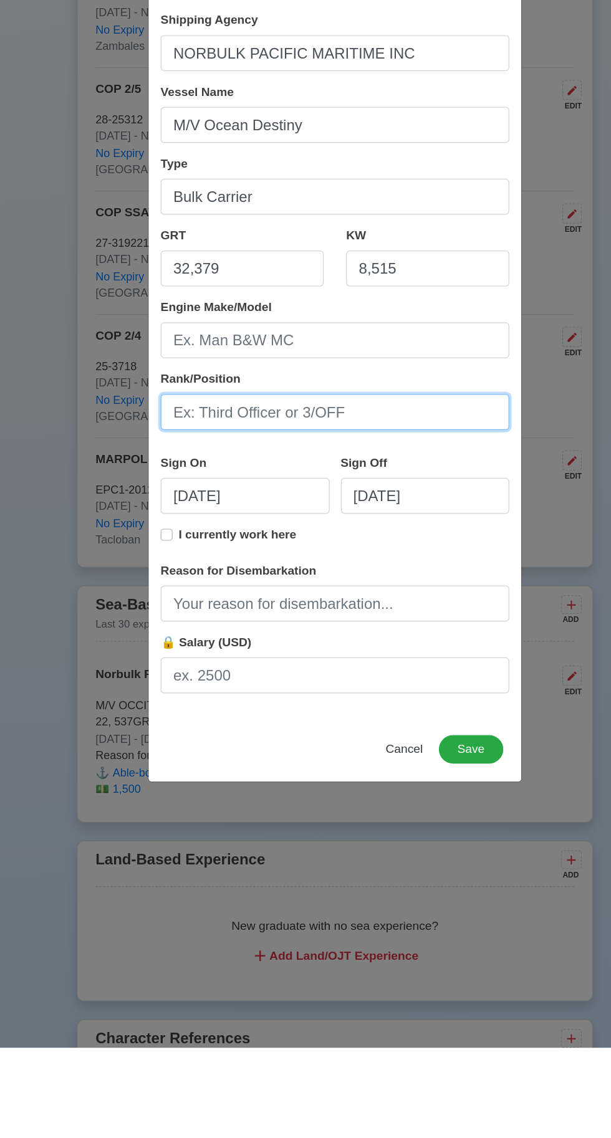
click at [223, 613] on input "Rank/Position" at bounding box center [305, 608] width 291 height 30
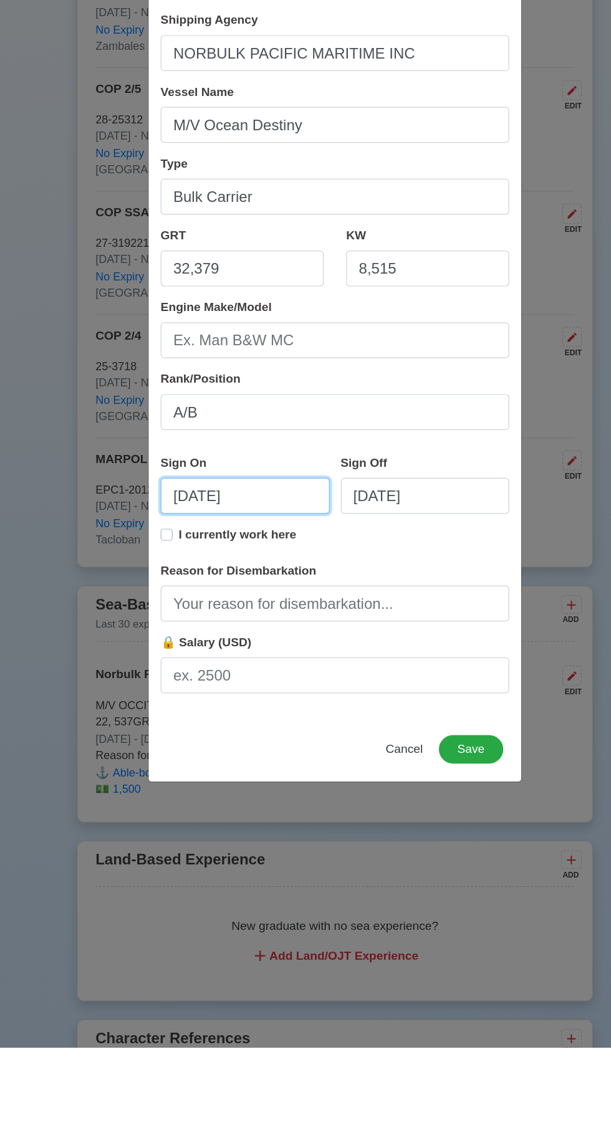
click at [241, 680] on input "[DATE]" at bounding box center [230, 678] width 141 height 30
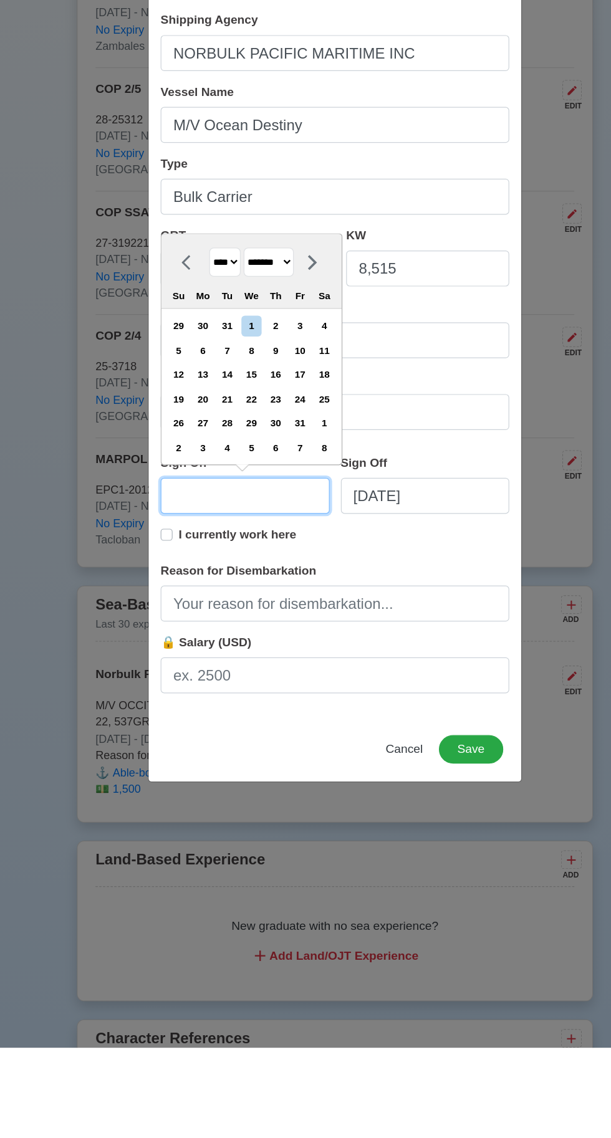
scroll to position [2461, 0]
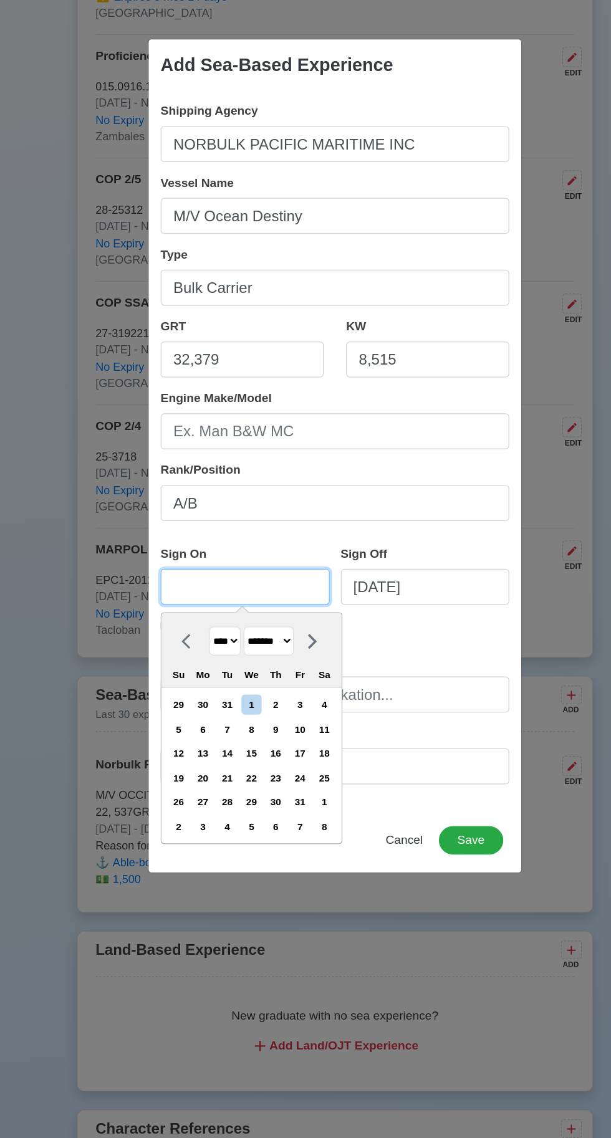
click at [192, 683] on input "Sign On" at bounding box center [230, 678] width 141 height 30
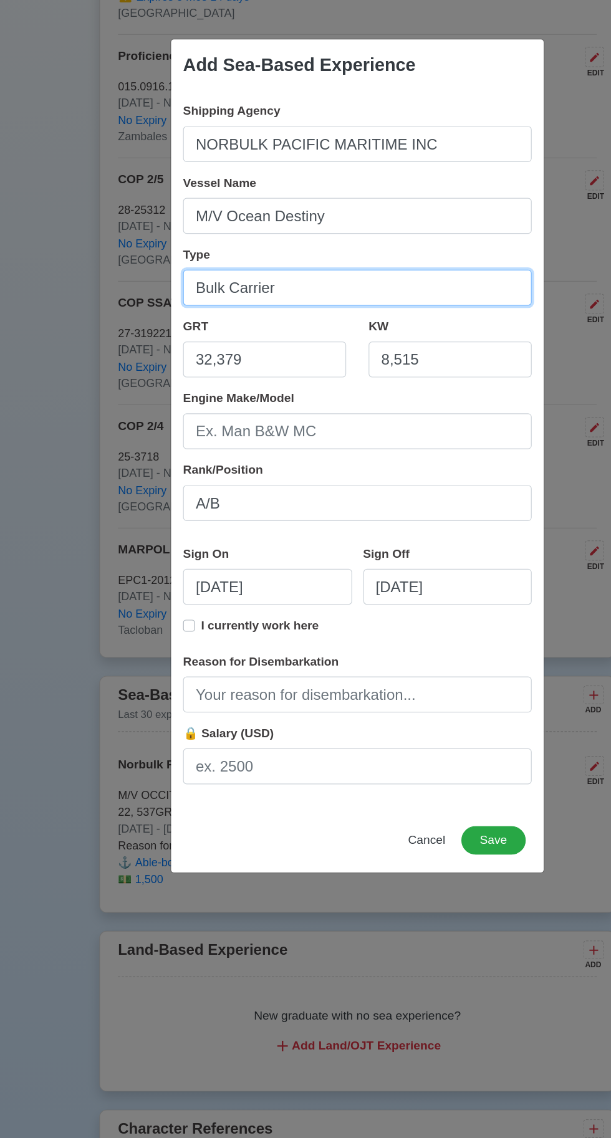
click at [413, 431] on input "Bulk Carrier" at bounding box center [305, 429] width 291 height 30
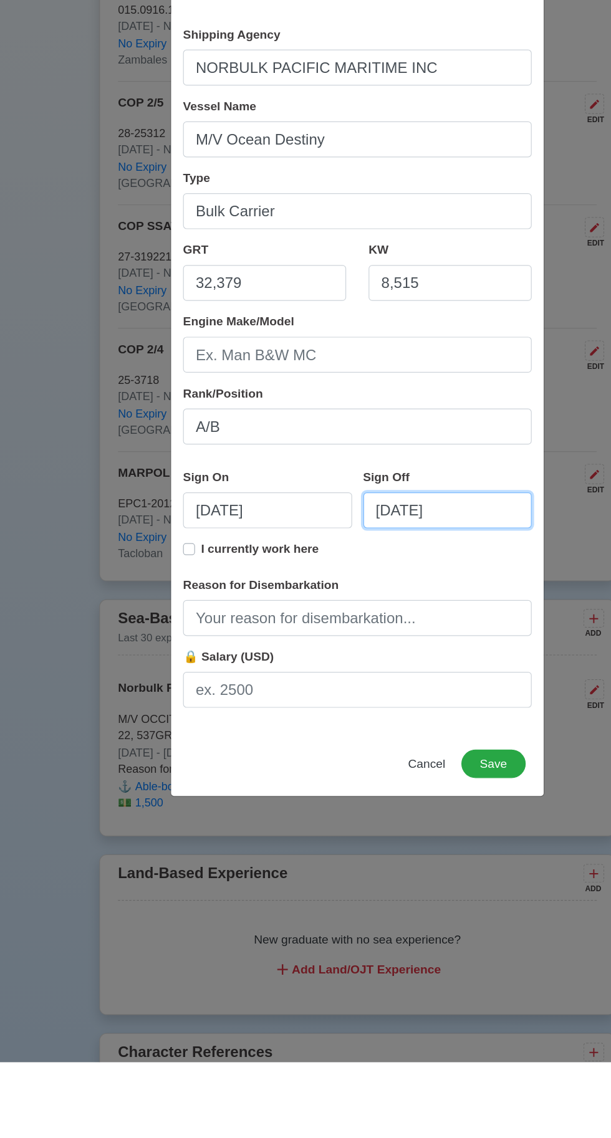
click at [400, 680] on input "[DATE]" at bounding box center [380, 678] width 141 height 30
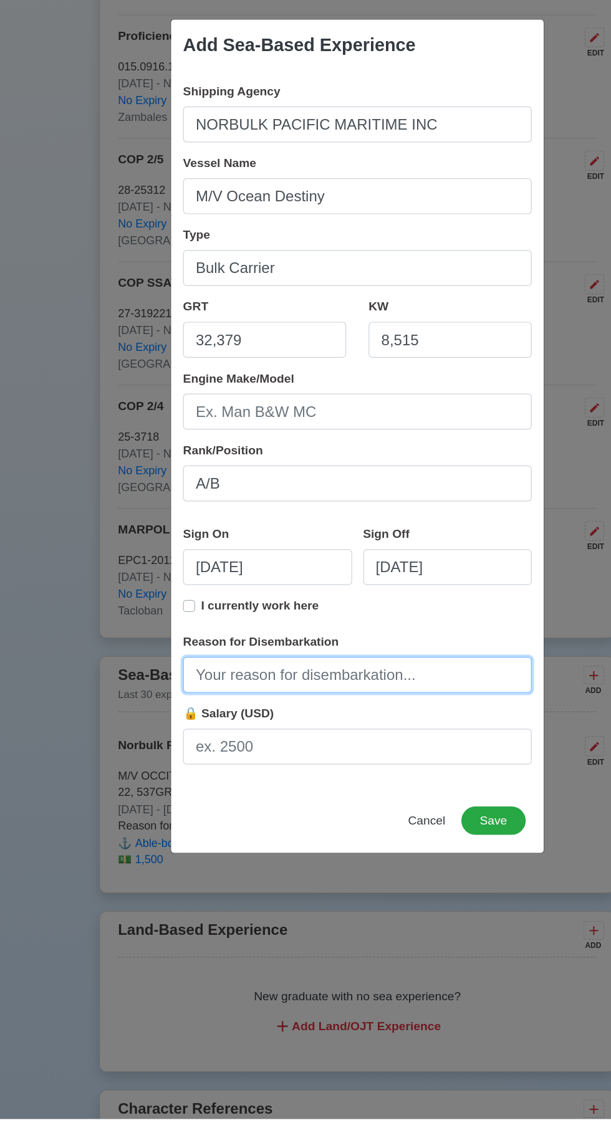
click at [299, 783] on input "Reason for Disembarkation" at bounding box center [305, 768] width 291 height 30
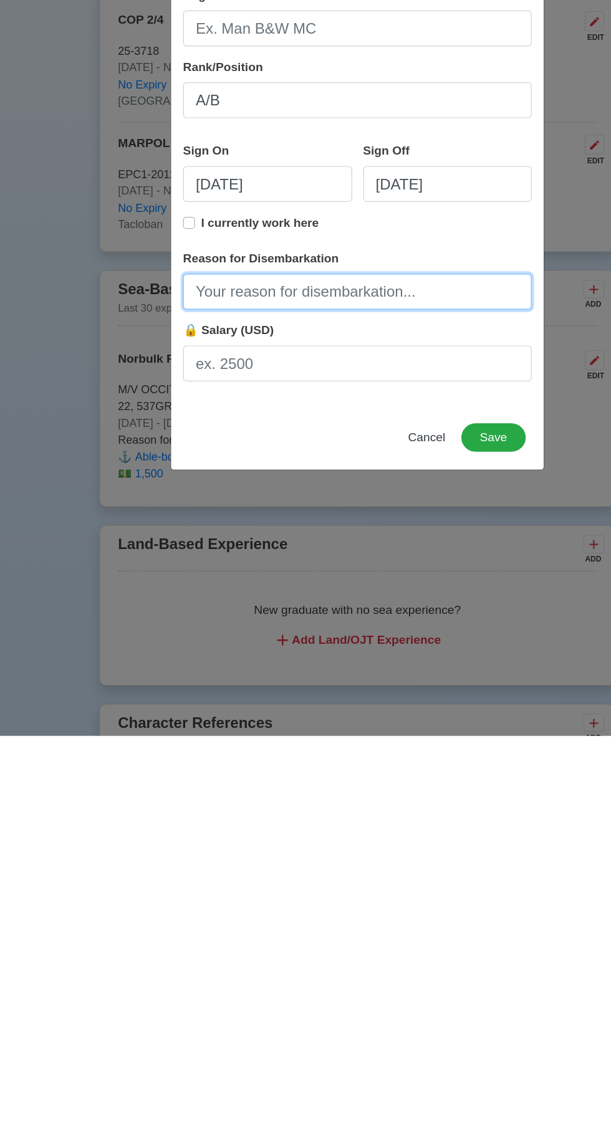
scroll to position [2463, 0]
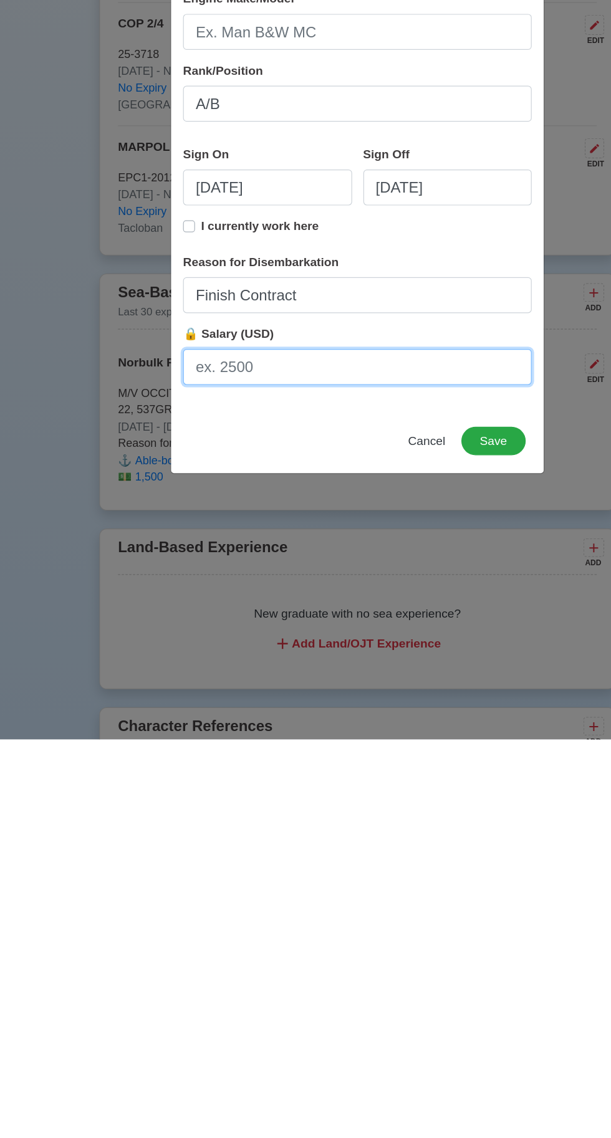
click at [214, 827] on input "🔒 Salary (USD)" at bounding box center [305, 828] width 291 height 30
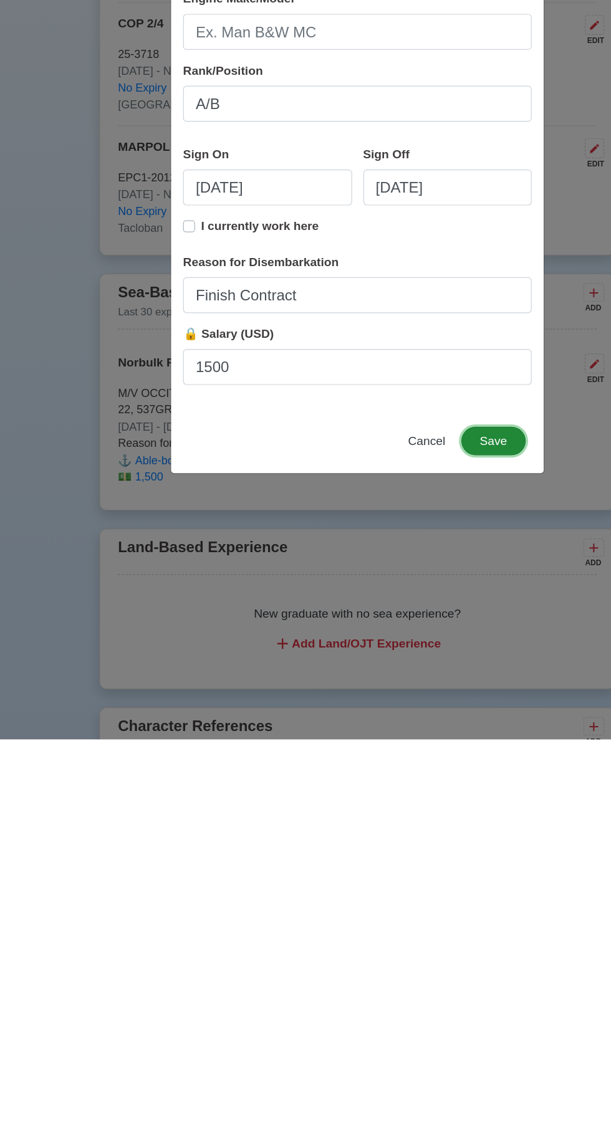
click at [419, 890] on button "Save" at bounding box center [419, 890] width 54 height 24
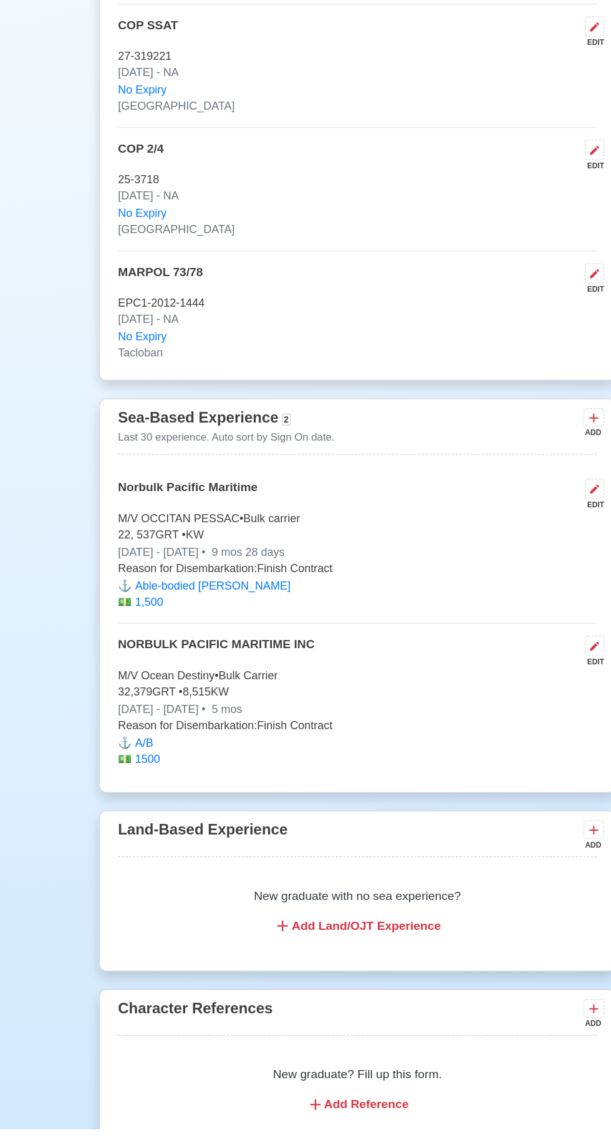
scroll to position [2736, 0]
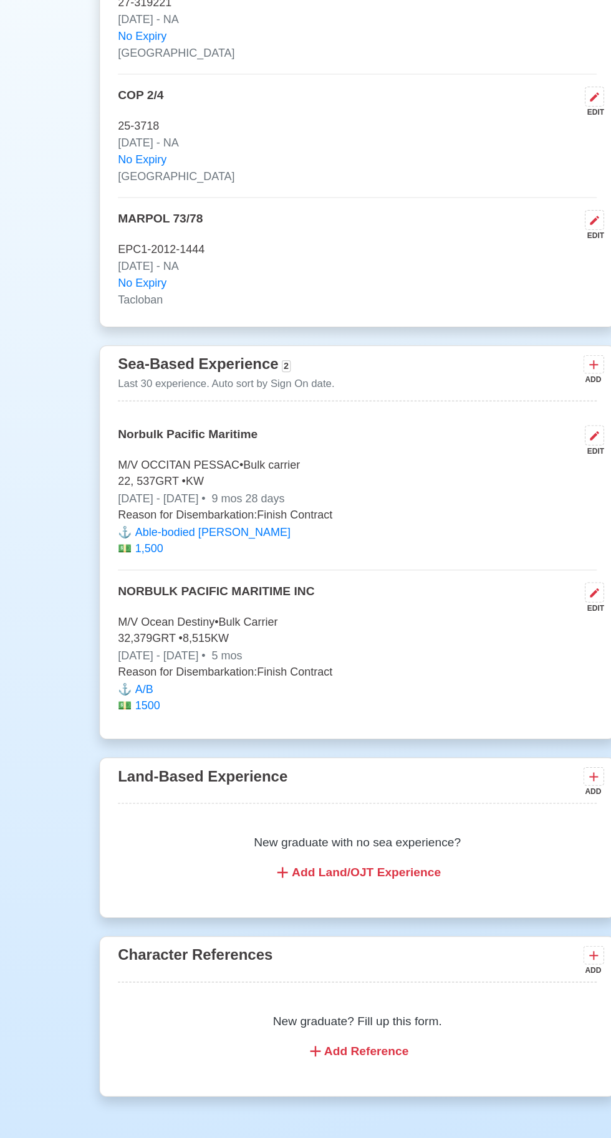
click at [502, 497] on icon at bounding box center [502, 492] width 7 height 7
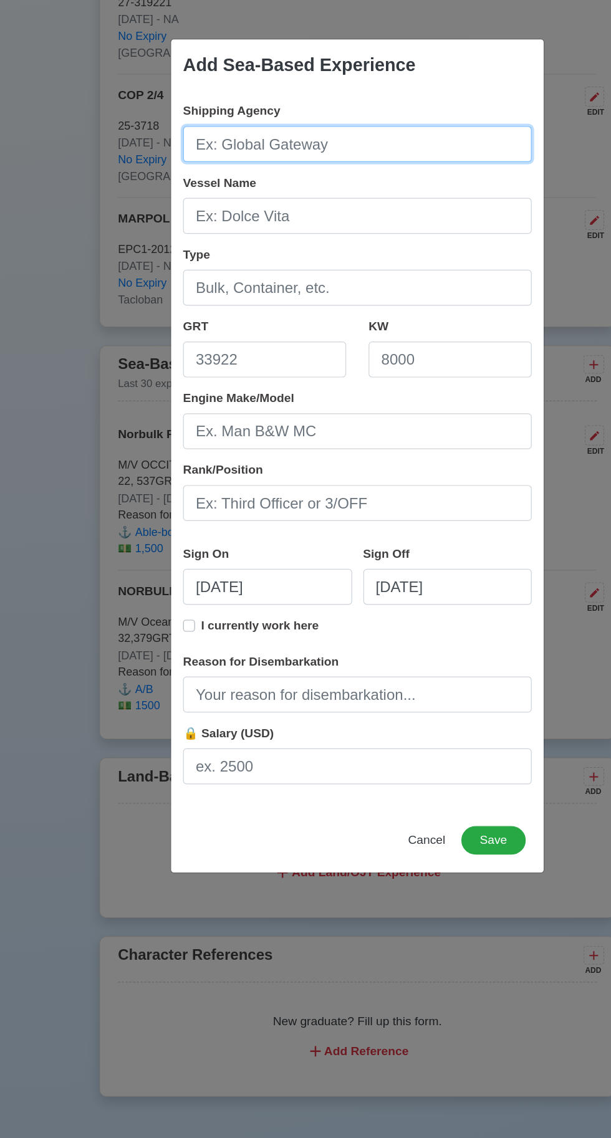
click at [219, 310] on input "Shipping Agency" at bounding box center [305, 309] width 291 height 30
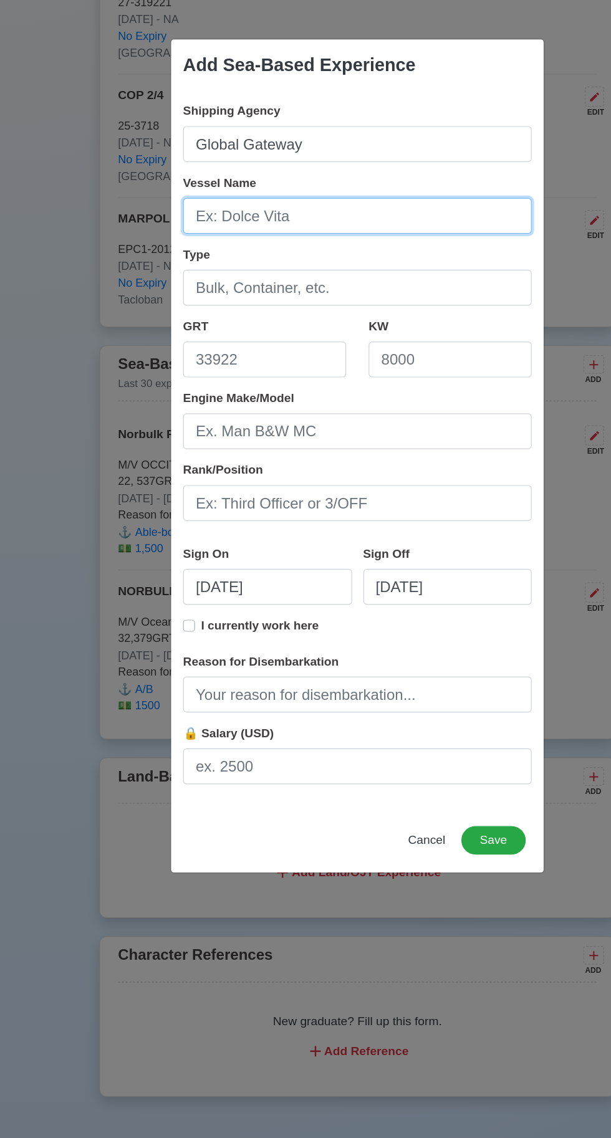
click at [201, 370] on input "Vessel Name" at bounding box center [305, 369] width 291 height 30
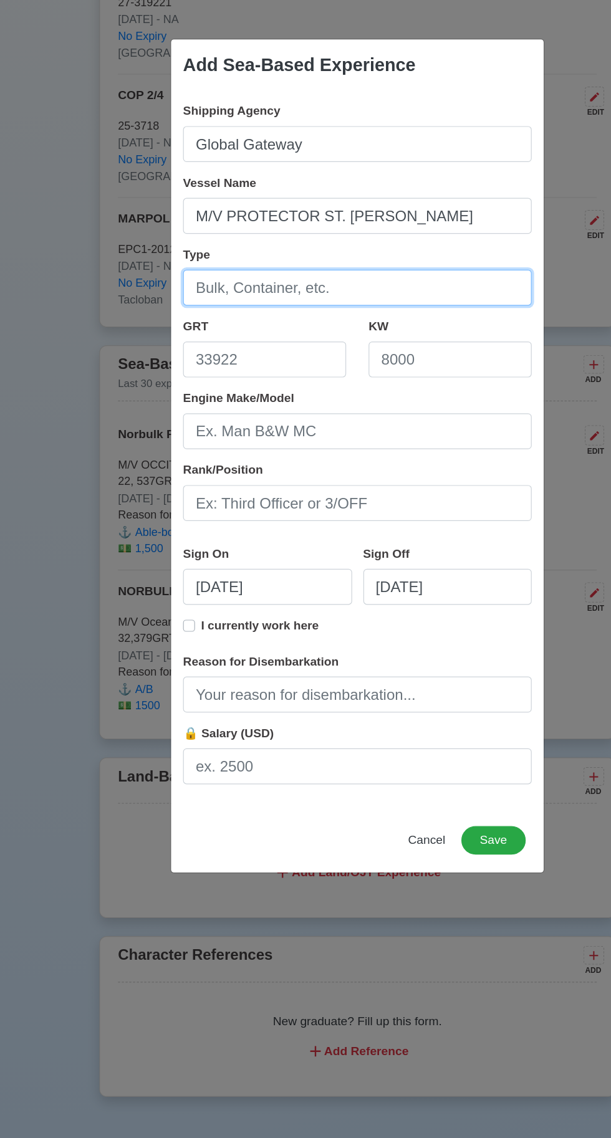
click at [217, 430] on input "Type" at bounding box center [305, 429] width 291 height 30
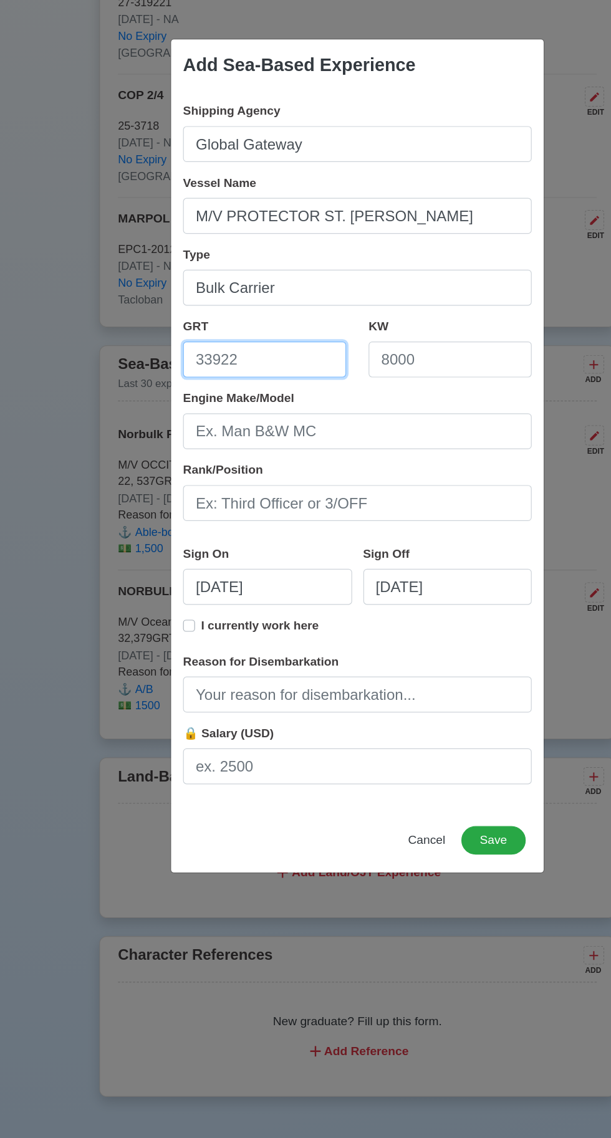
click at [200, 495] on input "GRT" at bounding box center [228, 489] width 136 height 30
click at [360, 490] on input "KW" at bounding box center [383, 489] width 136 height 30
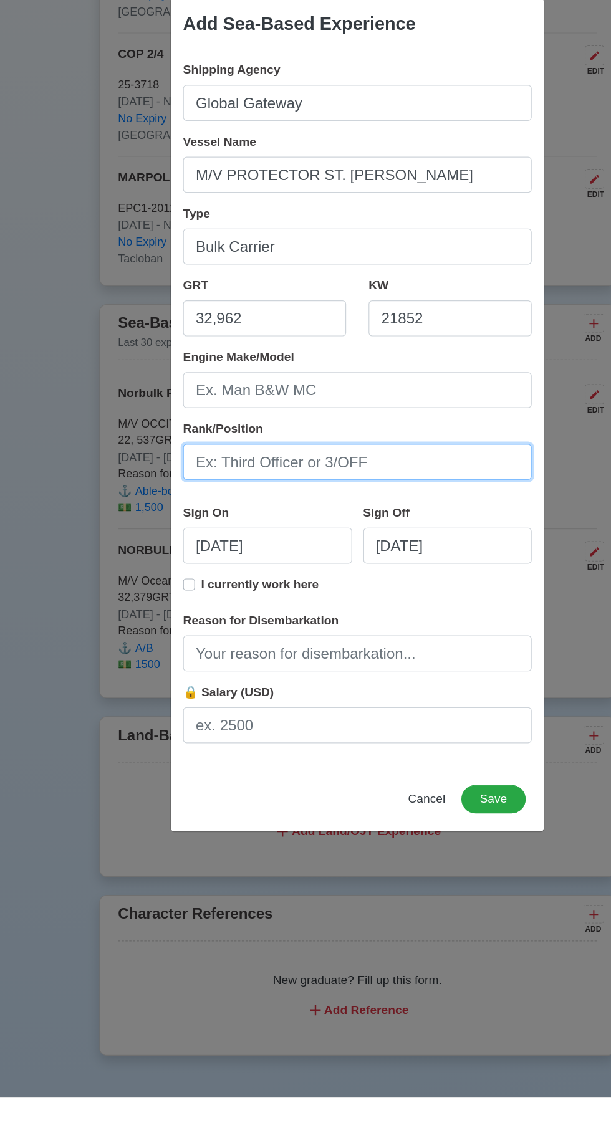
click at [217, 613] on input "Rank/Position" at bounding box center [305, 608] width 291 height 30
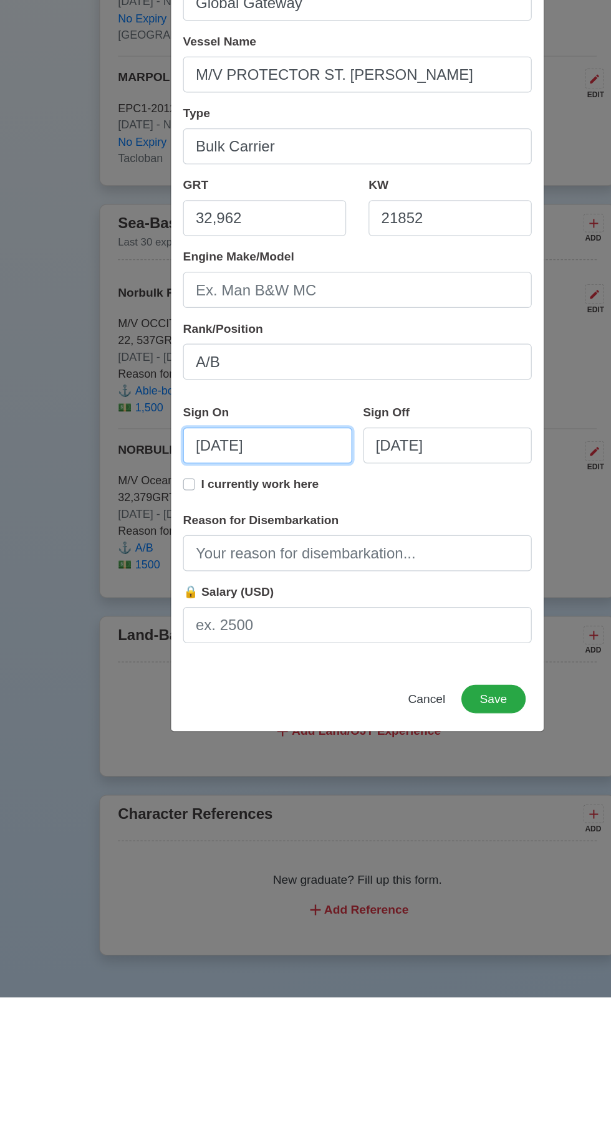
click at [244, 684] on input "[DATE]" at bounding box center [230, 678] width 141 height 30
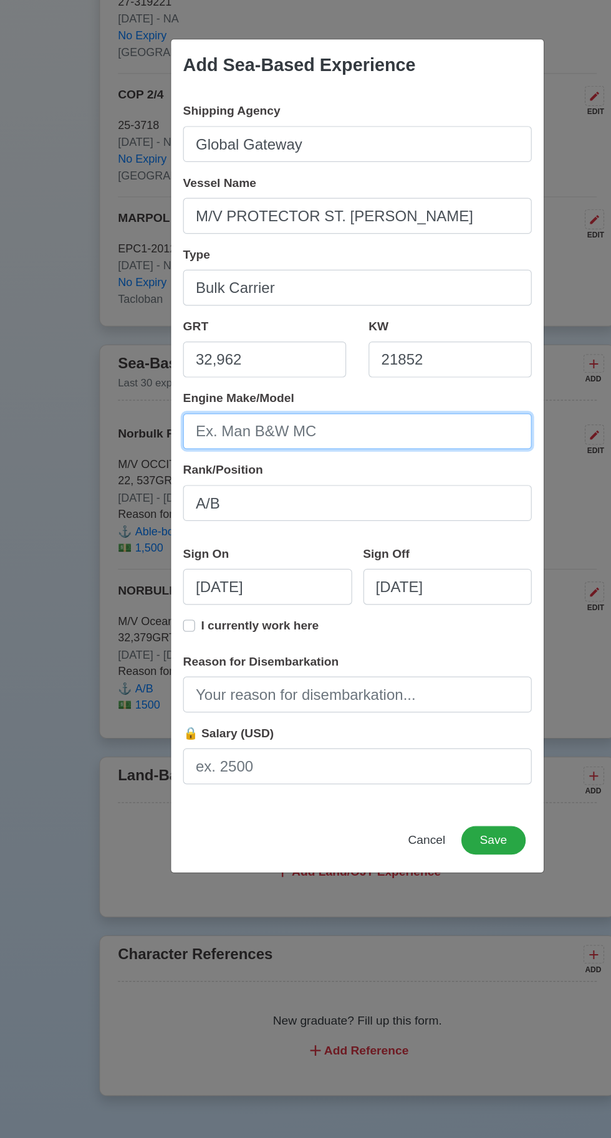
click at [405, 560] on input "Engine Make/Model" at bounding box center [305, 549] width 291 height 30
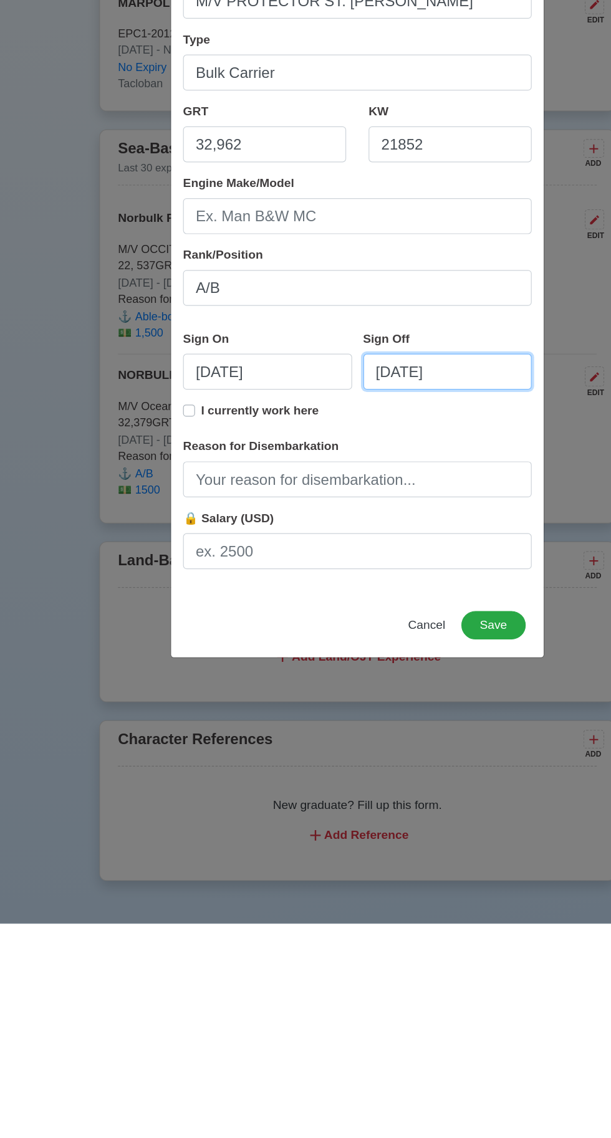
click at [388, 680] on input "[DATE]" at bounding box center [380, 678] width 141 height 30
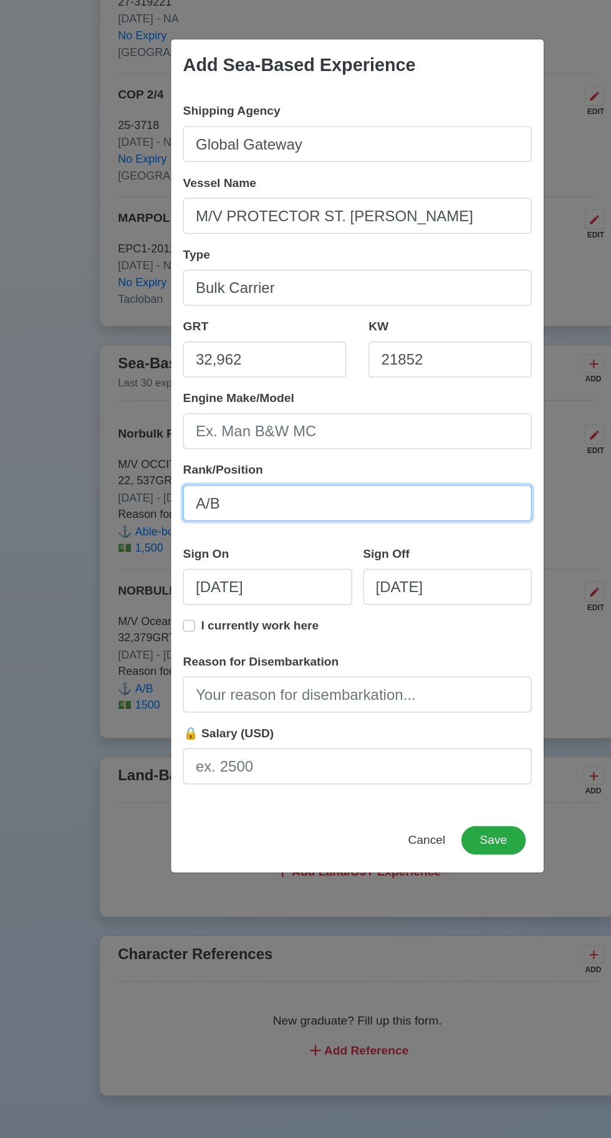
click at [251, 603] on input "A/B" at bounding box center [305, 608] width 291 height 30
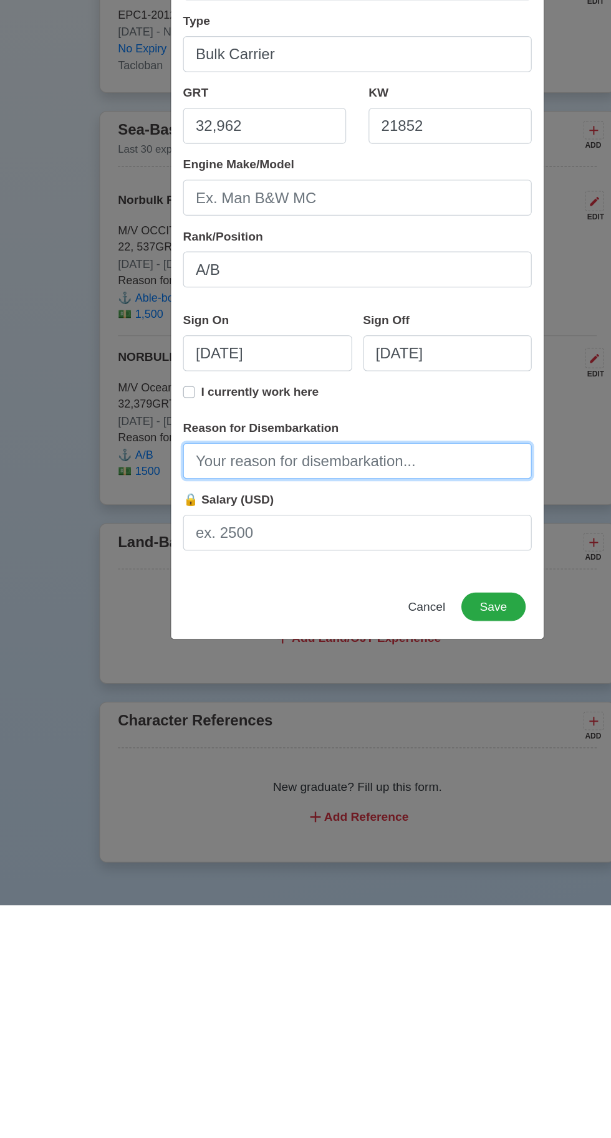
click at [230, 771] on input "Reason for Disembarkation" at bounding box center [305, 768] width 291 height 30
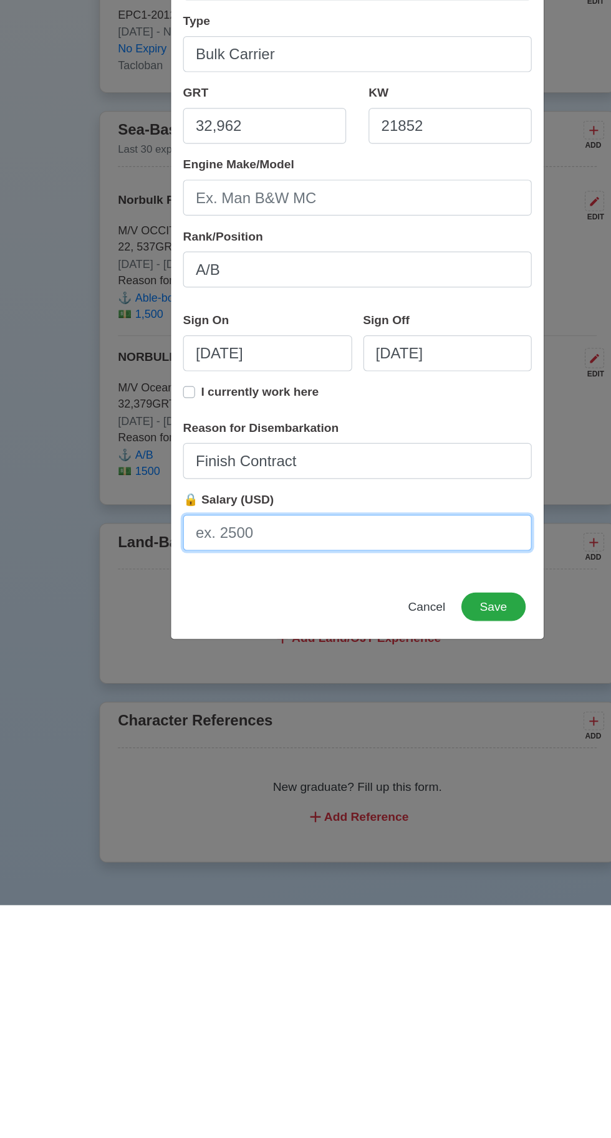
click at [225, 827] on input "🔒 Salary (USD)" at bounding box center [305, 828] width 291 height 30
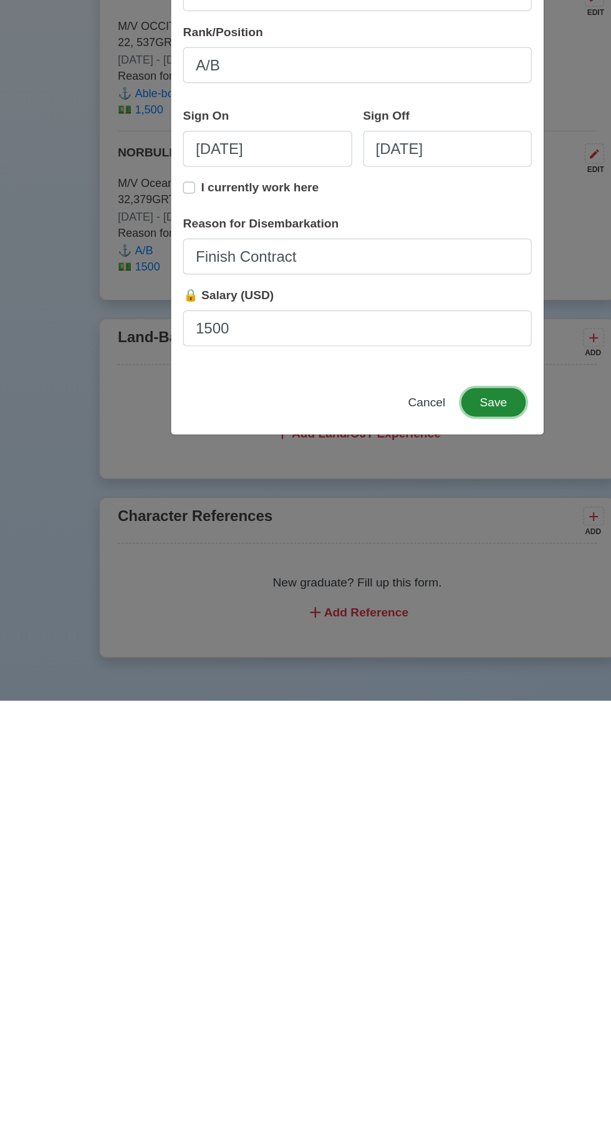
click at [418, 891] on button "Save" at bounding box center [419, 890] width 54 height 24
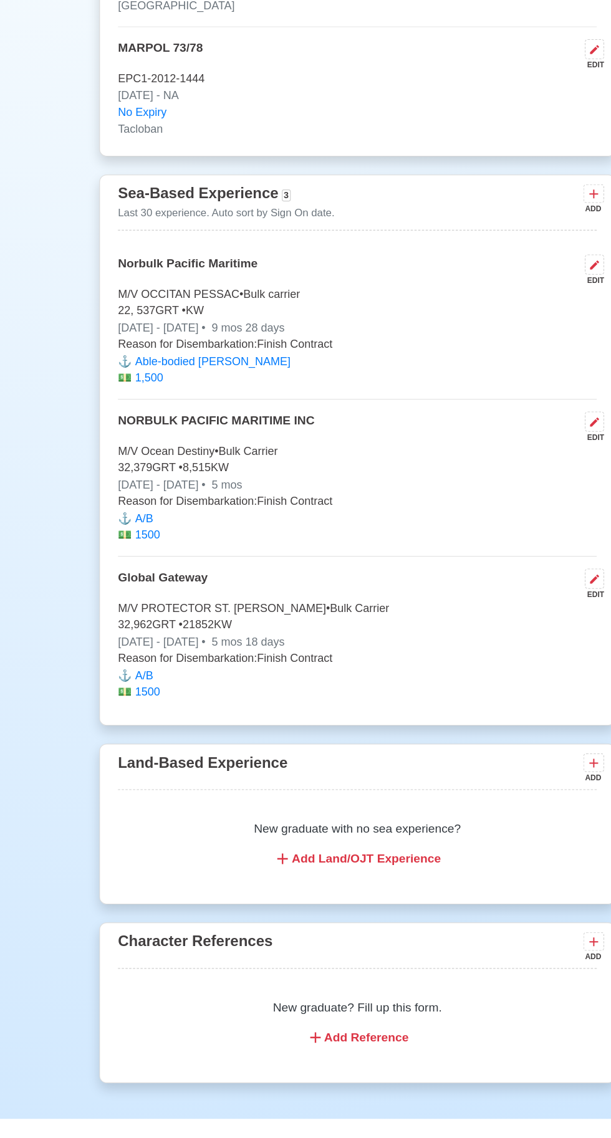
scroll to position [2863, 0]
click at [502, 370] on icon at bounding box center [502, 365] width 7 height 7
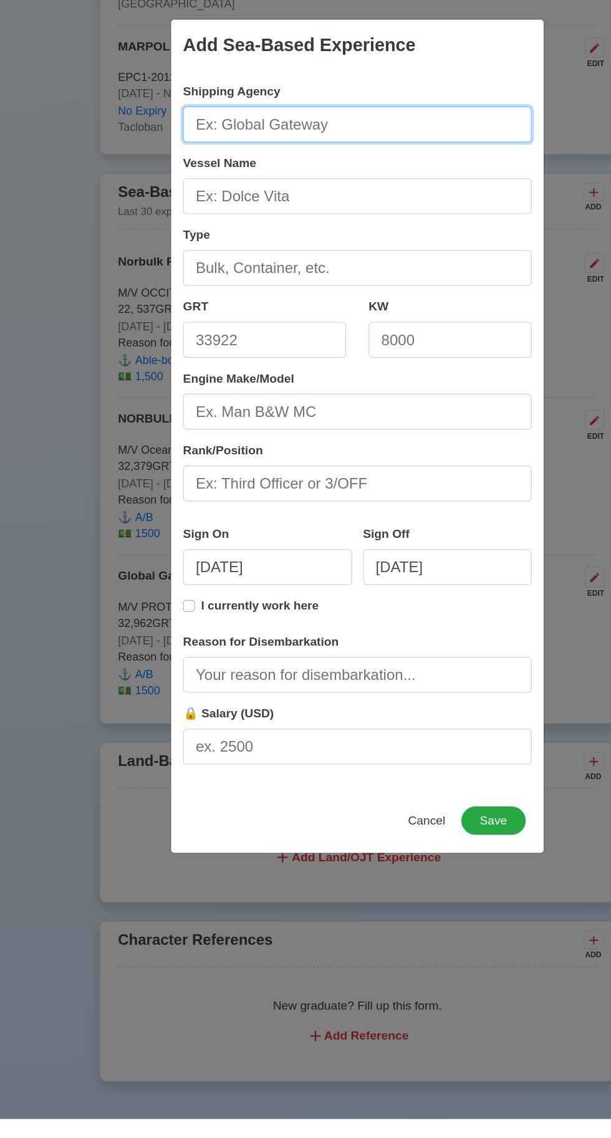
click at [221, 324] on input "Shipping Agency" at bounding box center [305, 309] width 291 height 30
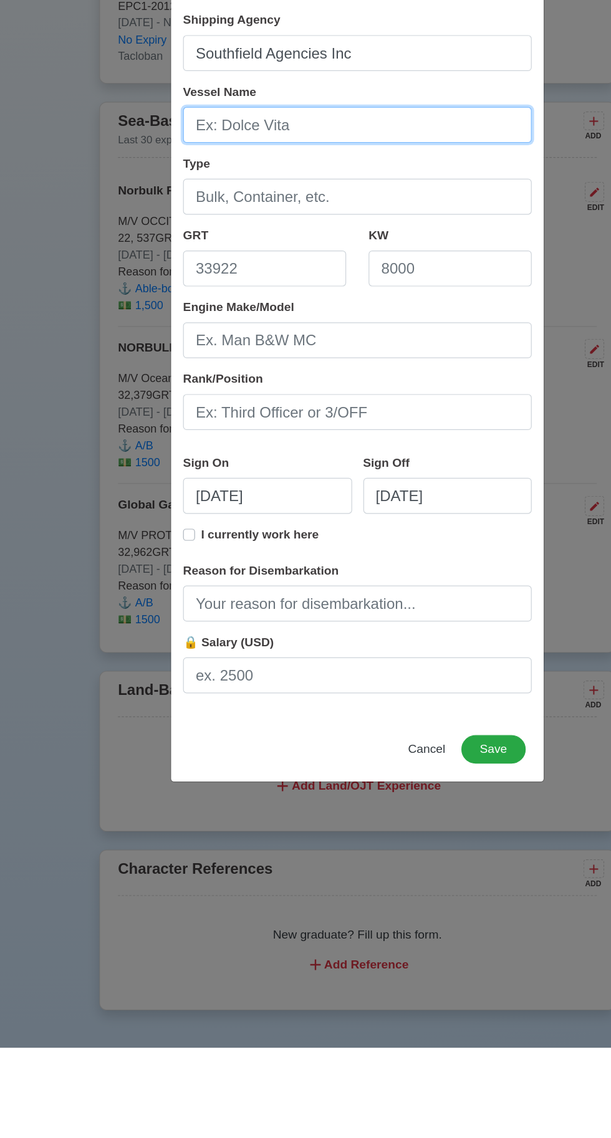
click at [214, 369] on input "Vessel Name" at bounding box center [305, 369] width 291 height 30
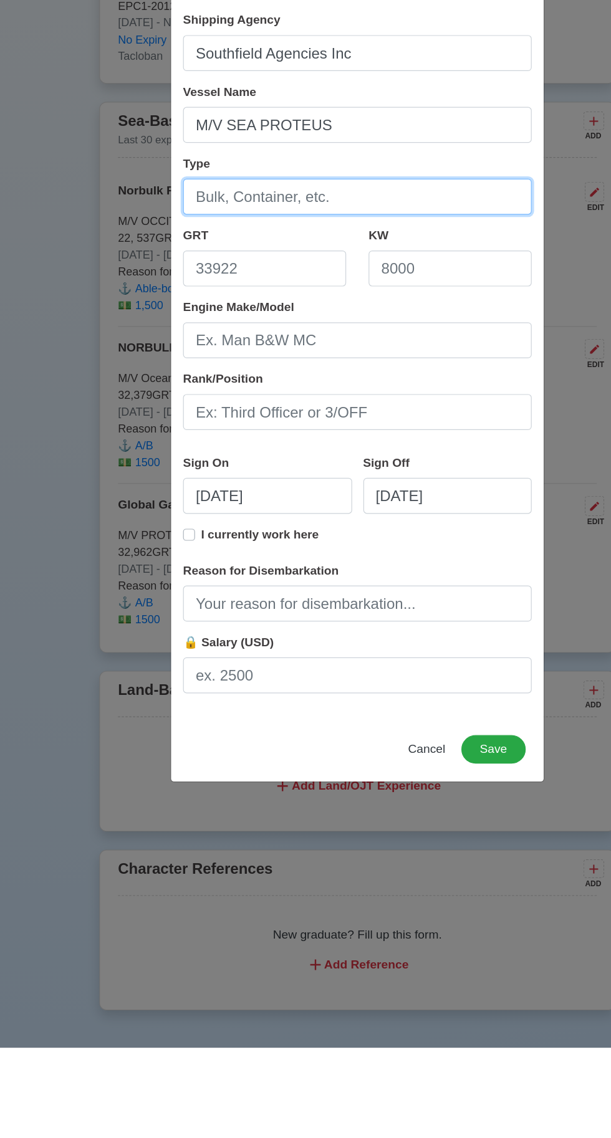
click at [192, 432] on input "Type" at bounding box center [305, 429] width 291 height 30
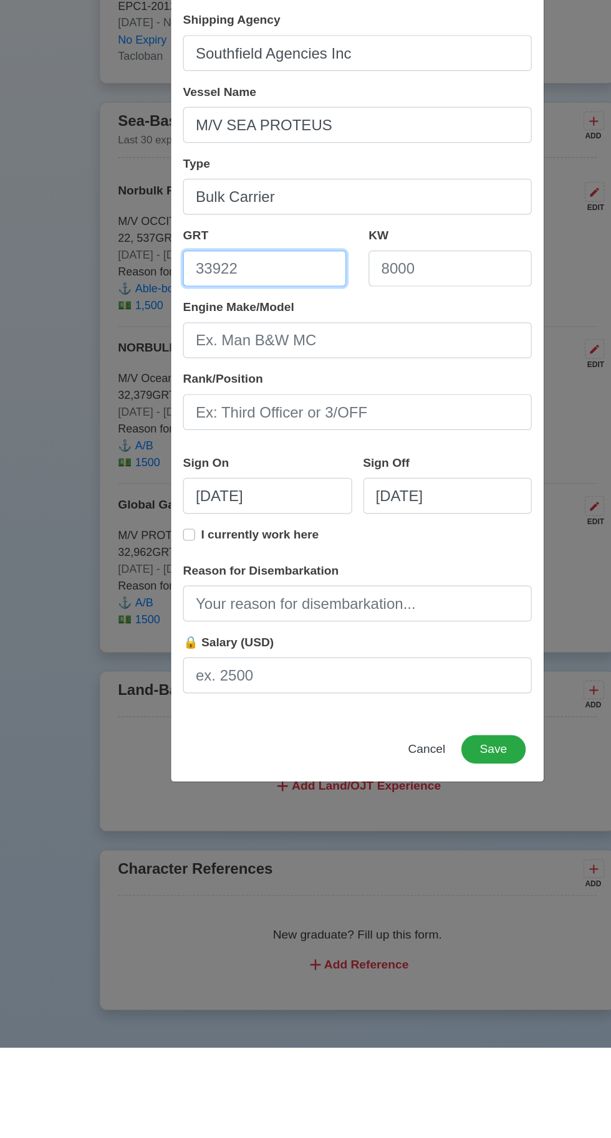
click at [191, 494] on input "GRT" at bounding box center [228, 489] width 136 height 30
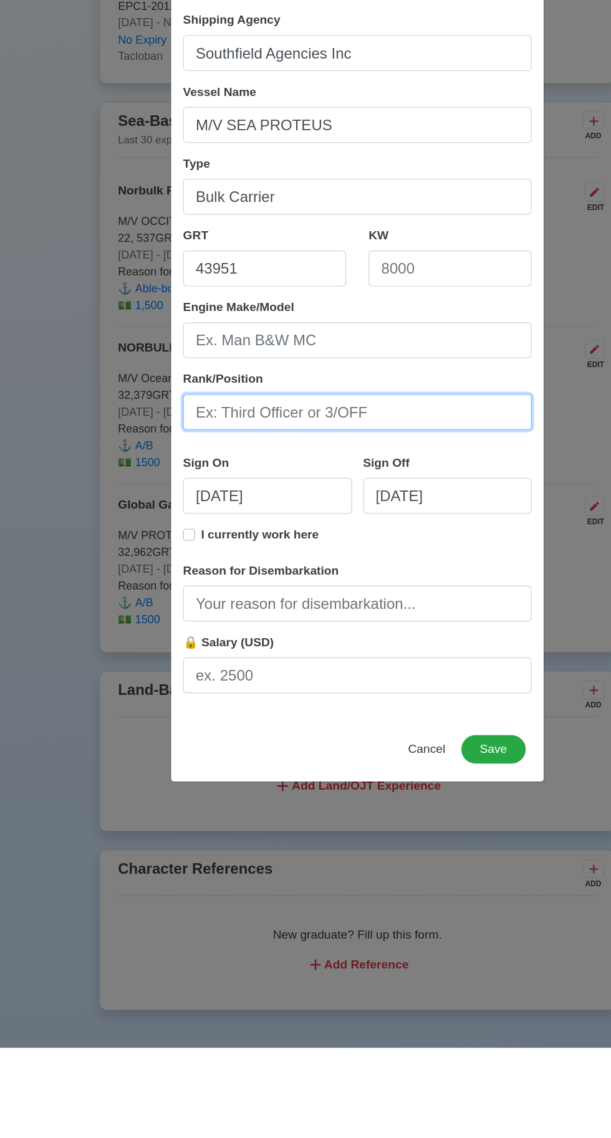
click at [216, 615] on input "Rank/Position" at bounding box center [305, 608] width 291 height 30
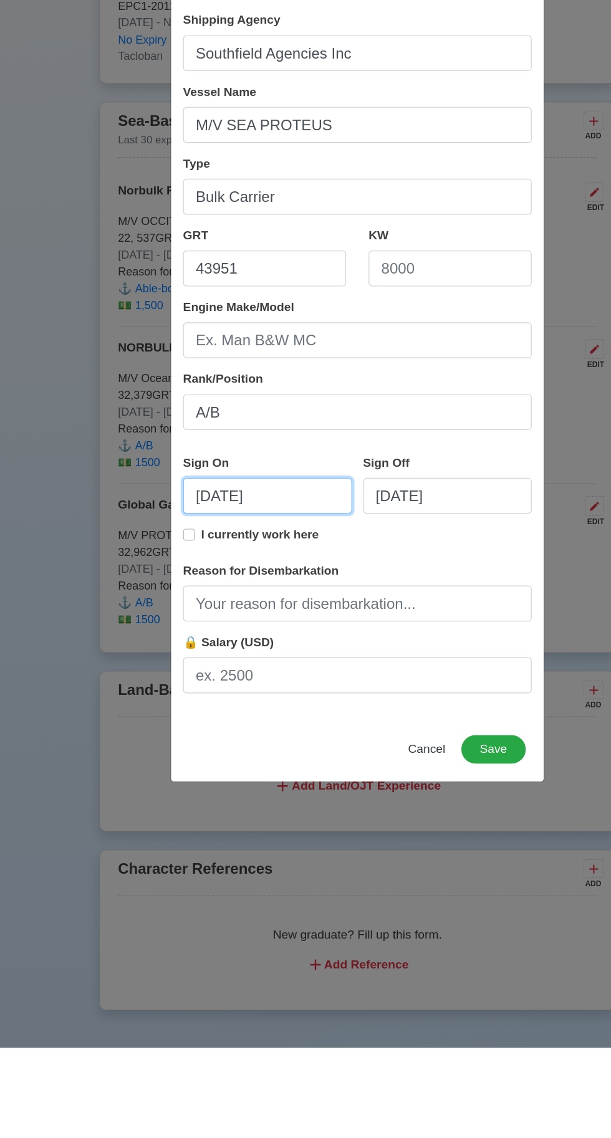
click at [246, 681] on input "[DATE]" at bounding box center [230, 678] width 141 height 30
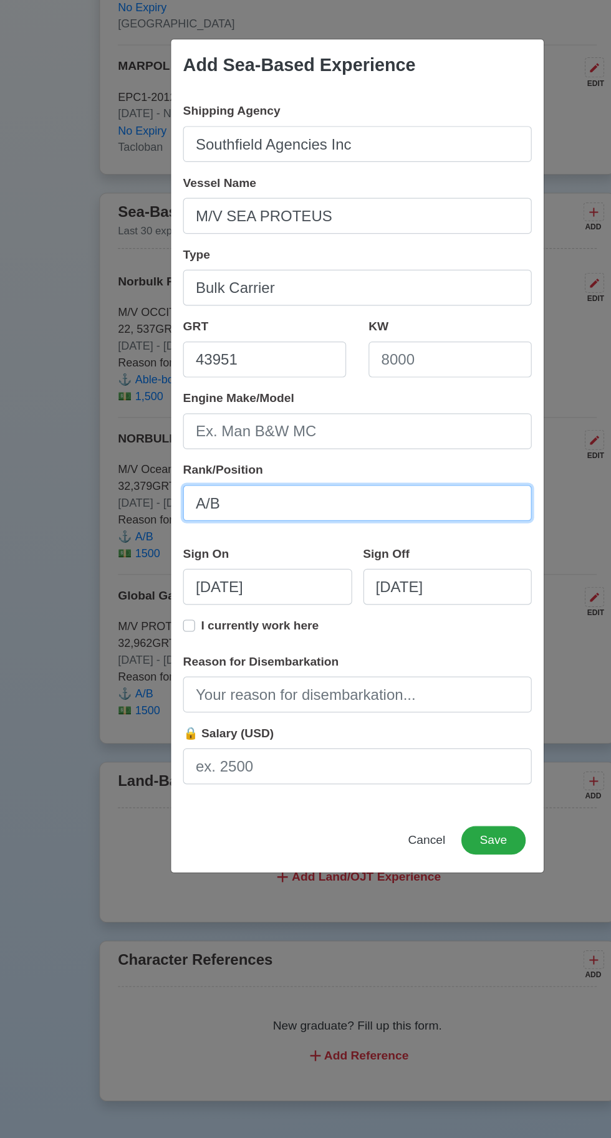
click at [408, 604] on input "A/B" at bounding box center [305, 608] width 291 height 30
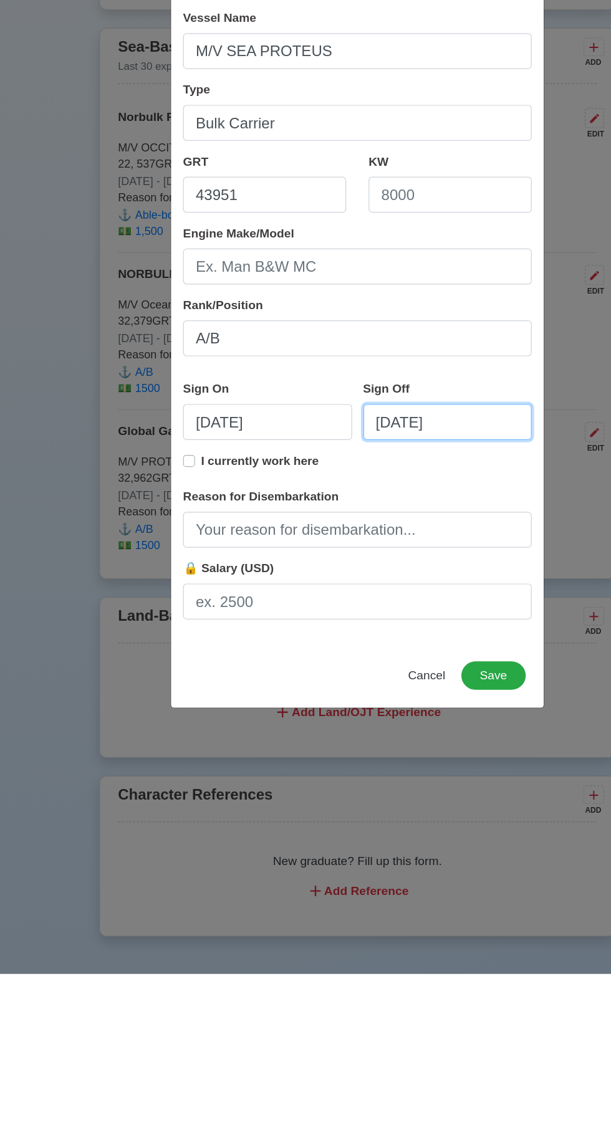
click at [387, 679] on input "[DATE]" at bounding box center [380, 678] width 141 height 30
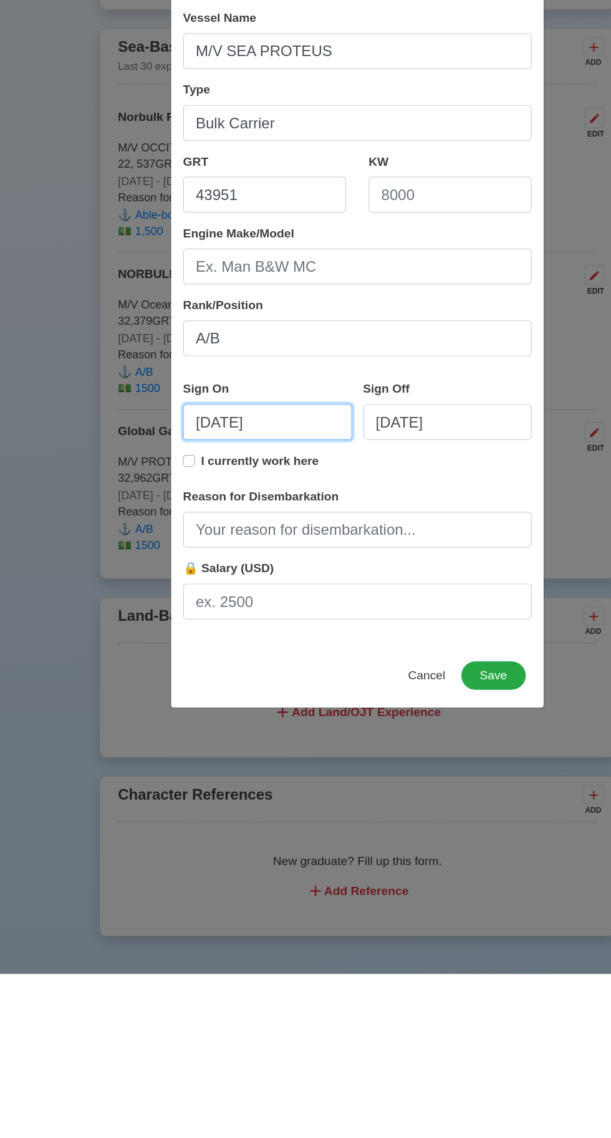
click at [202, 676] on input "[DATE]" at bounding box center [230, 678] width 141 height 30
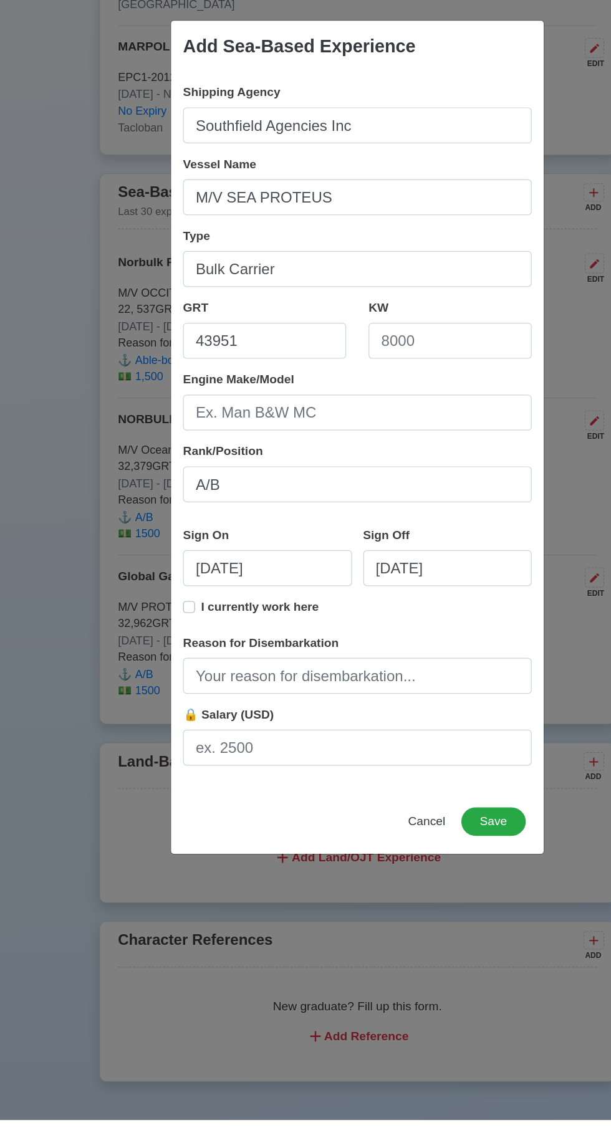
scroll to position [2864, 0]
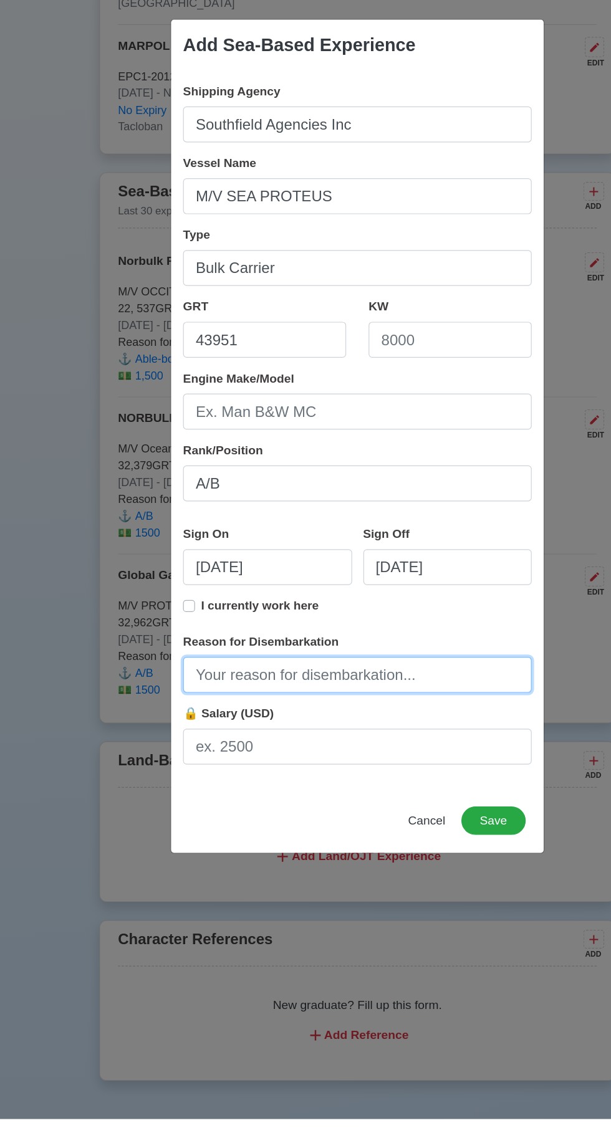
click at [230, 783] on input "Reason for Disembarkation" at bounding box center [305, 768] width 291 height 30
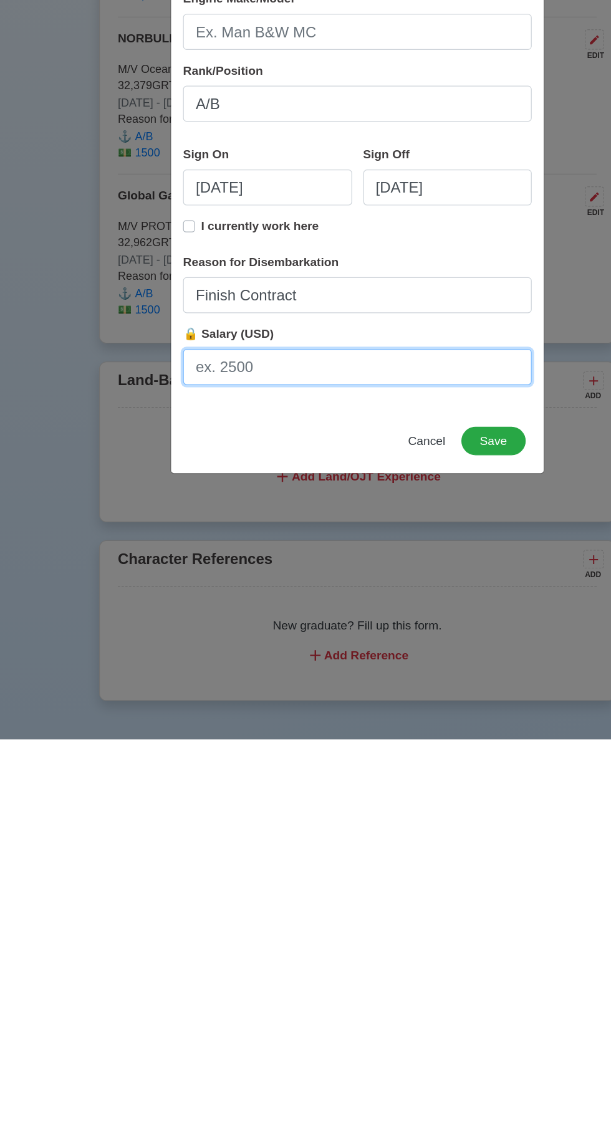
click at [217, 829] on input "🔒 Salary (USD)" at bounding box center [305, 828] width 291 height 30
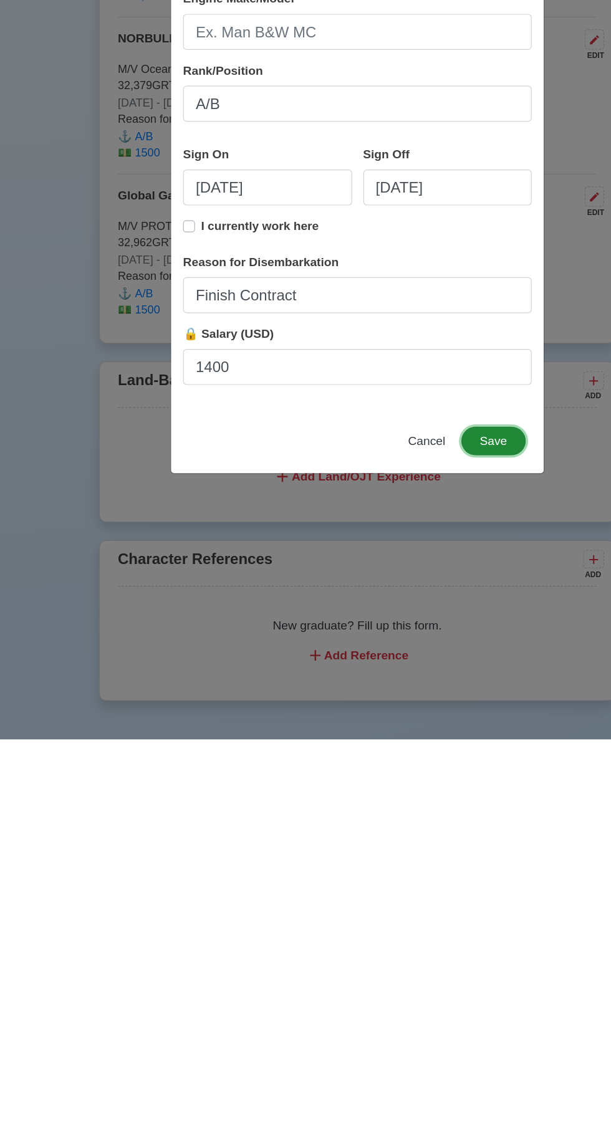
click at [415, 893] on button "Save" at bounding box center [419, 890] width 54 height 24
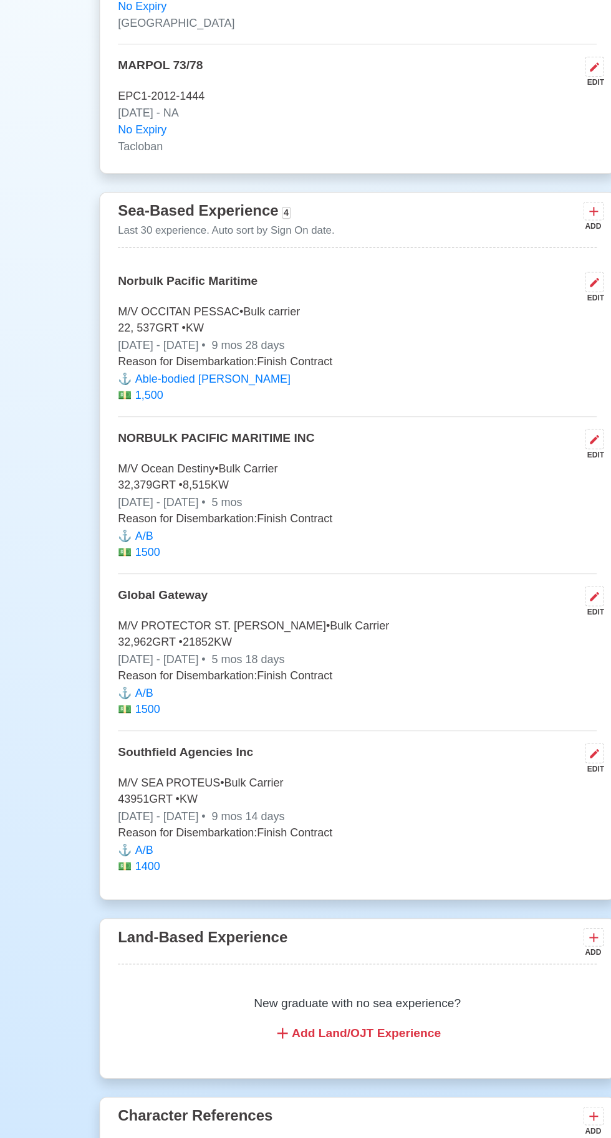
click at [502, 369] on icon at bounding box center [502, 365] width 7 height 7
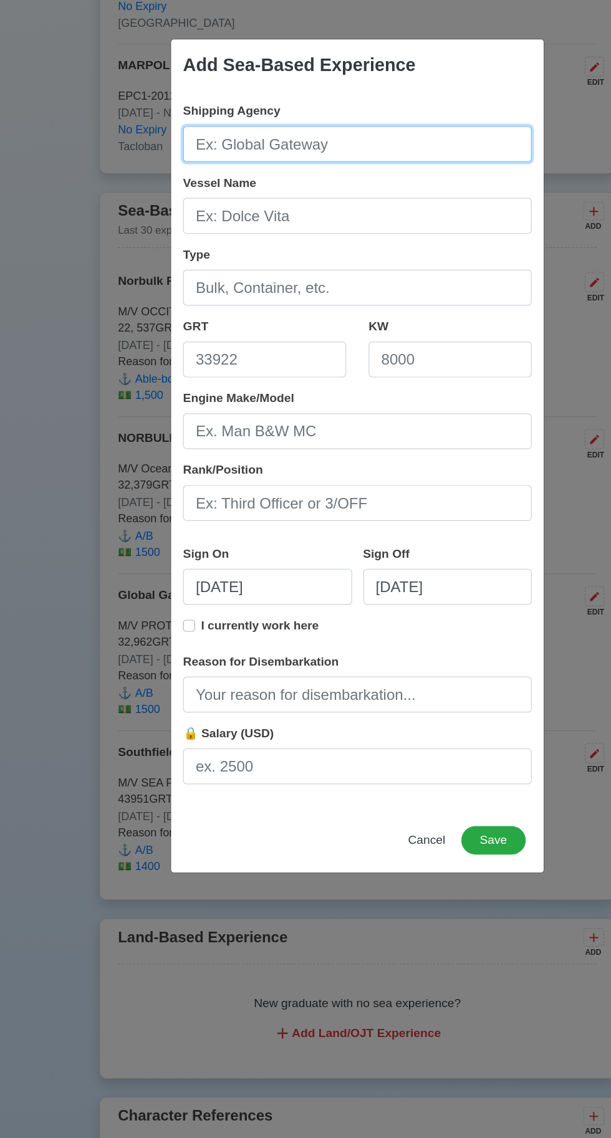
click at [239, 310] on input "Shipping Agency" at bounding box center [305, 309] width 291 height 30
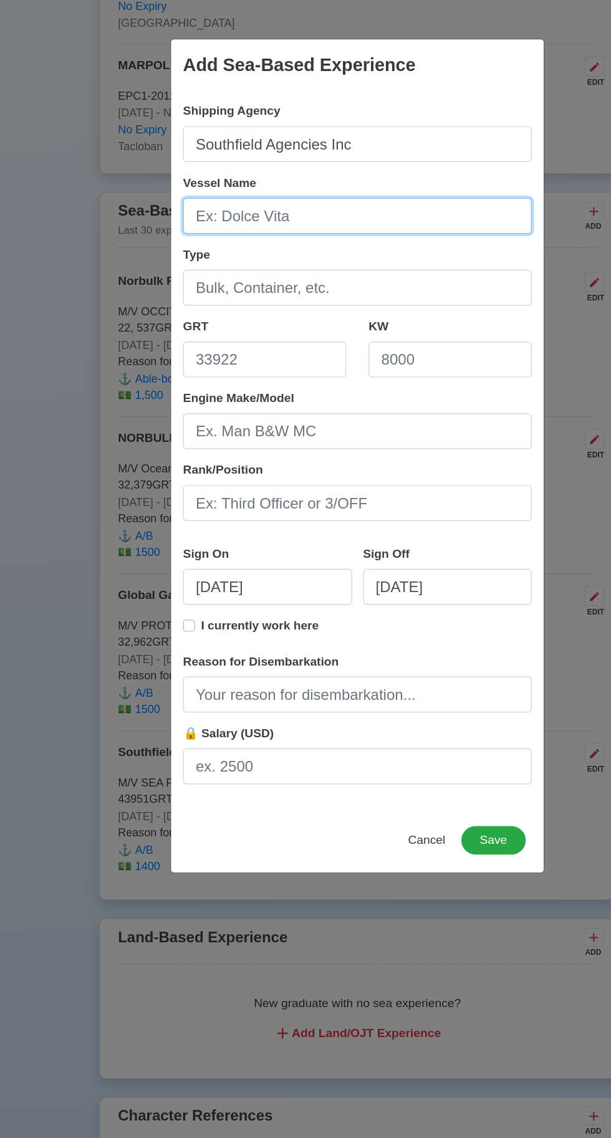
click at [206, 368] on input "Vessel Name" at bounding box center [305, 369] width 291 height 30
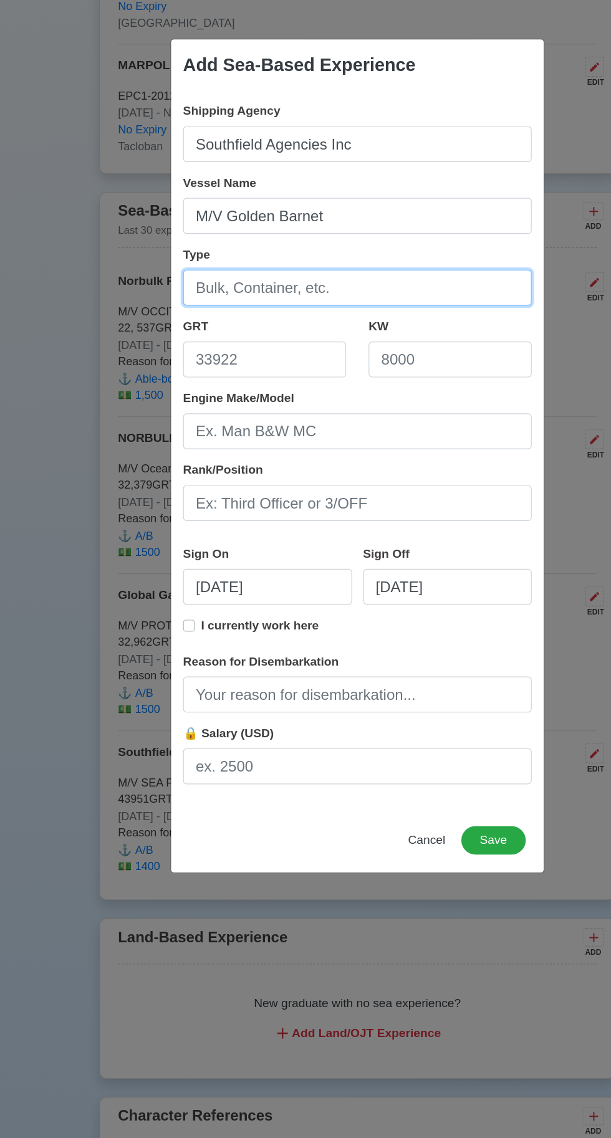
click at [219, 429] on input "Type" at bounding box center [305, 429] width 291 height 30
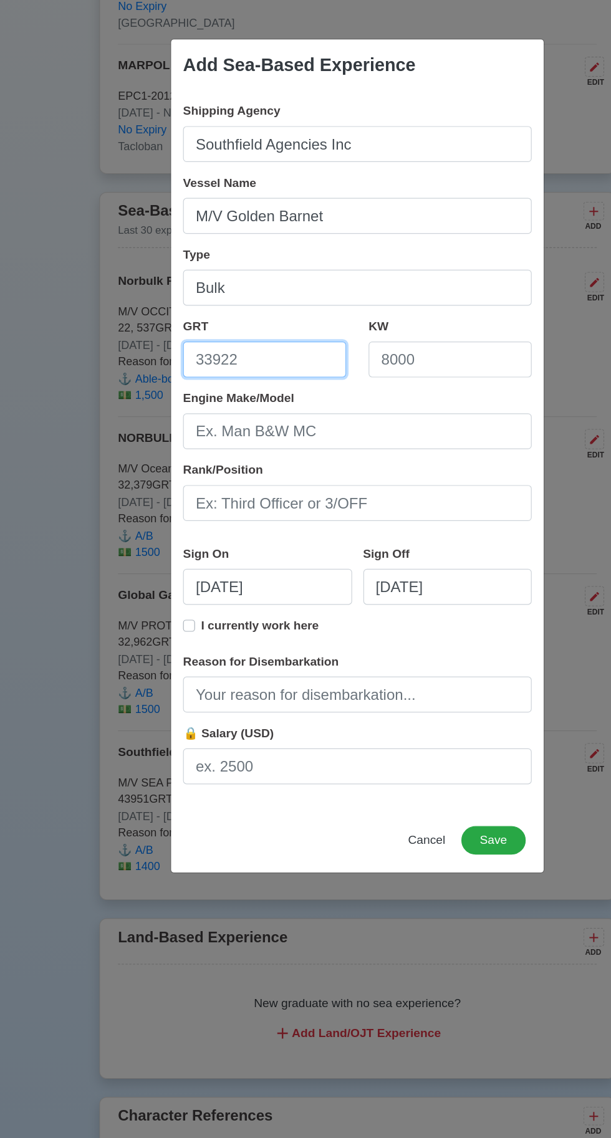
click at [213, 496] on input "GRT" at bounding box center [228, 489] width 136 height 30
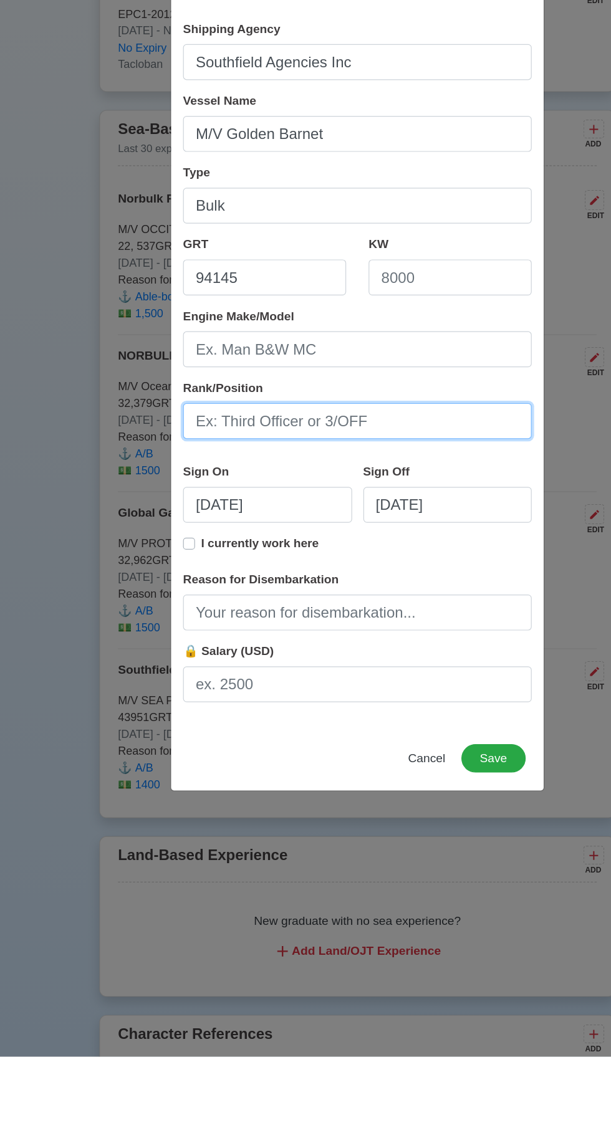
click at [225, 613] on input "Rank/Position" at bounding box center [305, 608] width 291 height 30
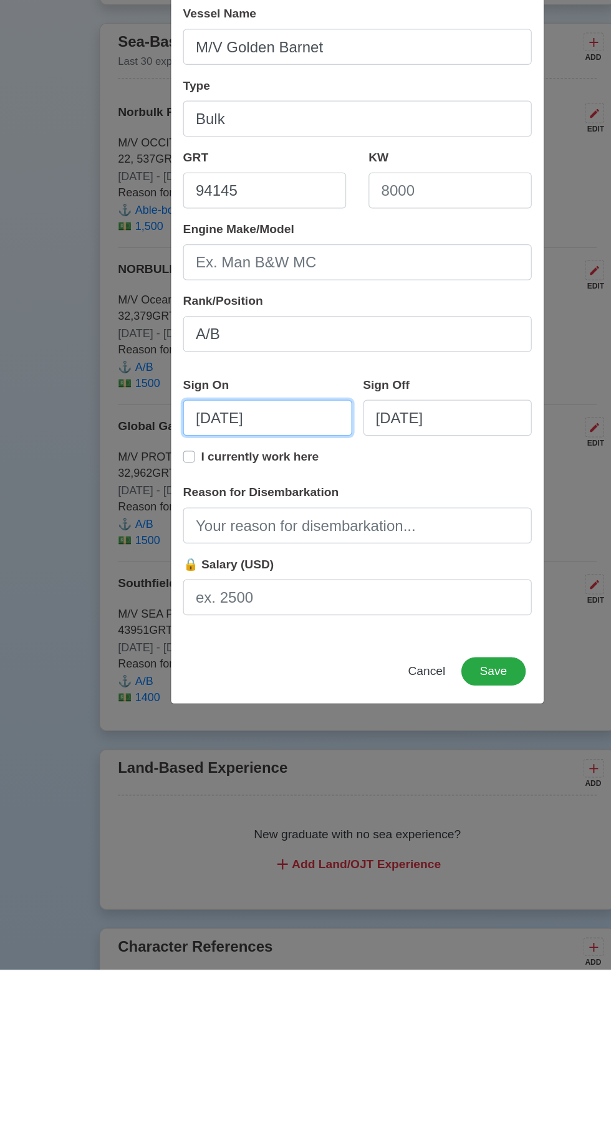
click at [249, 679] on input "[DATE]" at bounding box center [230, 678] width 141 height 30
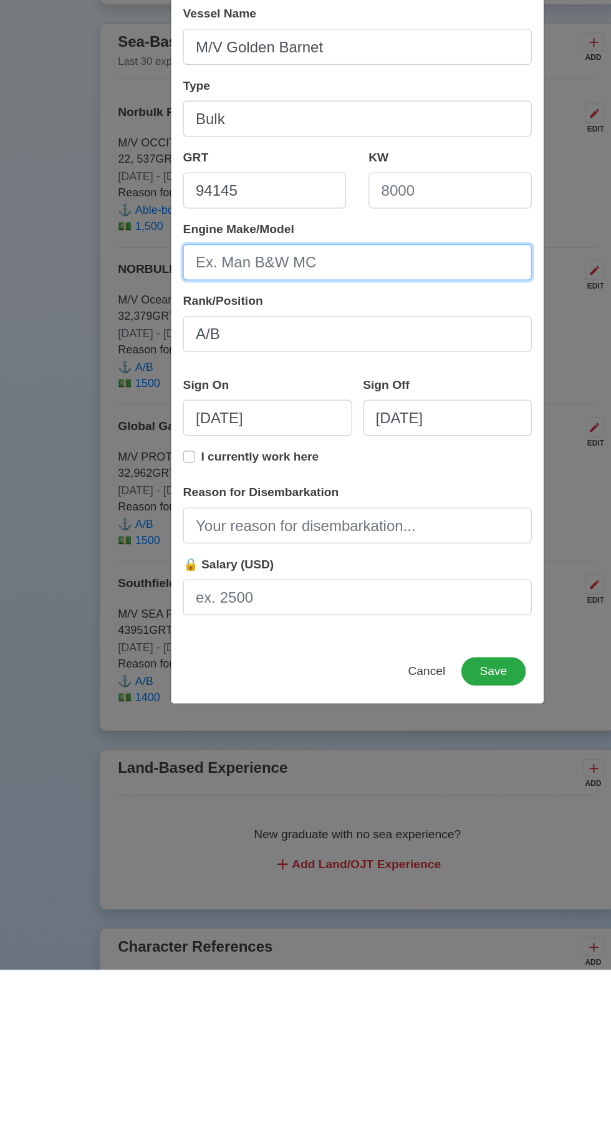
click at [363, 542] on input "Engine Make/Model" at bounding box center [305, 549] width 291 height 30
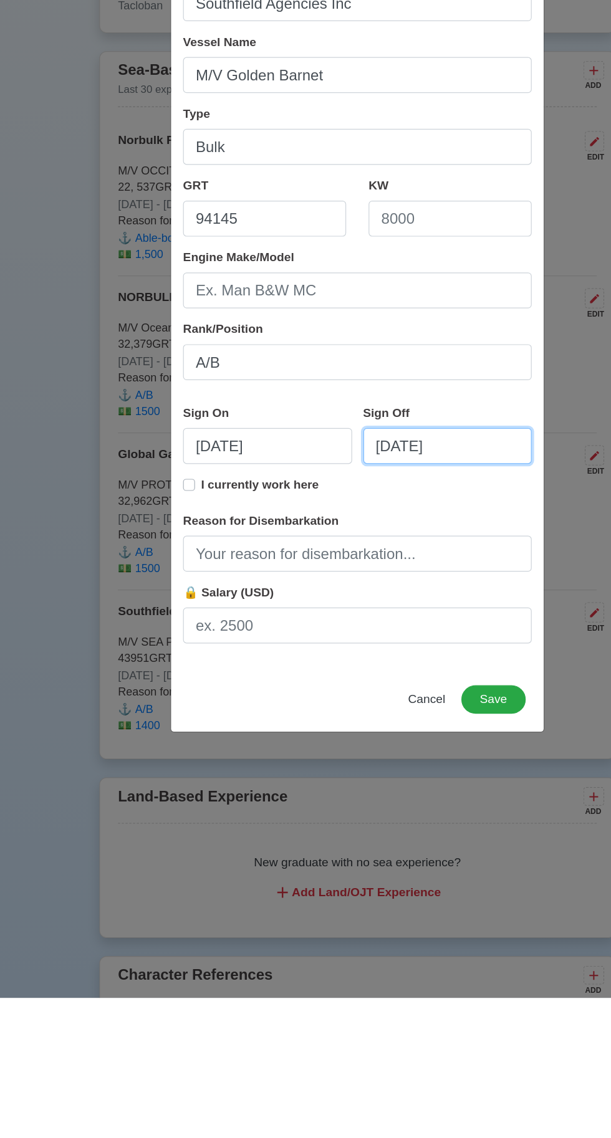
click at [388, 680] on input "[DATE]" at bounding box center [380, 678] width 141 height 30
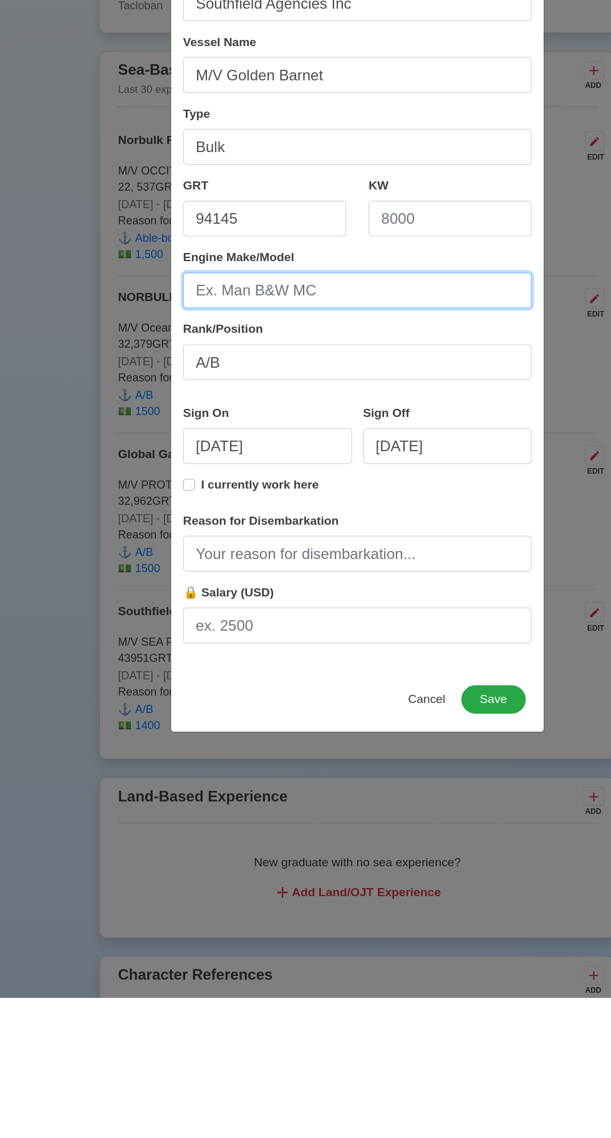
click at [245, 552] on input "Engine Make/Model" at bounding box center [305, 549] width 291 height 30
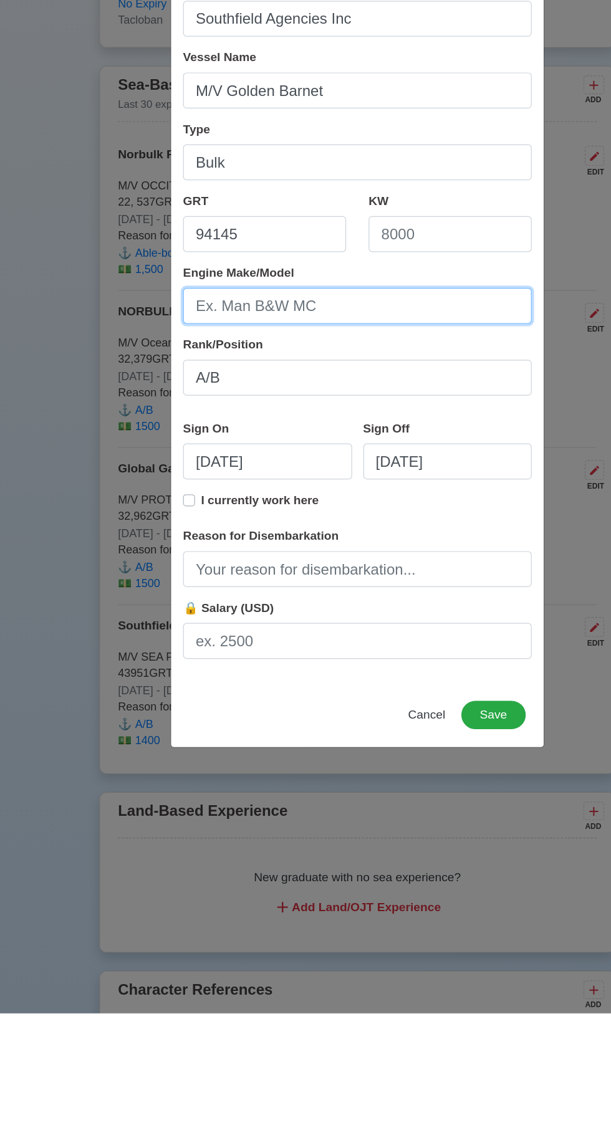
scroll to position [2865, 0]
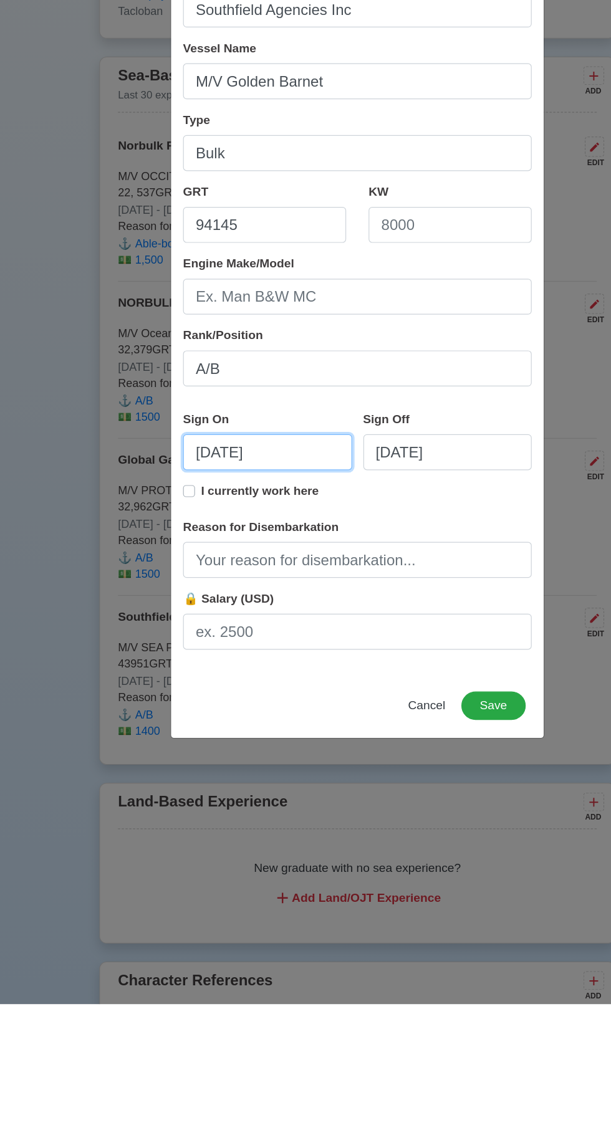
click at [244, 680] on input "[DATE]" at bounding box center [230, 678] width 141 height 30
click at [401, 681] on input "[DATE]" at bounding box center [380, 678] width 141 height 30
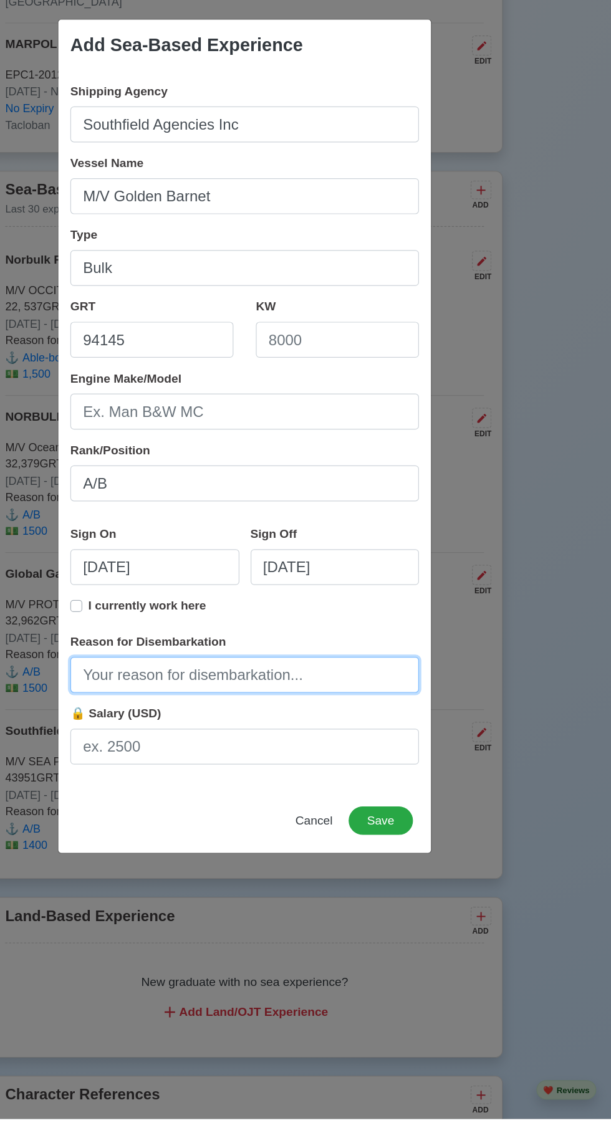
click at [378, 783] on input "Reason for Disembarkation" at bounding box center [305, 768] width 291 height 30
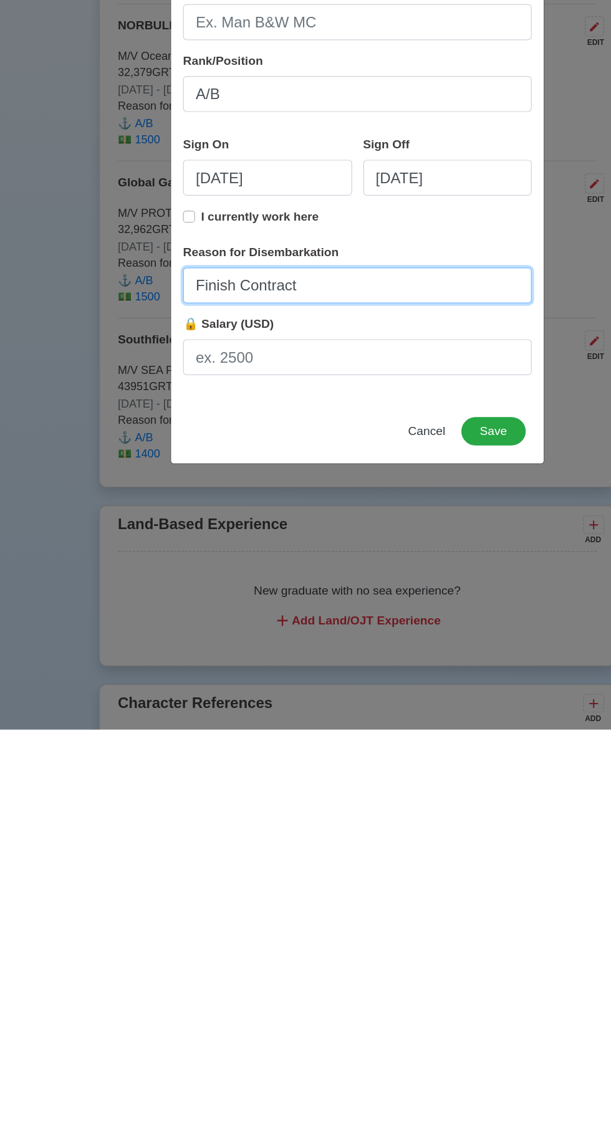
scroll to position [2868, 0]
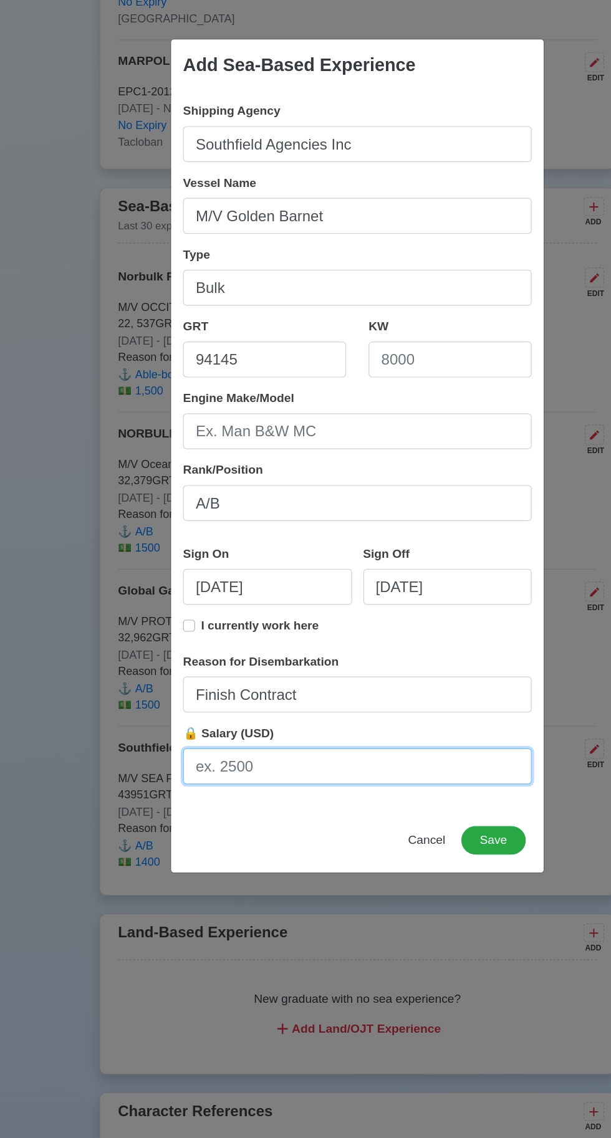
click at [286, 830] on input "🔒 Salary (USD)" at bounding box center [305, 828] width 291 height 30
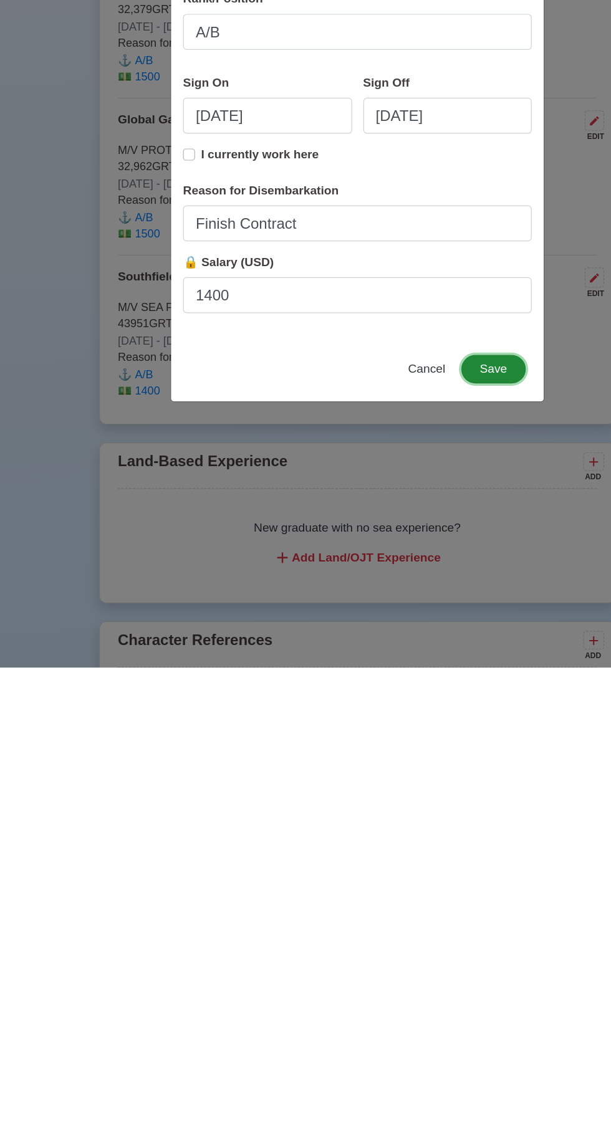
click at [419, 890] on button "Save" at bounding box center [419, 890] width 54 height 24
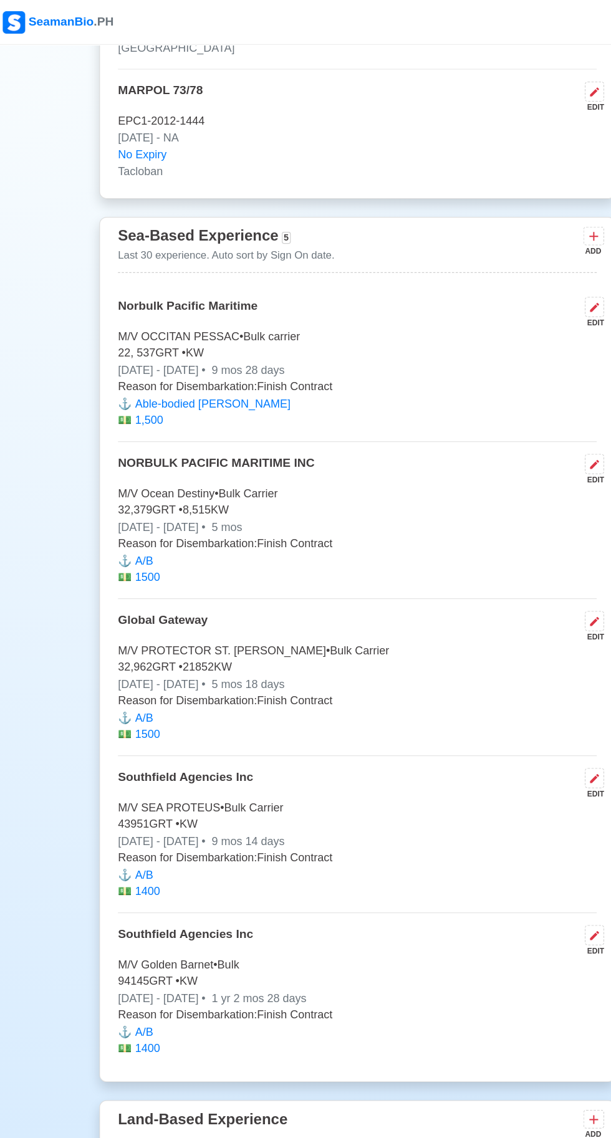
scroll to position [3030, 0]
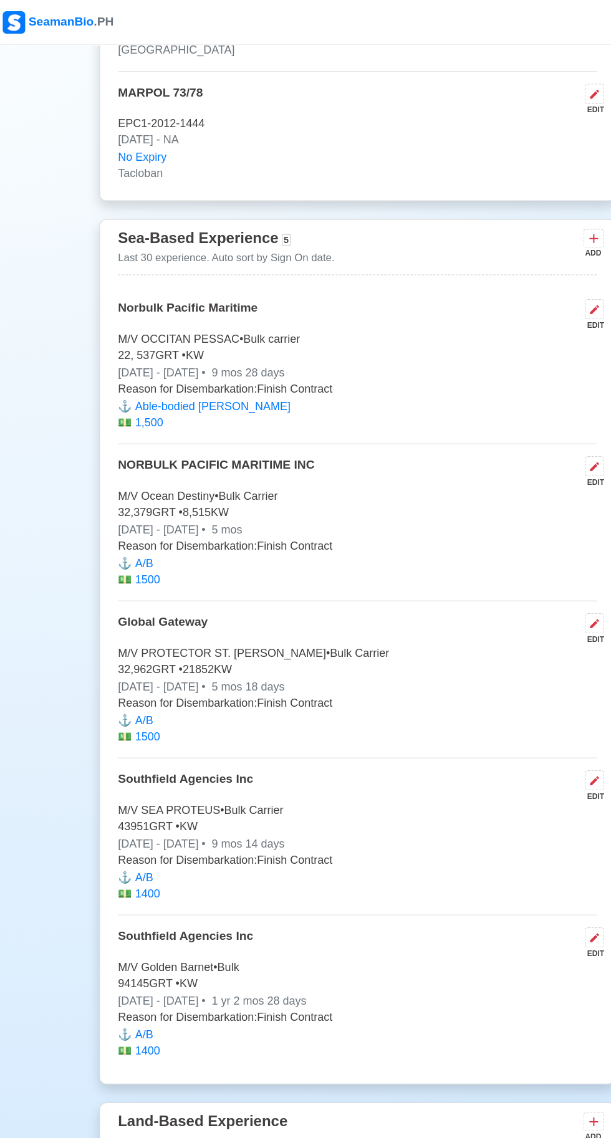
click at [502, 203] on icon at bounding box center [502, 198] width 7 height 7
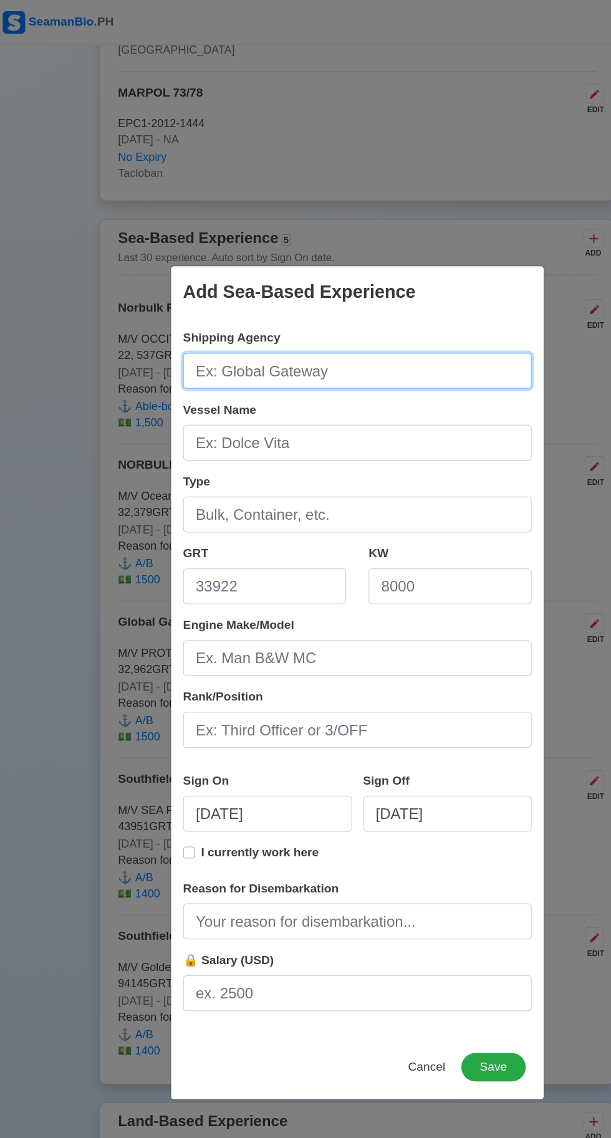
click at [209, 312] on input "Shipping Agency" at bounding box center [305, 309] width 291 height 30
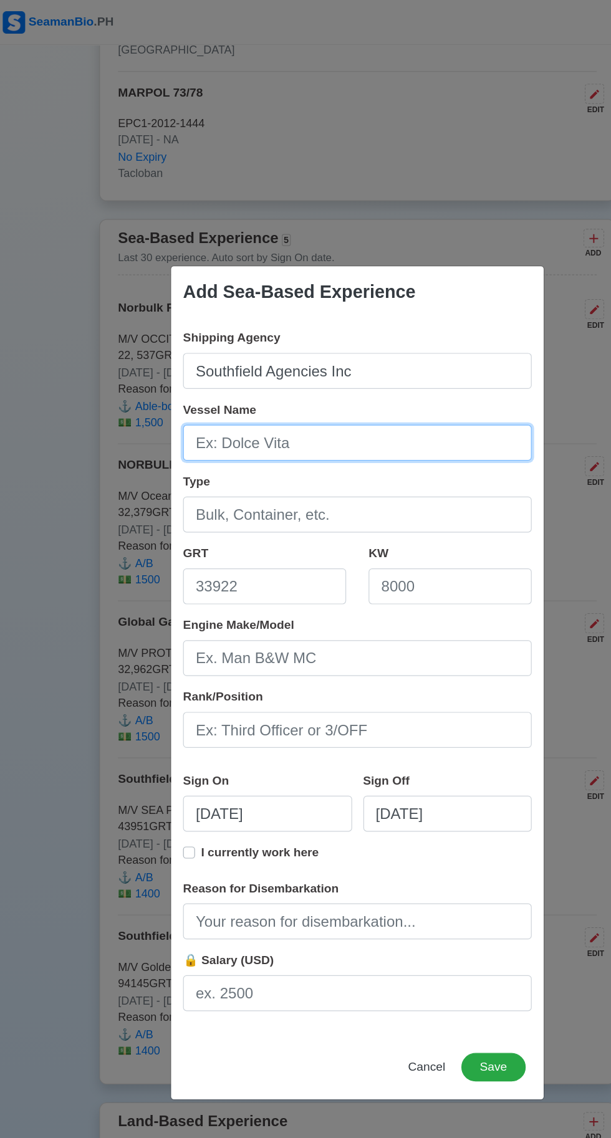
click at [203, 375] on input "Vessel Name" at bounding box center [305, 369] width 291 height 30
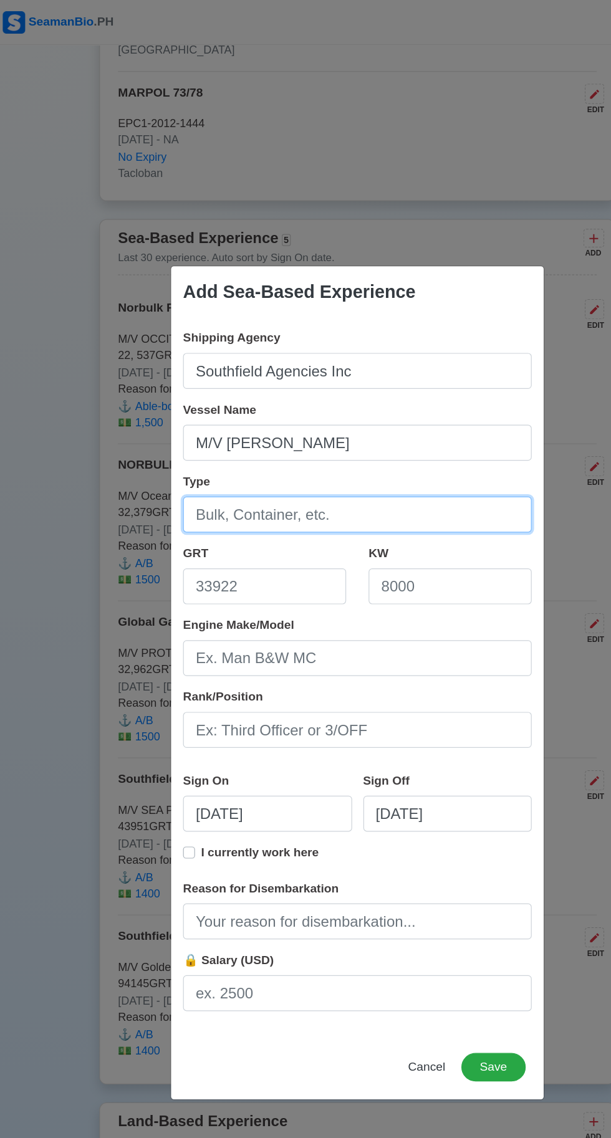
click at [217, 432] on input "Type" at bounding box center [305, 429] width 291 height 30
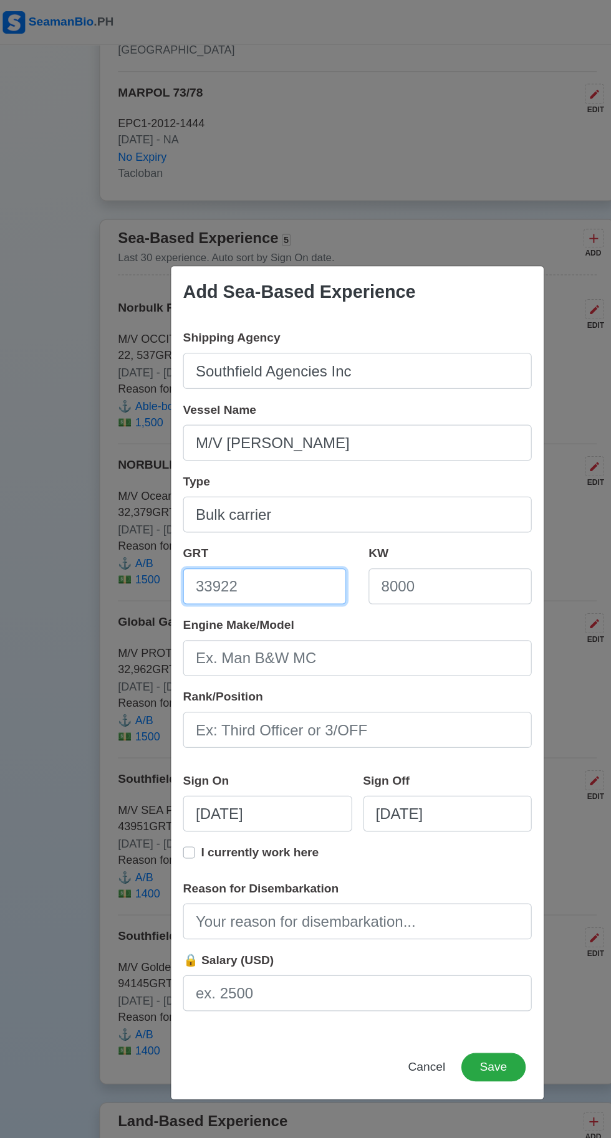
click at [219, 490] on input "GRT" at bounding box center [228, 489] width 136 height 30
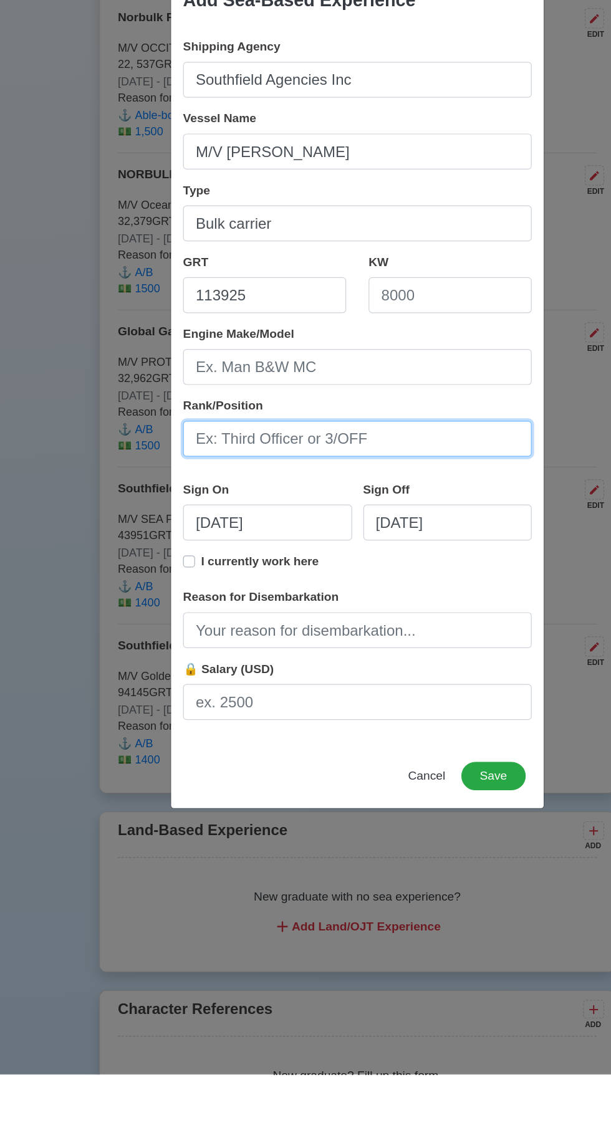
click at [208, 611] on input "Rank/Position" at bounding box center [305, 608] width 291 height 30
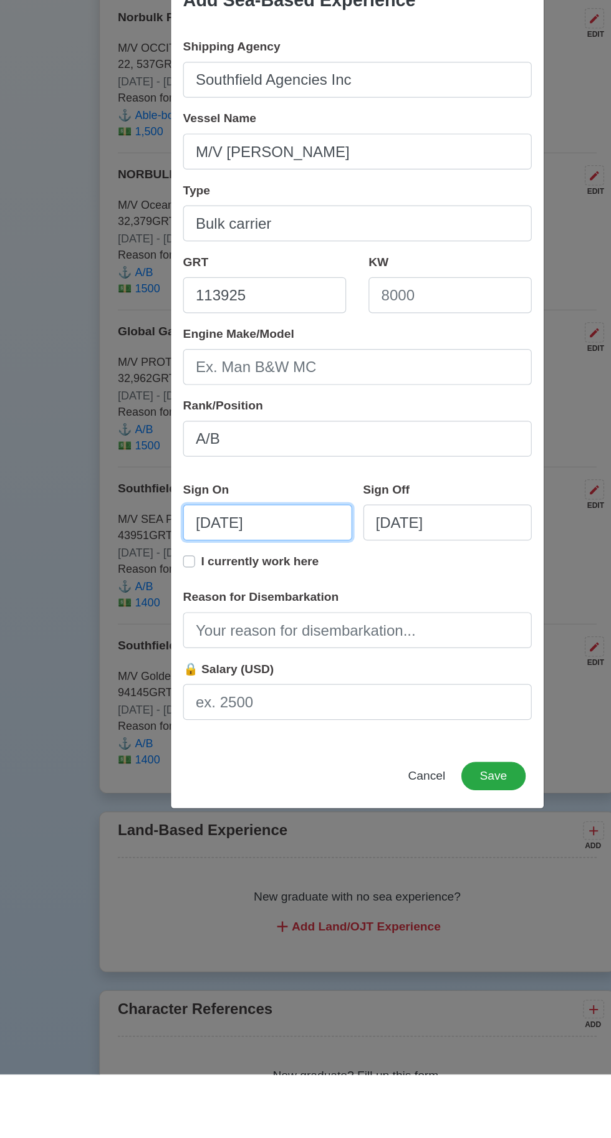
click at [240, 686] on input "[DATE]" at bounding box center [230, 678] width 141 height 30
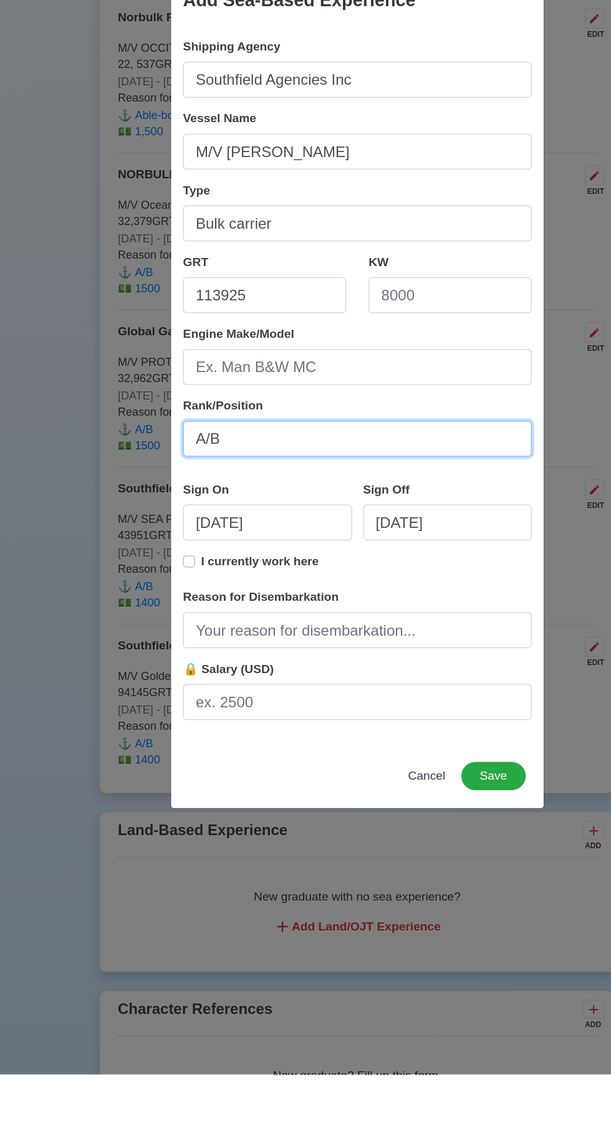
click at [398, 623] on input "A/B" at bounding box center [305, 608] width 291 height 30
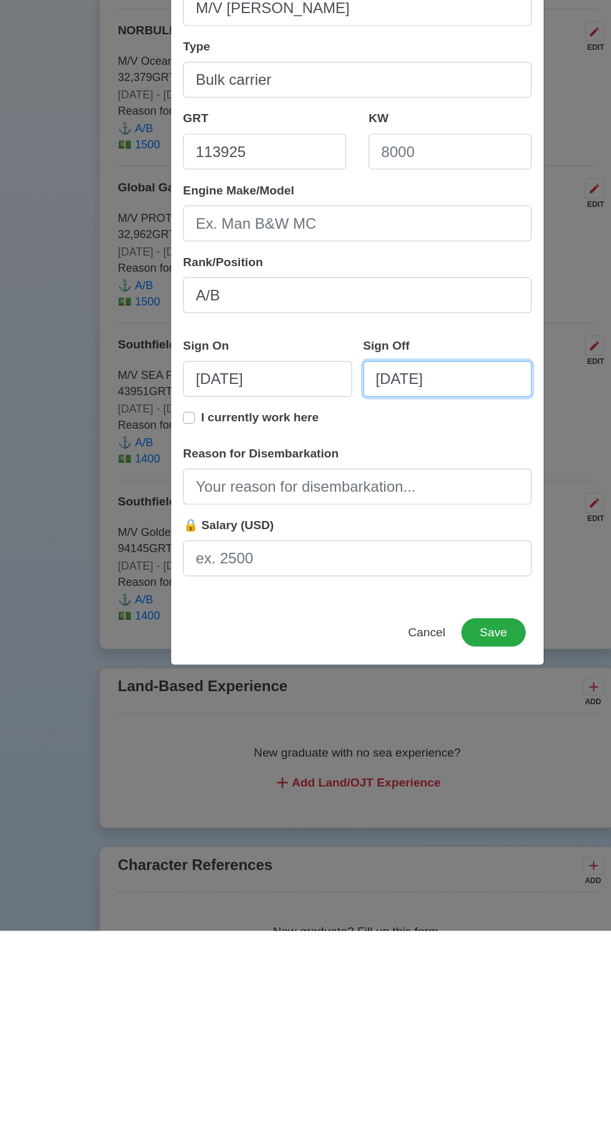
click at [379, 679] on input "[DATE]" at bounding box center [380, 678] width 141 height 30
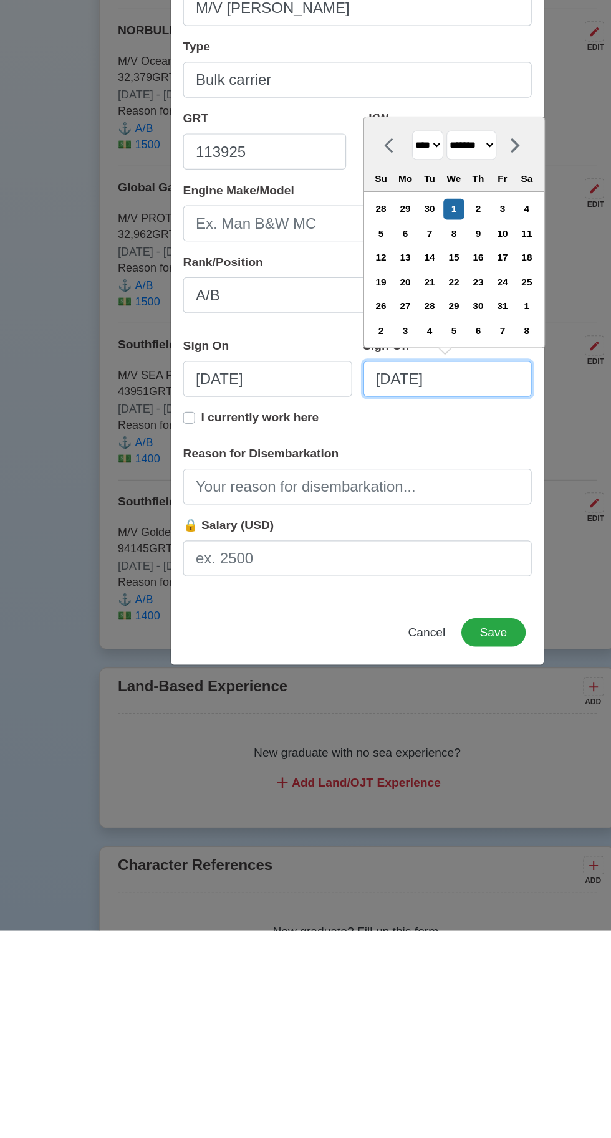
click at [406, 678] on input "[DATE]" at bounding box center [380, 678] width 141 height 30
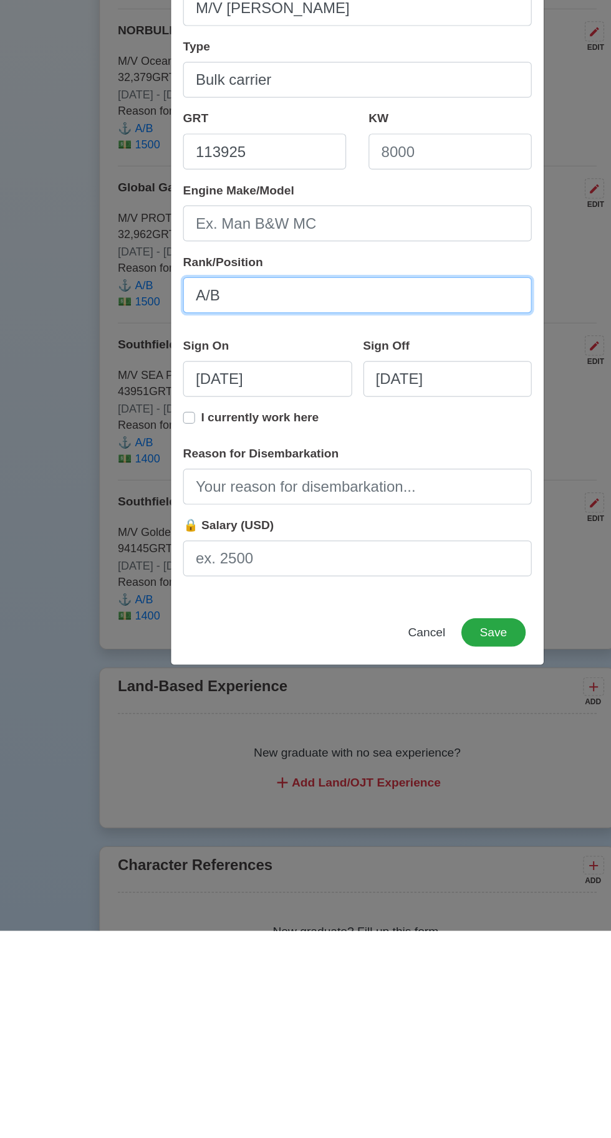
click at [223, 607] on input "A/B" at bounding box center [305, 608] width 291 height 30
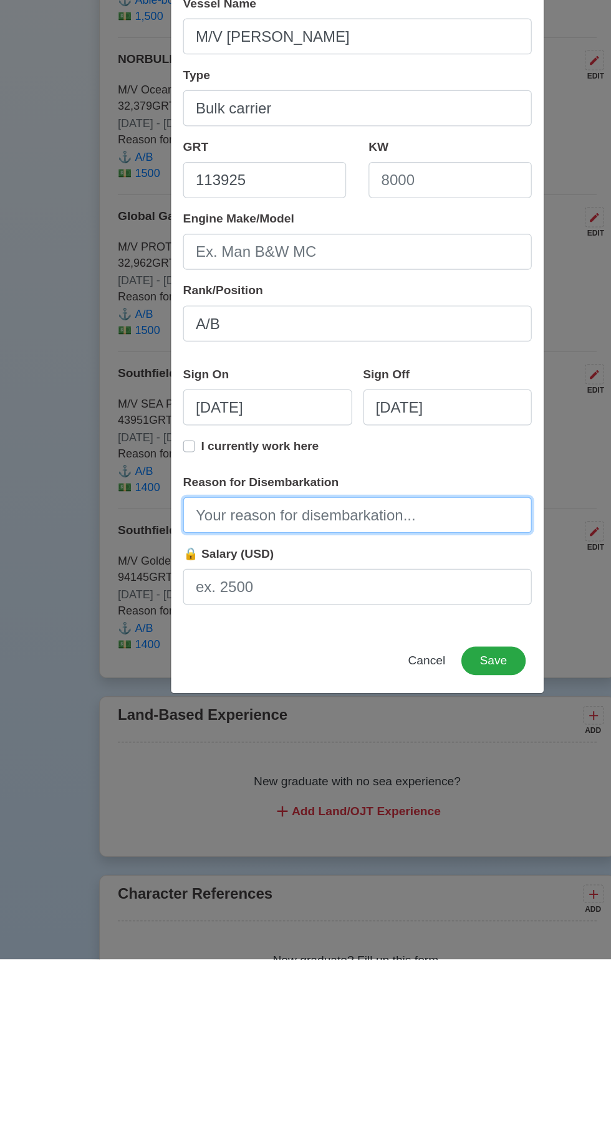
click at [224, 766] on input "Reason for Disembarkation" at bounding box center [305, 768] width 291 height 30
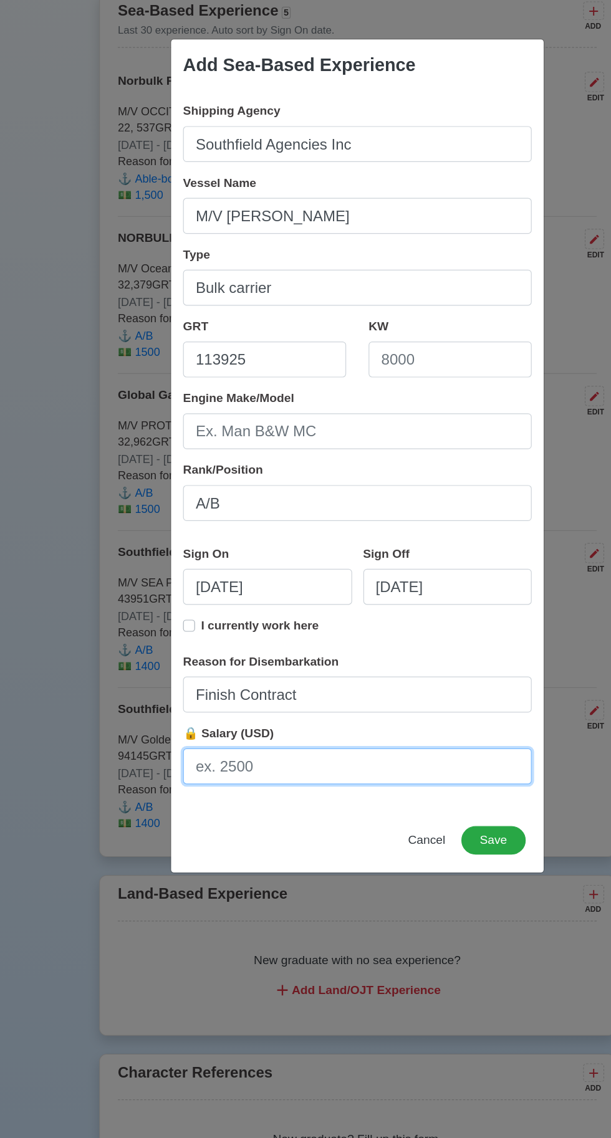
click at [234, 829] on input "🔒 Salary (USD)" at bounding box center [305, 828] width 291 height 30
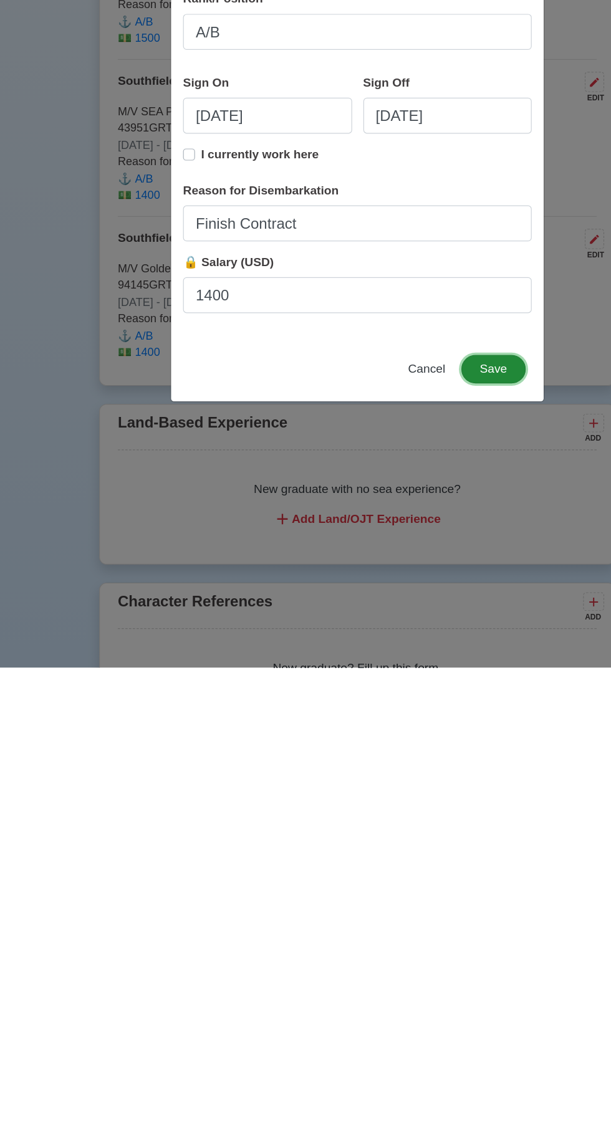
click at [419, 894] on button "Save" at bounding box center [419, 890] width 54 height 24
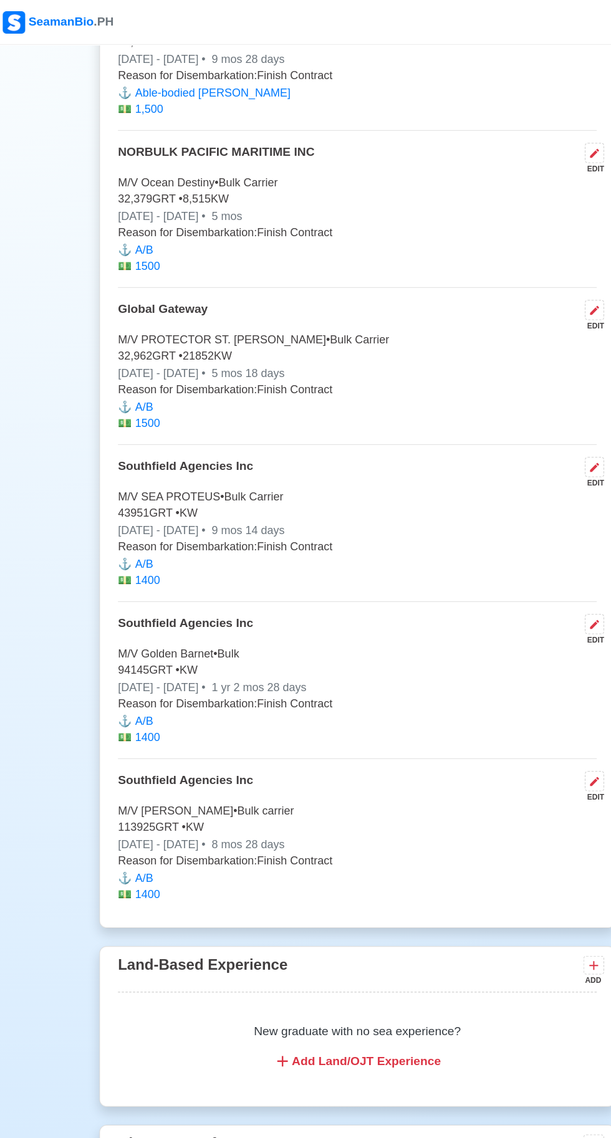
scroll to position [3267, 0]
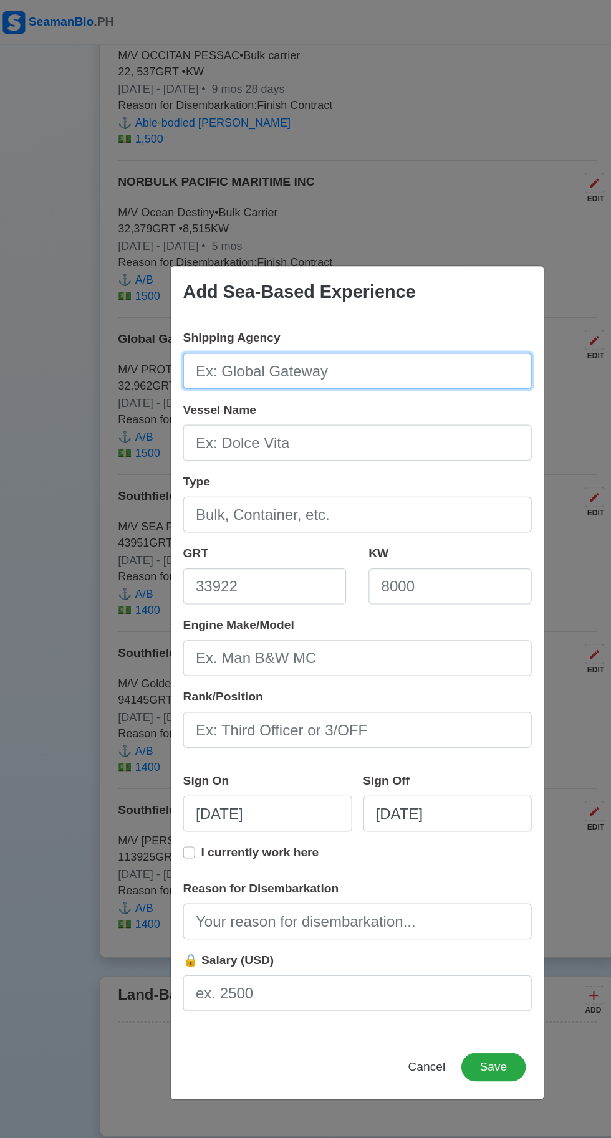
click at [200, 310] on input "Shipping Agency" at bounding box center [305, 309] width 291 height 30
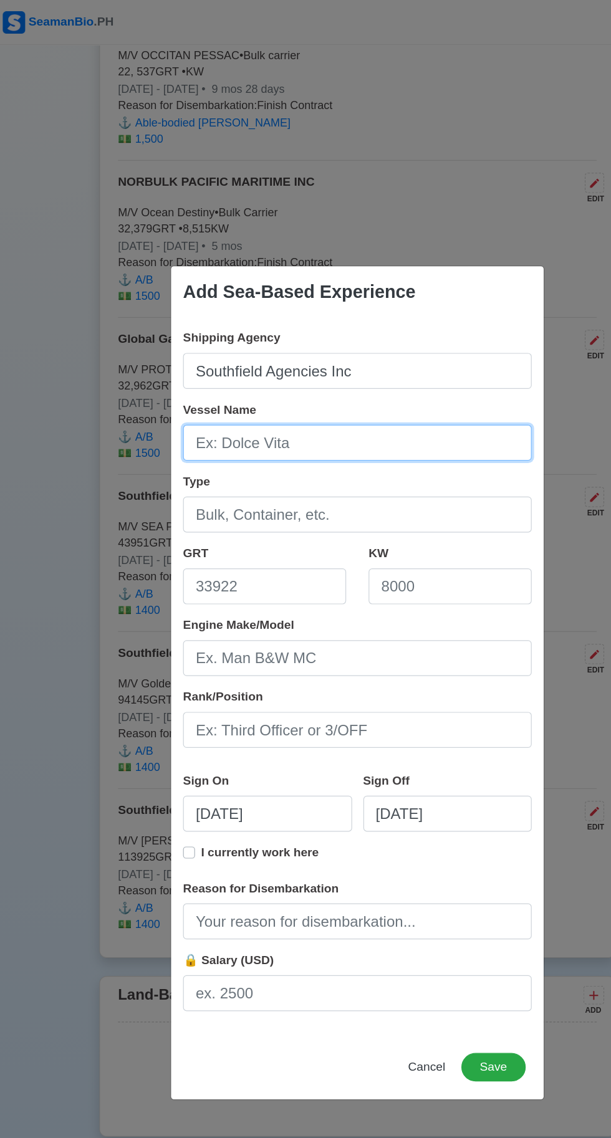
click at [194, 368] on input "Vessel Name" at bounding box center [305, 369] width 291 height 30
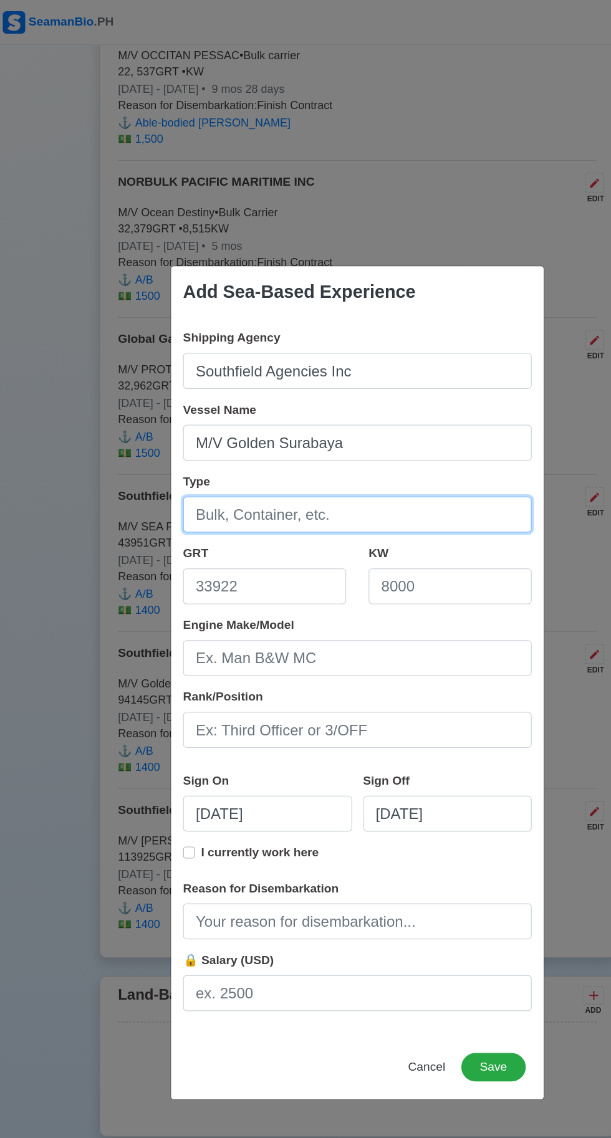
click at [219, 435] on input "Type" at bounding box center [305, 429] width 291 height 30
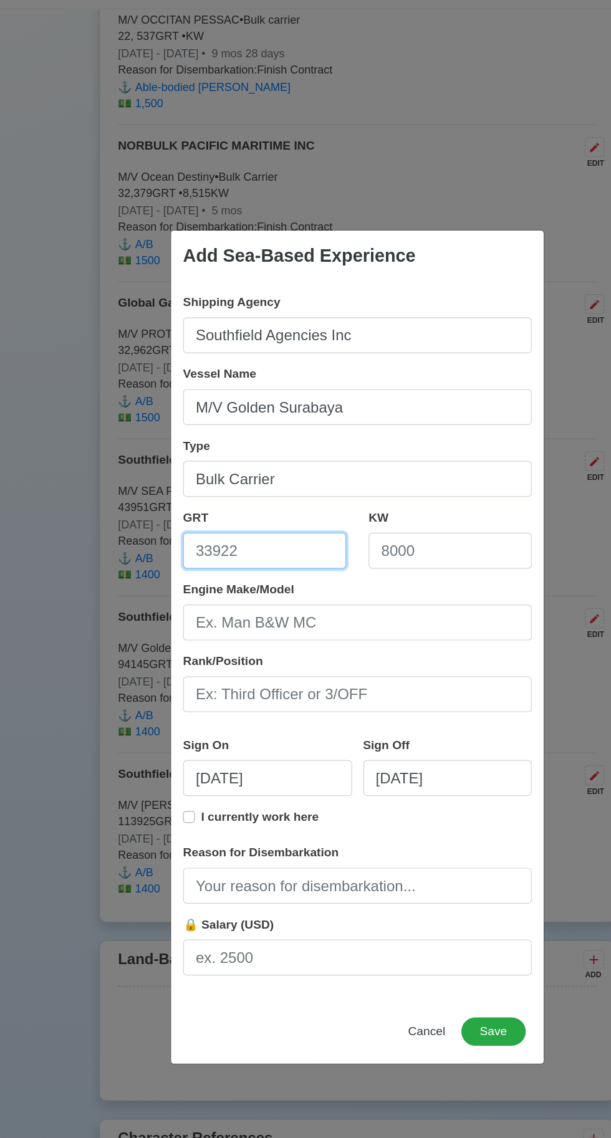
click at [194, 495] on input "GRT" at bounding box center [228, 489] width 136 height 30
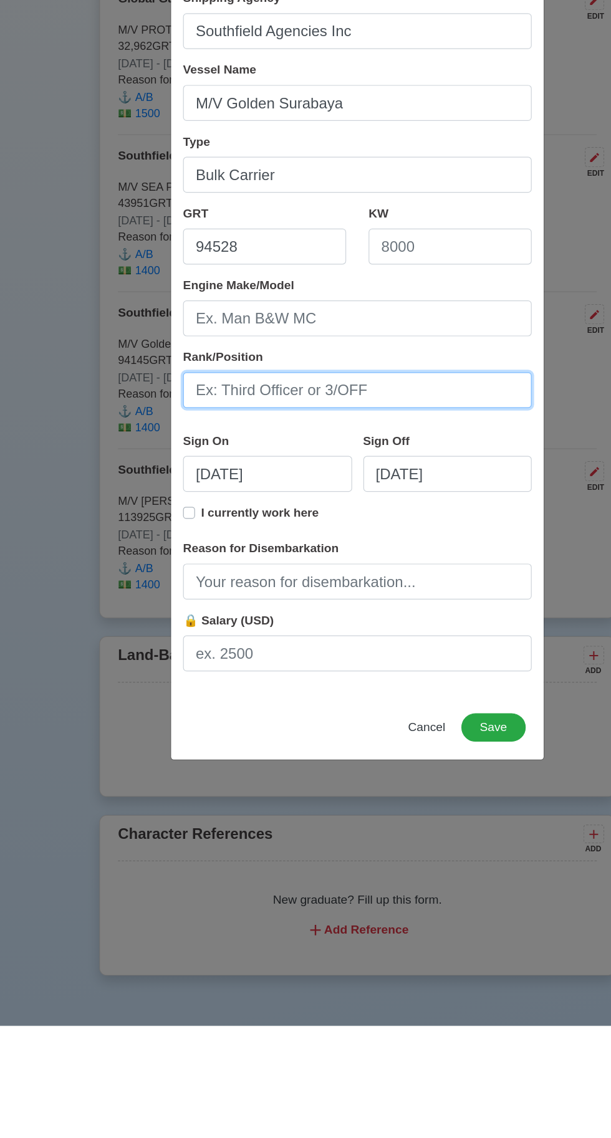
click at [245, 612] on input "Rank/Position" at bounding box center [305, 608] width 291 height 30
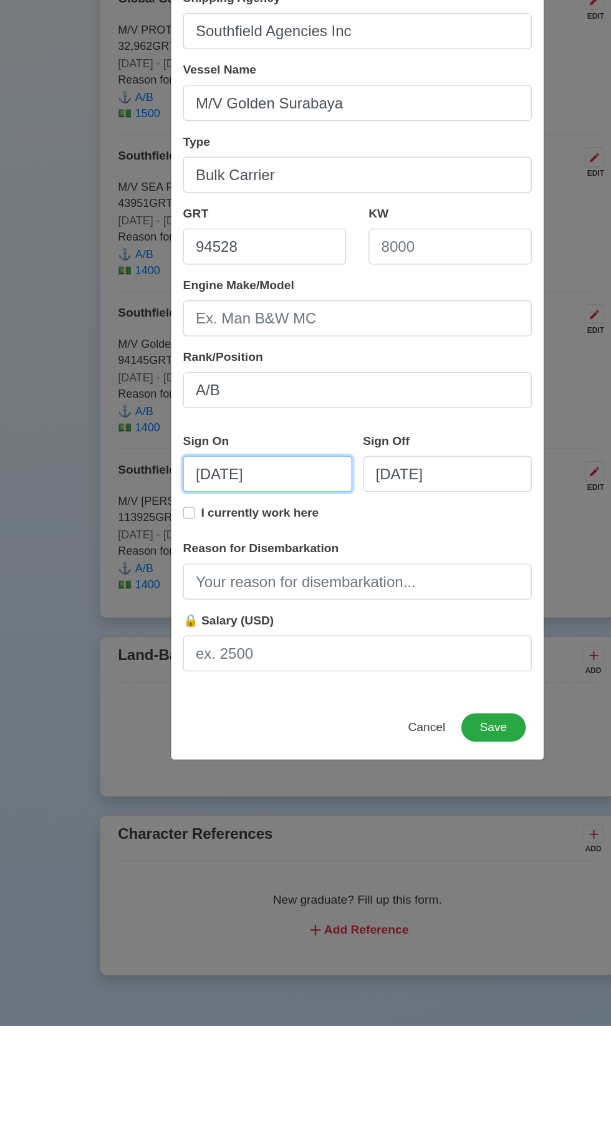
click at [244, 679] on input "[DATE]" at bounding box center [230, 678] width 141 height 30
click at [371, 681] on input "[DATE]" at bounding box center [380, 678] width 141 height 30
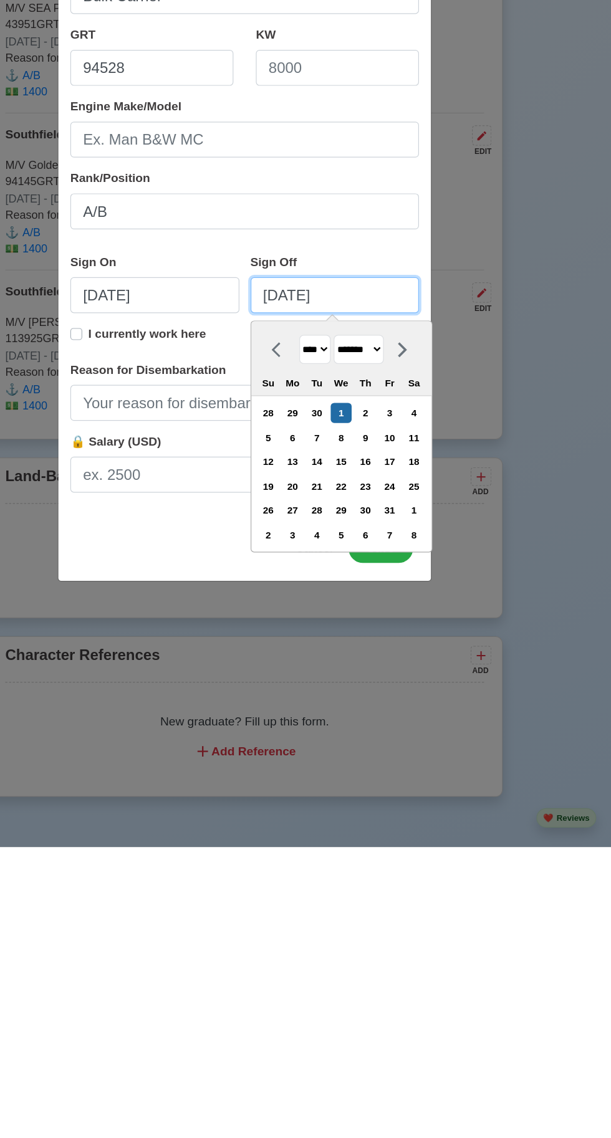
click at [394, 680] on input "[DATE]" at bounding box center [380, 678] width 141 height 30
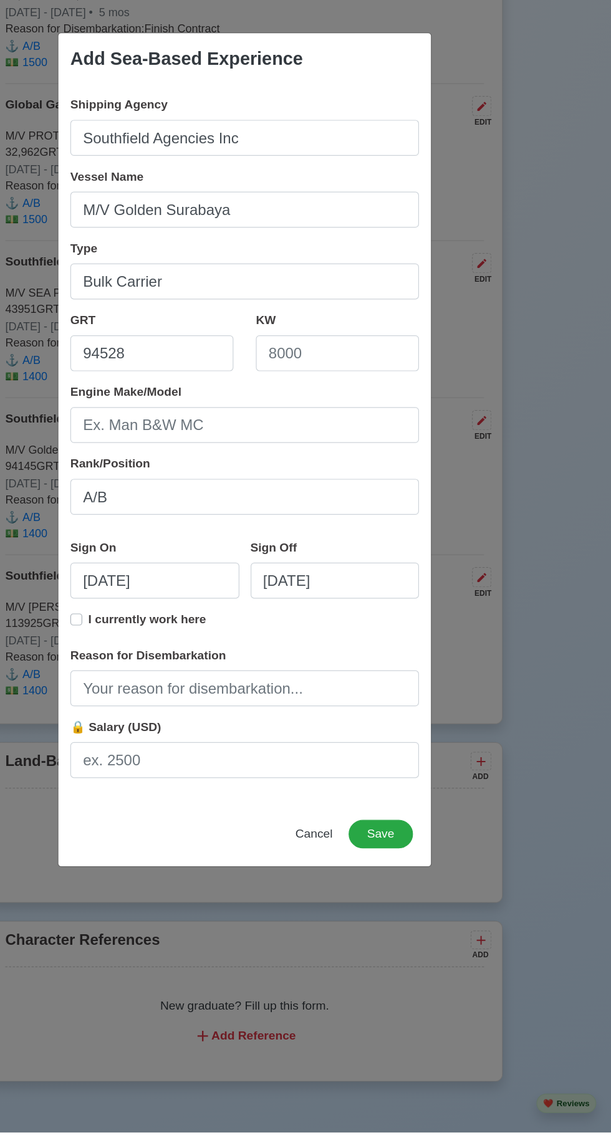
scroll to position [3272, 0]
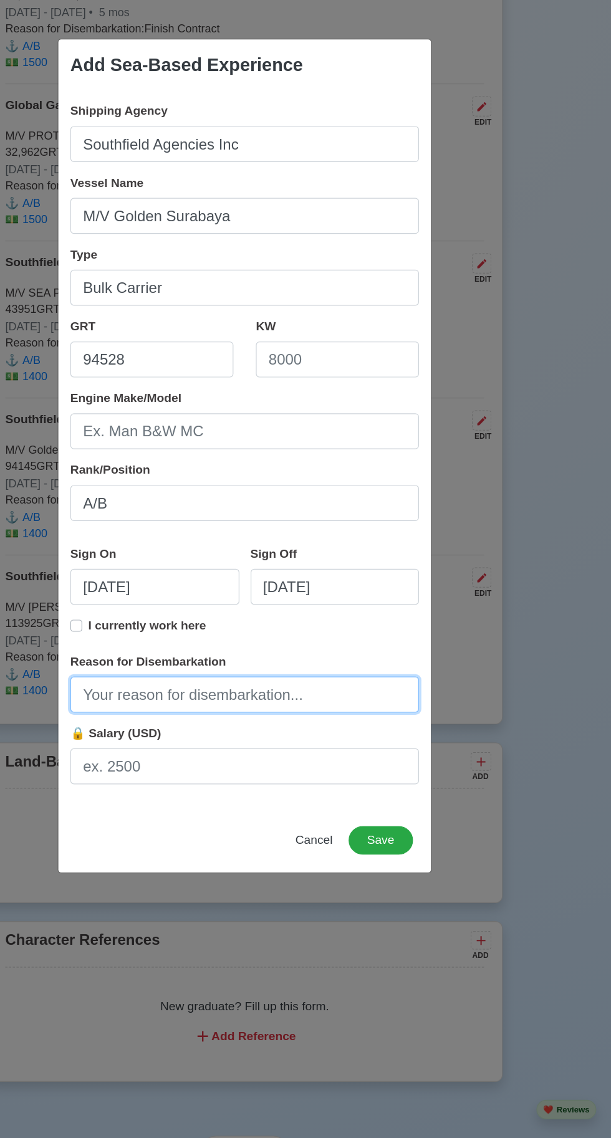
click at [224, 768] on input "Reason for Disembarkation" at bounding box center [305, 768] width 291 height 30
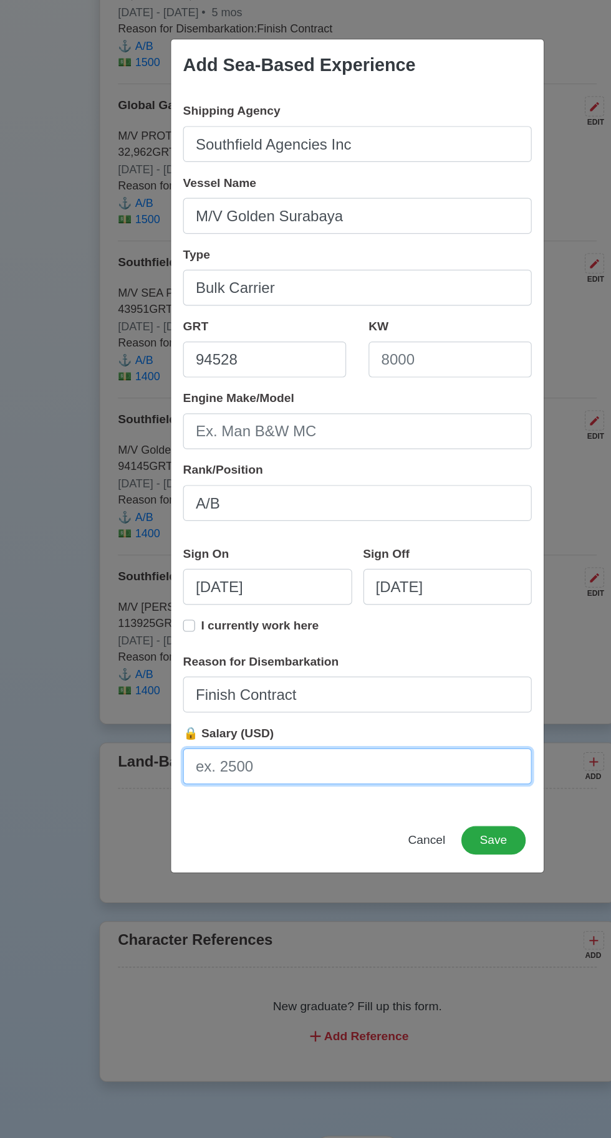
click at [196, 832] on input "🔒 Salary (USD)" at bounding box center [305, 828] width 291 height 30
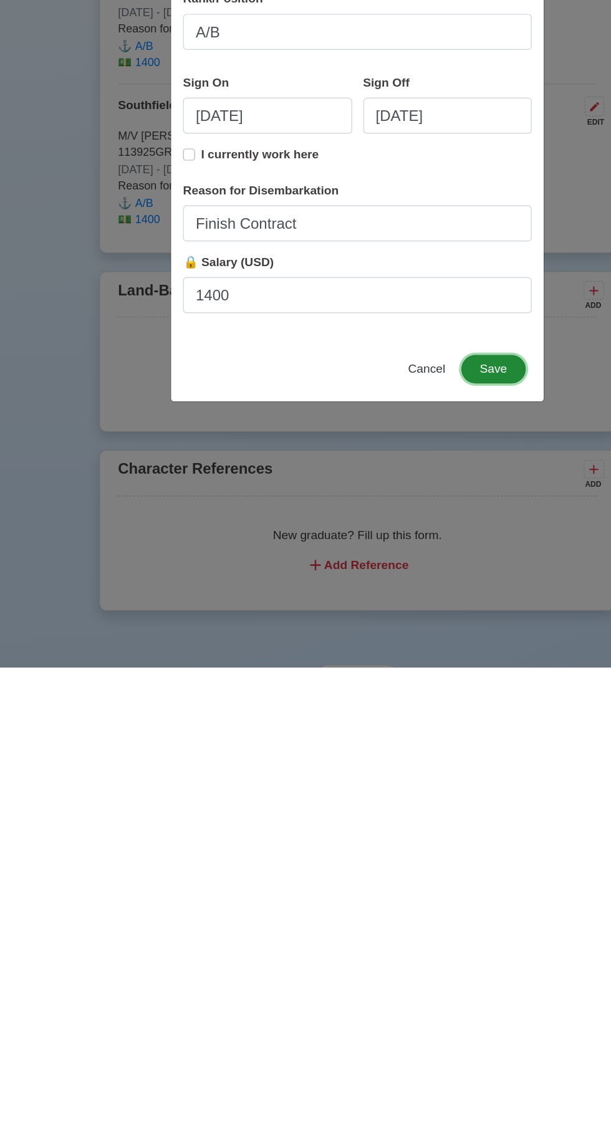
click at [419, 891] on button "Save" at bounding box center [419, 890] width 54 height 24
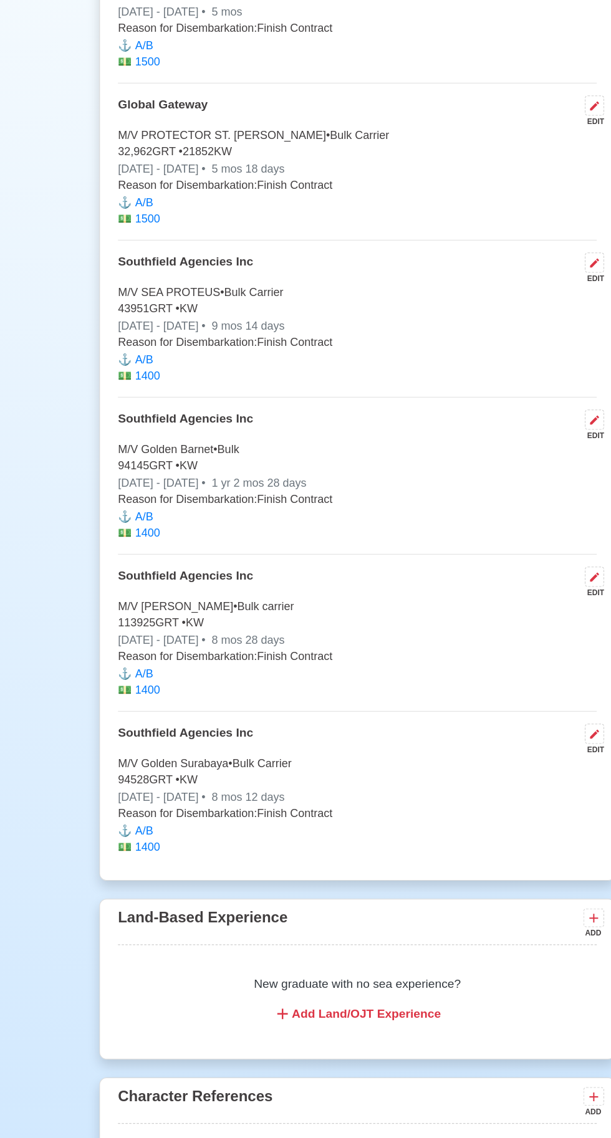
scroll to position [2966, 0]
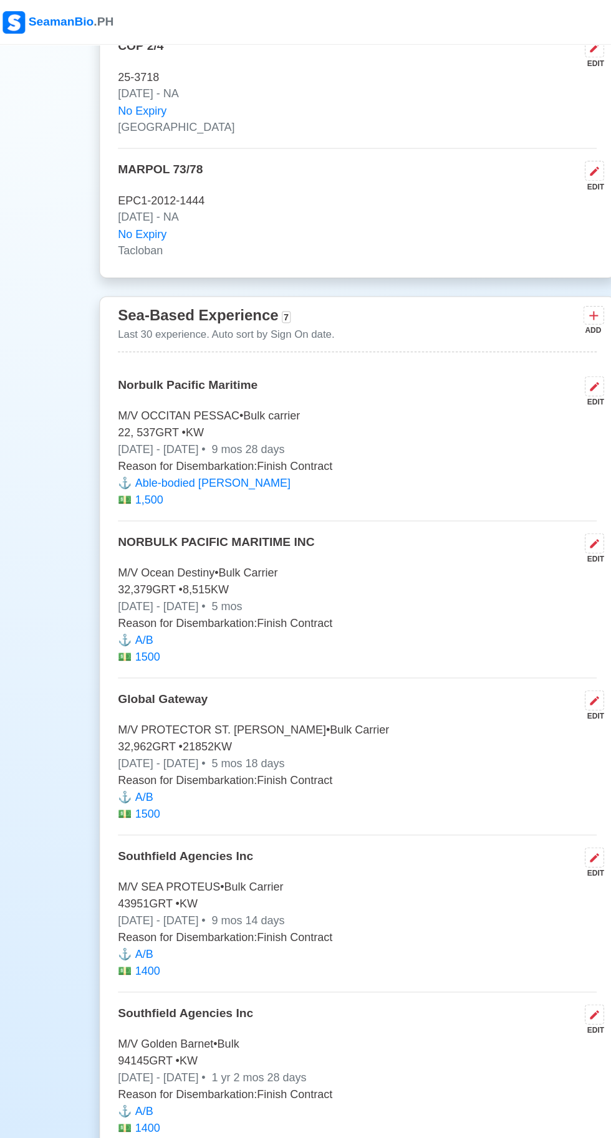
click at [496, 271] on button at bounding box center [502, 263] width 17 height 16
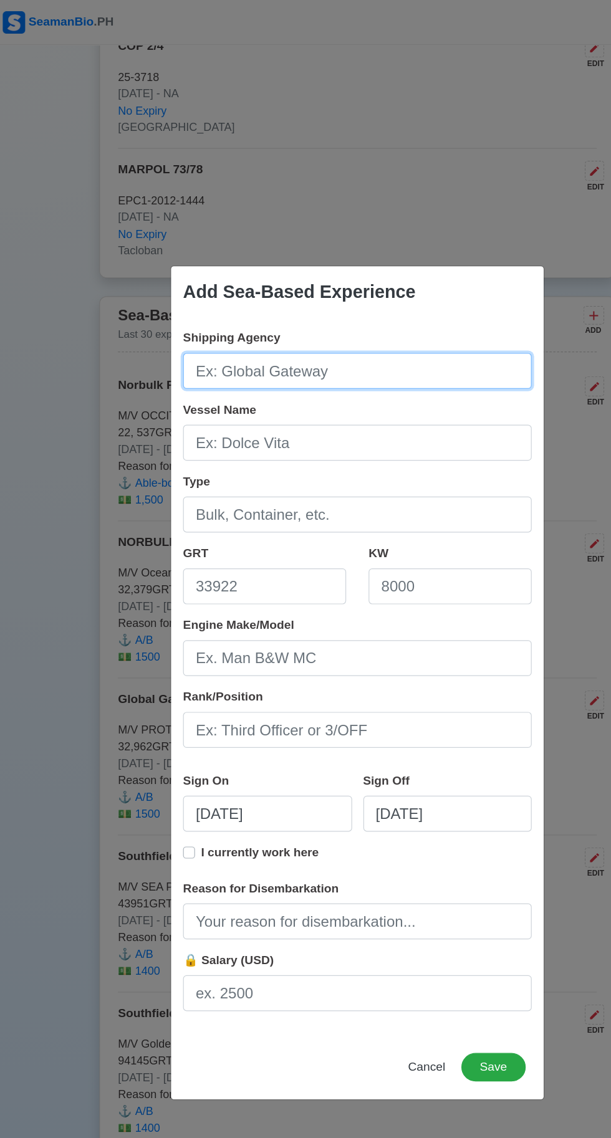
click at [240, 314] on input "Shipping Agency" at bounding box center [305, 309] width 291 height 30
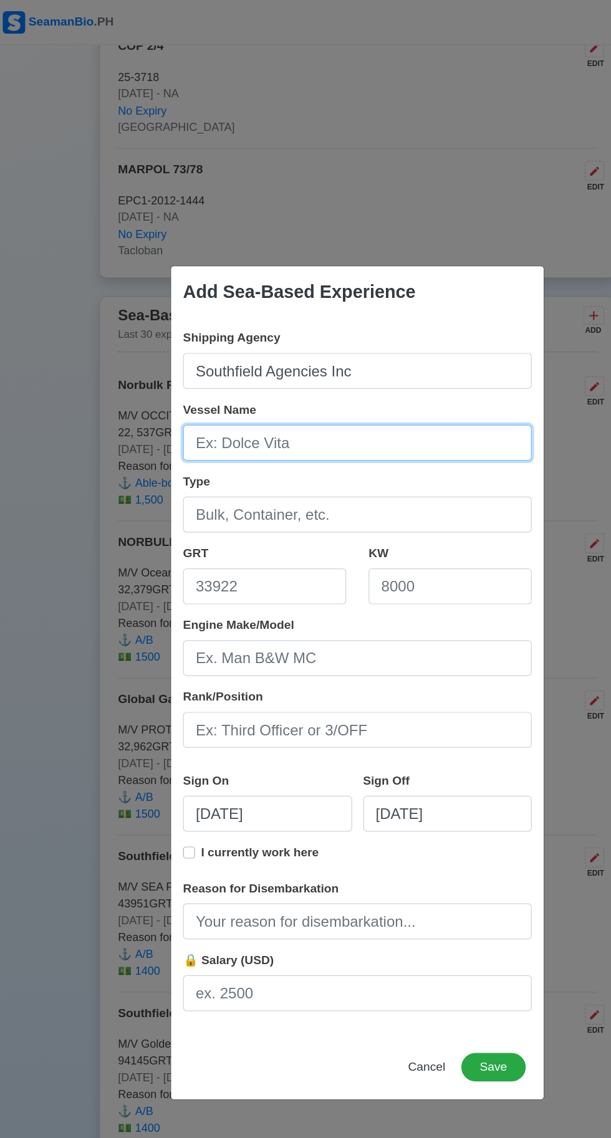
click at [213, 375] on input "Vessel Name" at bounding box center [305, 369] width 291 height 30
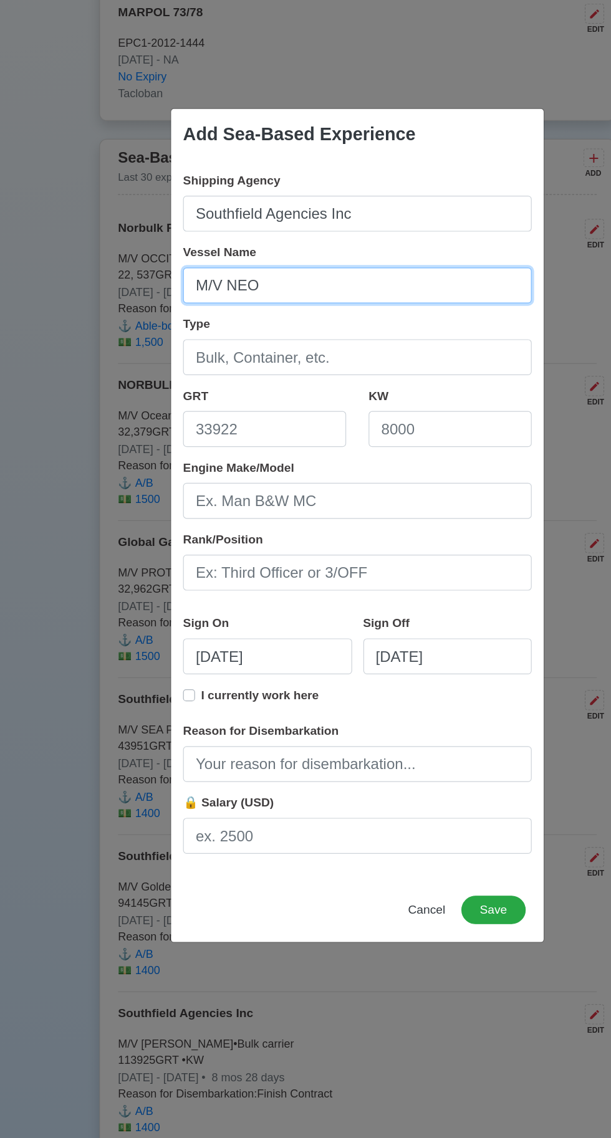
scroll to position [2966, 0]
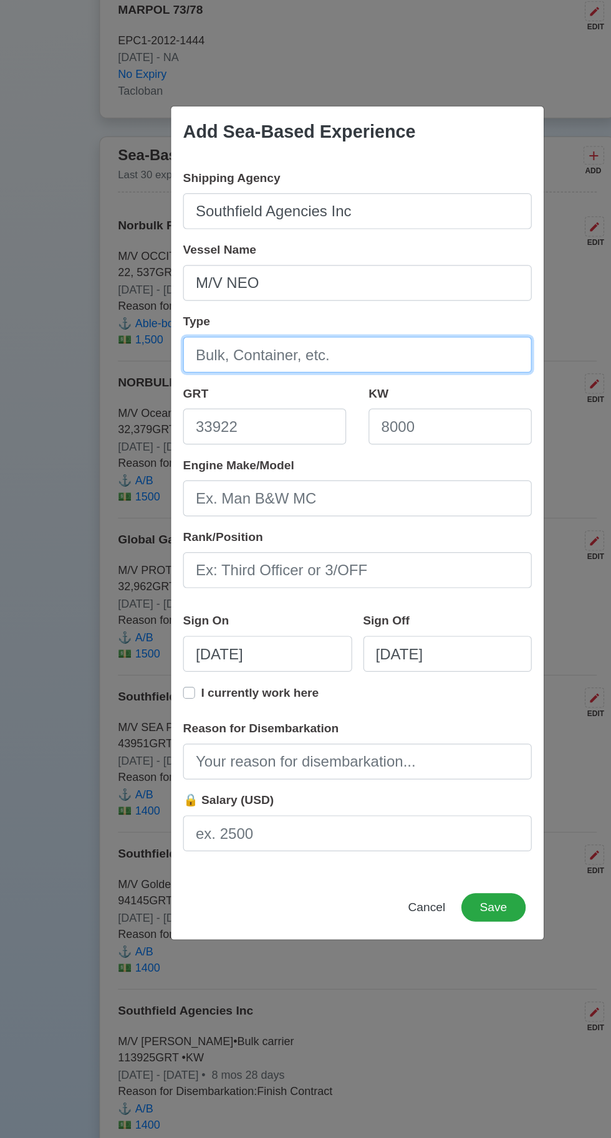
click at [203, 435] on input "Type" at bounding box center [305, 429] width 291 height 30
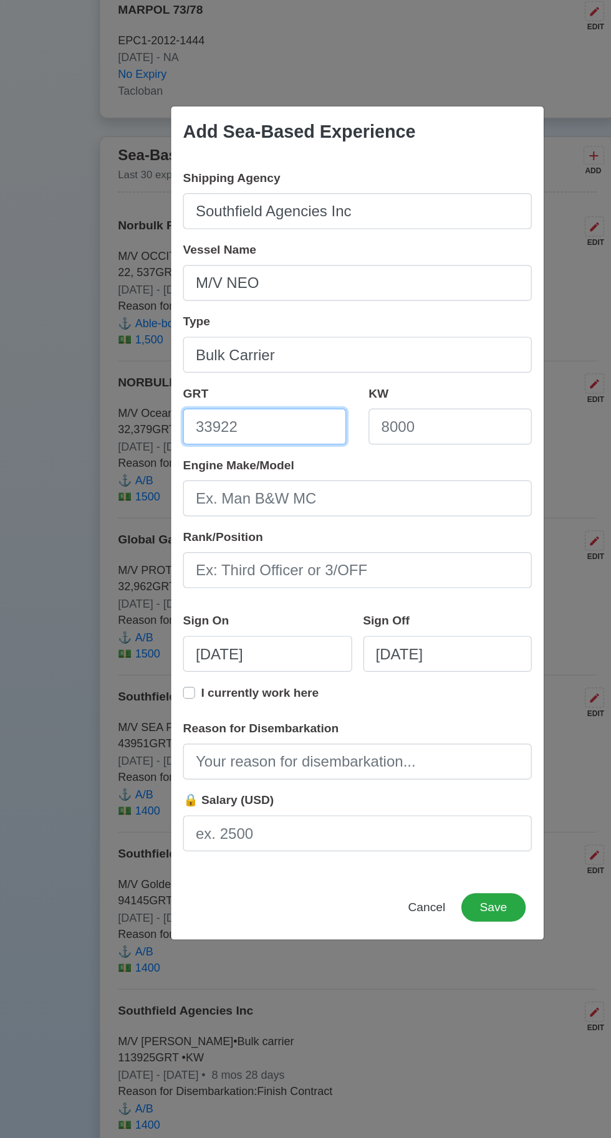
click at [205, 492] on input "GRT" at bounding box center [228, 489] width 136 height 30
click at [364, 492] on input "KW" at bounding box center [383, 489] width 136 height 30
click at [332, 489] on input "84,00" at bounding box center [383, 489] width 136 height 30
click at [374, 489] on input "84,00" at bounding box center [383, 489] width 136 height 30
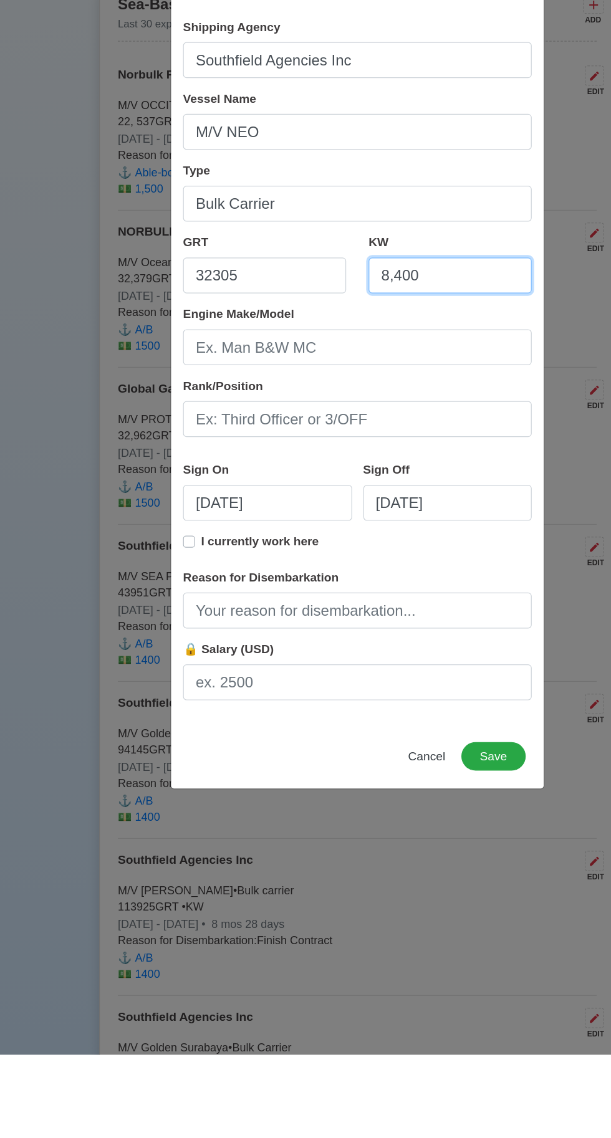
scroll to position [2966, 0]
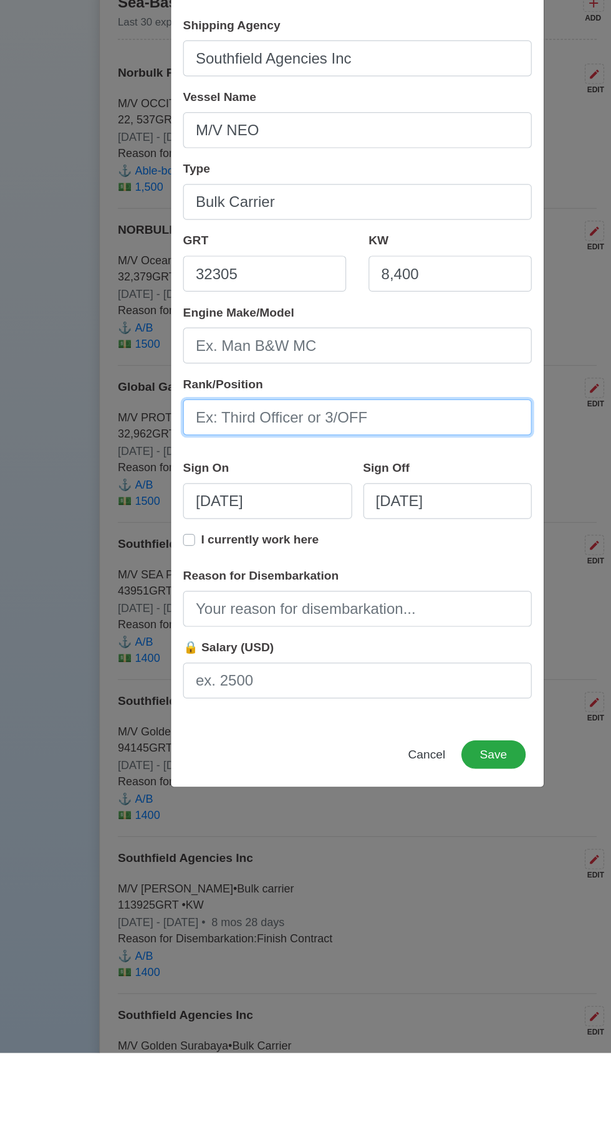
click at [219, 615] on input "Rank/Position" at bounding box center [305, 608] width 291 height 30
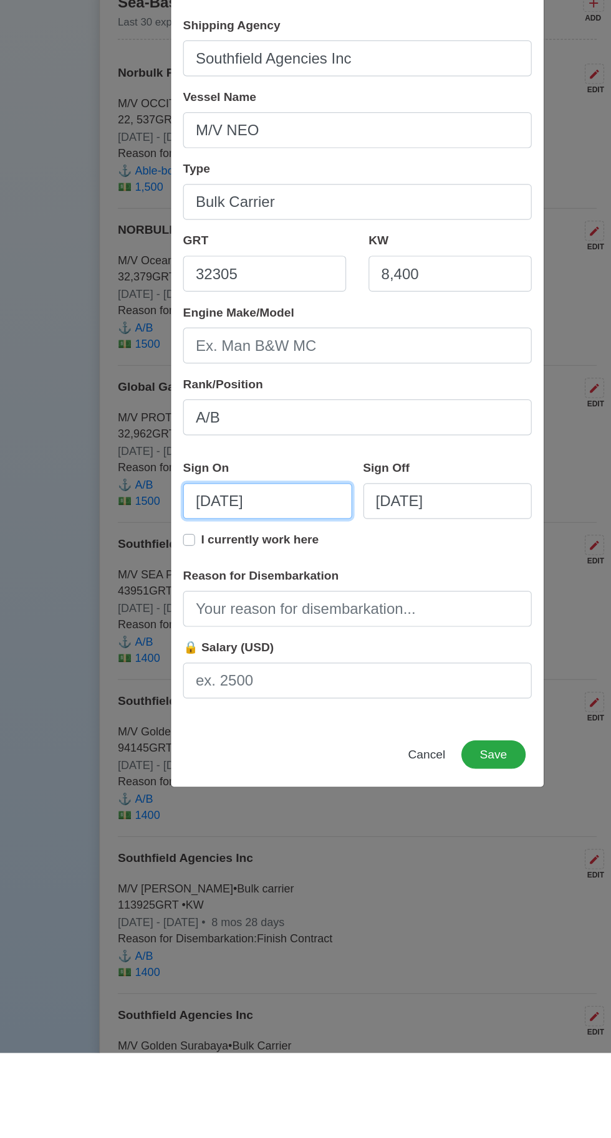
click at [252, 684] on input "[DATE]" at bounding box center [230, 678] width 141 height 30
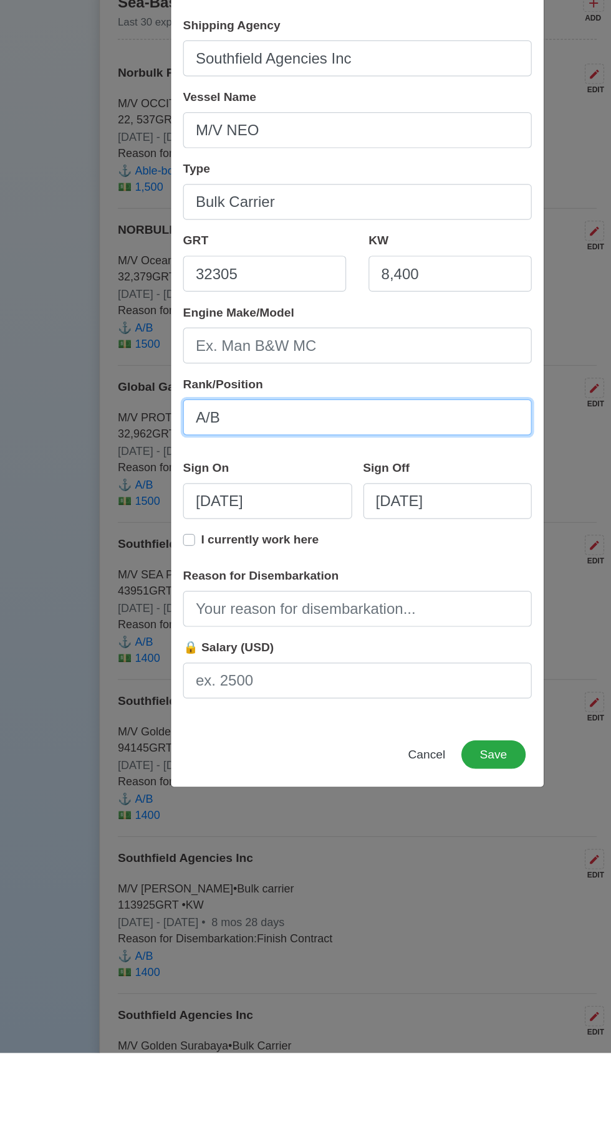
click at [418, 613] on input "A/B" at bounding box center [305, 608] width 291 height 30
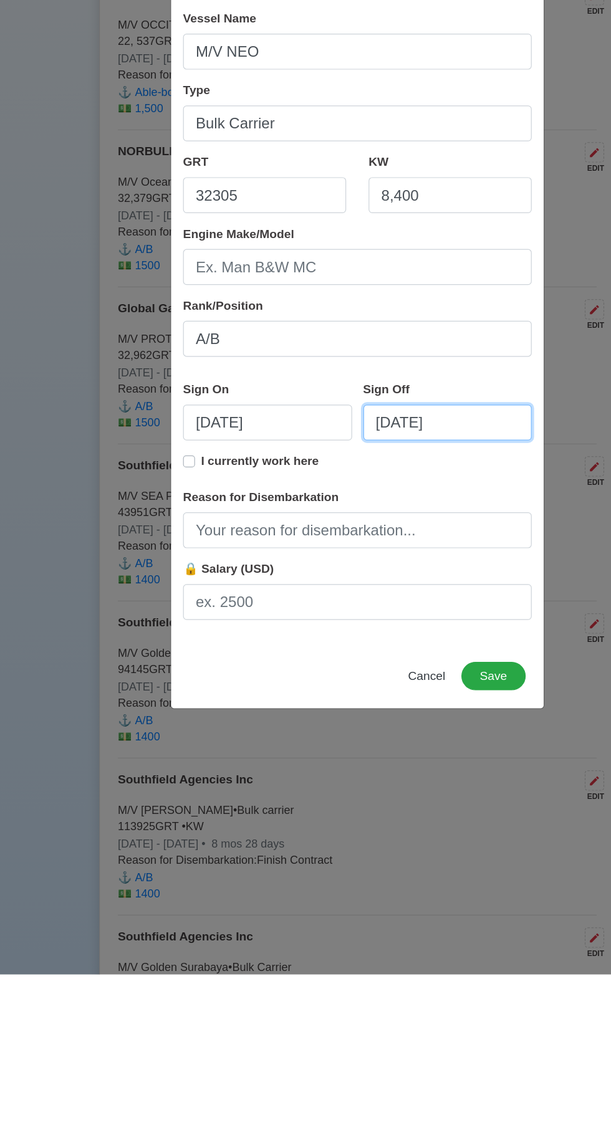
click at [397, 682] on input "[DATE]" at bounding box center [380, 678] width 141 height 30
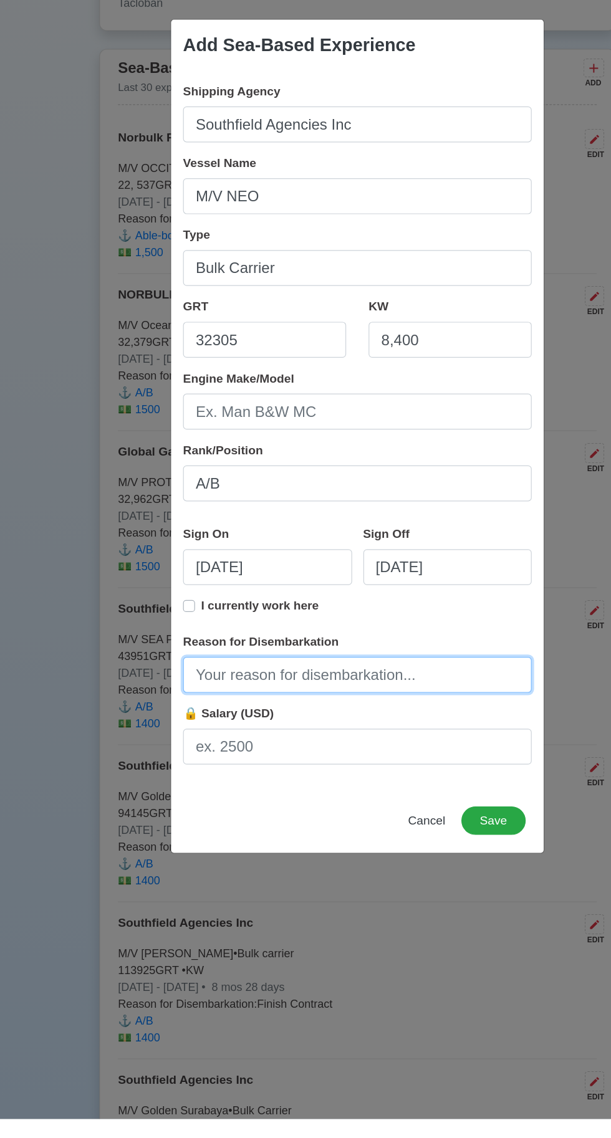
click at [239, 783] on input "Reason for Disembarkation" at bounding box center [305, 768] width 291 height 30
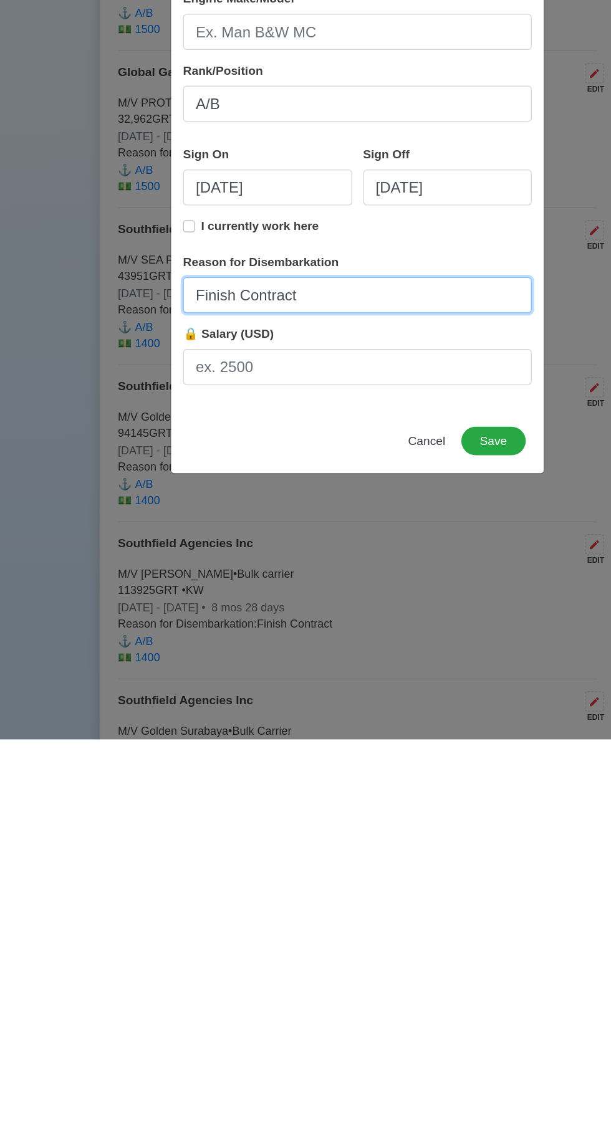
scroll to position [2967, 0]
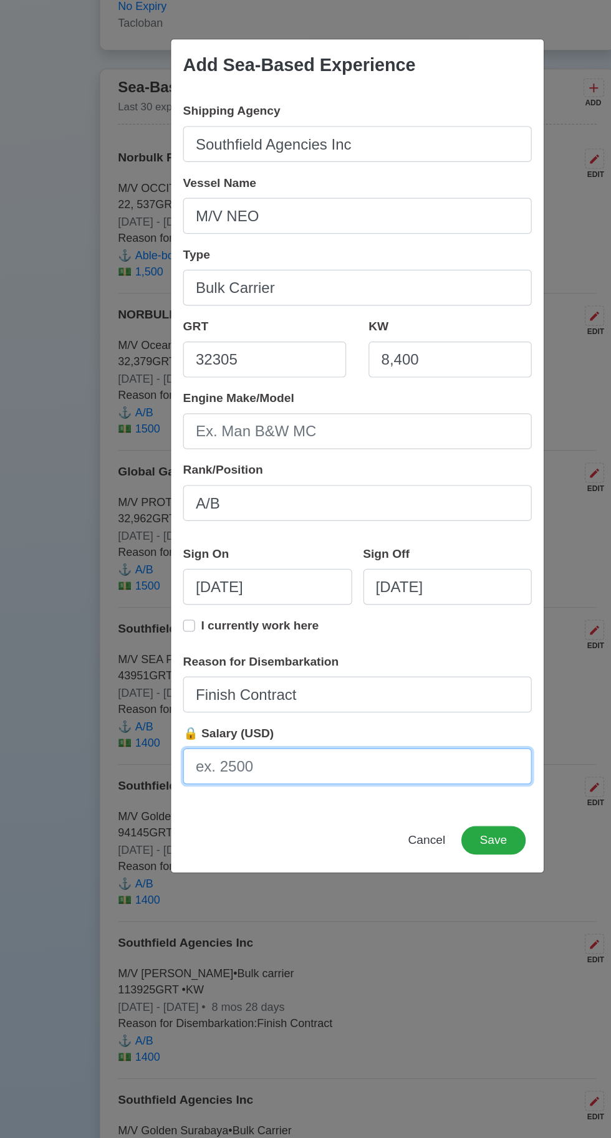
click at [205, 829] on input "🔒 Salary (USD)" at bounding box center [305, 828] width 291 height 30
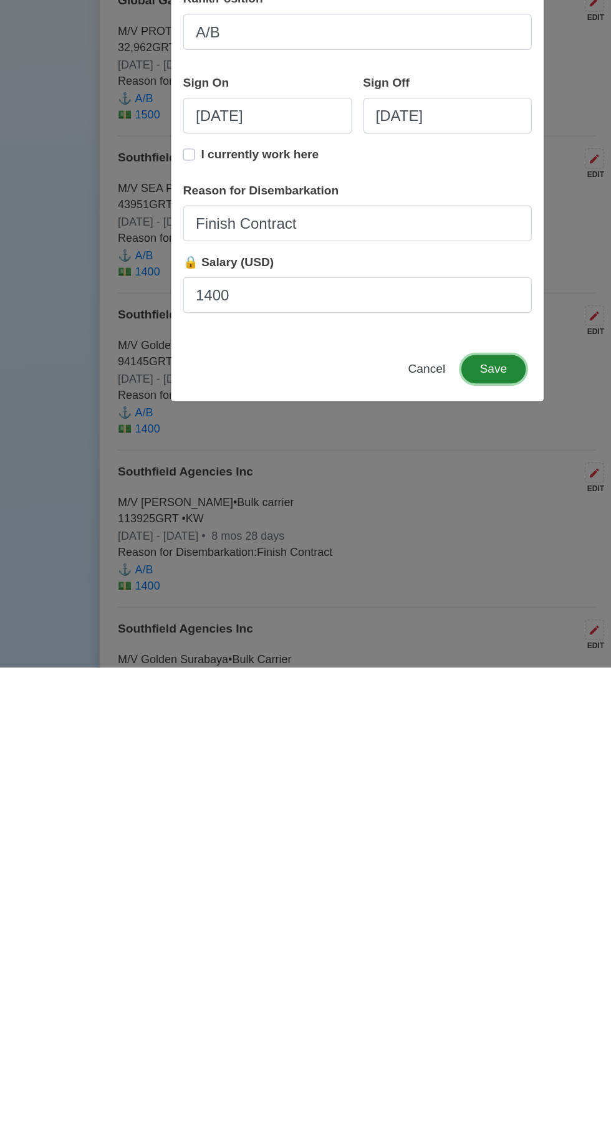
click at [419, 890] on button "Save" at bounding box center [419, 890] width 54 height 24
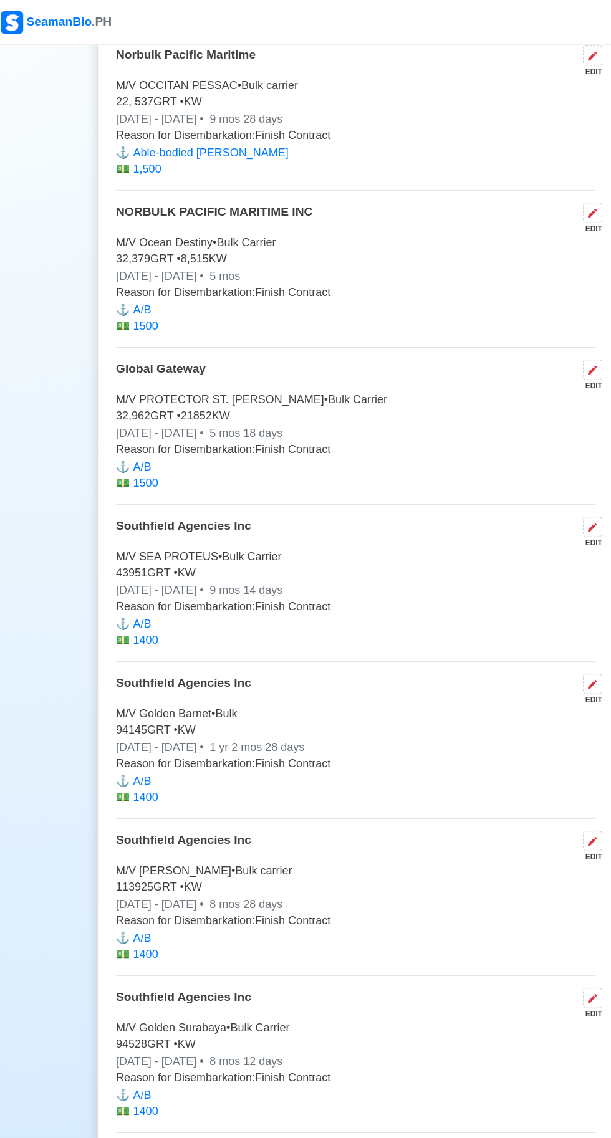
scroll to position [3239, 0]
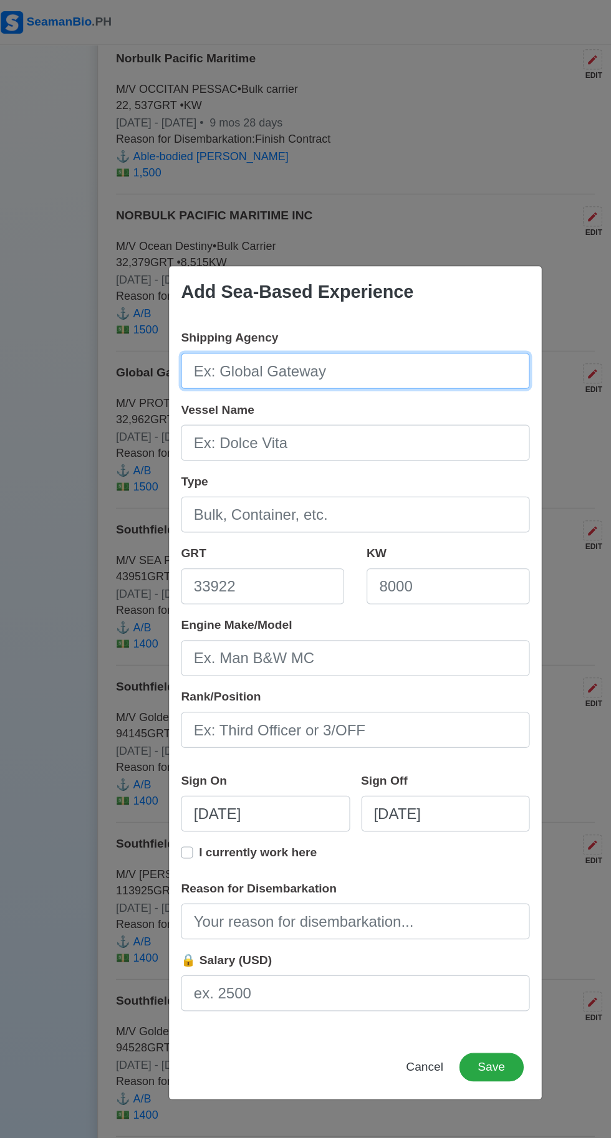
click at [214, 310] on input "Shipping Agency" at bounding box center [305, 309] width 291 height 30
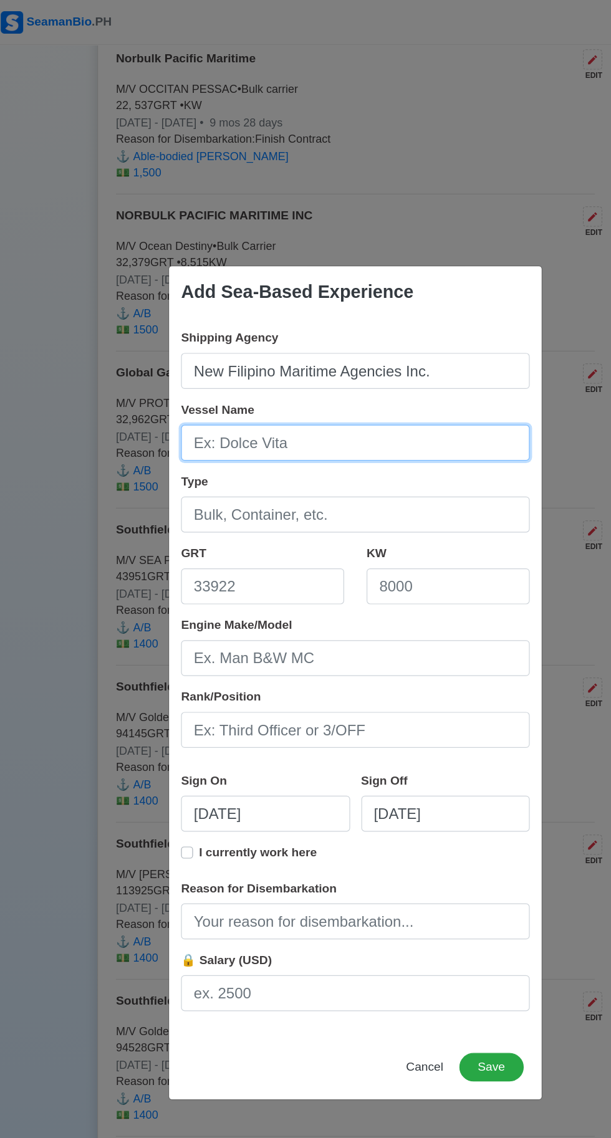
click at [210, 371] on input "Vessel Name" at bounding box center [305, 369] width 291 height 30
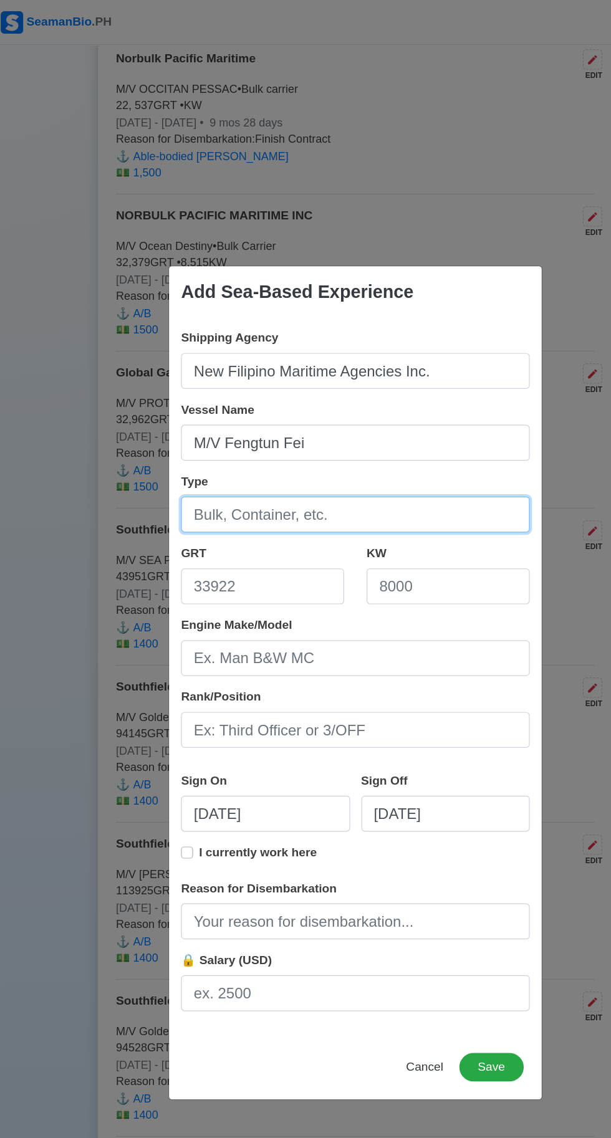
click at [239, 432] on input "Type" at bounding box center [305, 429] width 291 height 30
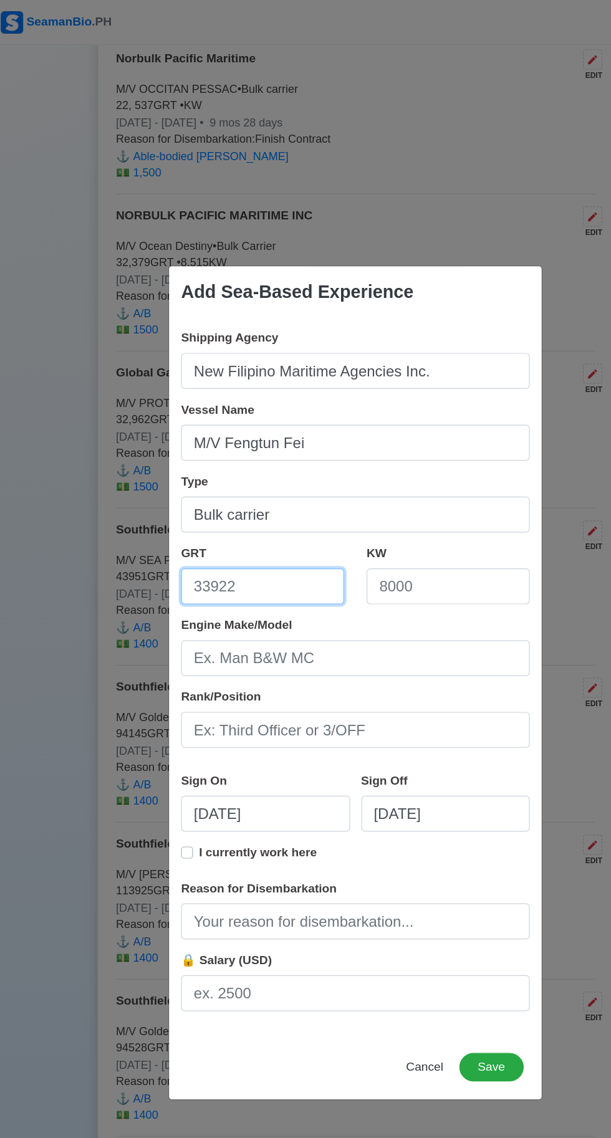
click at [214, 492] on input "GRT" at bounding box center [228, 489] width 136 height 30
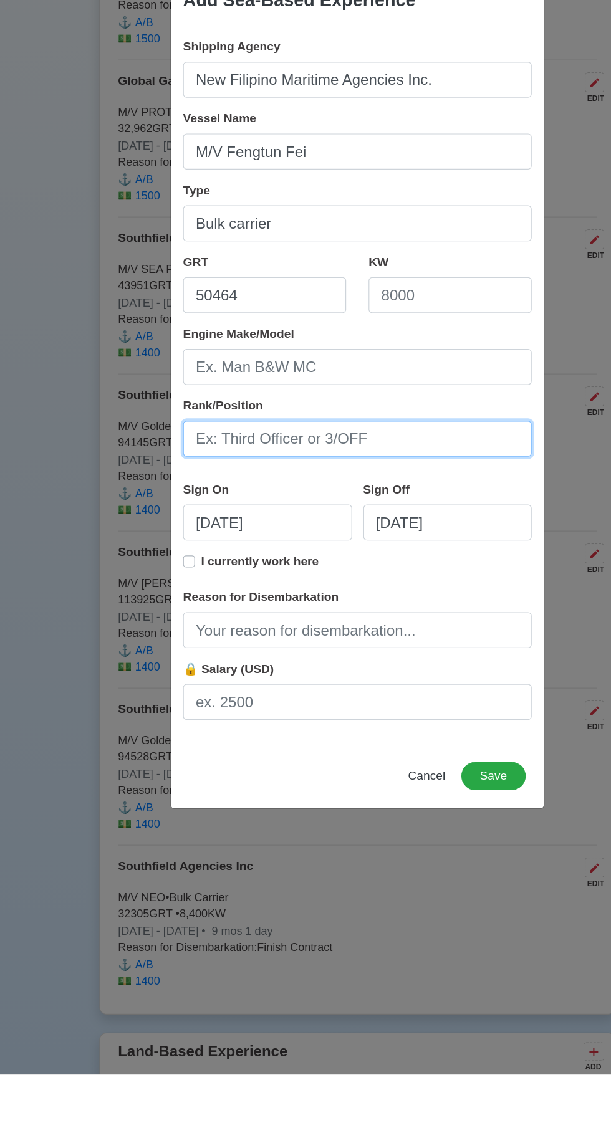
click at [211, 610] on input "Rank/Position" at bounding box center [305, 608] width 291 height 30
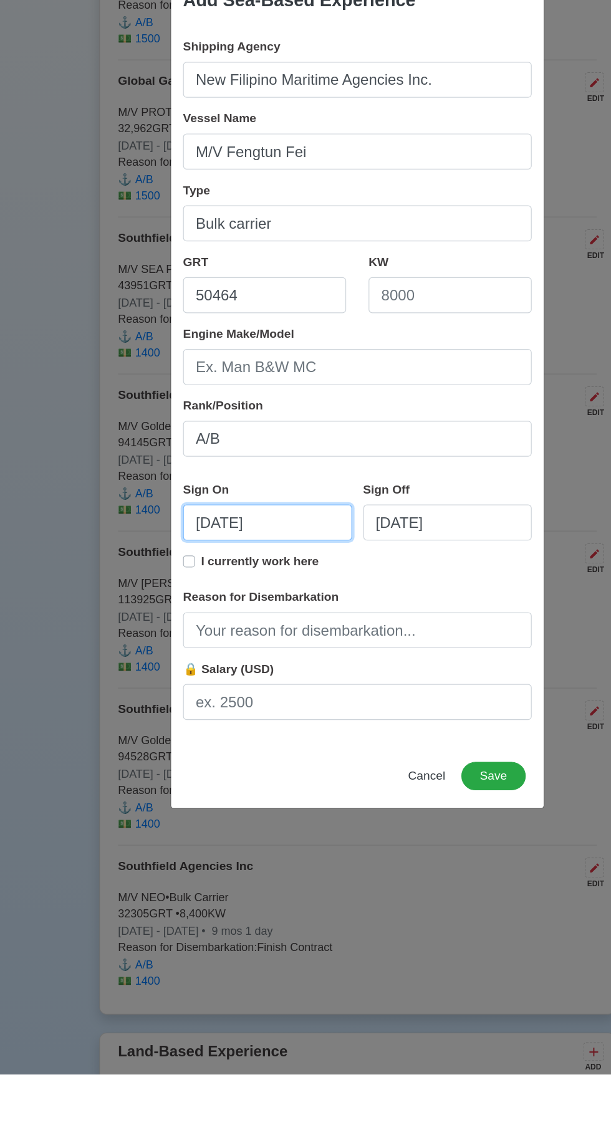
click at [242, 679] on input "[DATE]" at bounding box center [230, 678] width 141 height 30
click at [411, 683] on input "[DATE]" at bounding box center [380, 678] width 141 height 30
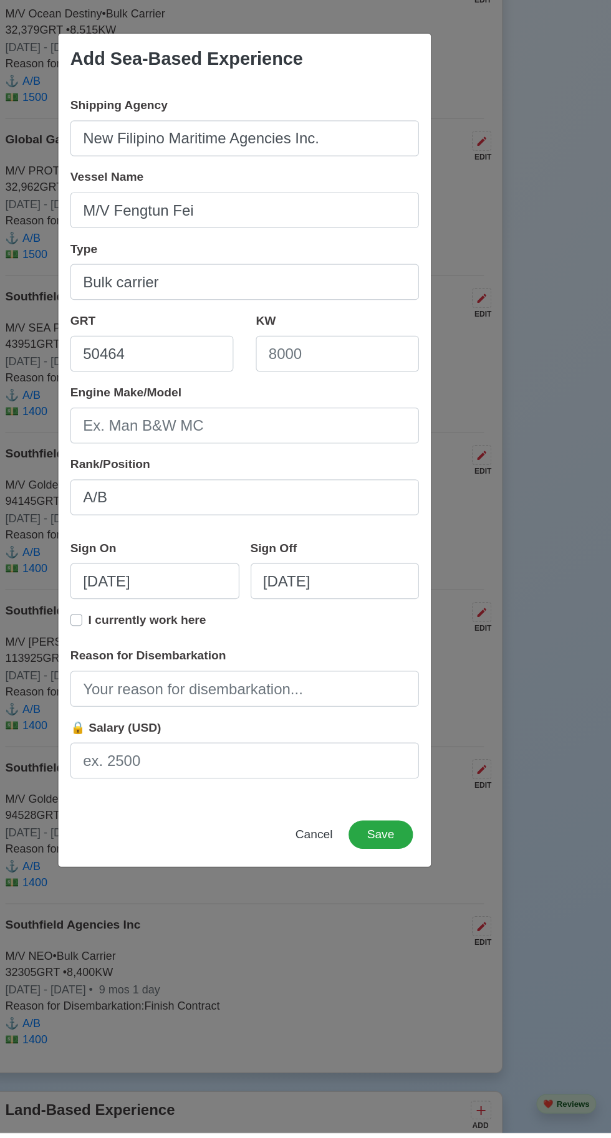
scroll to position [3244, 0]
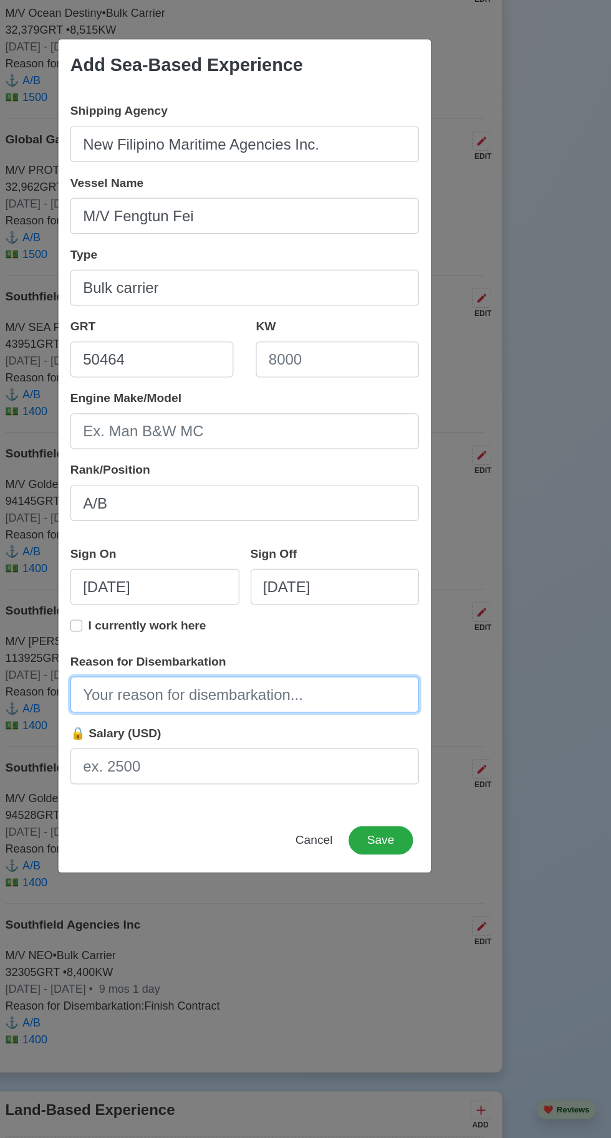
click at [223, 770] on input "Reason for Disembarkation" at bounding box center [305, 768] width 291 height 30
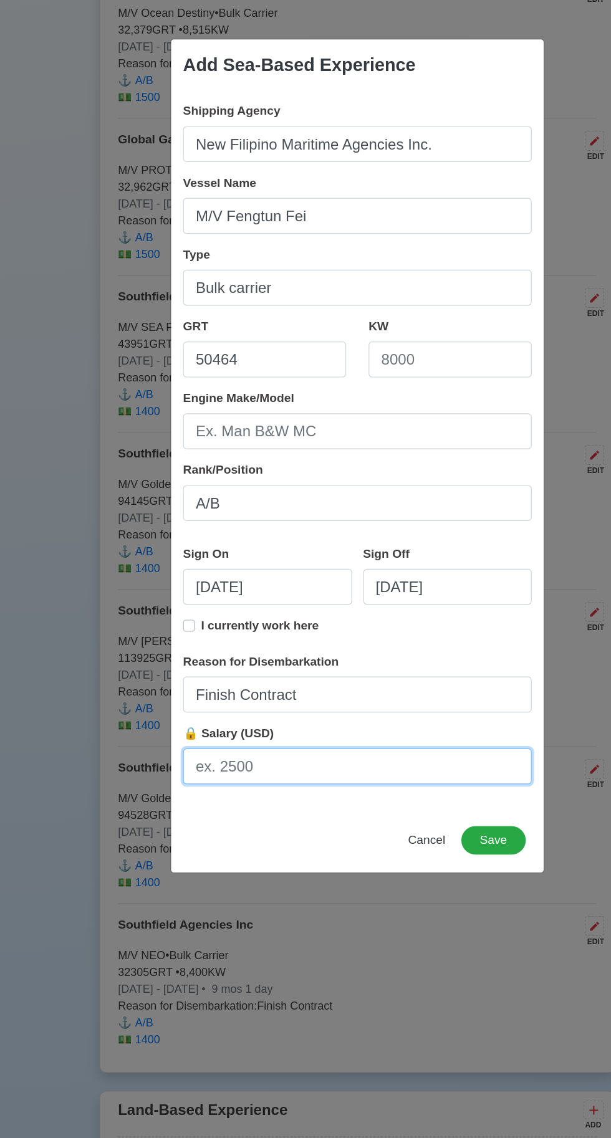
click at [208, 833] on input "🔒 Salary (USD)" at bounding box center [305, 828] width 291 height 30
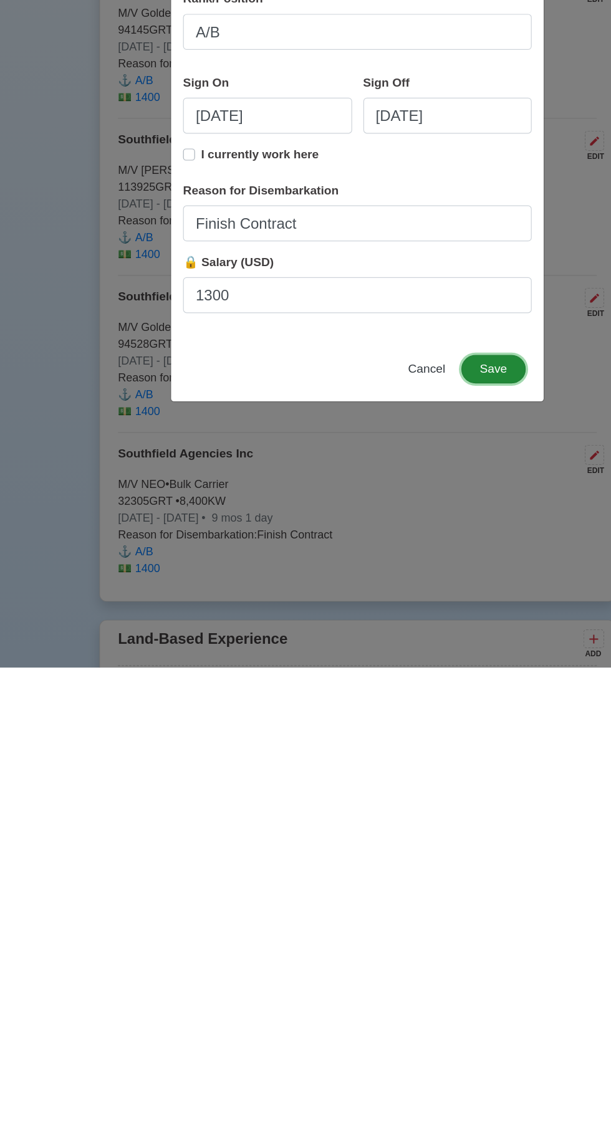
click at [417, 895] on button "Save" at bounding box center [419, 890] width 54 height 24
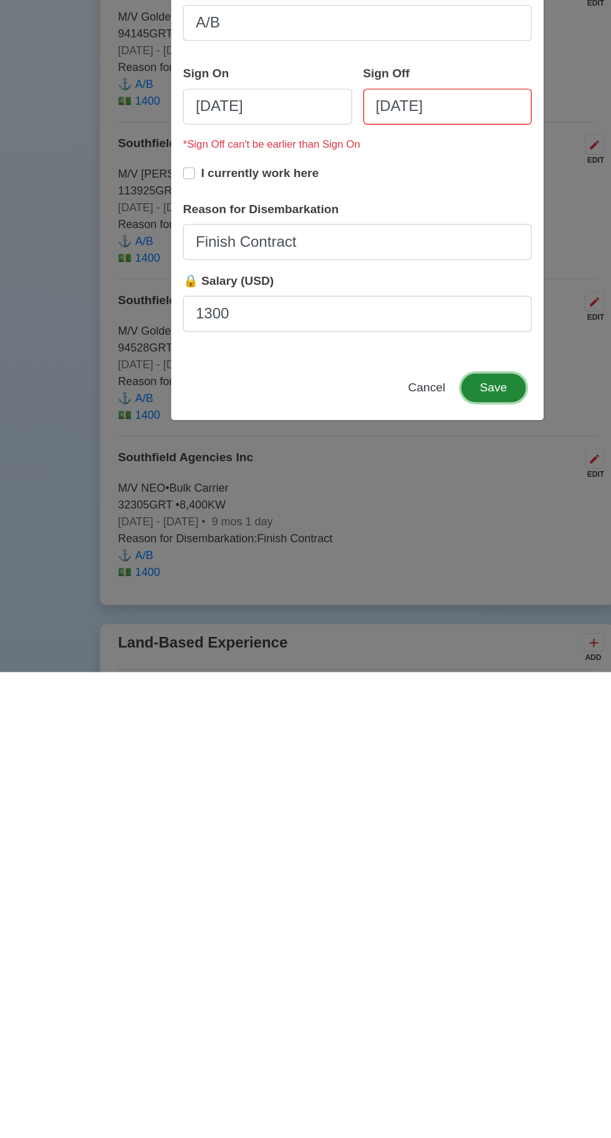
scroll to position [3244, 0]
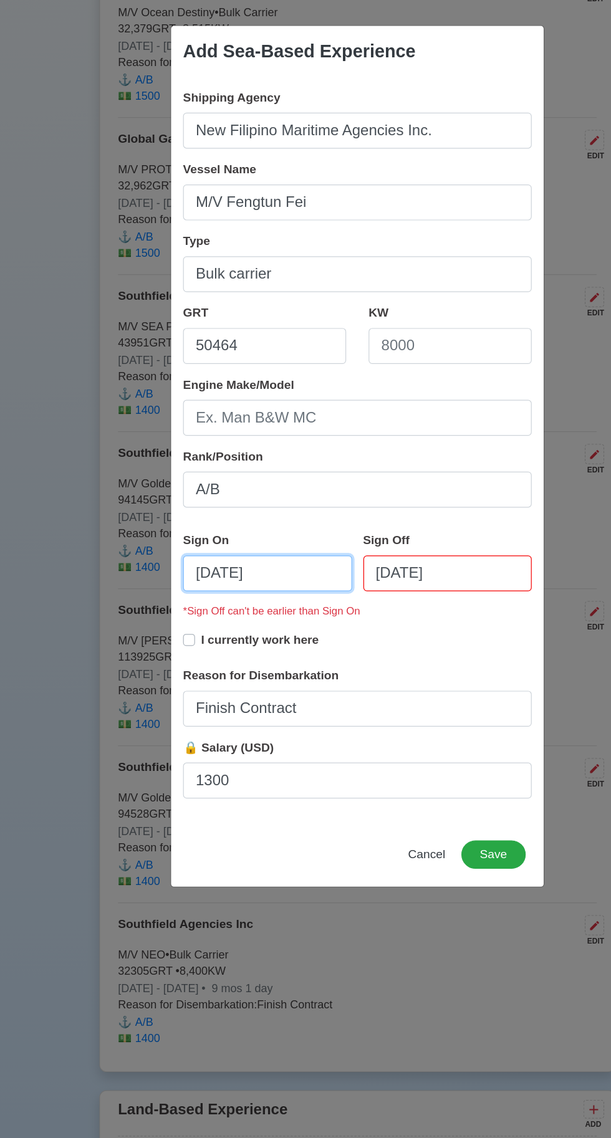
click at [250, 673] on input "[DATE]" at bounding box center [230, 667] width 141 height 30
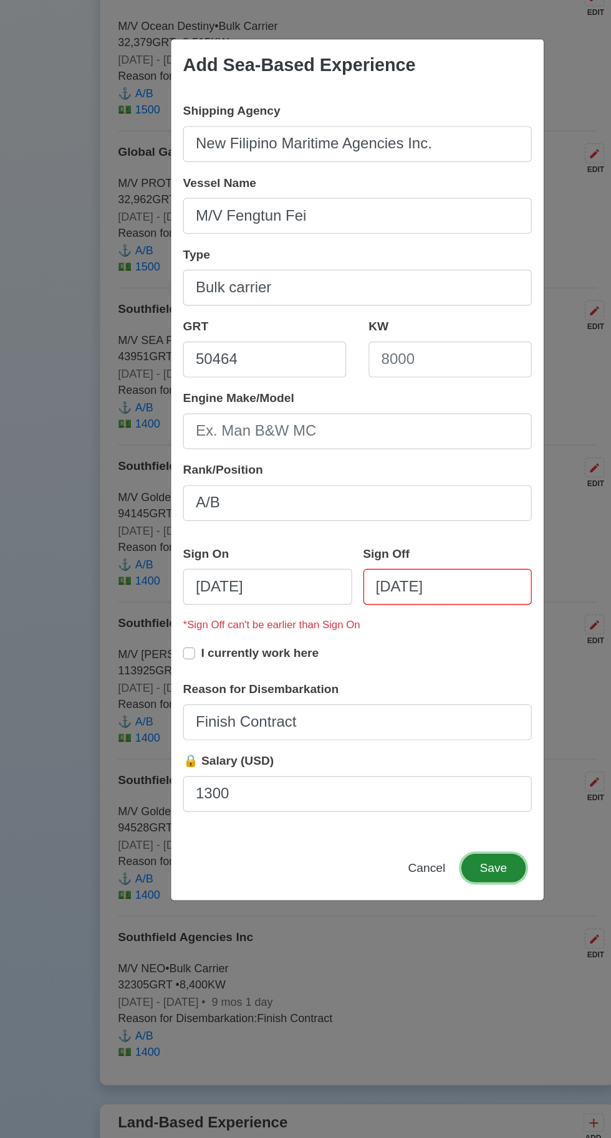
click at [426, 913] on button "Save" at bounding box center [419, 902] width 54 height 24
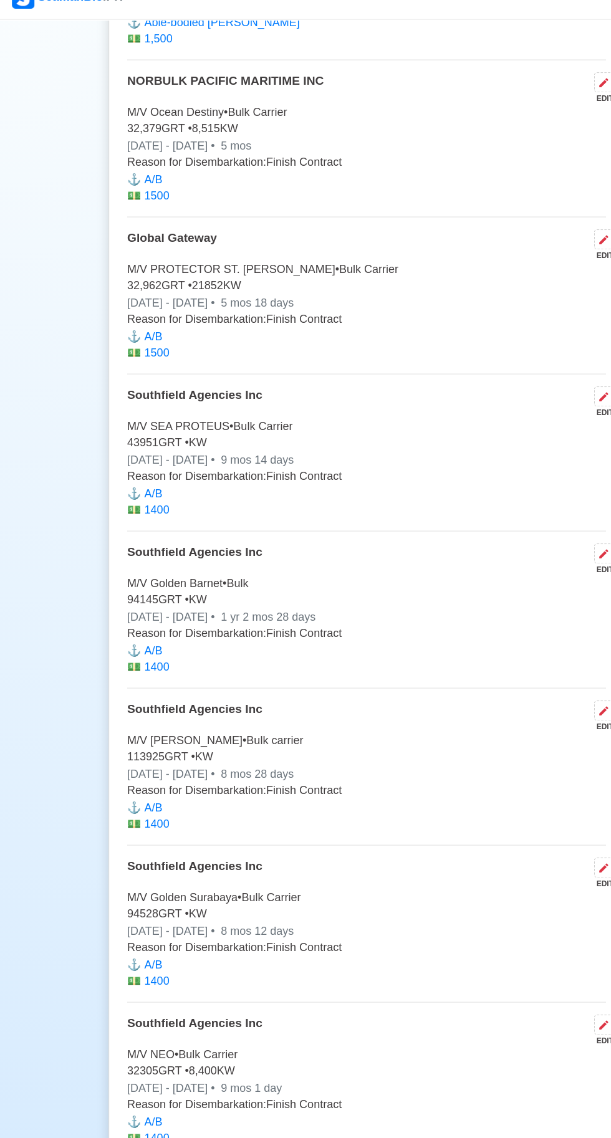
scroll to position [3330, 0]
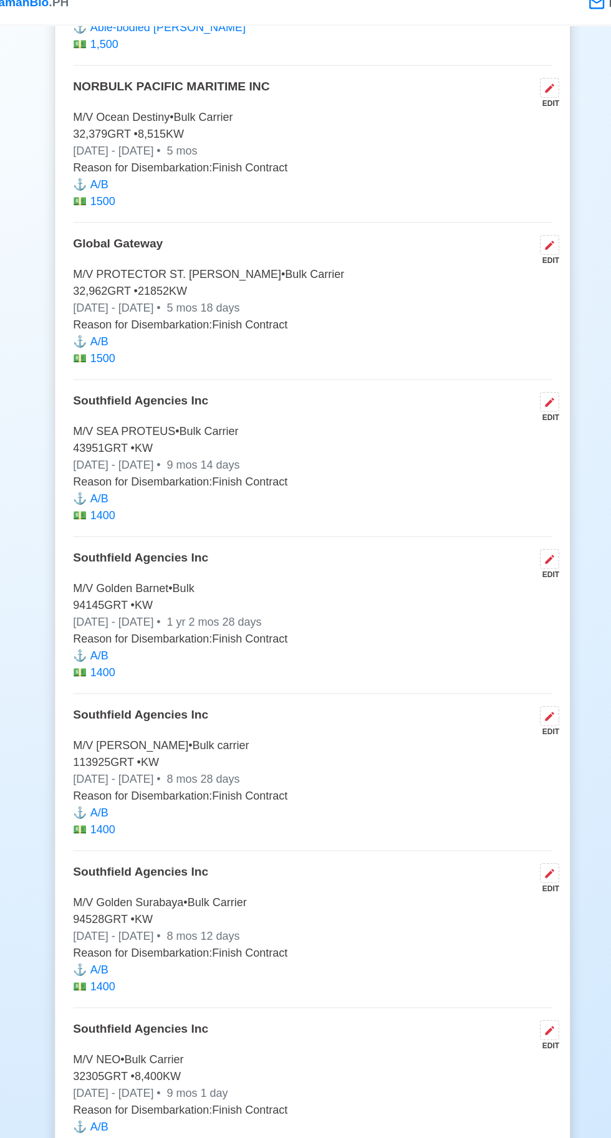
click at [507, 95] on icon at bounding box center [503, 90] width 10 height 10
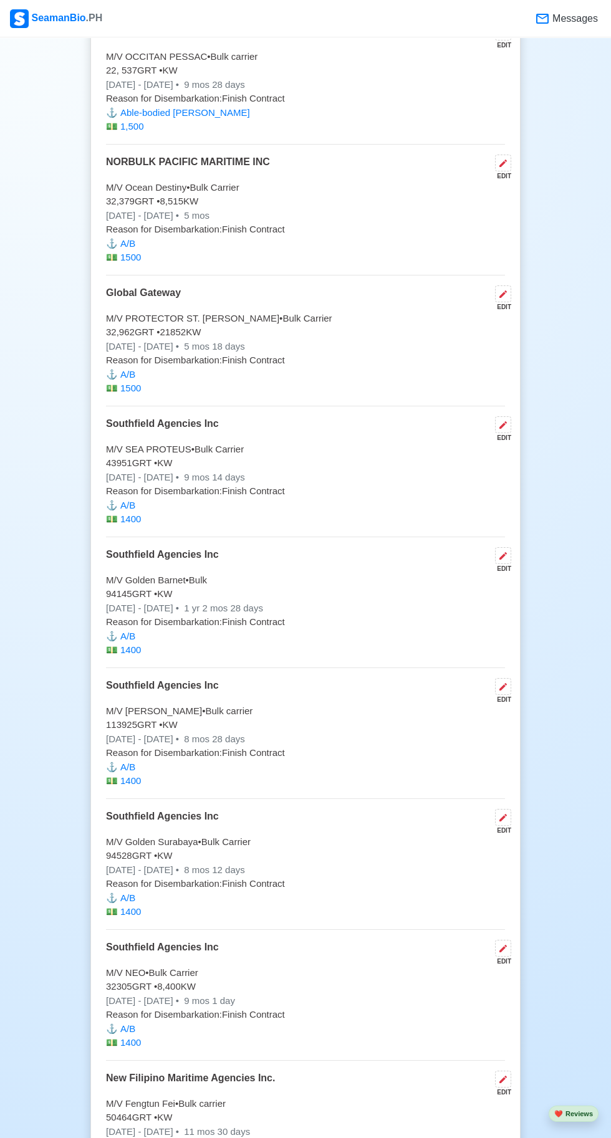
scroll to position [3263, 0]
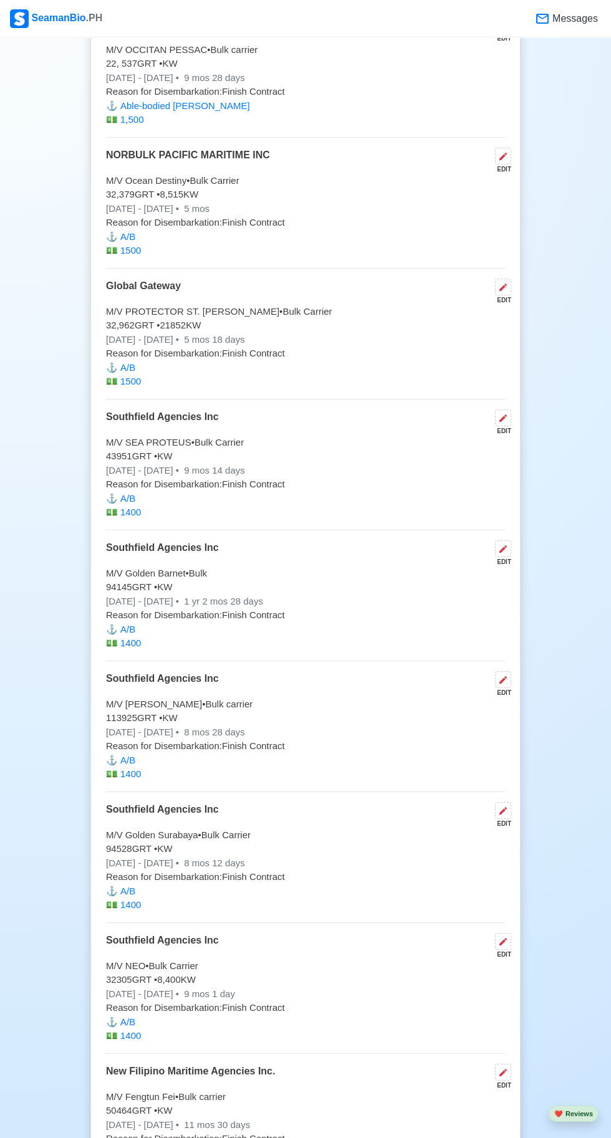
click at [496, 188] on p "M/V Ocean Destiny • Bulk Carrier" at bounding box center [305, 181] width 399 height 14
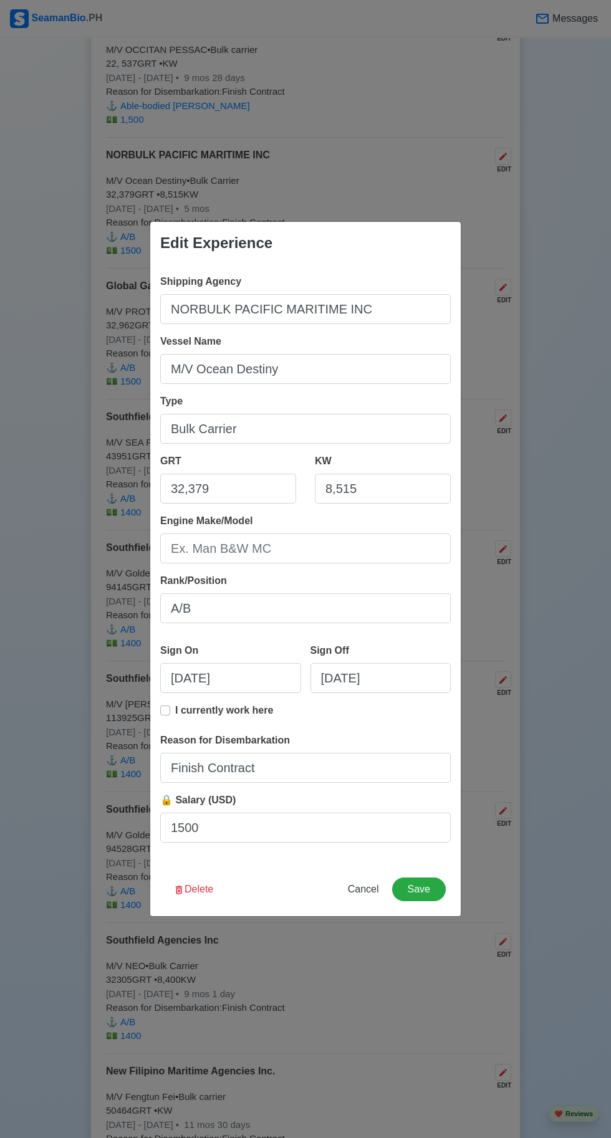
click at [69, 850] on div "Edit Experience Shipping Agency NORBULK PACIFIC MARITIME INC Vessel Name M/V Oc…" at bounding box center [305, 569] width 611 height 1138
click at [299, 783] on input "Finish Contract" at bounding box center [305, 768] width 291 height 30
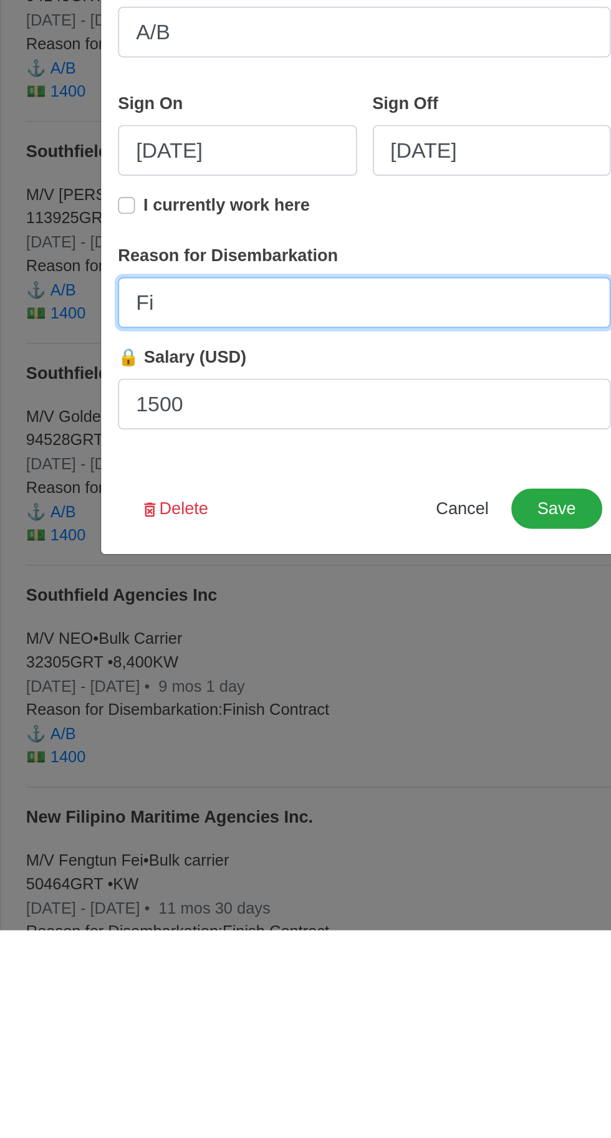
type input "F"
type input "Injury"
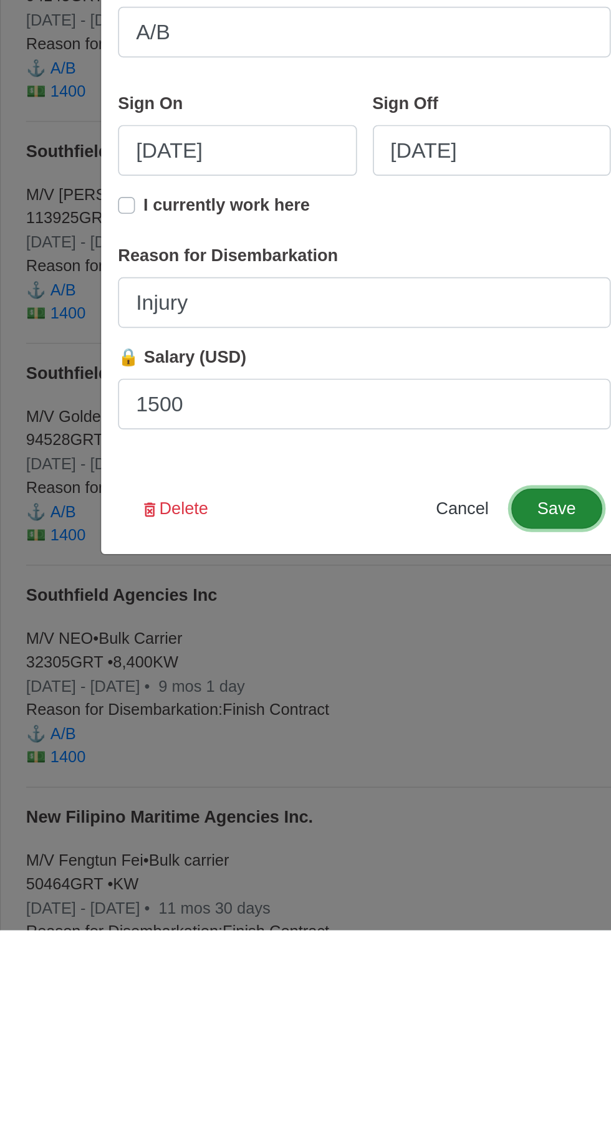
click at [424, 895] on button "Save" at bounding box center [419, 890] width 54 height 24
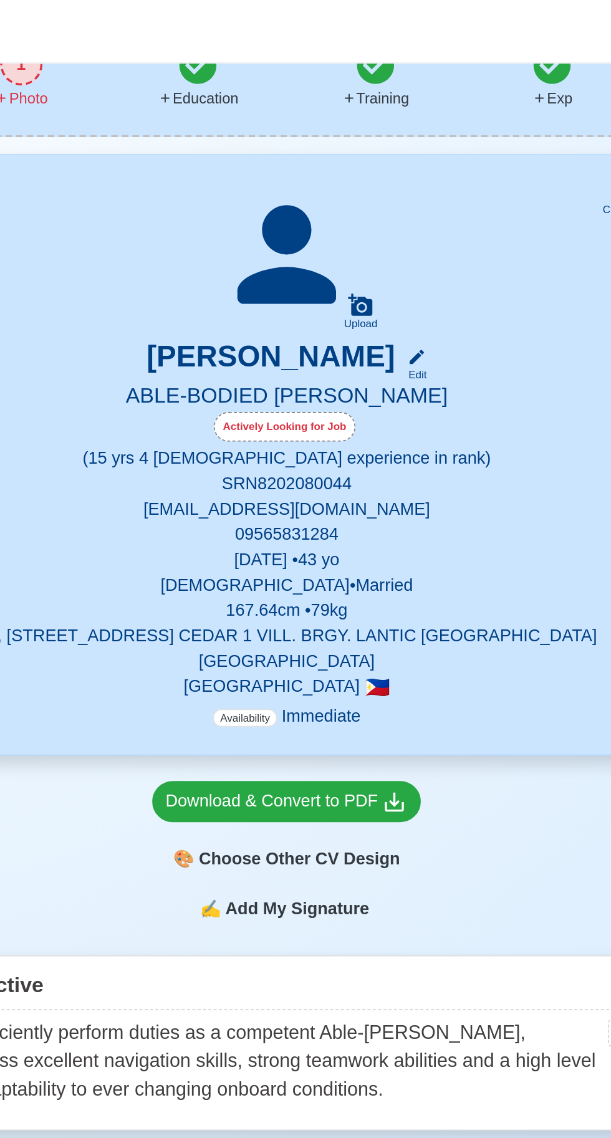
scroll to position [123, 0]
click at [347, 191] on div "Upload" at bounding box center [349, 191] width 20 height 7
click at [0, 0] on input "Upload" at bounding box center [0, 0] width 0 height 0
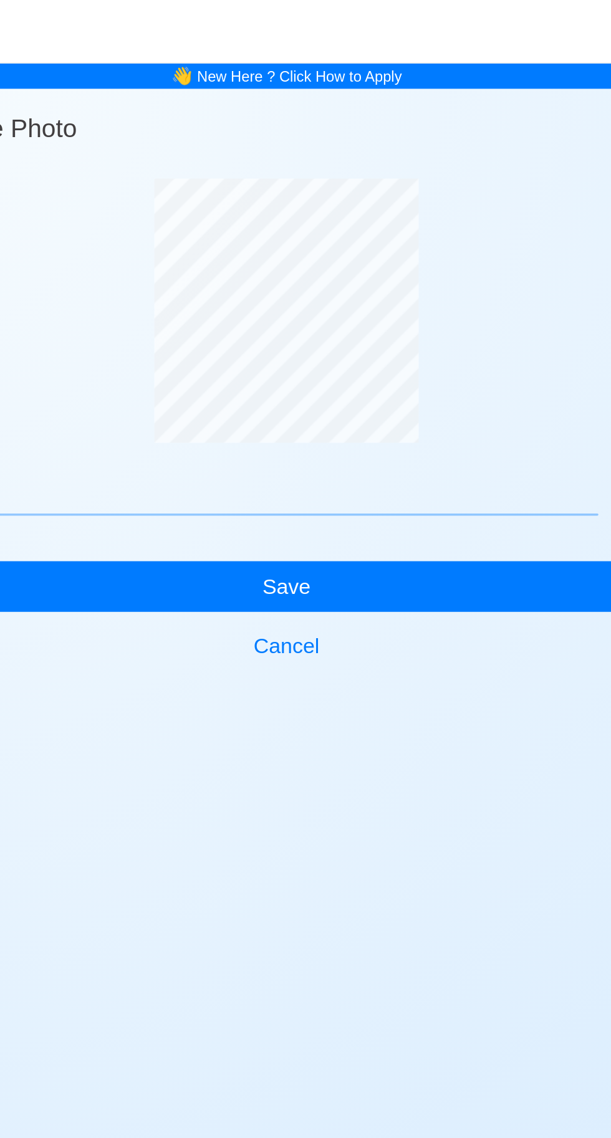
scroll to position [95, 0]
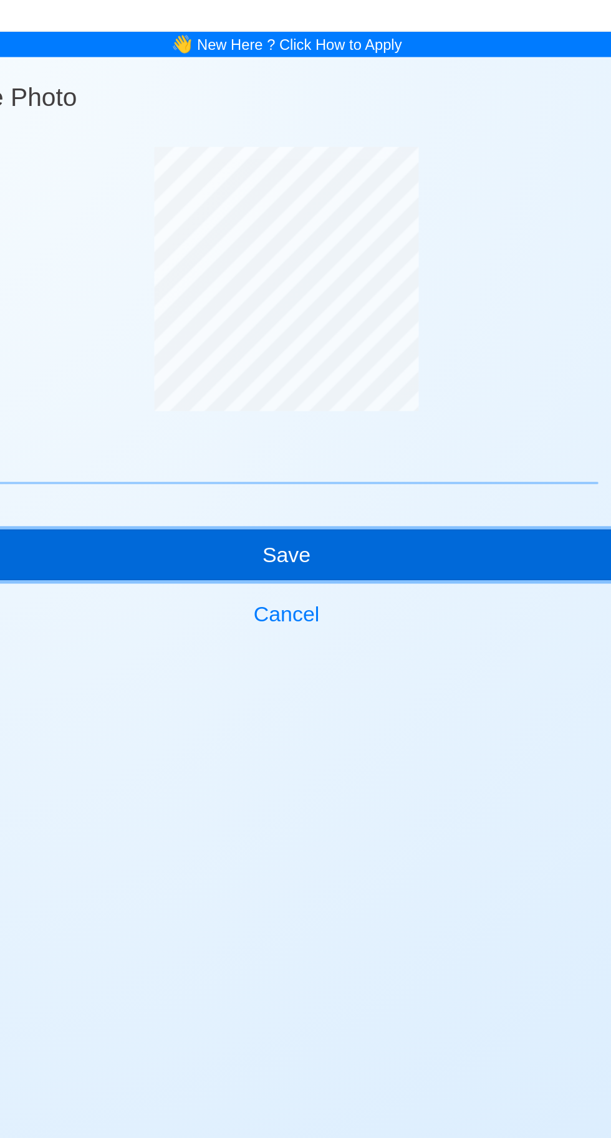
click at [293, 331] on button "Save" at bounding box center [305, 346] width 430 height 30
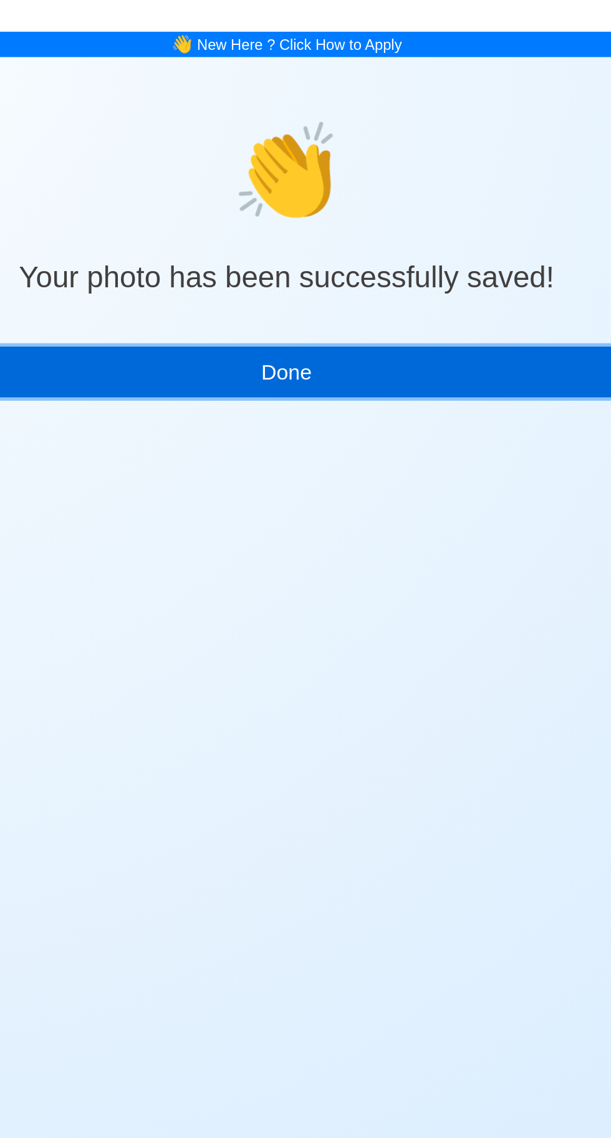
click at [293, 223] on button "Done" at bounding box center [305, 238] width 430 height 30
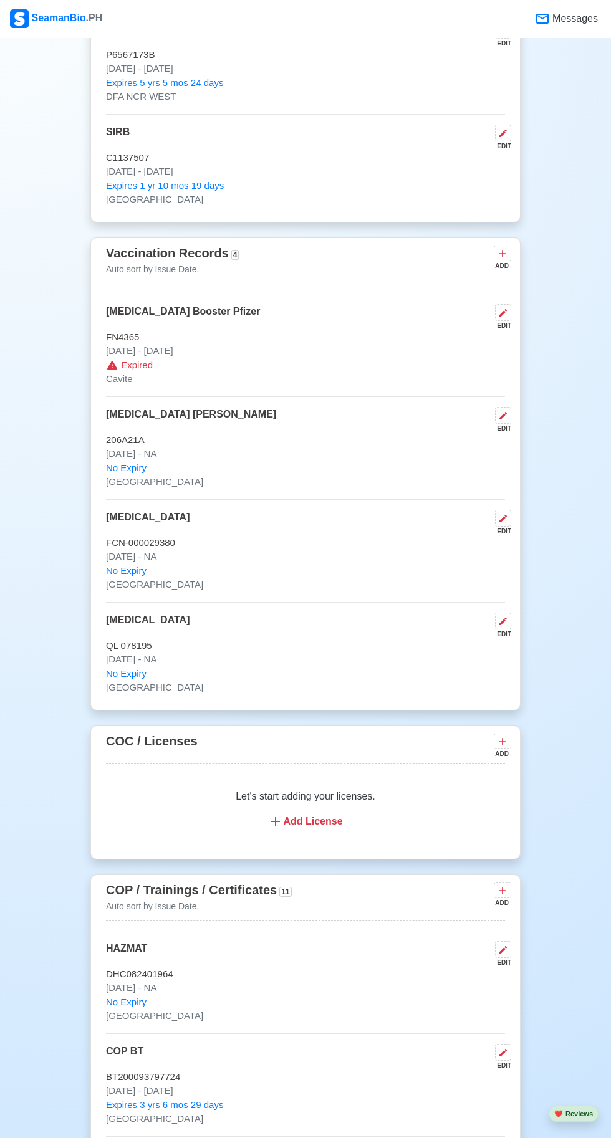
scroll to position [997, 0]
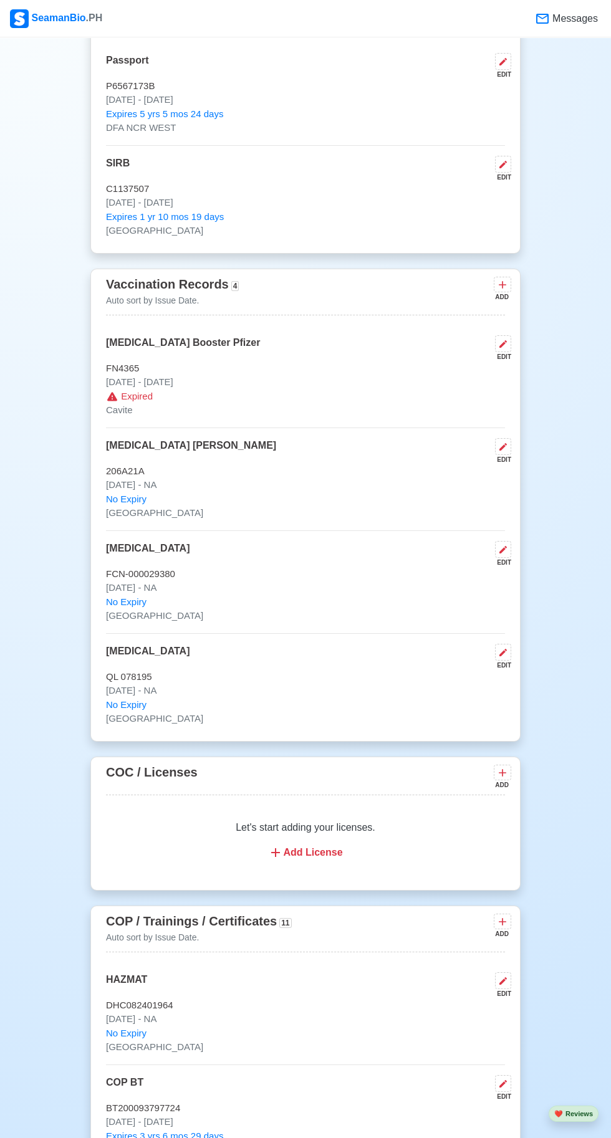
click at [494, 376] on p "FN4365" at bounding box center [305, 369] width 399 height 14
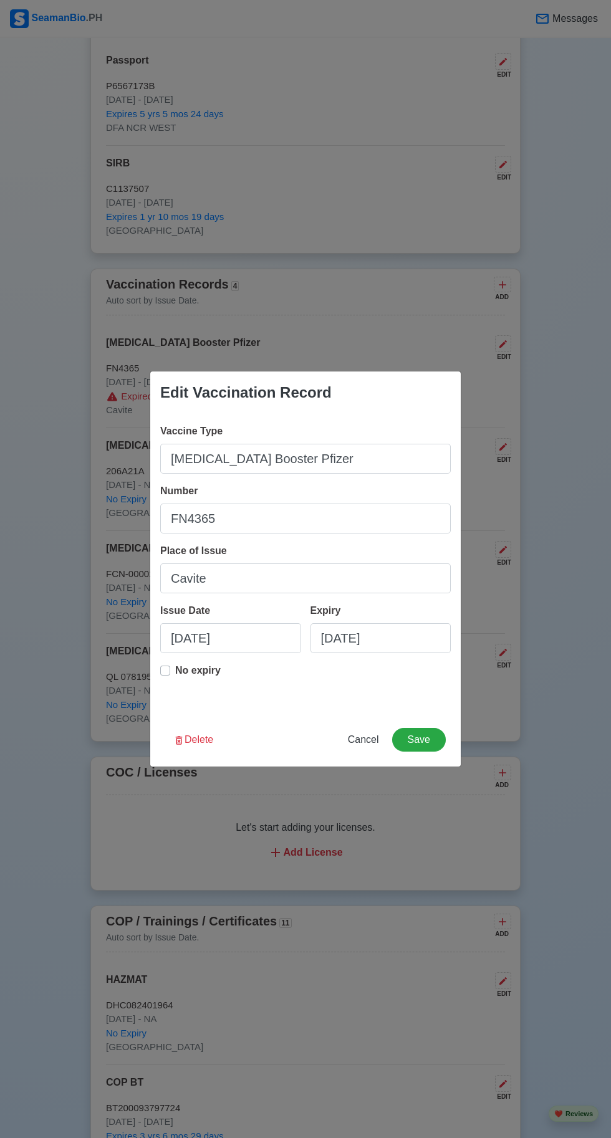
click at [183, 681] on label "No expiry" at bounding box center [198, 675] width 46 height 25
type input "[DATE]"
click at [419, 745] on button "Save" at bounding box center [419, 740] width 54 height 24
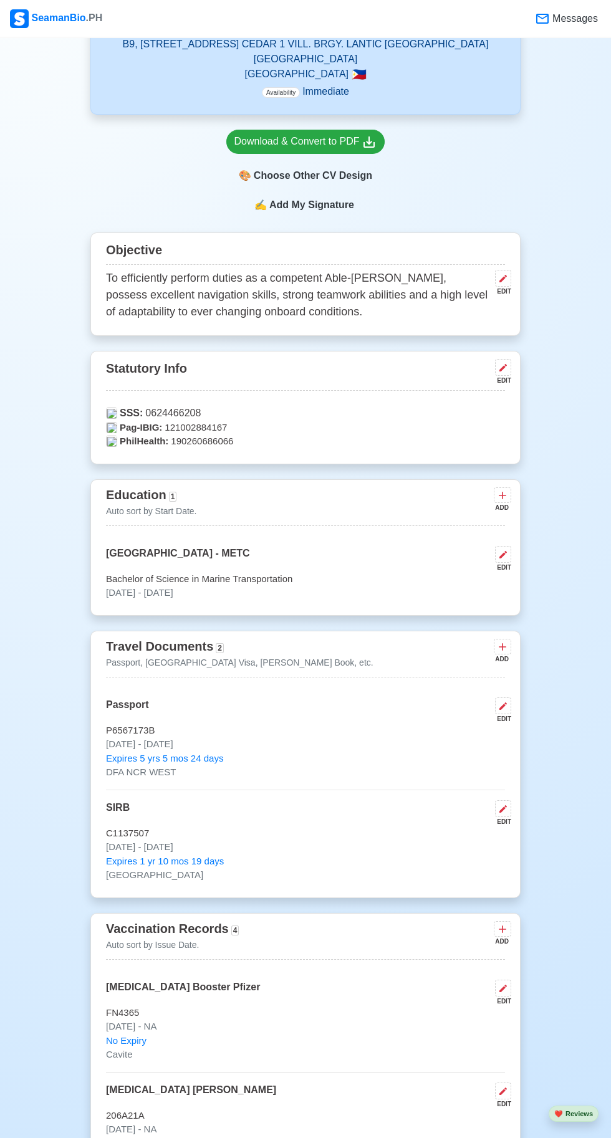
scroll to position [0, 0]
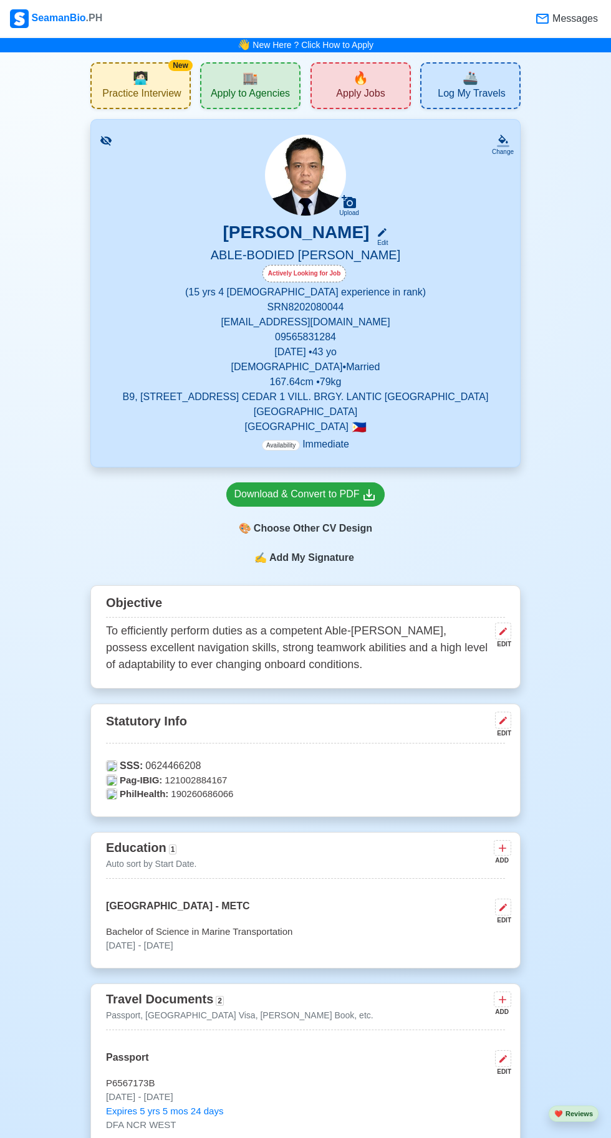
click at [312, 534] on div "🎨 Choose Other CV Design" at bounding box center [305, 529] width 159 height 24
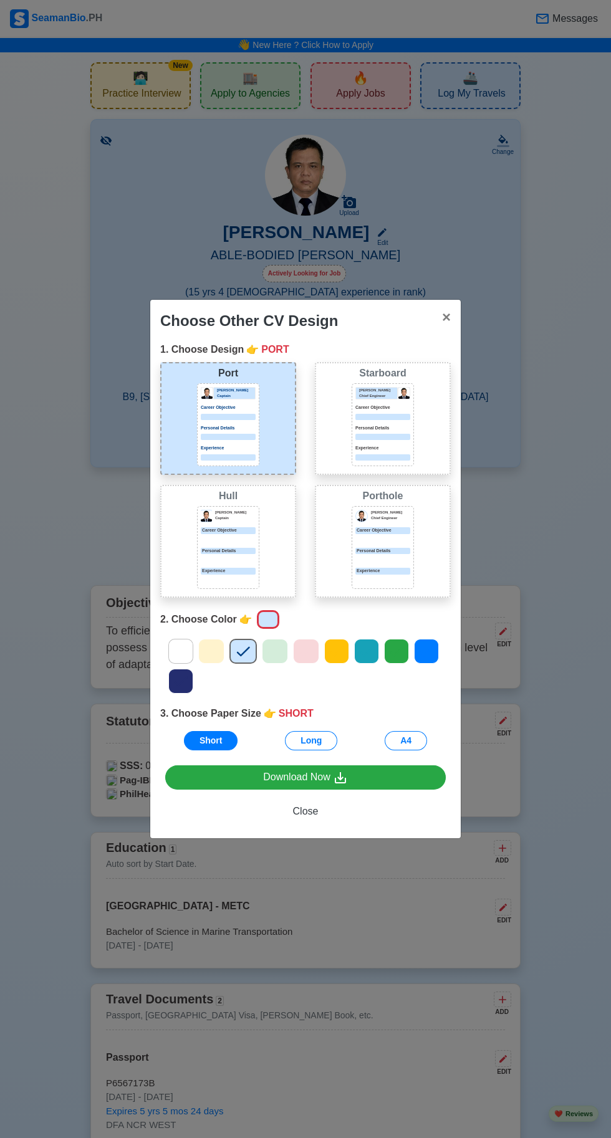
click at [224, 555] on div "Personal Details" at bounding box center [228, 556] width 55 height 16
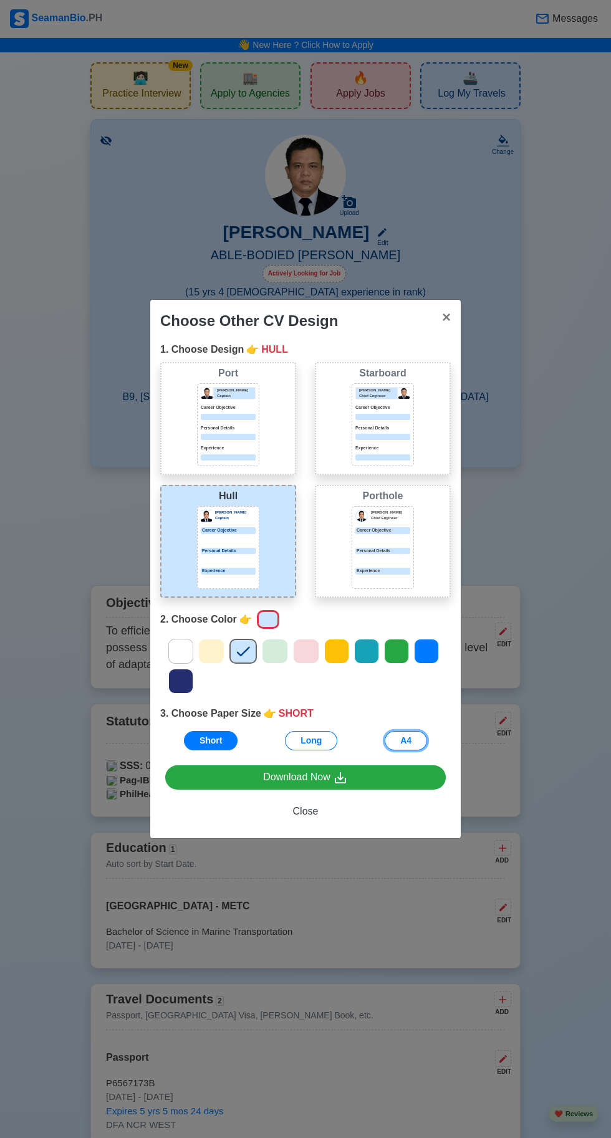
click at [405, 741] on button "A4" at bounding box center [406, 740] width 42 height 19
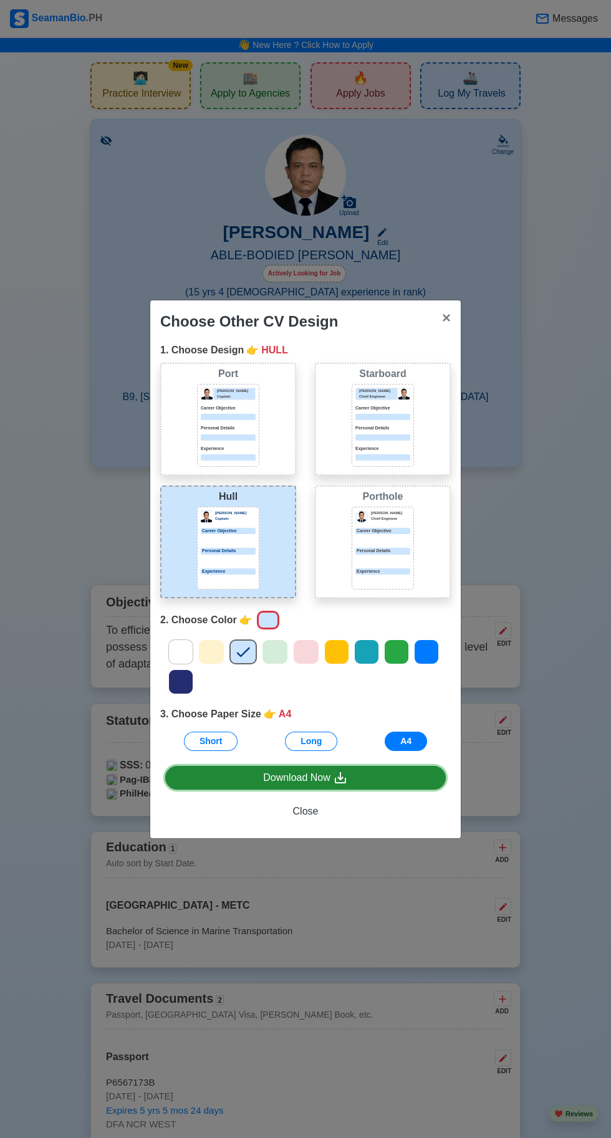
click at [355, 782] on link "Download Now" at bounding box center [305, 778] width 281 height 24
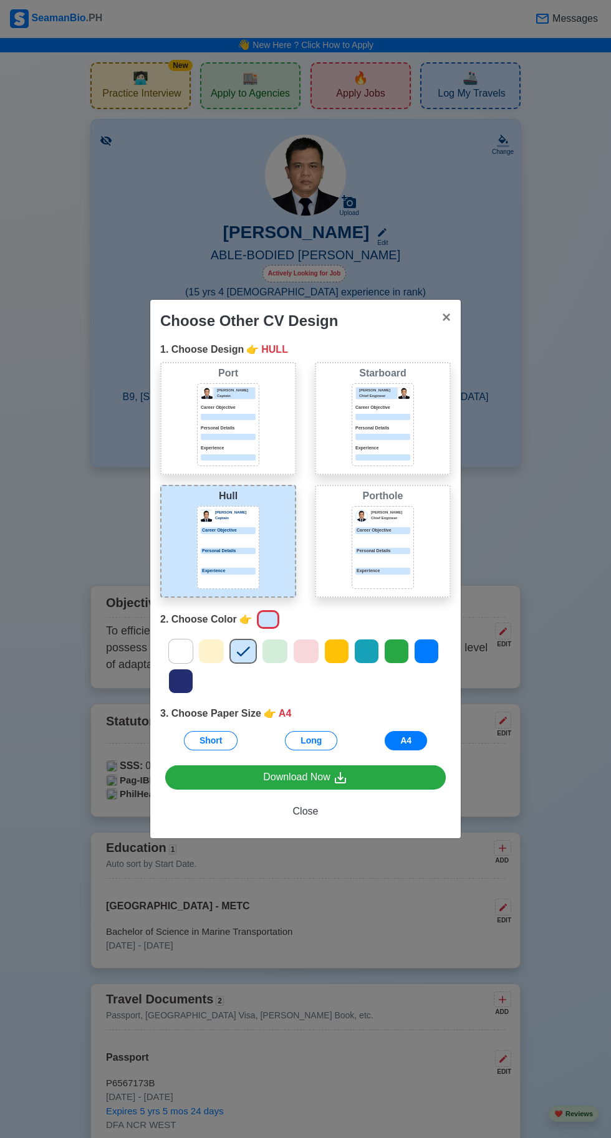
click at [368, 552] on div "Personal Details" at bounding box center [382, 551] width 55 height 7
click at [436, 335] on button "× Close" at bounding box center [446, 317] width 29 height 35
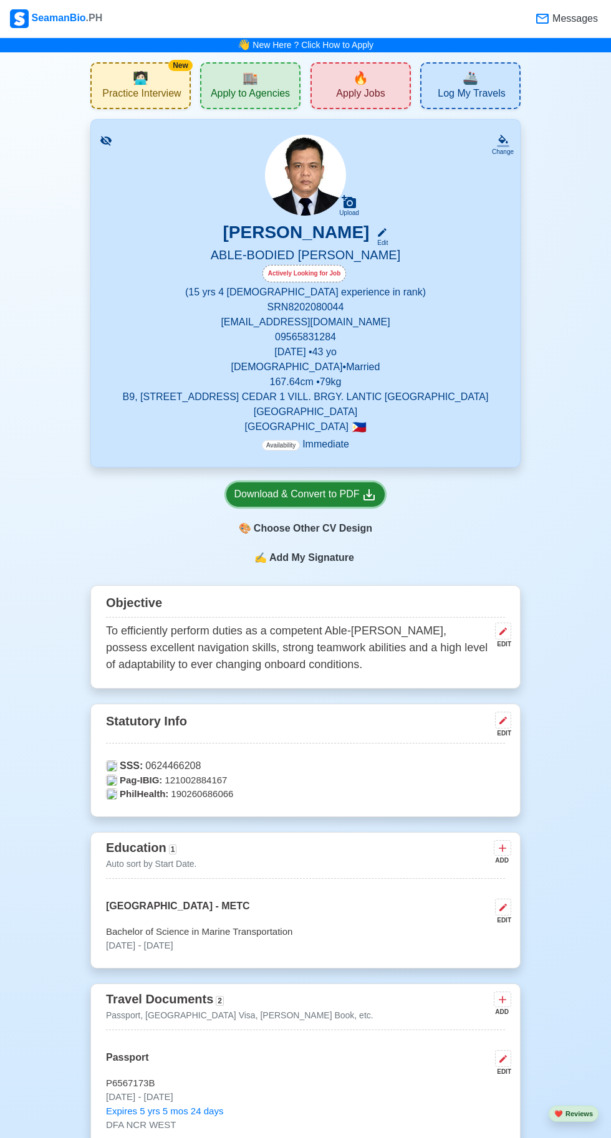
click at [323, 502] on div "Download & Convert to PDF" at bounding box center [305, 495] width 143 height 16
click at [459, 330] on p "[EMAIL_ADDRESS][DOMAIN_NAME]" at bounding box center [305, 322] width 399 height 15
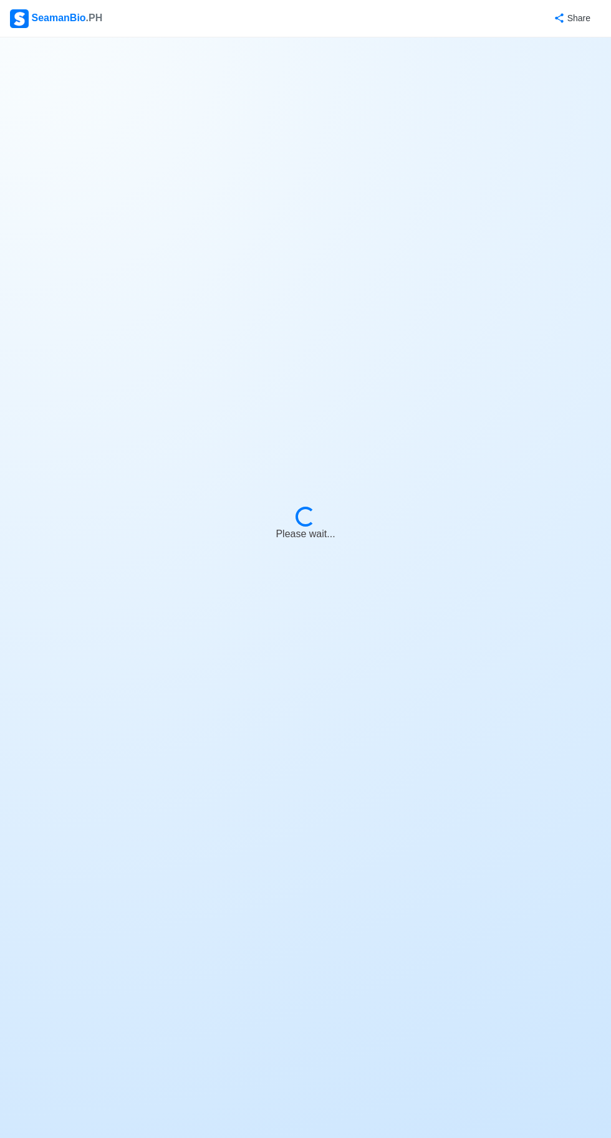
select select "Actively Looking for Job"
select select "Visible for Hiring"
select select "Married"
select select "[DEMOGRAPHIC_DATA]"
select select "PH"
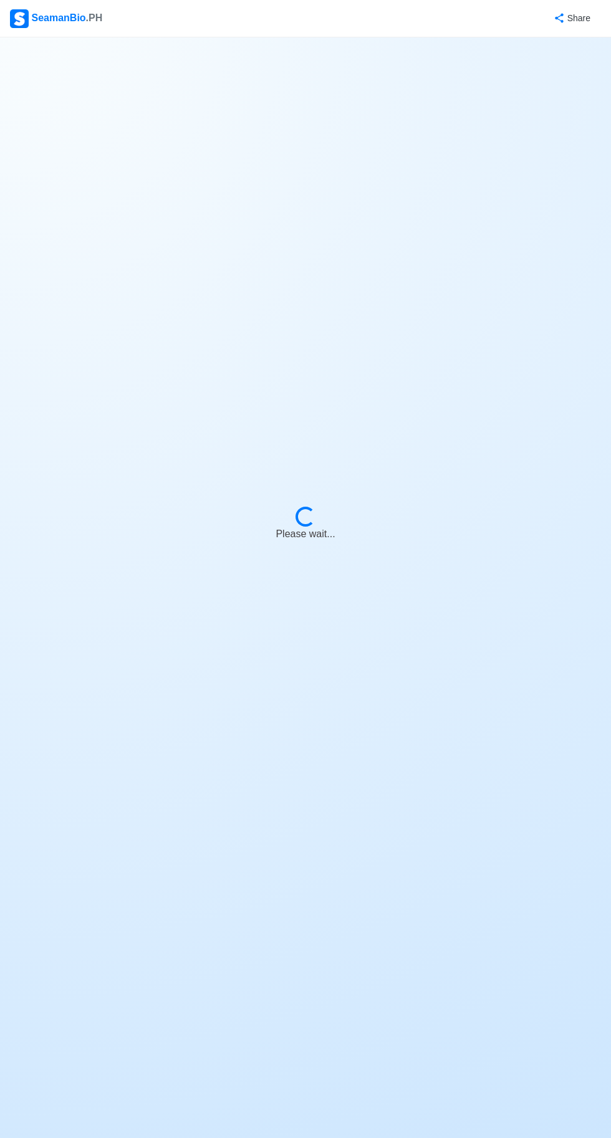
select select "15"
select select "4"
select select "4102416000000"
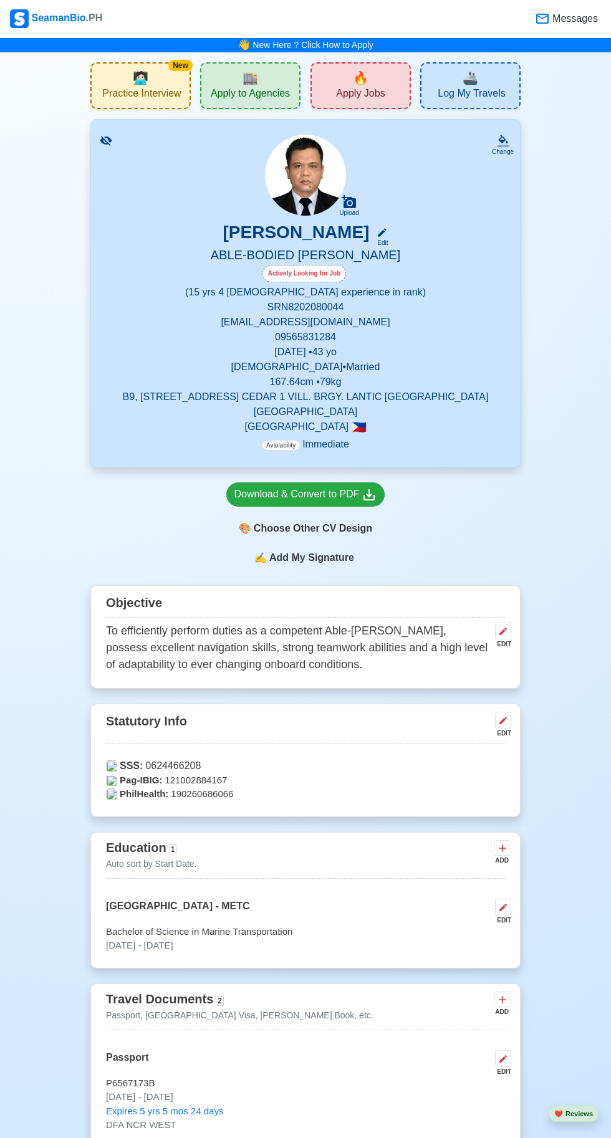
click at [243, 101] on span "Apply to Agencies" at bounding box center [250, 95] width 79 height 16
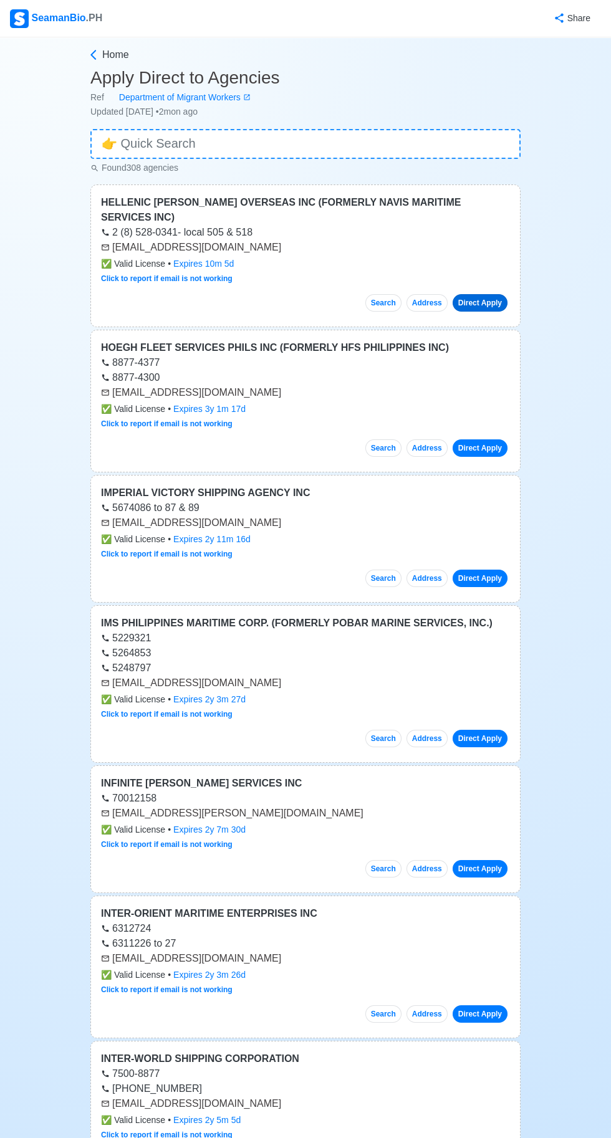
click at [494, 294] on link "Direct Apply" at bounding box center [480, 302] width 55 height 17
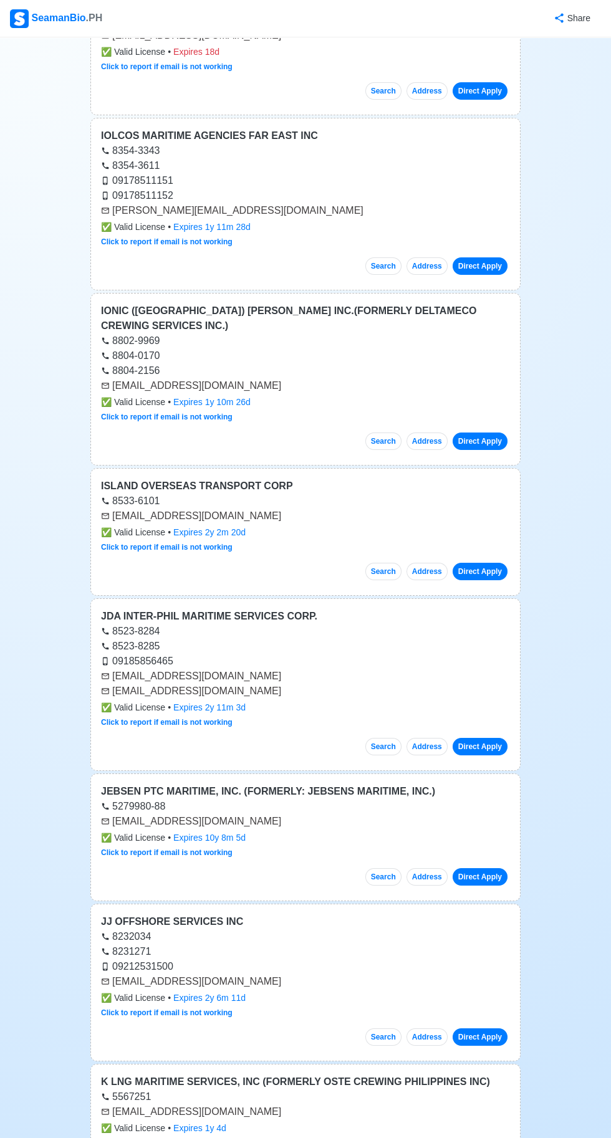
scroll to position [1554, 0]
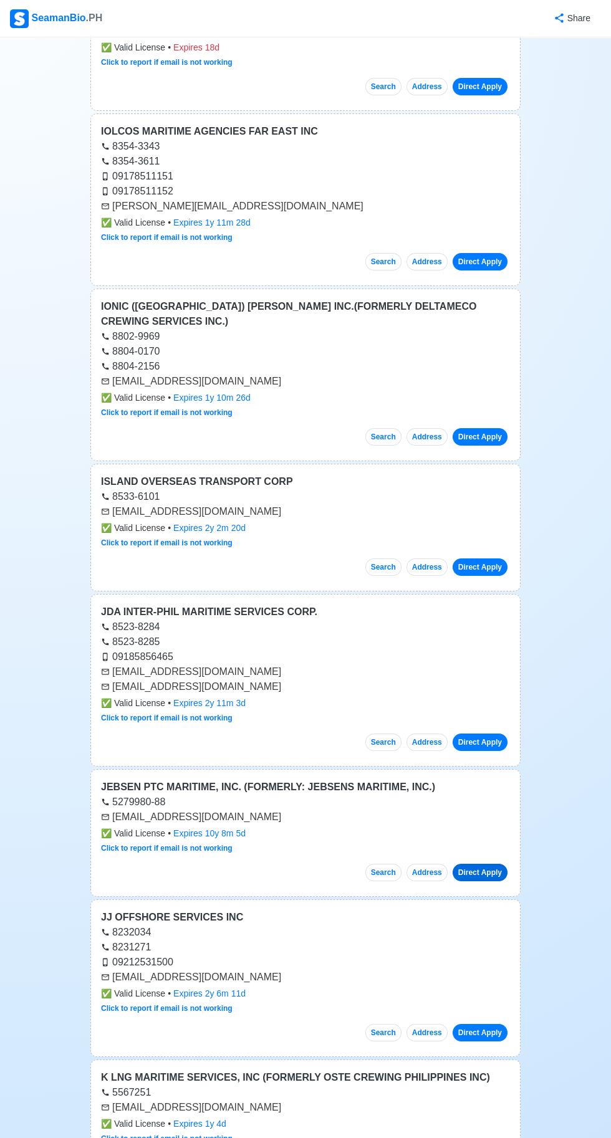
click at [490, 864] on link "Direct Apply" at bounding box center [480, 872] width 55 height 17
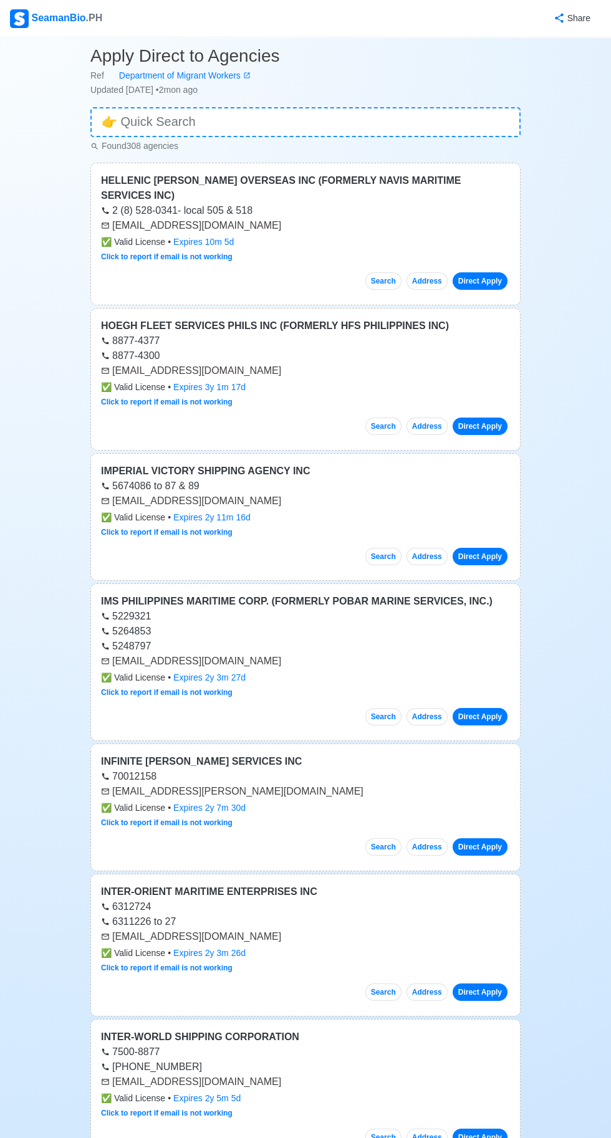
scroll to position [0, 0]
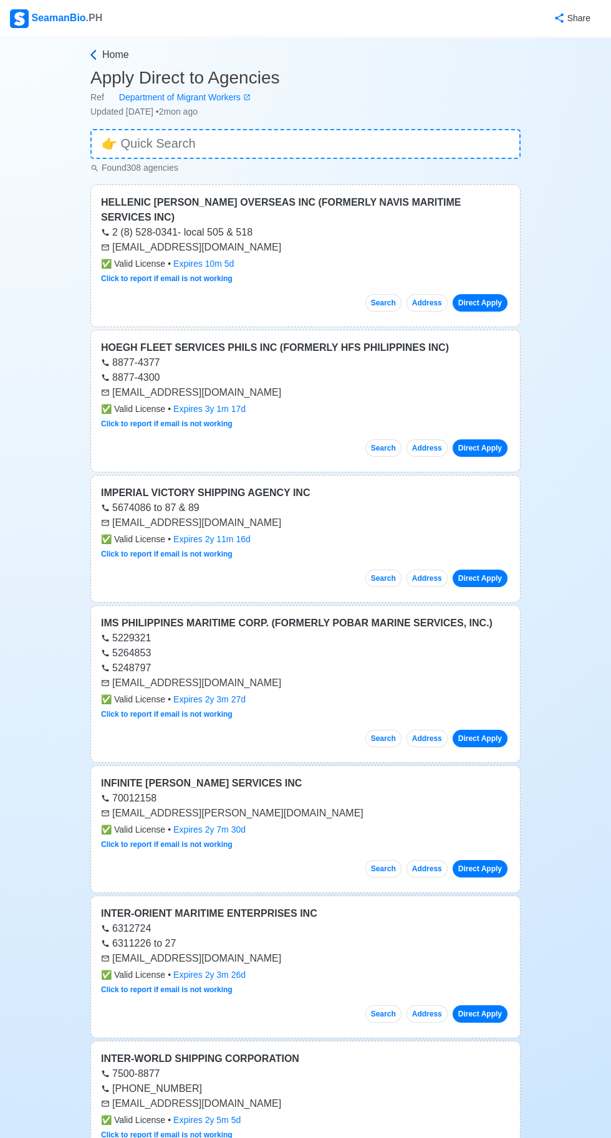
click at [90, 54] on icon at bounding box center [93, 55] width 12 height 12
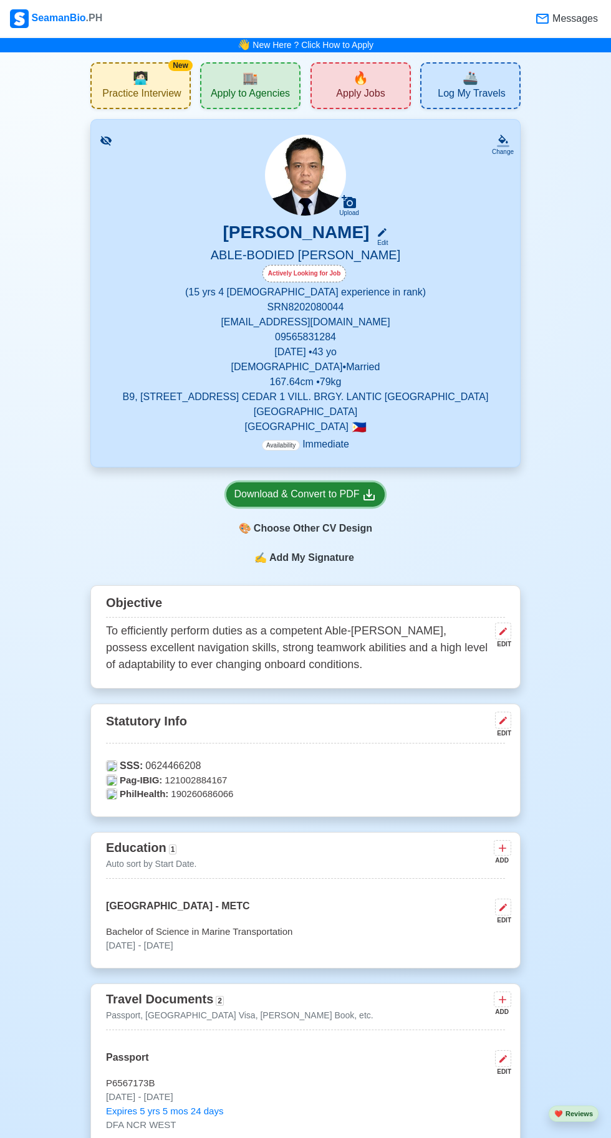
click at [306, 502] on div "Download & Convert to PDF" at bounding box center [305, 495] width 143 height 16
click at [297, 534] on div "🎨 Choose Other CV Design" at bounding box center [305, 529] width 159 height 24
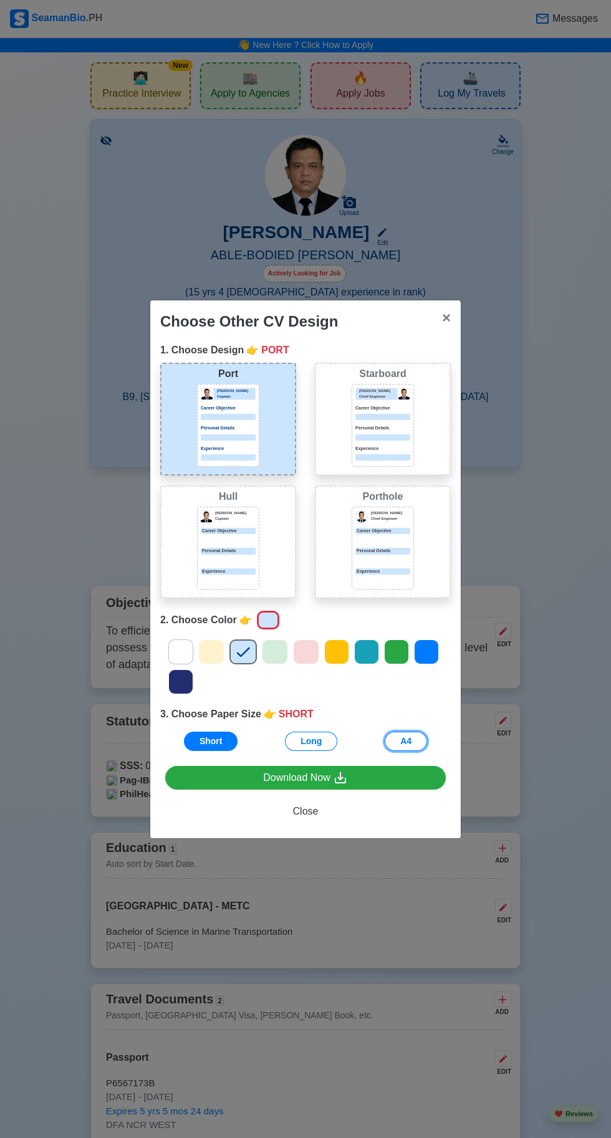
click at [405, 742] on button "A4" at bounding box center [406, 741] width 42 height 19
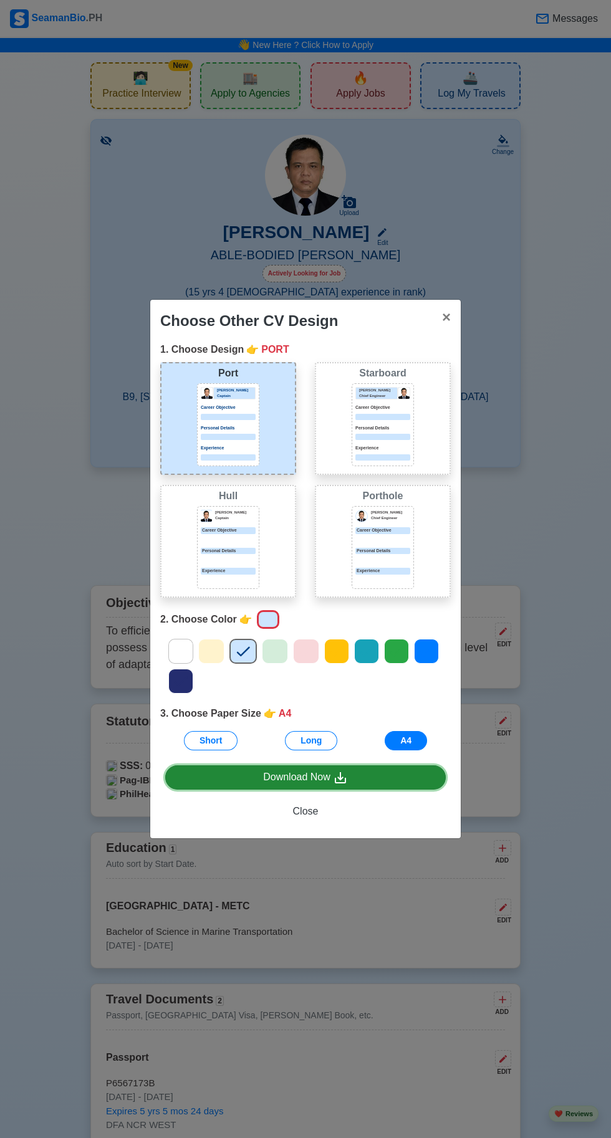
click at [343, 778] on icon at bounding box center [340, 778] width 15 height 15
